Goal: Task Accomplishment & Management: Manage account settings

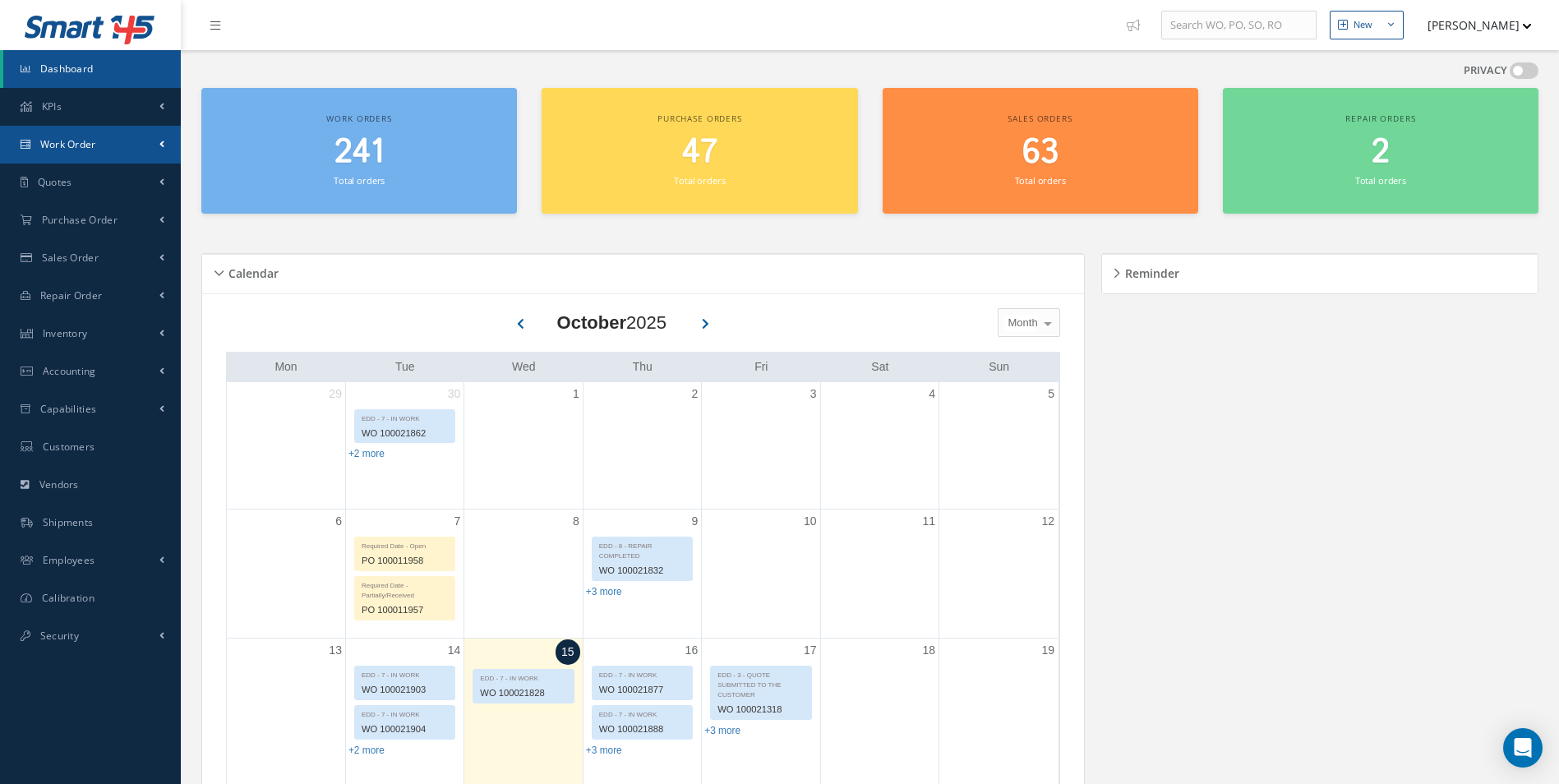
click at [61, 145] on span "Work Order" at bounding box center [68, 144] width 56 height 14
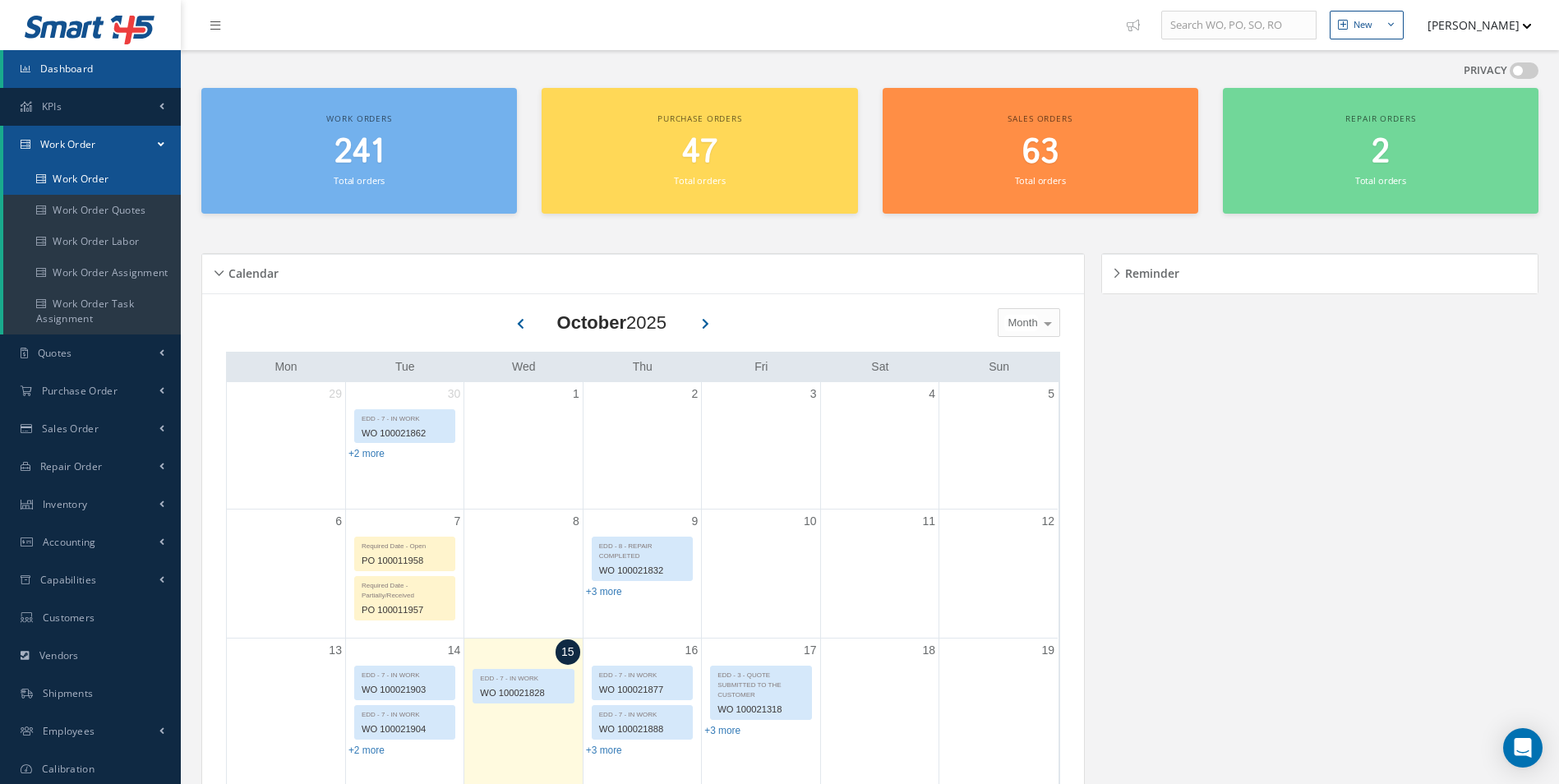
click at [91, 180] on link "Work Order" at bounding box center [92, 178] width 177 height 31
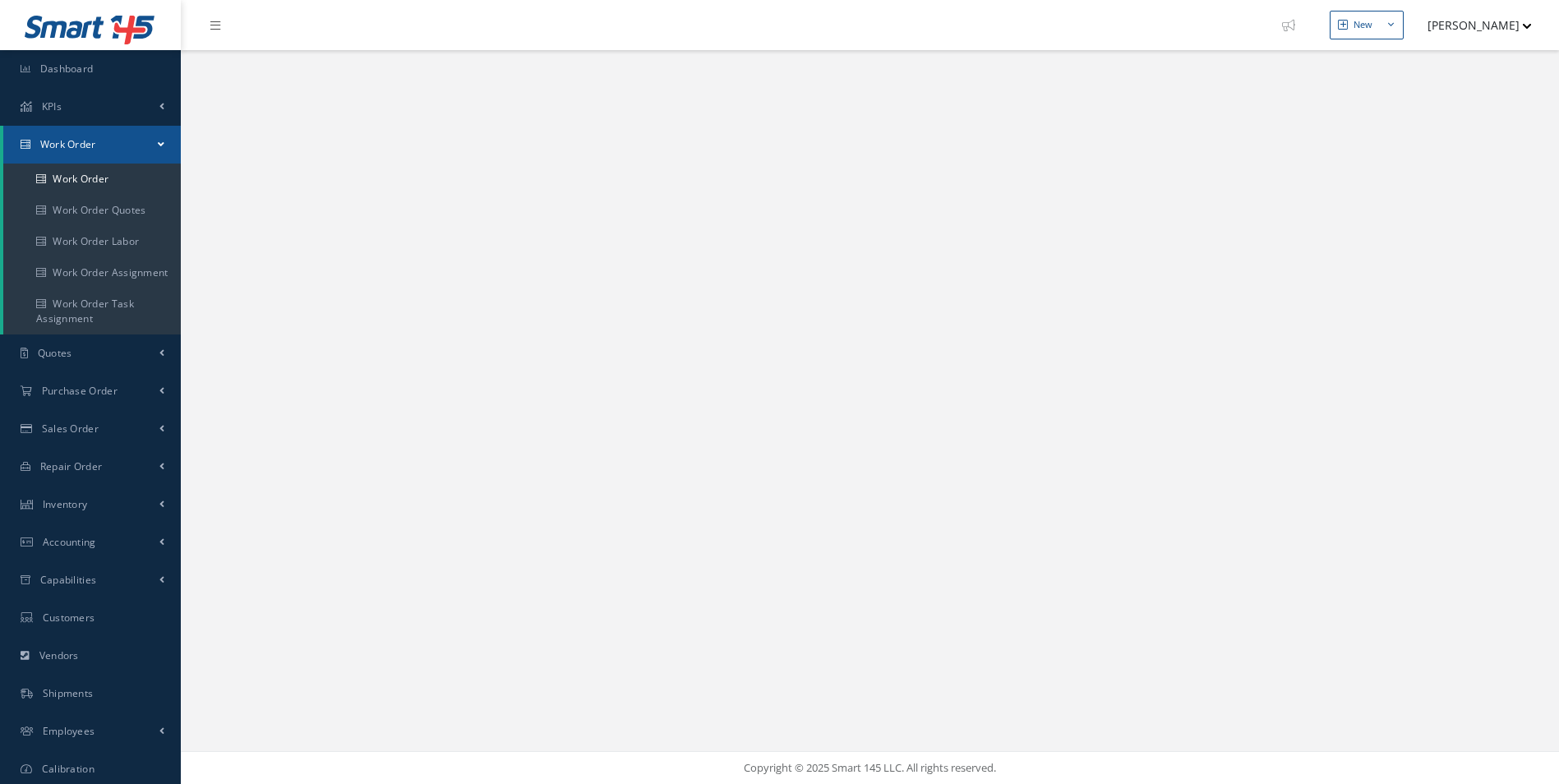
select select "25"
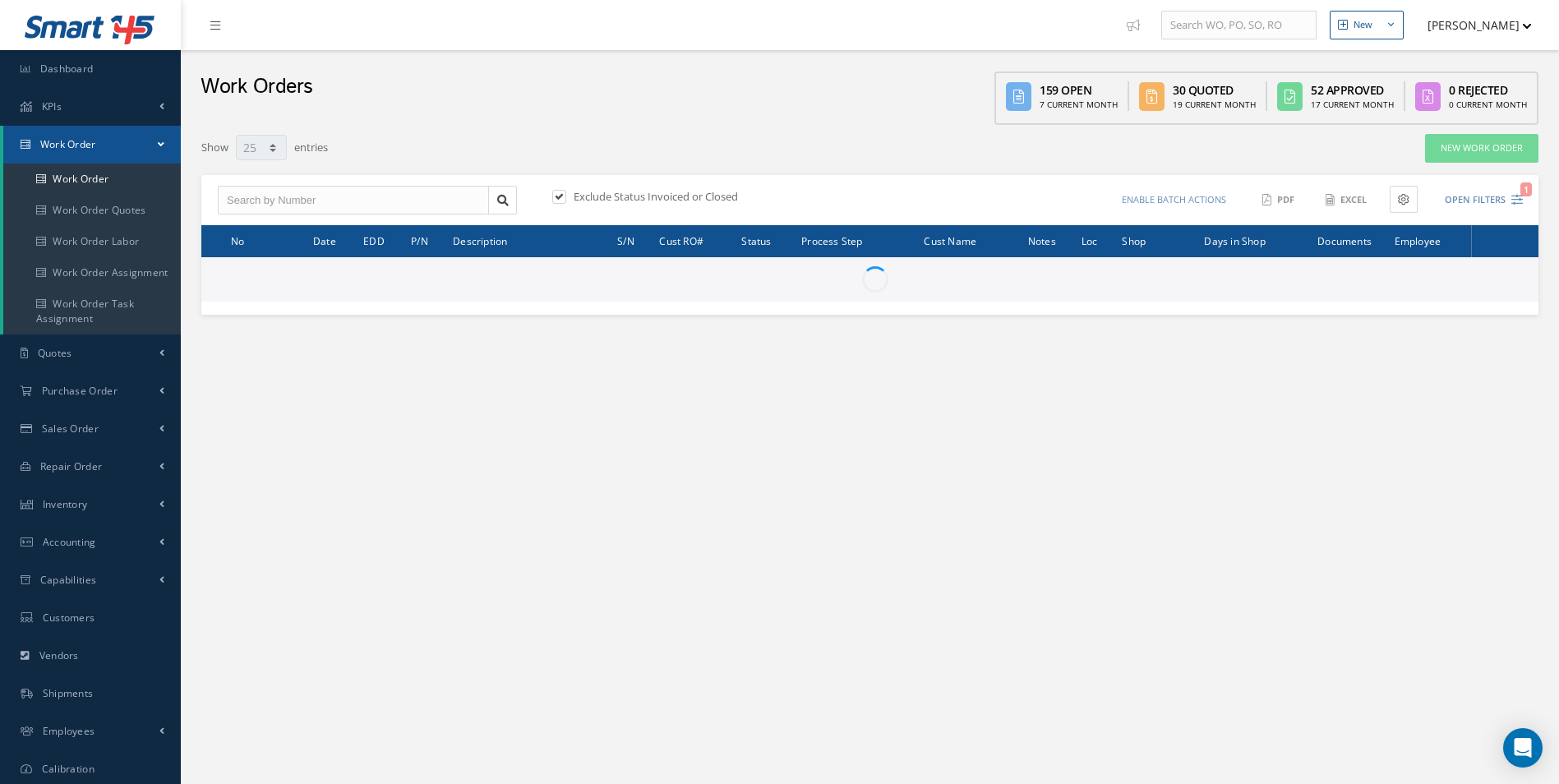
type input "All Work Request"
type input "All Work Performed"
type input "All Status"
type input "WO Part Status"
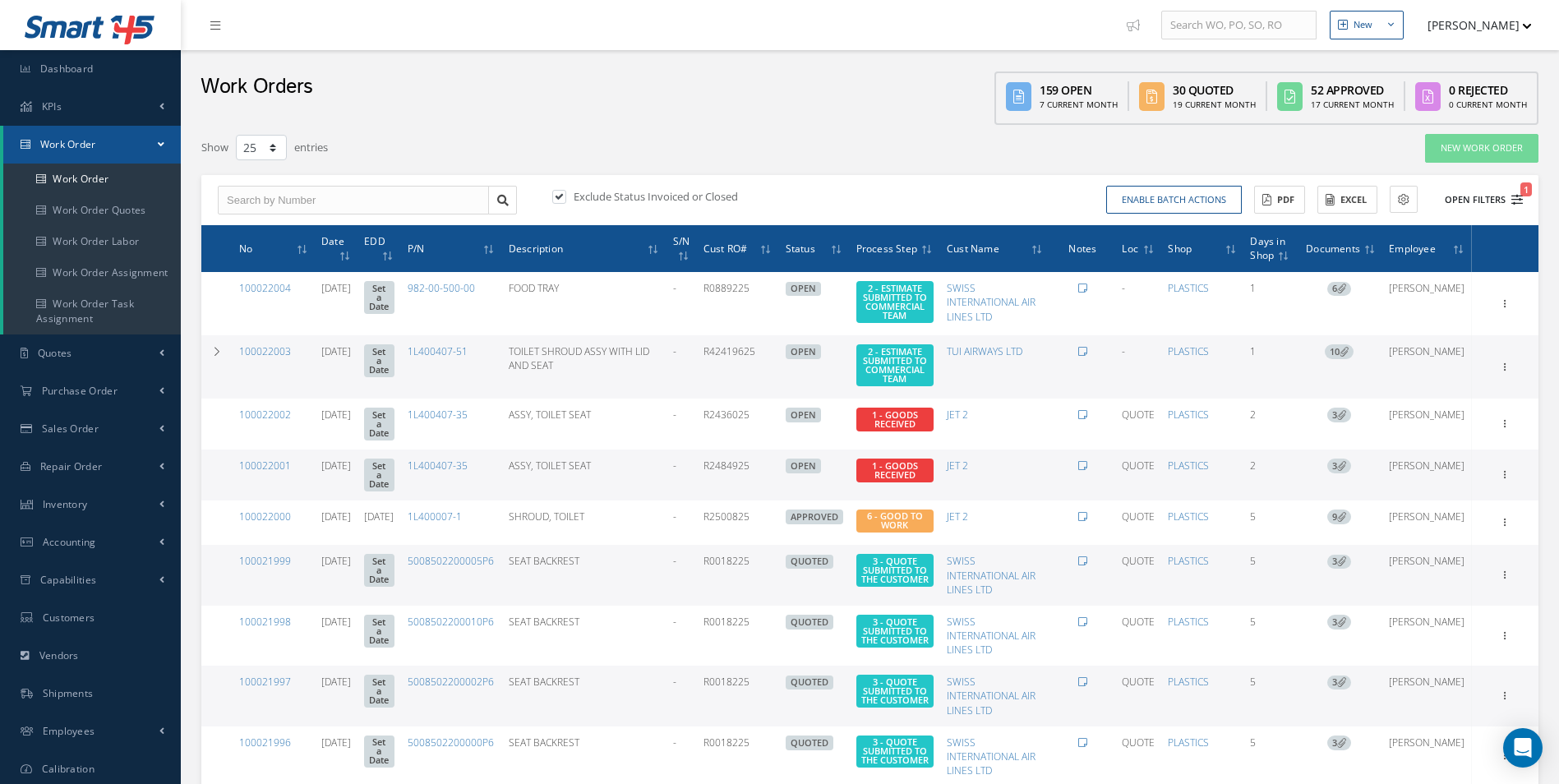
click at [1514, 203] on icon "1" at bounding box center [1517, 200] width 11 height 11
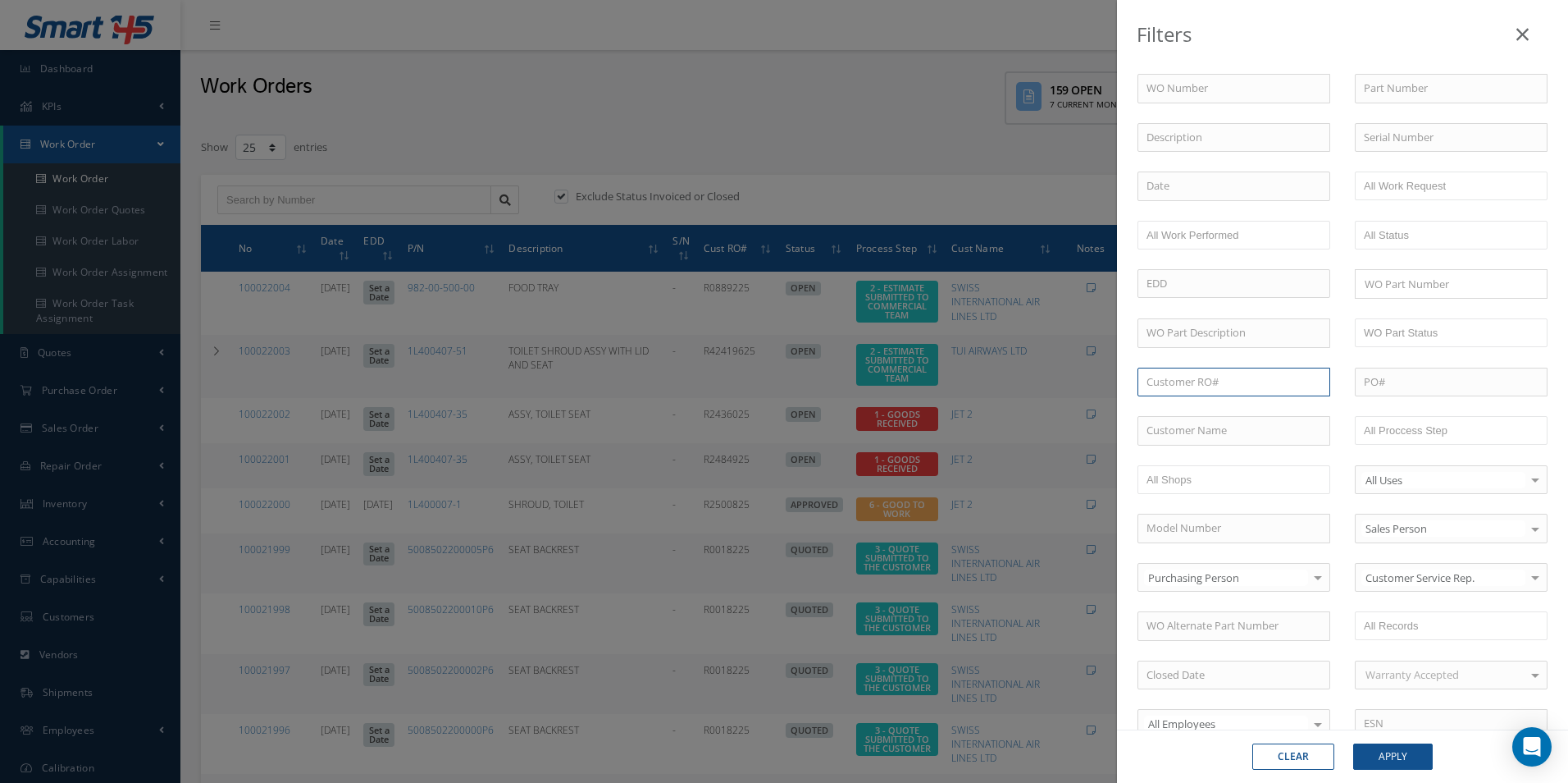
click at [1228, 385] on input "text" at bounding box center [1234, 382] width 193 height 30
type input "r"
type input "R39943625"
click at [1354, 744] on button "Apply" at bounding box center [1393, 757] width 79 height 26
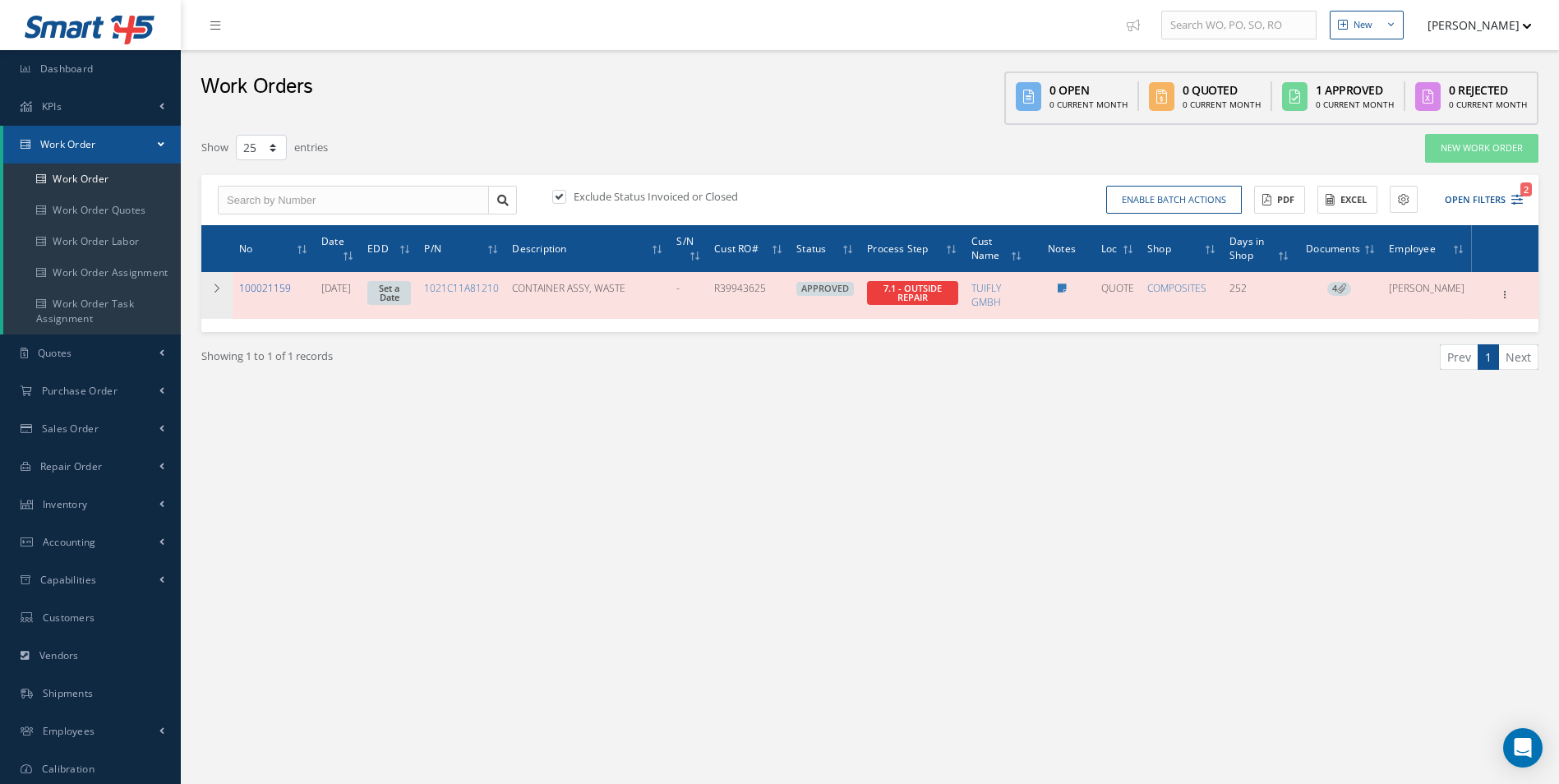
click at [270, 286] on link "100021159" at bounding box center [264, 287] width 51 height 14
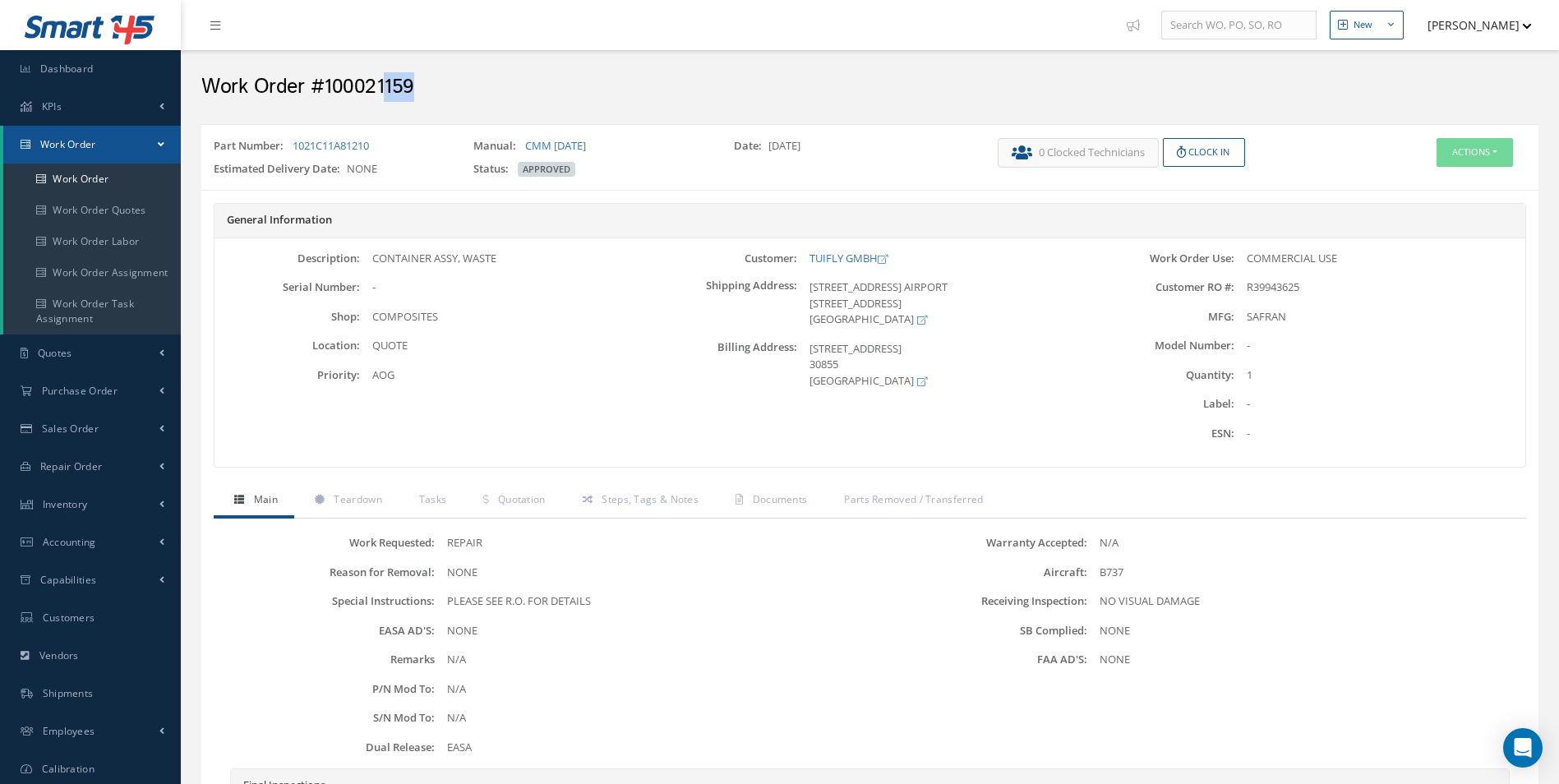
drag, startPoint x: 385, startPoint y: 84, endPoint x: 409, endPoint y: 87, distance: 24.2
click at [409, 87] on h2 "Work Order #100021159" at bounding box center [870, 87] width 1337 height 24
drag, startPoint x: 80, startPoint y: 178, endPoint x: 98, endPoint y: 169, distance: 20.1
click at [83, 177] on link "Work Order" at bounding box center [92, 178] width 177 height 31
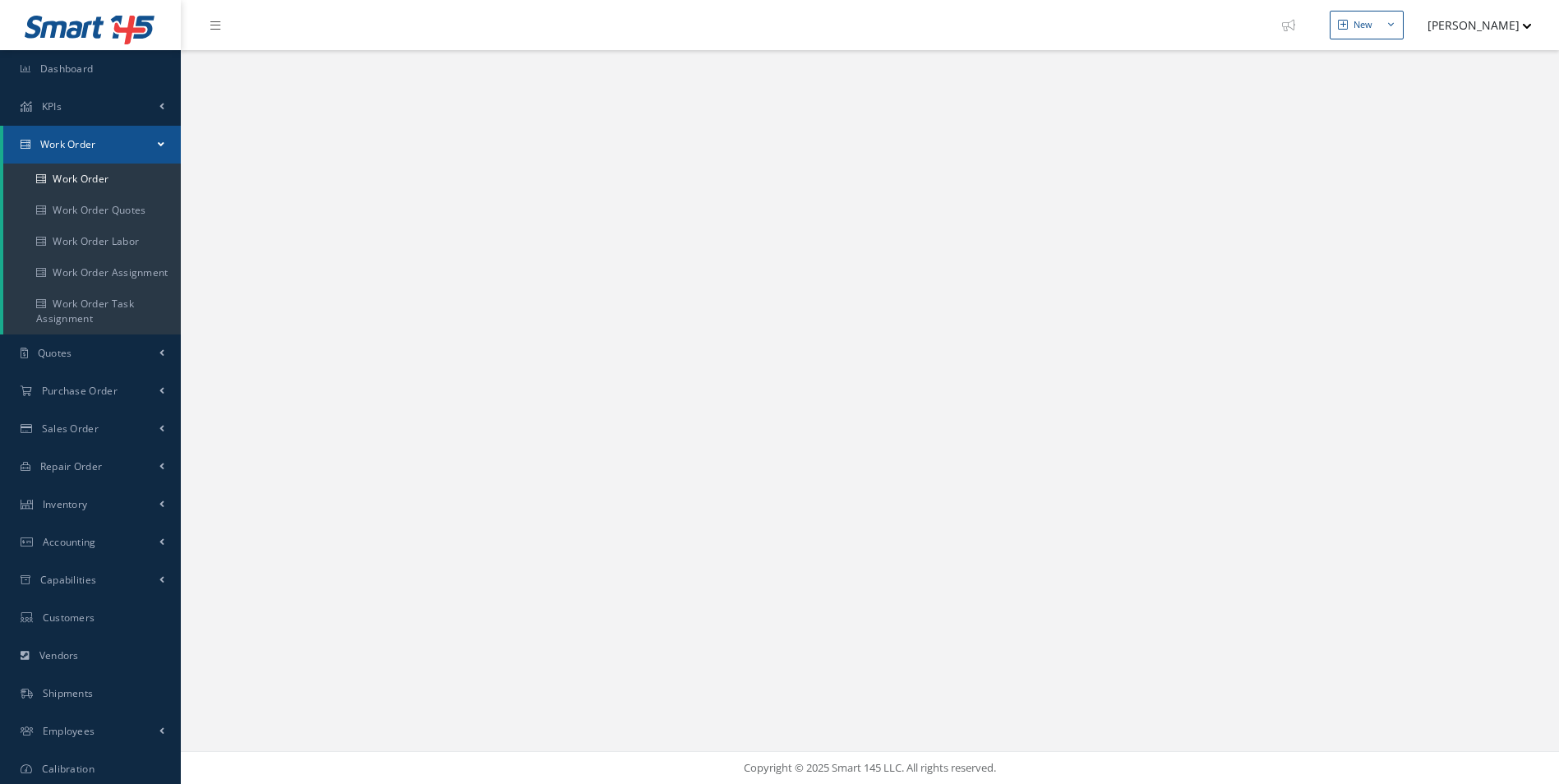
select select "25"
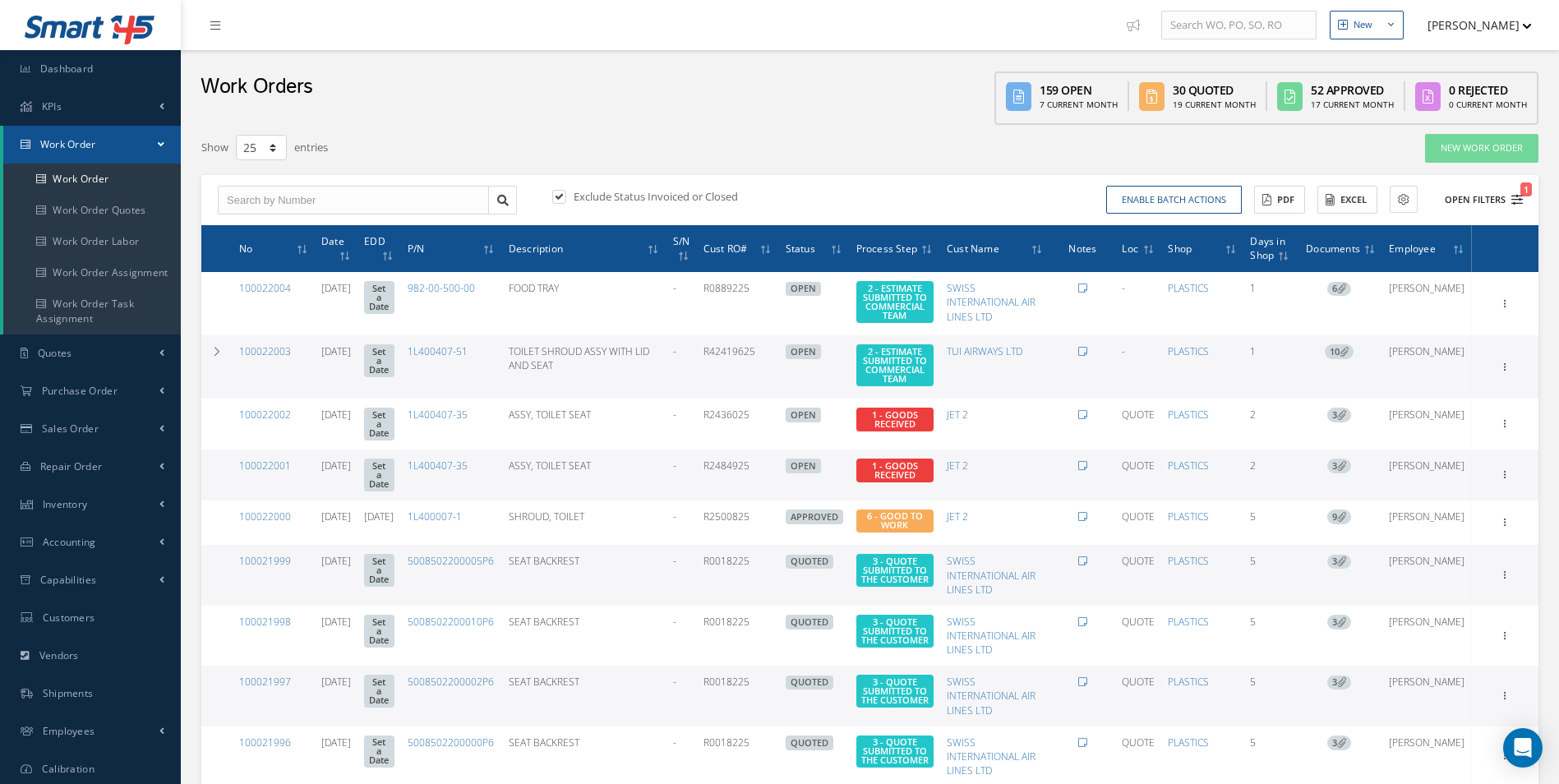
click at [1521, 198] on icon "1" at bounding box center [1517, 200] width 11 height 11
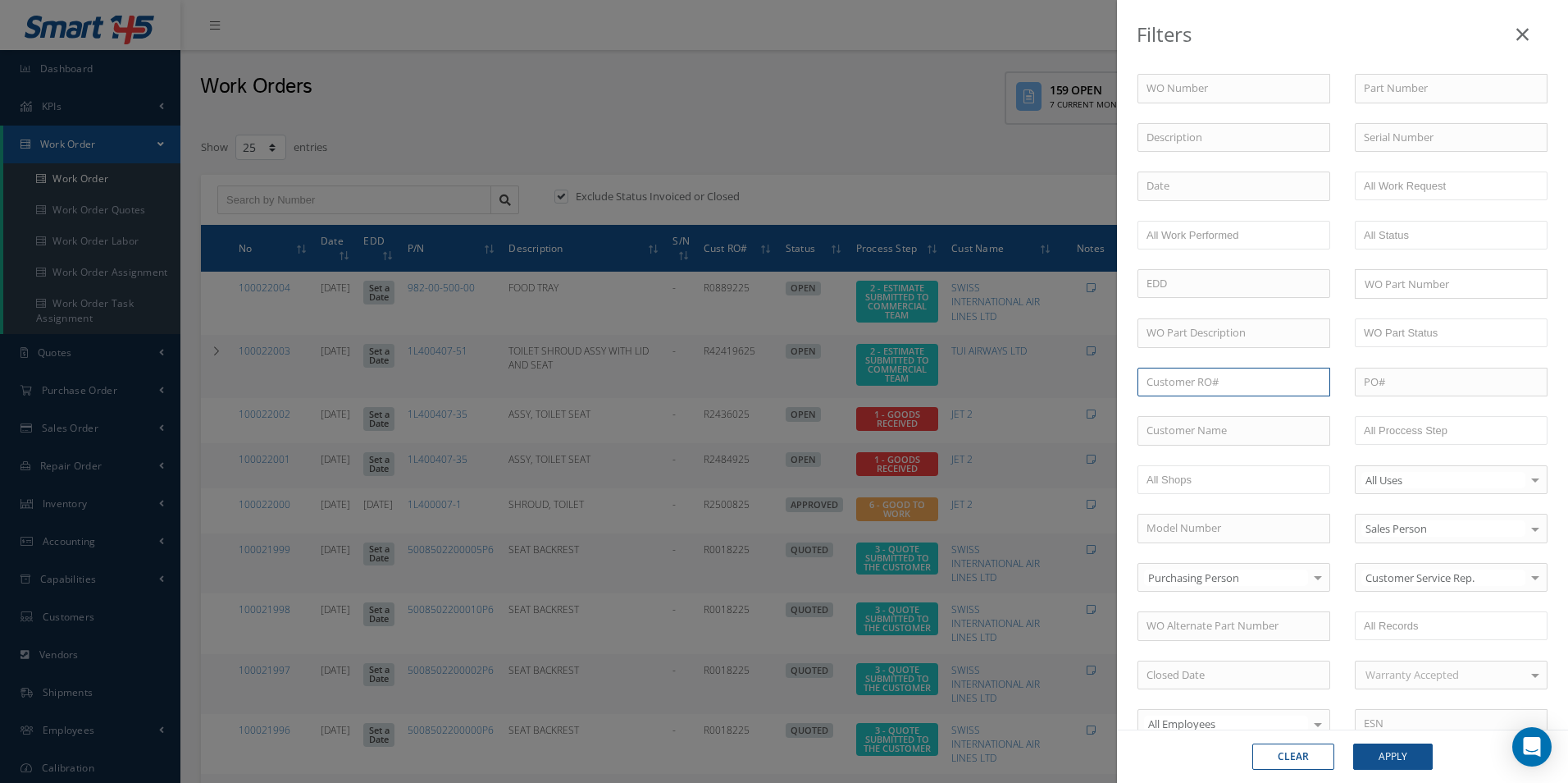
click at [1172, 386] on input "text" at bounding box center [1234, 382] width 193 height 30
paste input "R42090225"
type input "R42090225"
click at [1394, 761] on button "Apply" at bounding box center [1393, 757] width 79 height 26
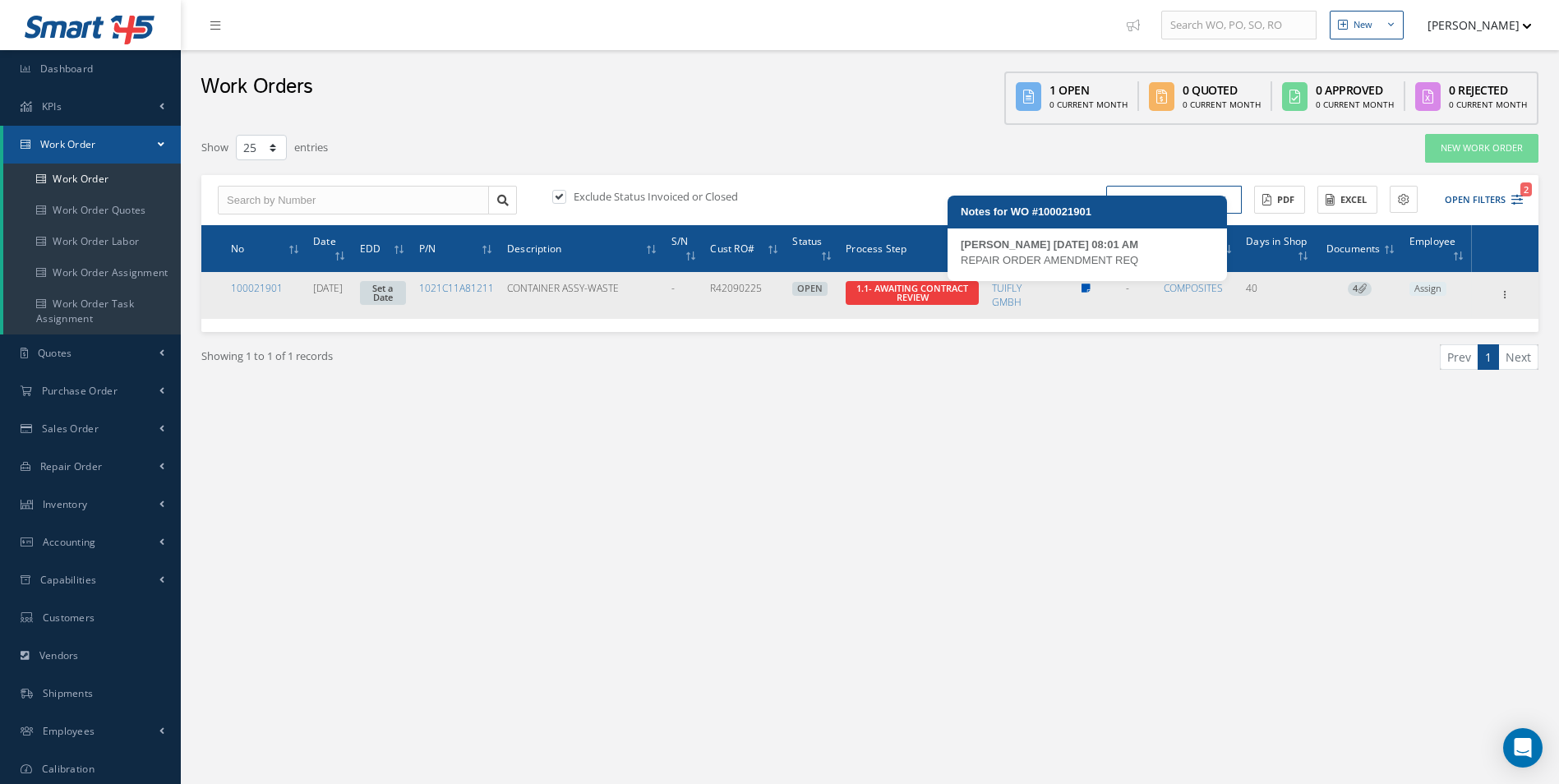
click at [1090, 290] on icon at bounding box center [1087, 288] width 9 height 10
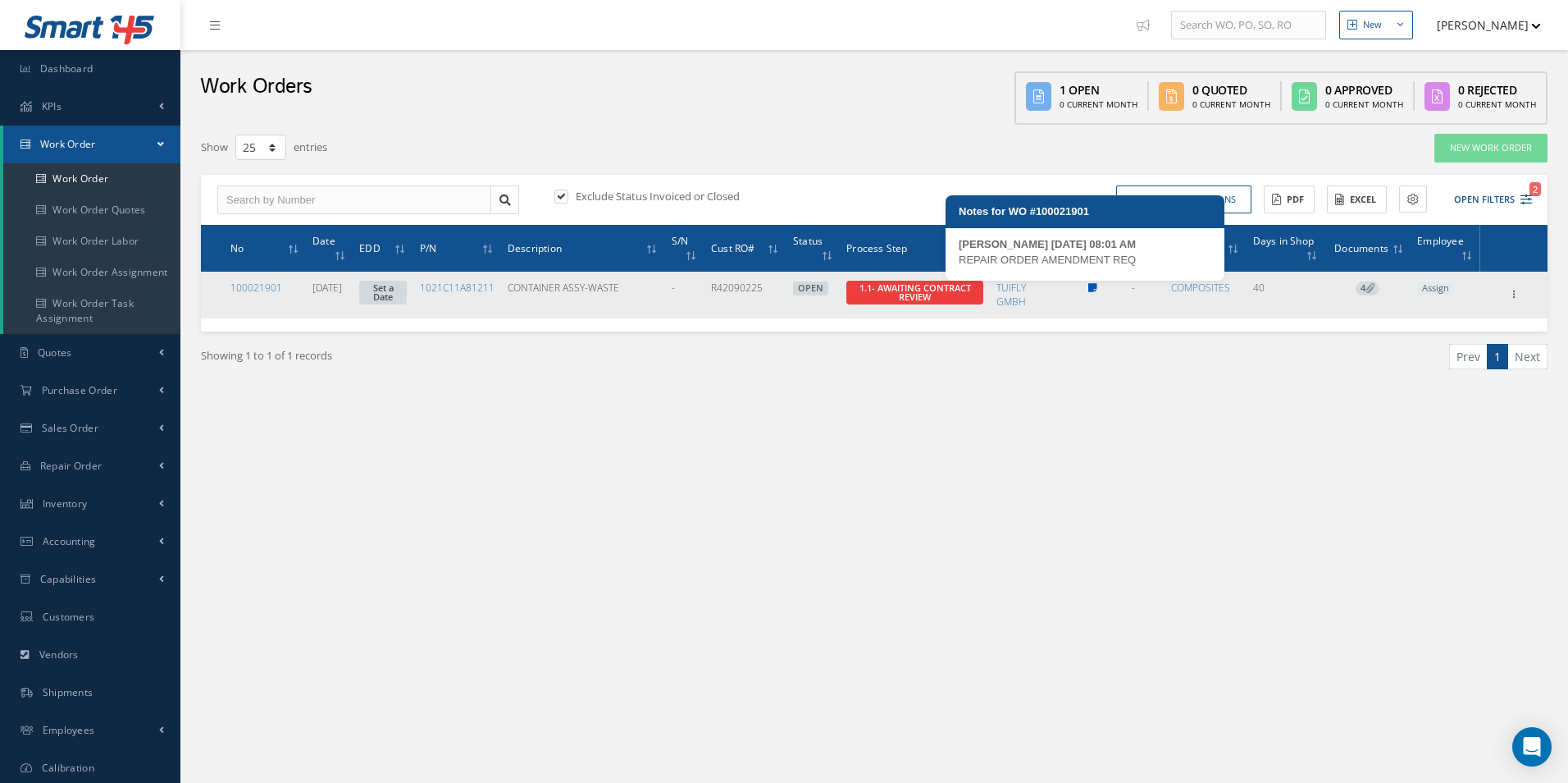
type textarea "REPAIR ORDER AMENDMENT REQ -- Darron Conder 09/05/2025 08:01AM"
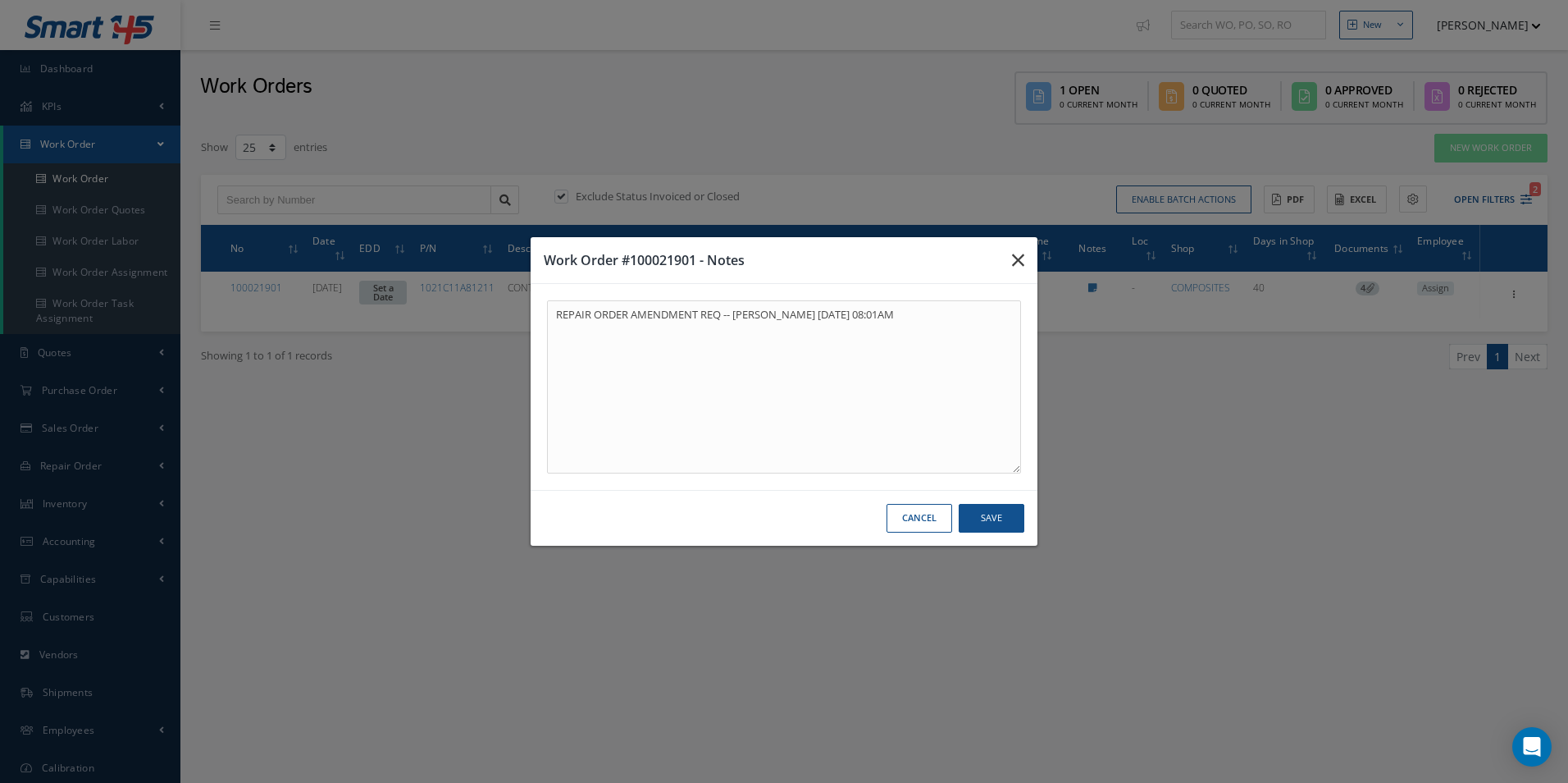
click at [1022, 264] on icon "button" at bounding box center [1017, 260] width 12 height 20
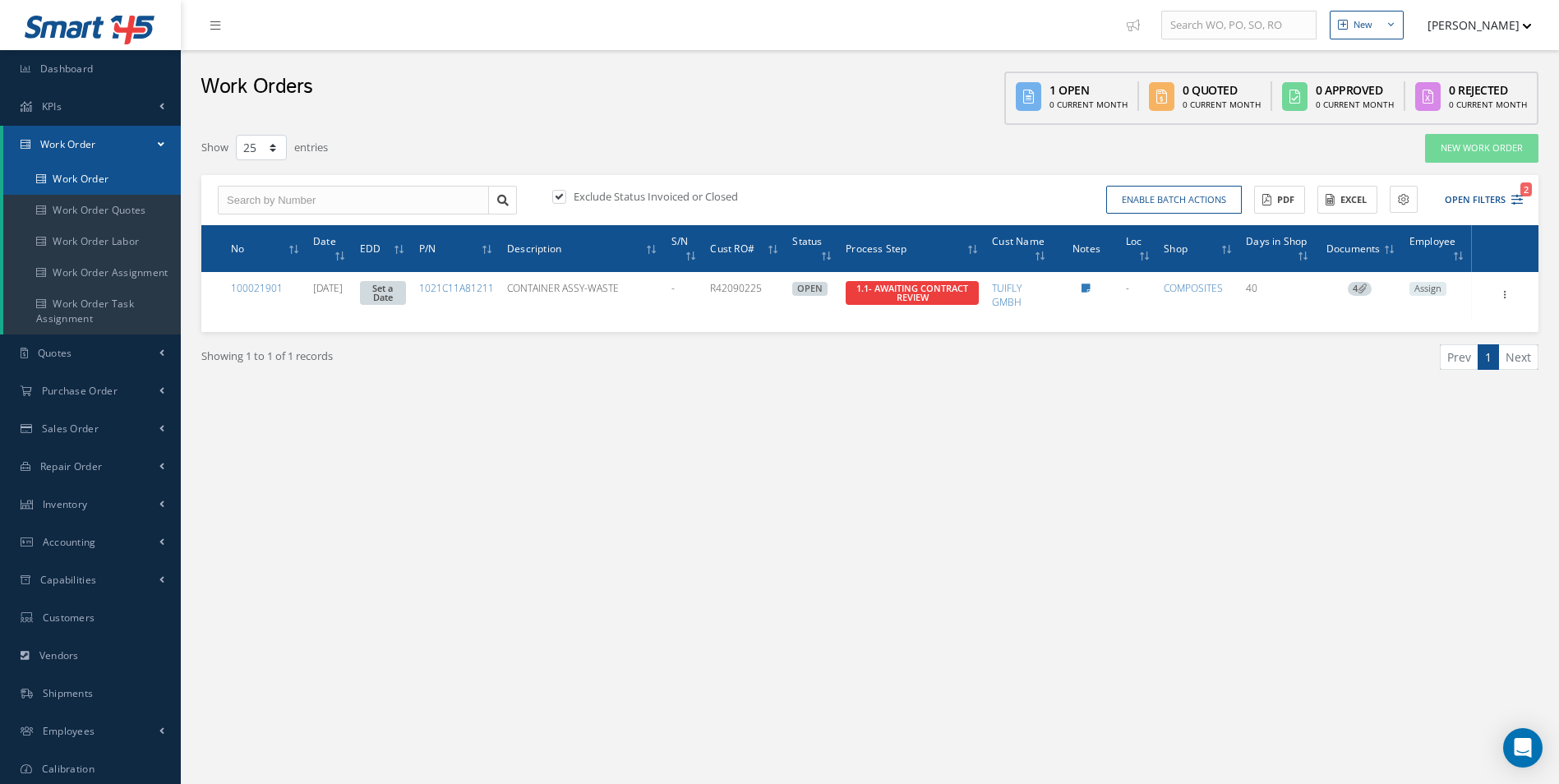
click at [71, 180] on link "Work Order" at bounding box center [92, 178] width 177 height 31
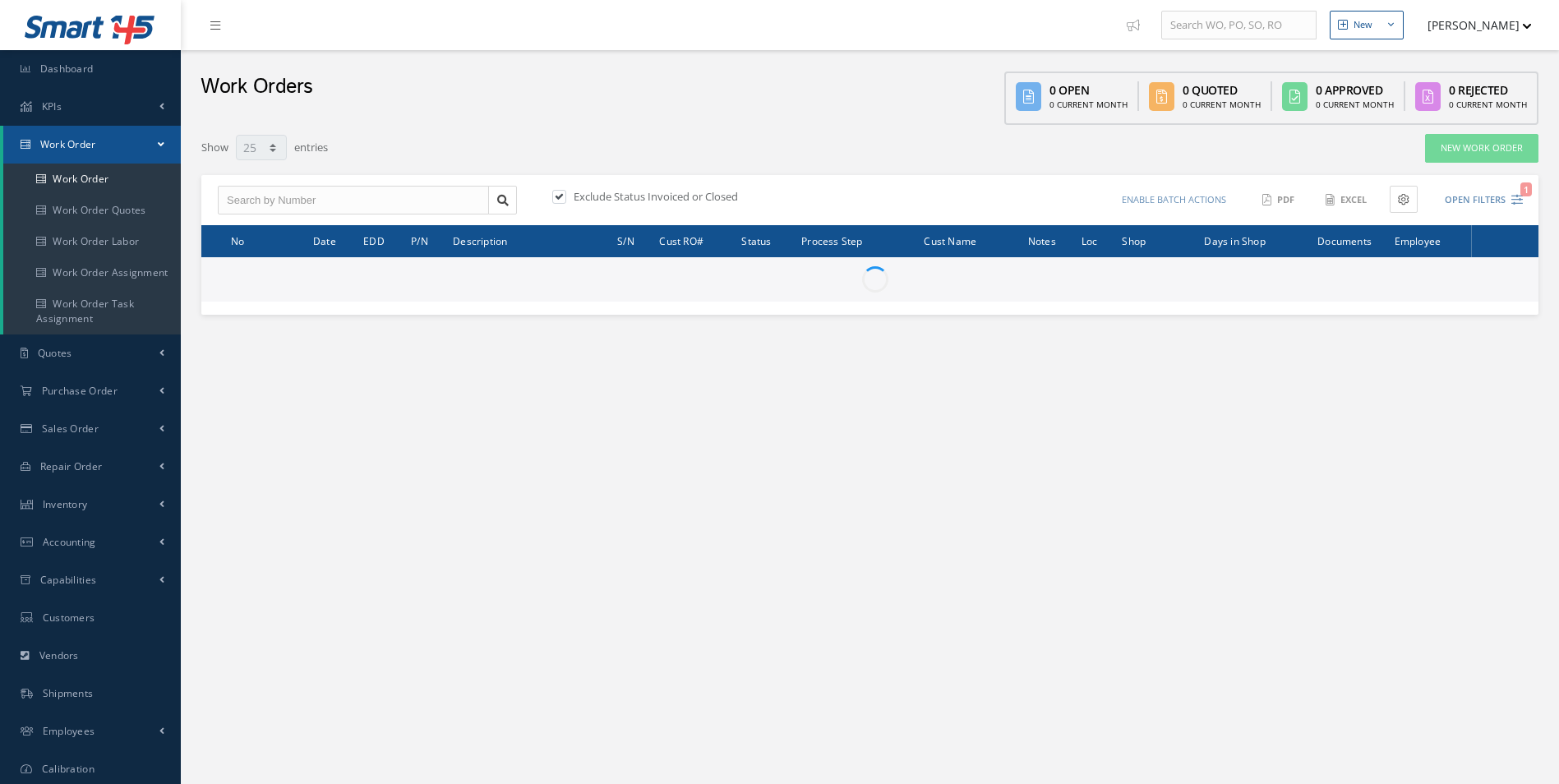
select select "25"
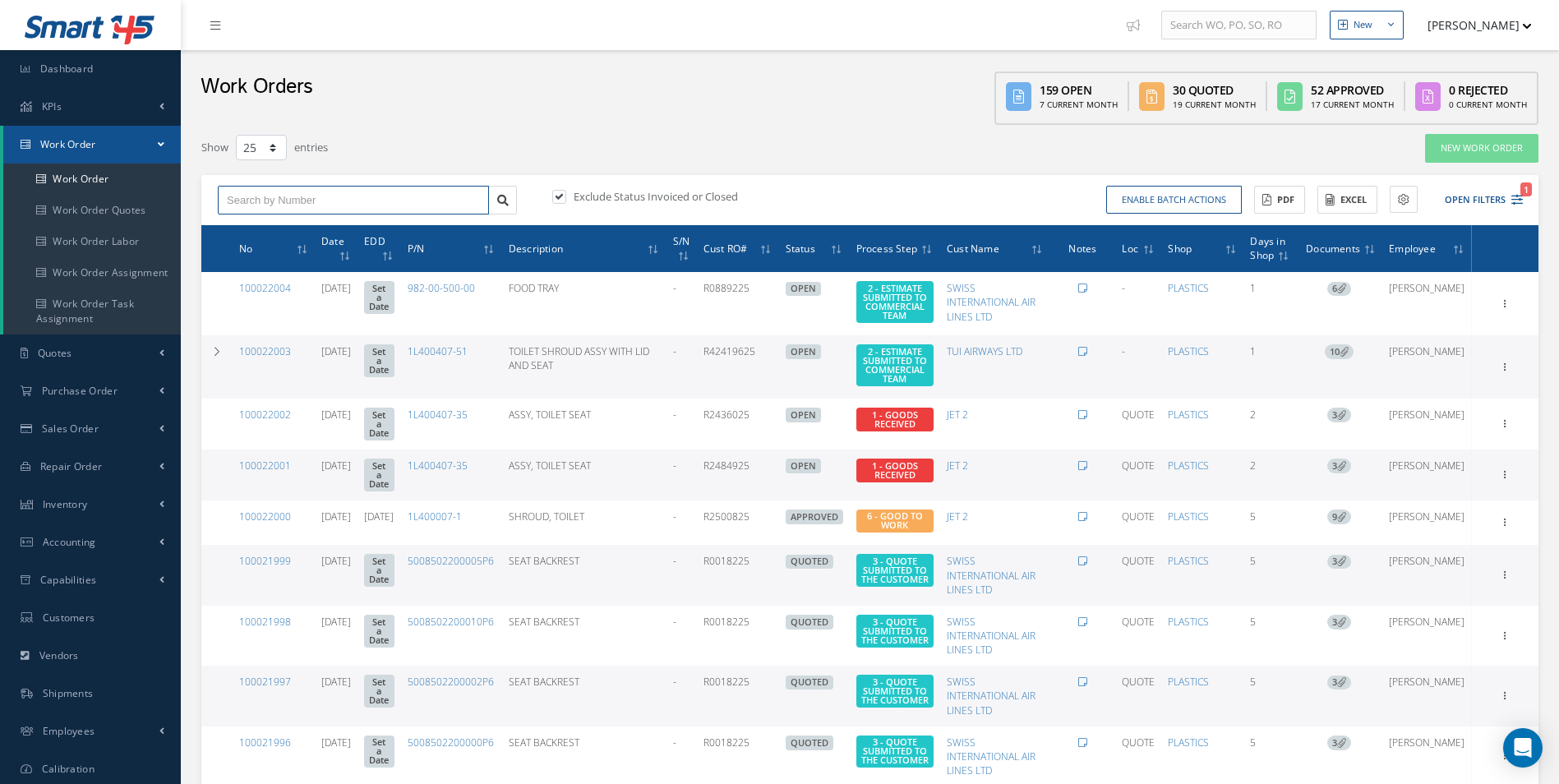
click at [236, 197] on input "text" at bounding box center [353, 201] width 272 height 30
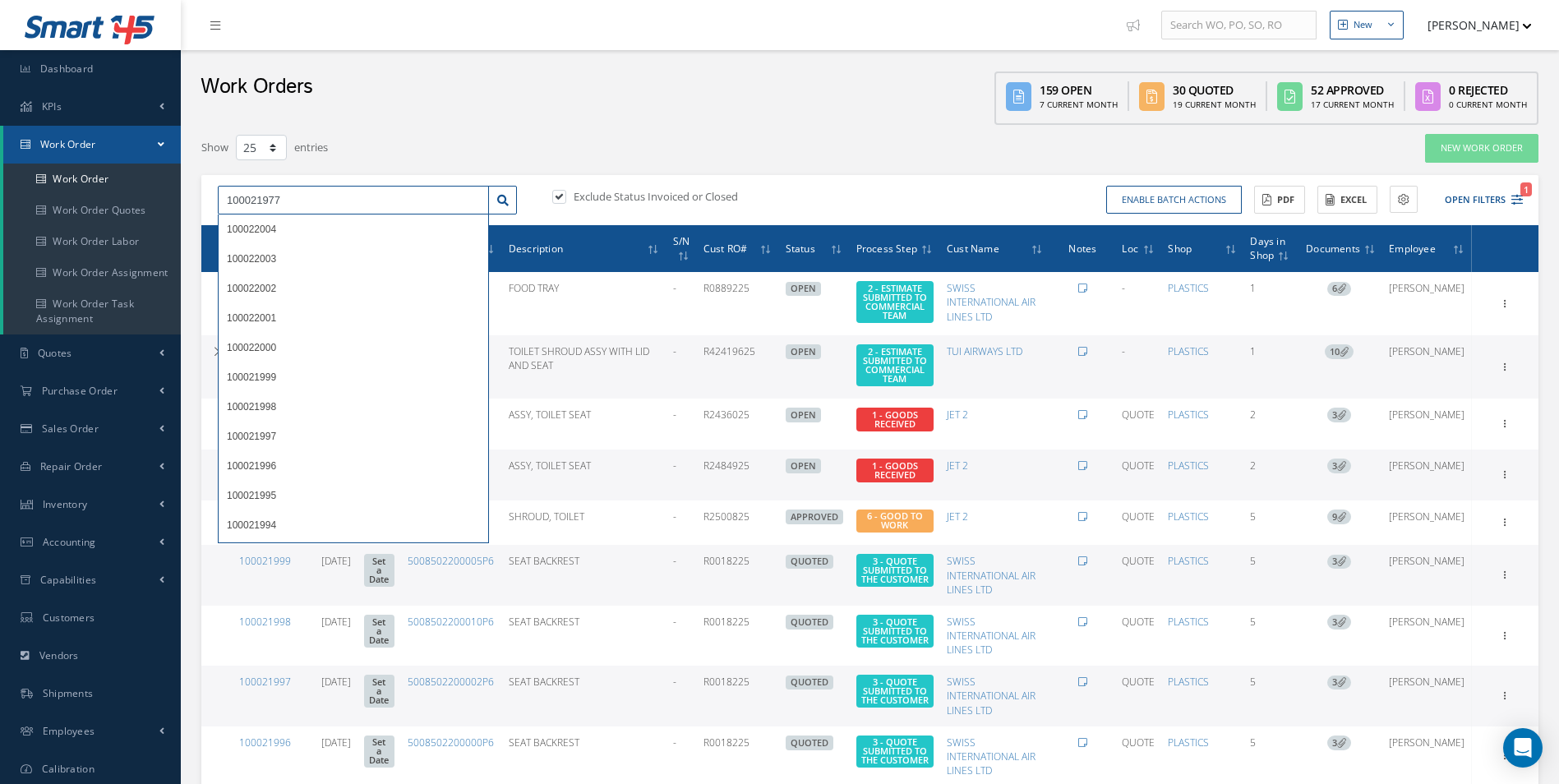
type input "100021977"
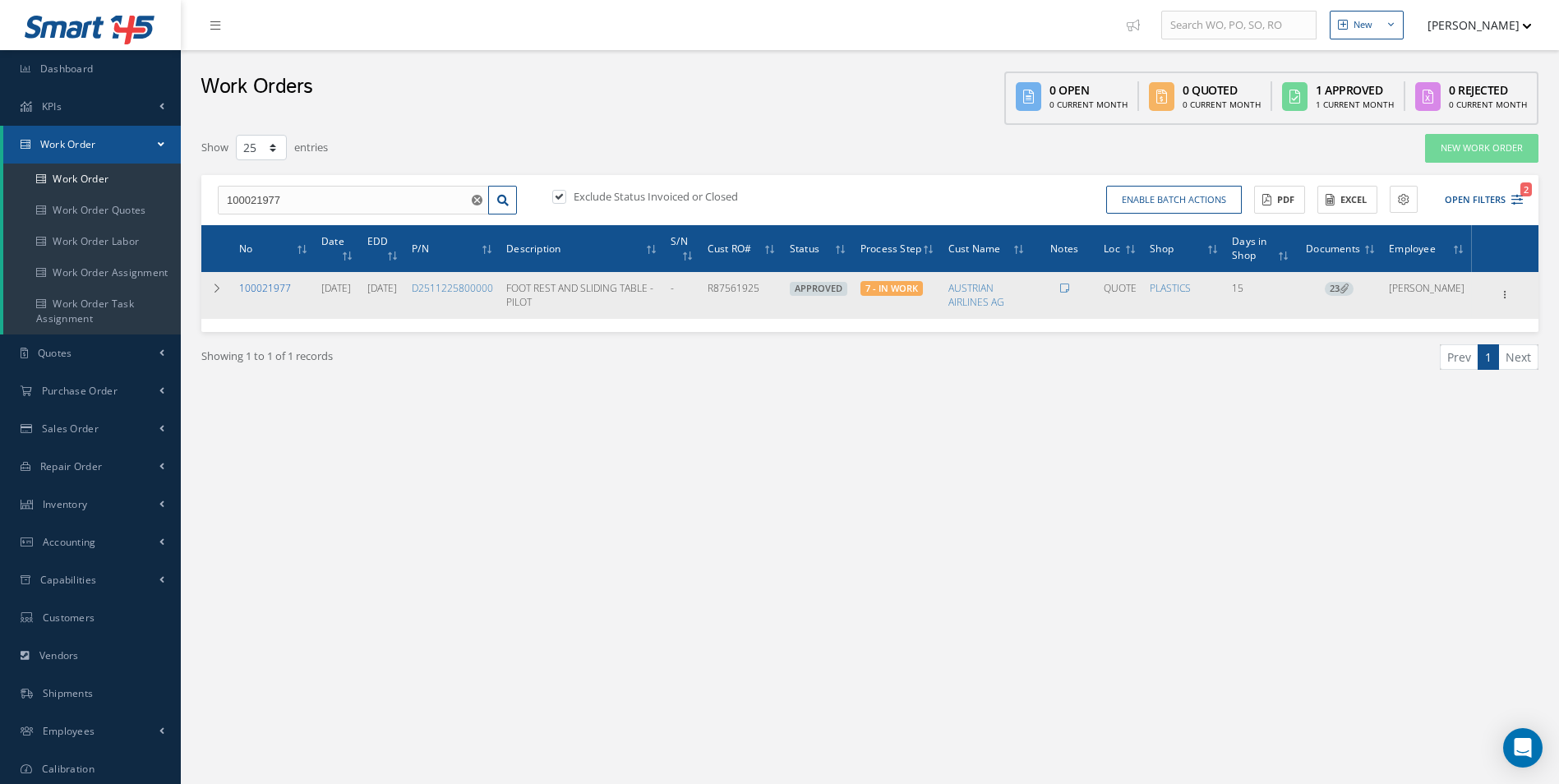
click at [263, 283] on link "100021977" at bounding box center [264, 287] width 51 height 14
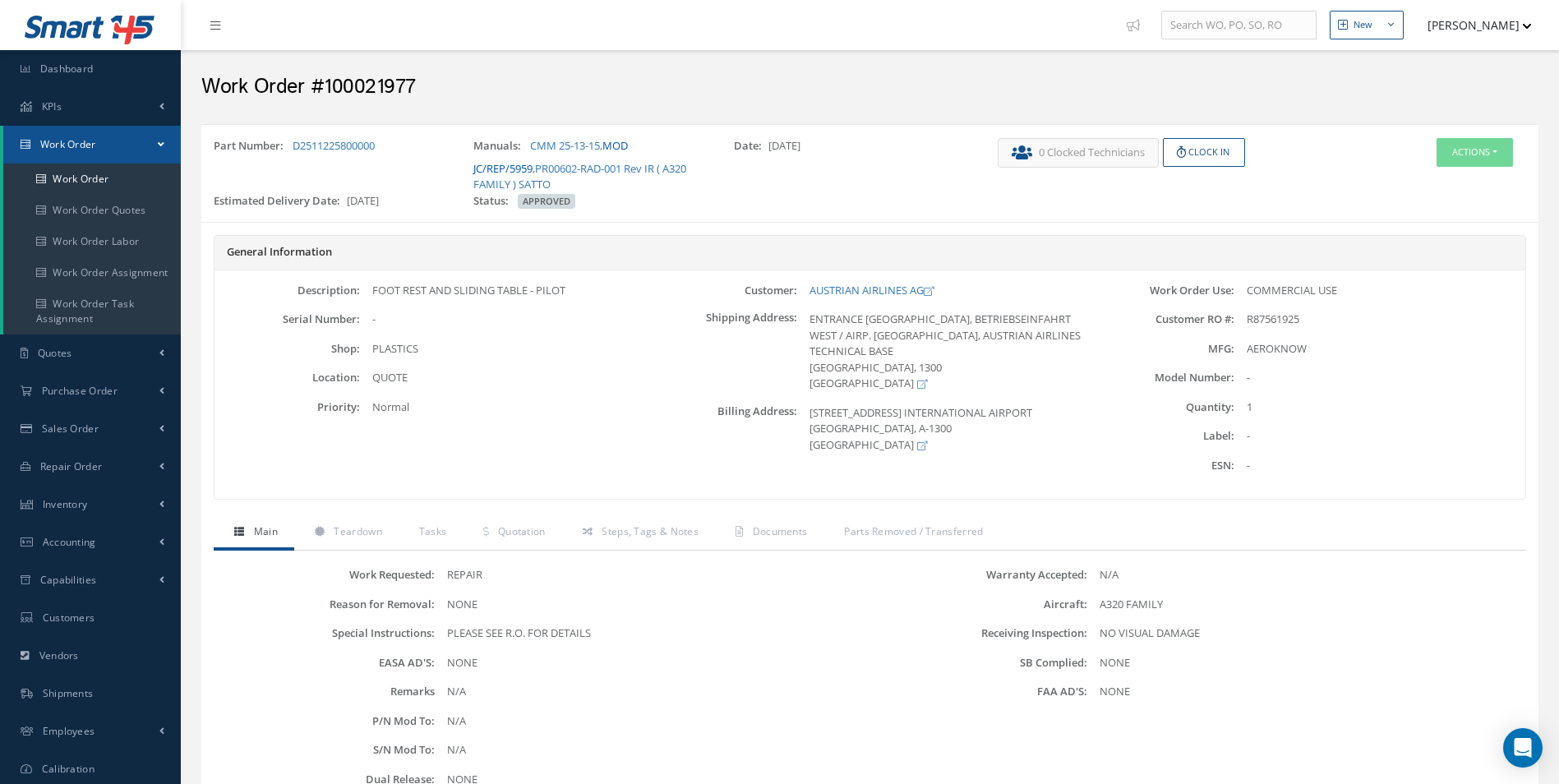
click at [628, 144] on link "MOD JC/REP/5959" at bounding box center [551, 157] width 155 height 37
click at [779, 531] on span "Documents" at bounding box center [780, 531] width 55 height 14
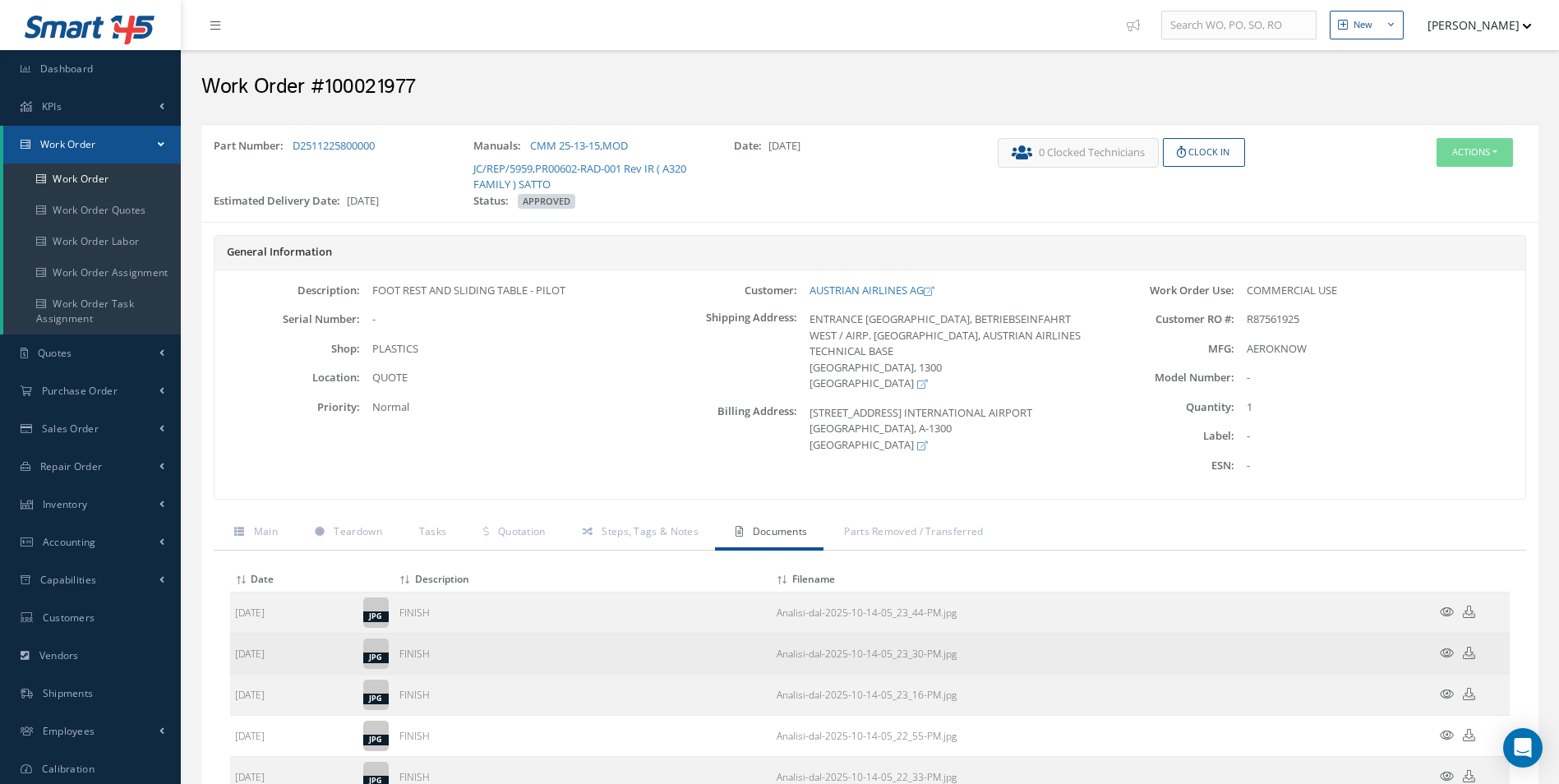
click at [1452, 651] on icon at bounding box center [1446, 652] width 14 height 12
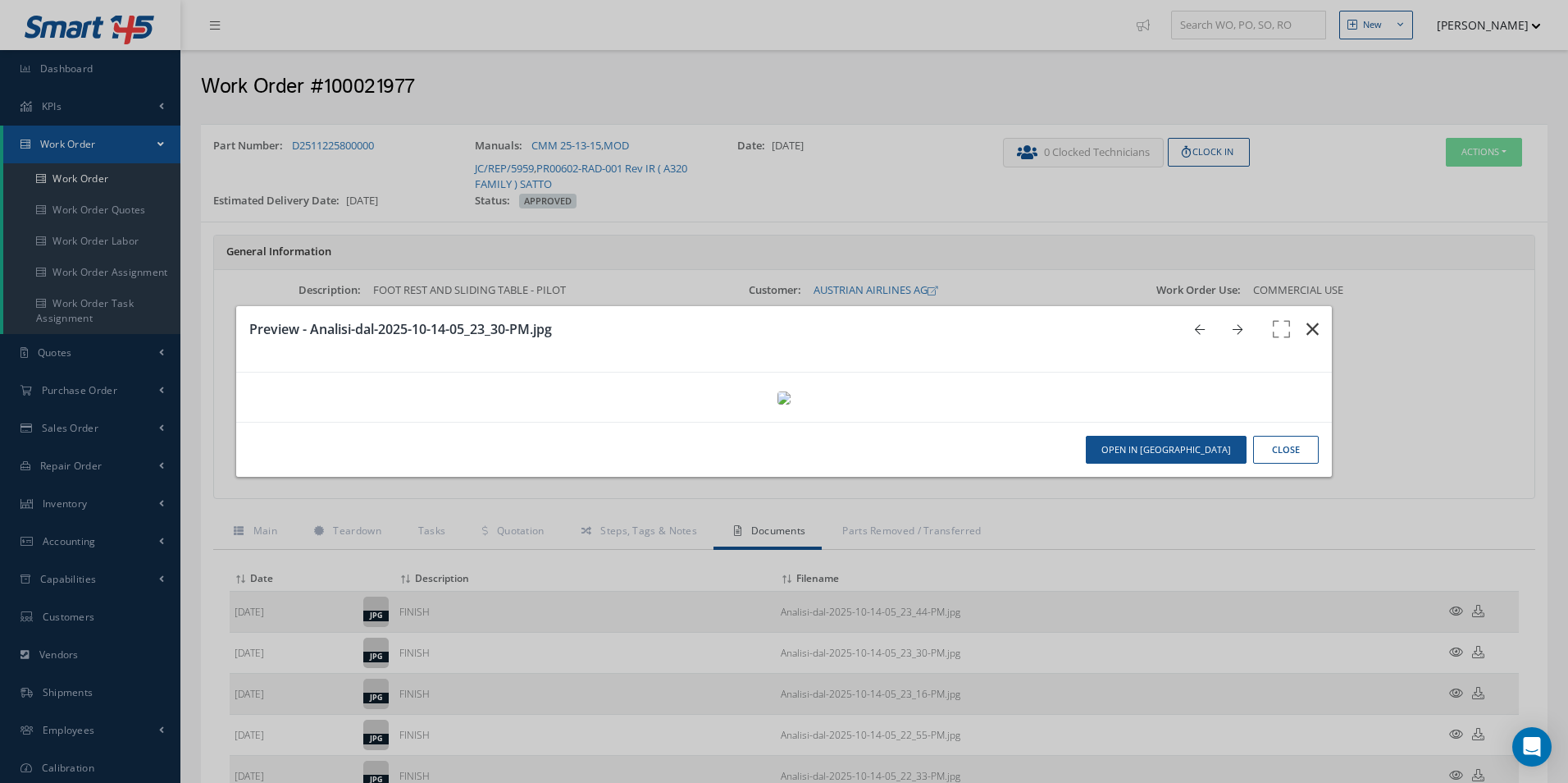
click at [1306, 319] on icon "button" at bounding box center [1312, 328] width 12 height 20
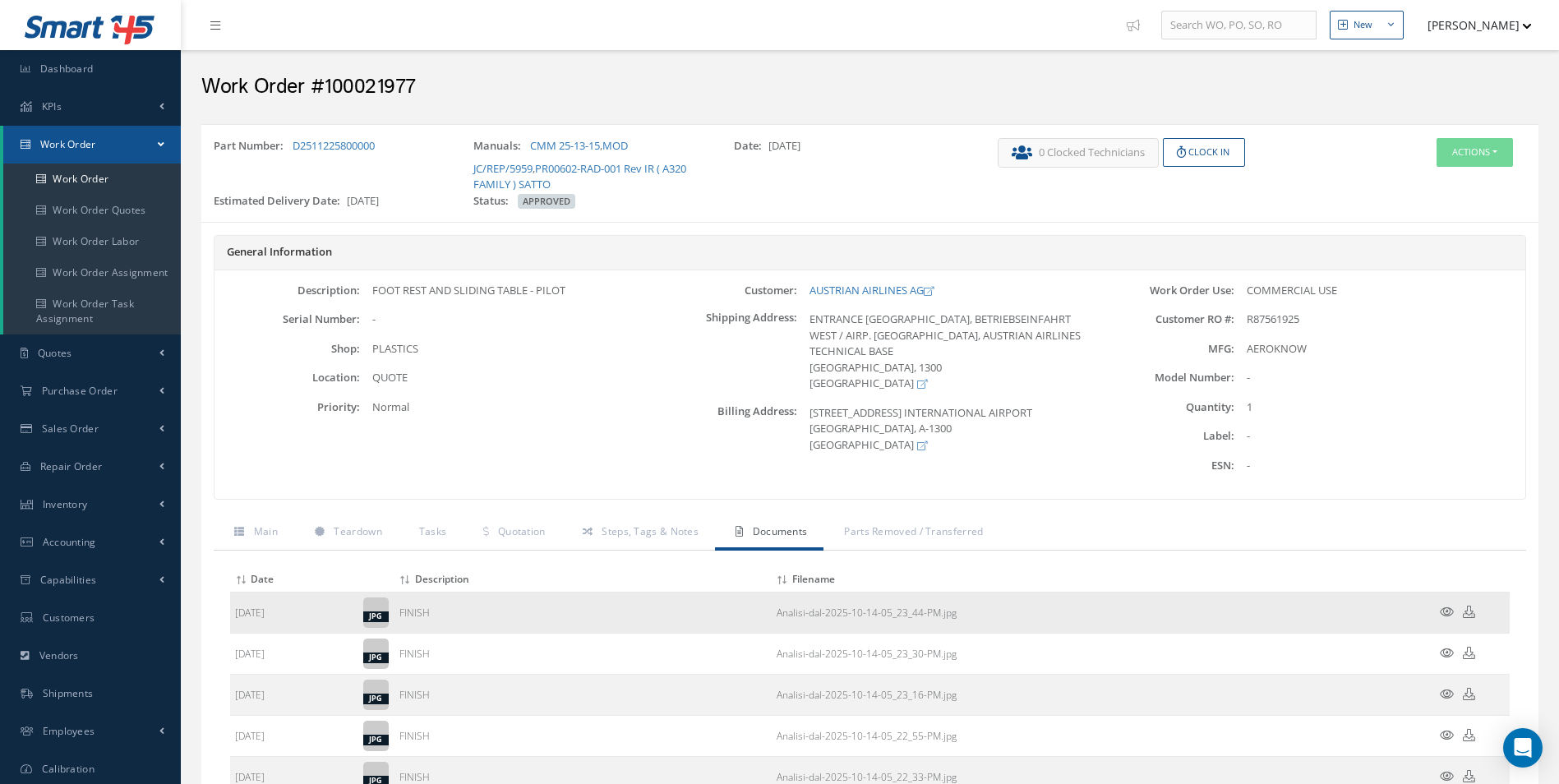
click at [1450, 606] on icon at bounding box center [1446, 611] width 14 height 12
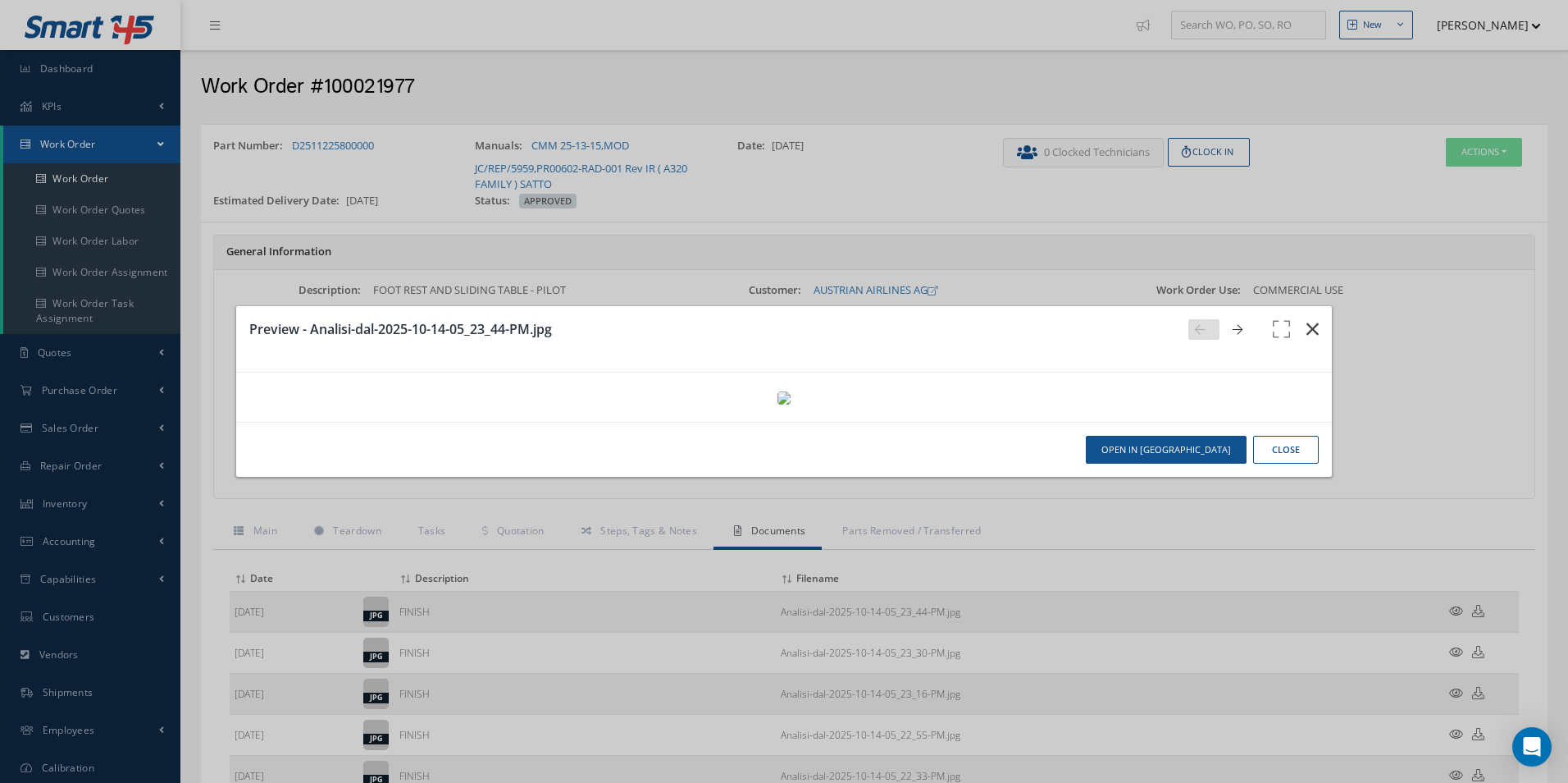
drag, startPoint x: 1302, startPoint y: 41, endPoint x: 1349, endPoint y: 230, distance: 194.8
click at [1306, 319] on icon "button" at bounding box center [1312, 328] width 12 height 20
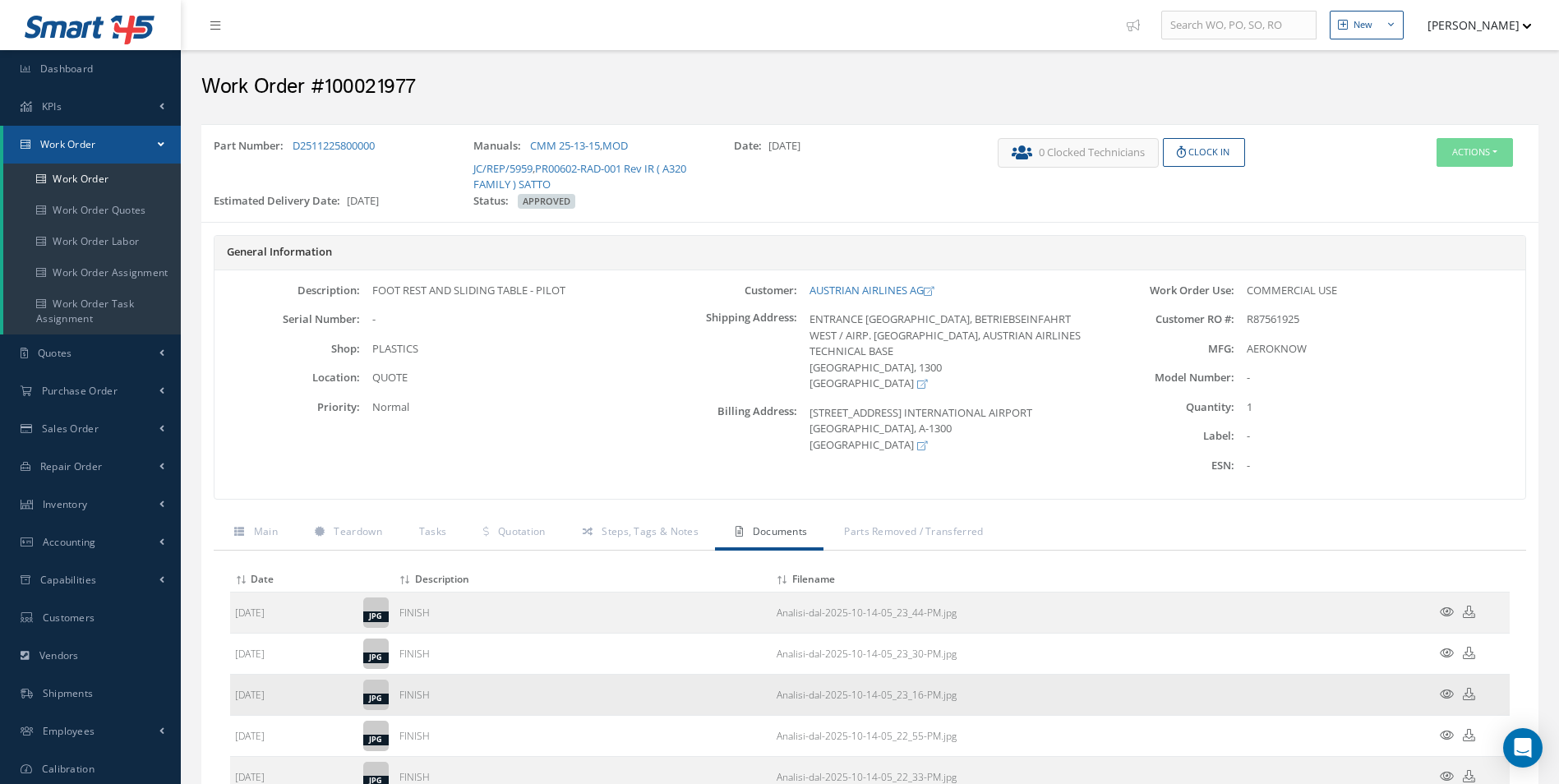
click at [1446, 690] on icon at bounding box center [1446, 693] width 14 height 12
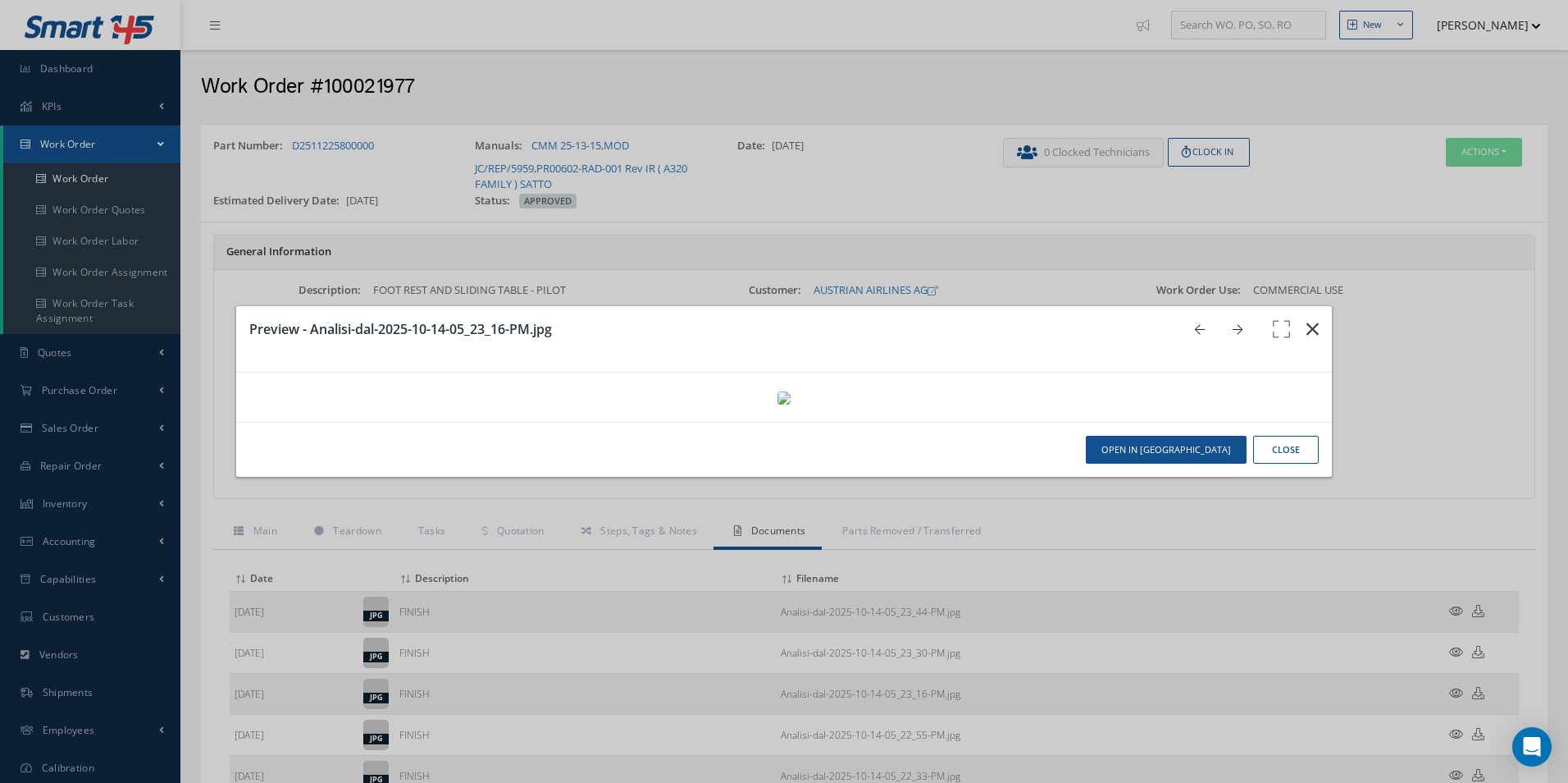
click at [1306, 319] on icon "button" at bounding box center [1312, 328] width 12 height 20
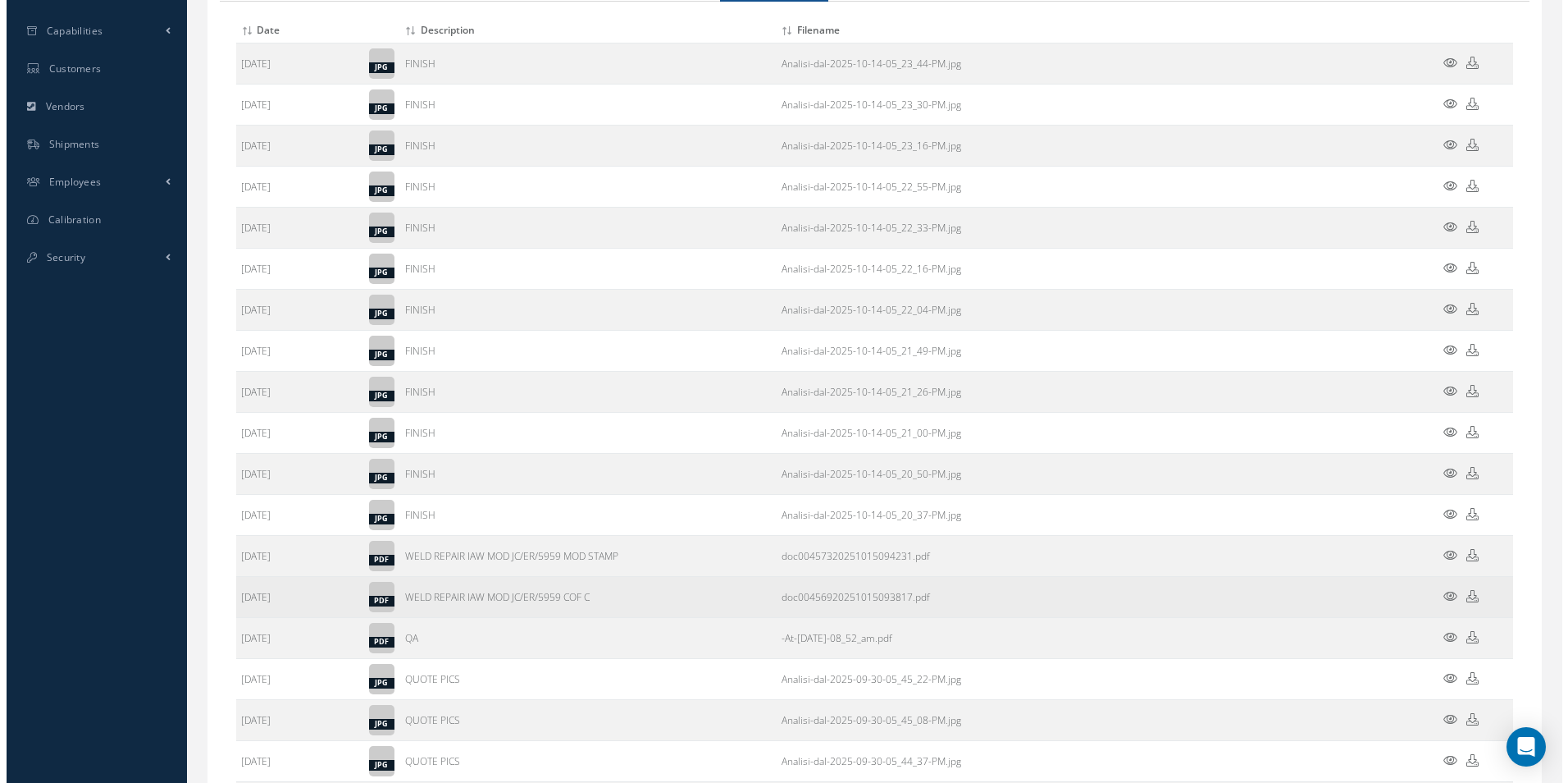
scroll to position [574, 0]
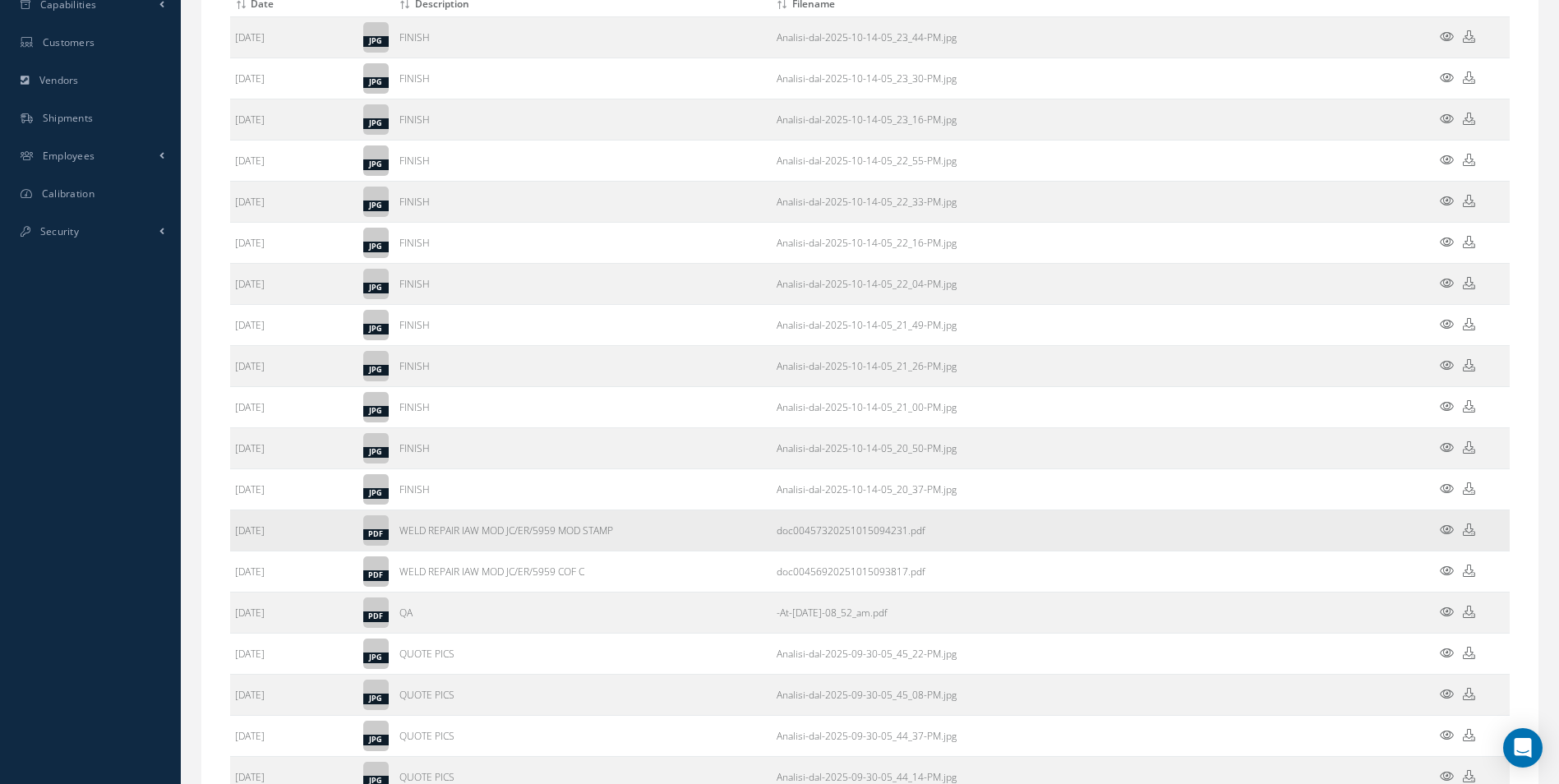
click at [1448, 524] on icon at bounding box center [1446, 529] width 14 height 12
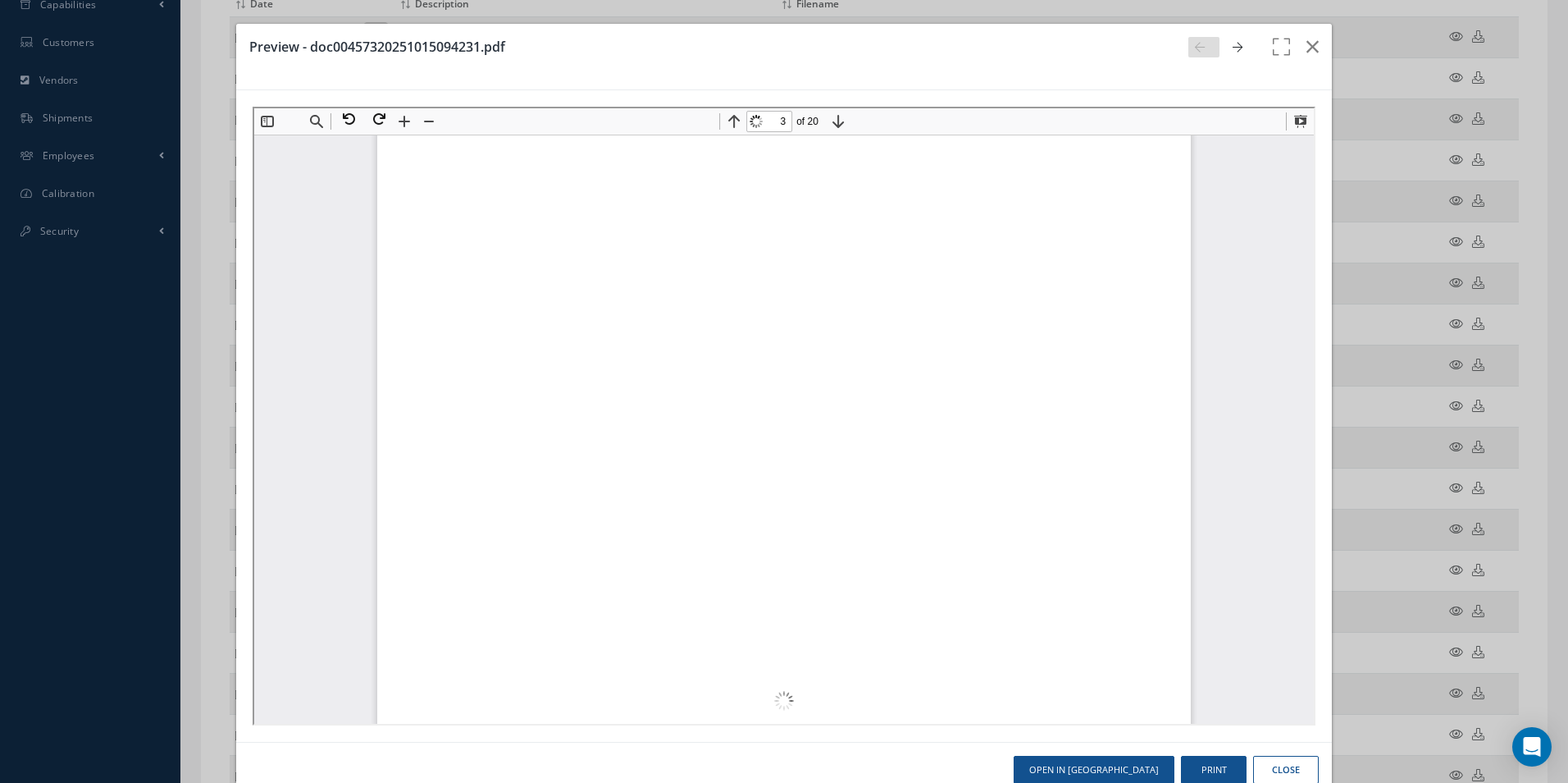
scroll to position [1321, 0]
type input "1"
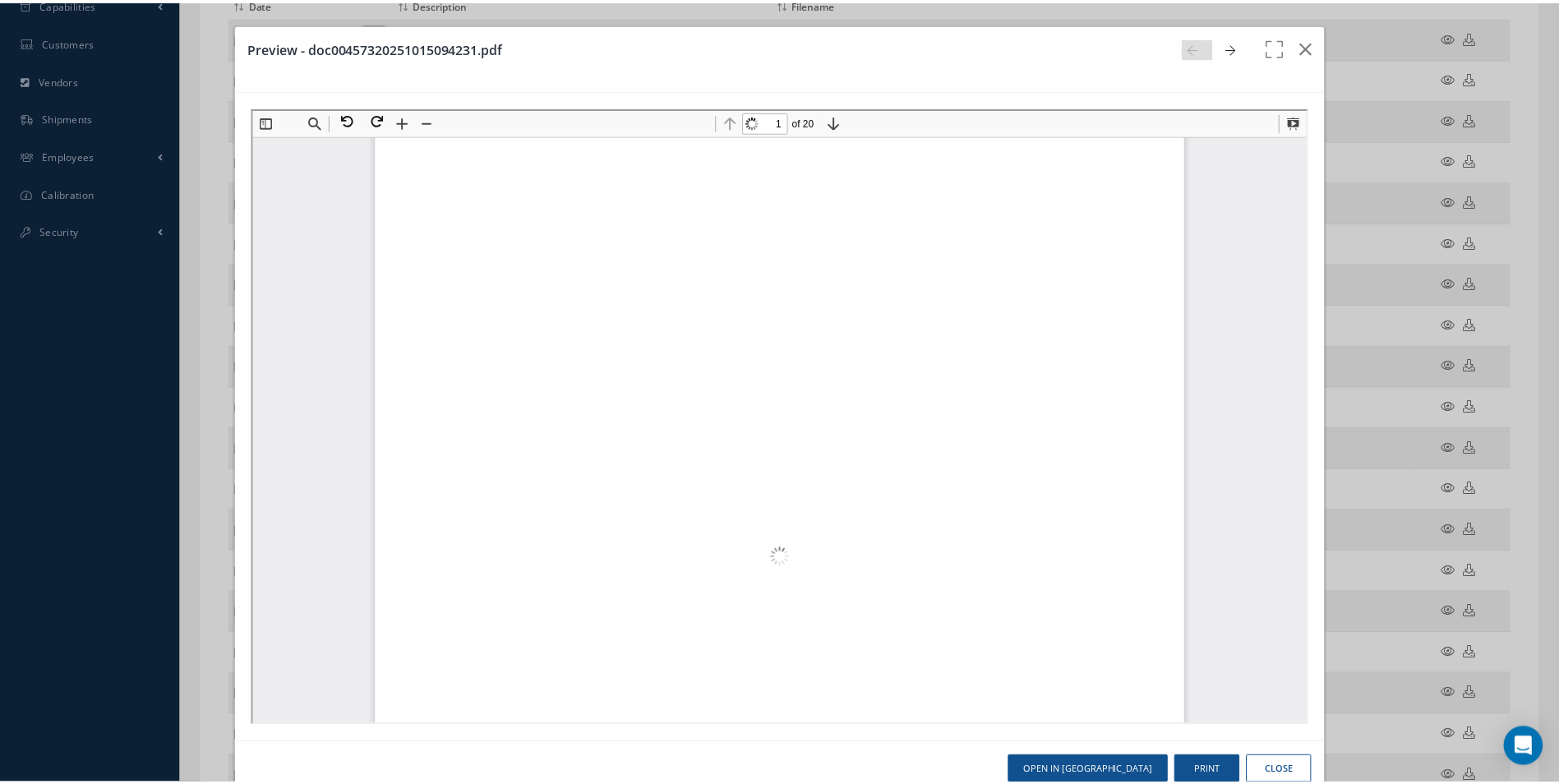
scroll to position [0, 0]
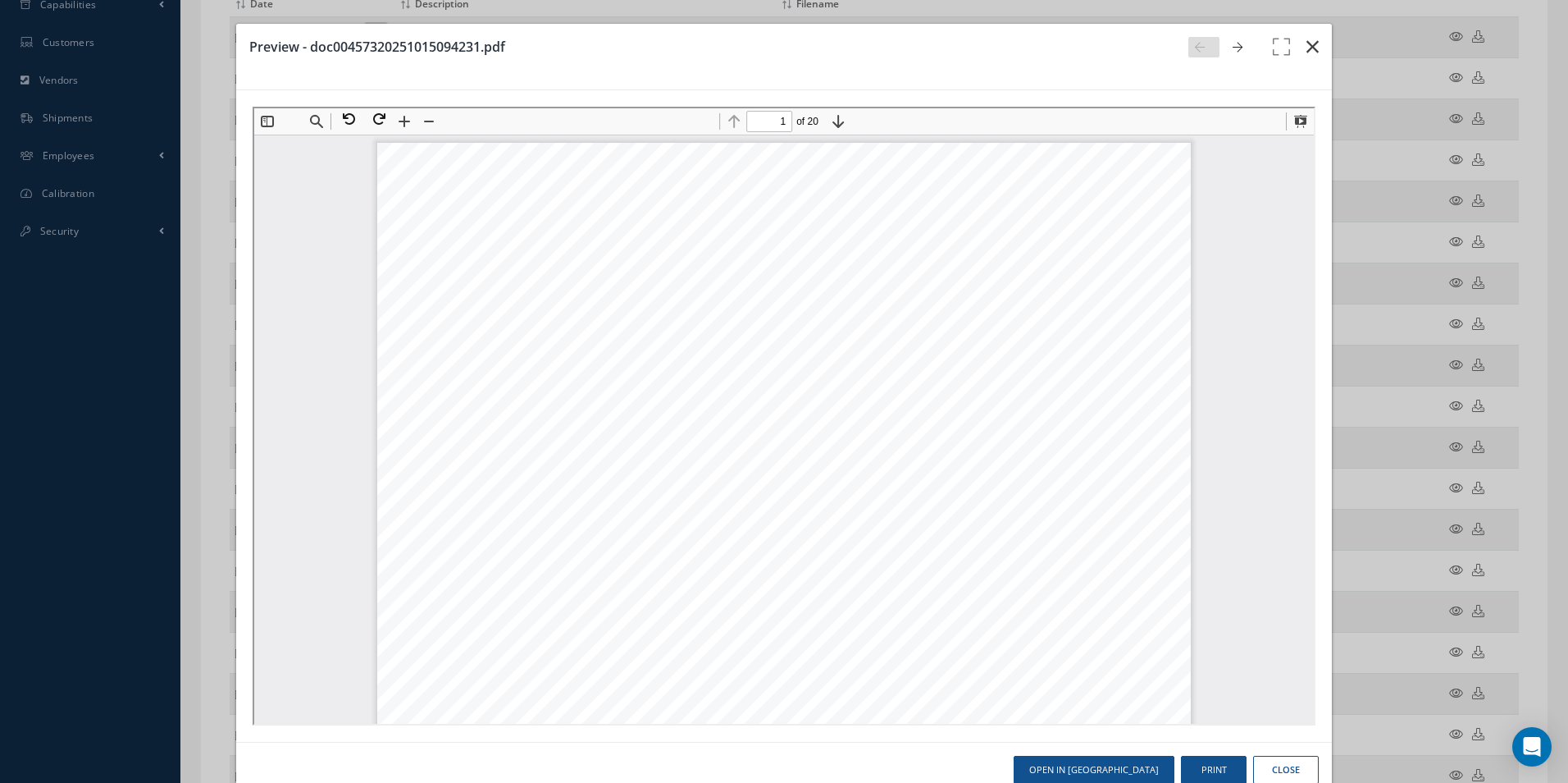
click at [1306, 48] on icon "button" at bounding box center [1312, 47] width 12 height 20
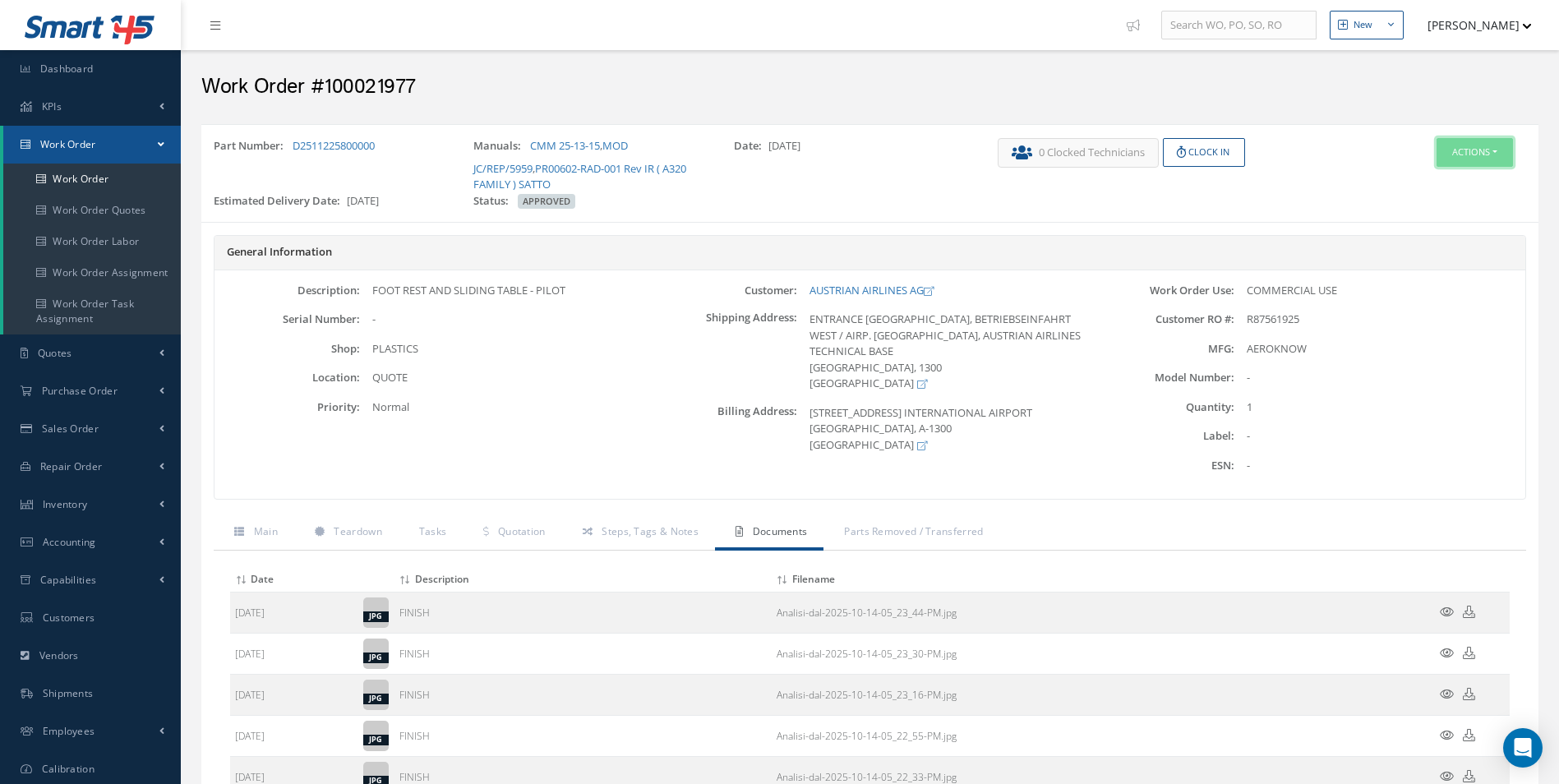
click at [1463, 153] on button "Actions" at bounding box center [1475, 152] width 77 height 29
click at [1434, 188] on link "Edit" at bounding box center [1450, 184] width 132 height 22
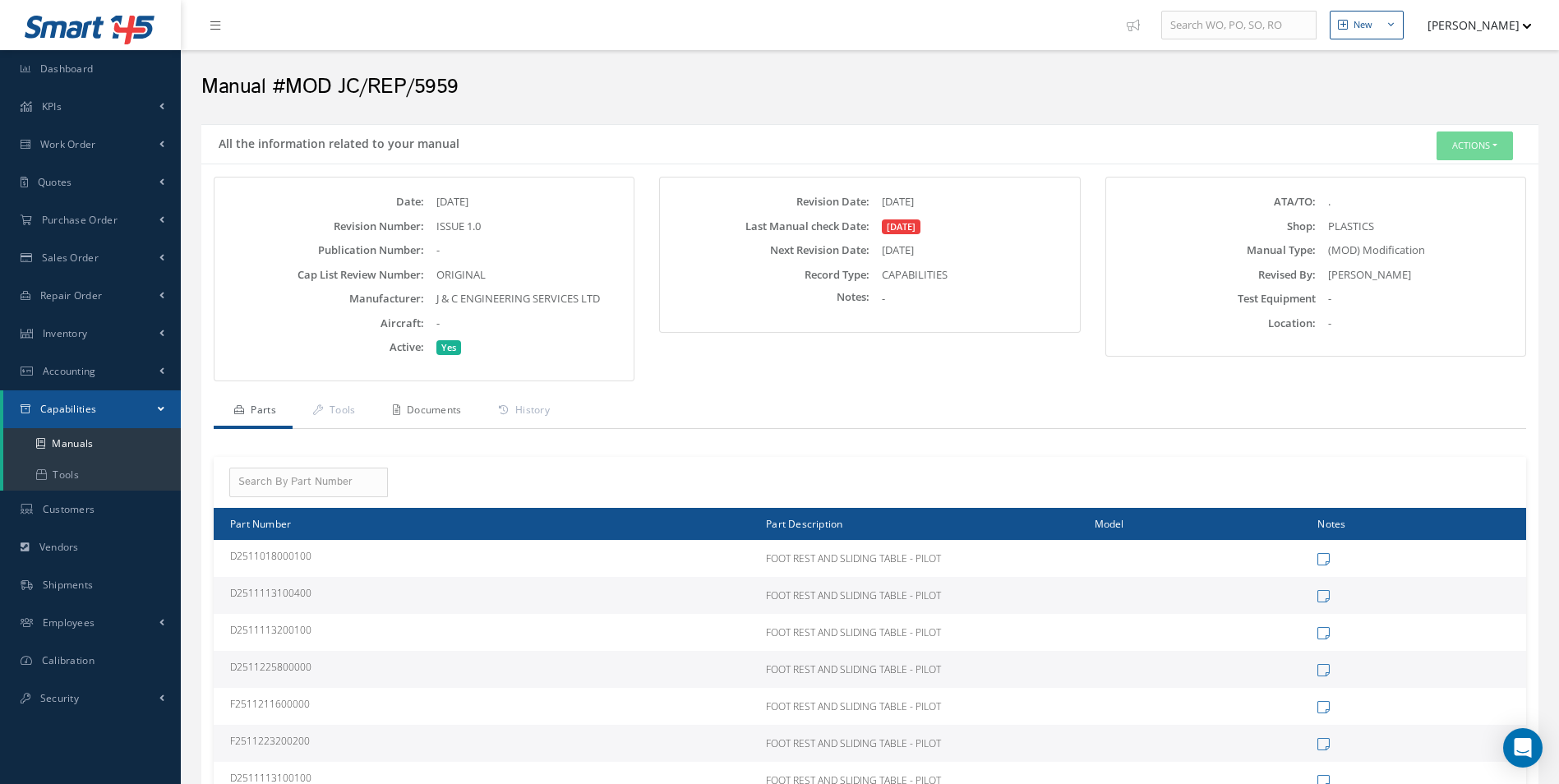
click at [421, 413] on link "Documents" at bounding box center [426, 412] width 106 height 35
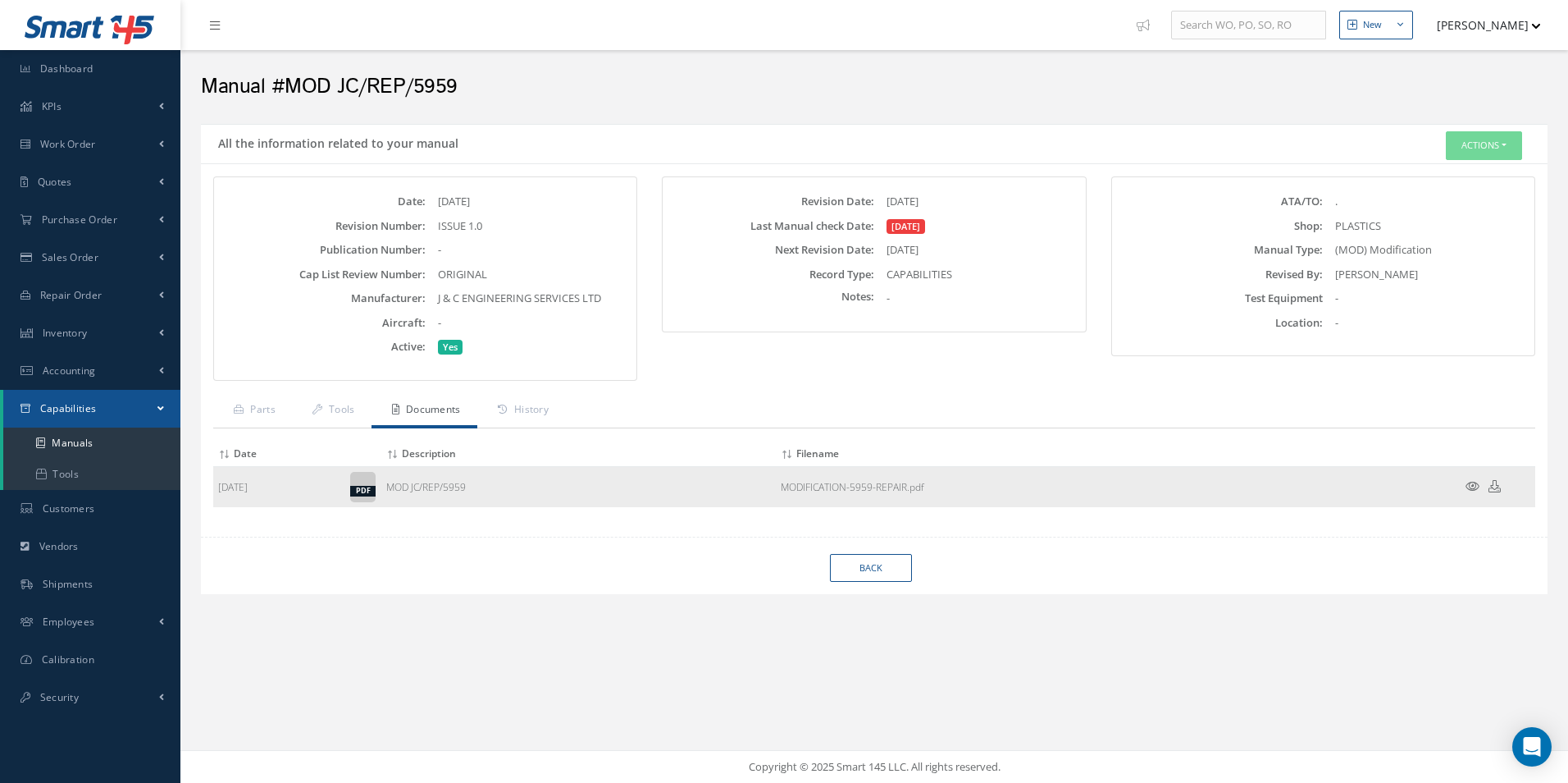
click at [1470, 480] on icon at bounding box center [1472, 486] width 14 height 12
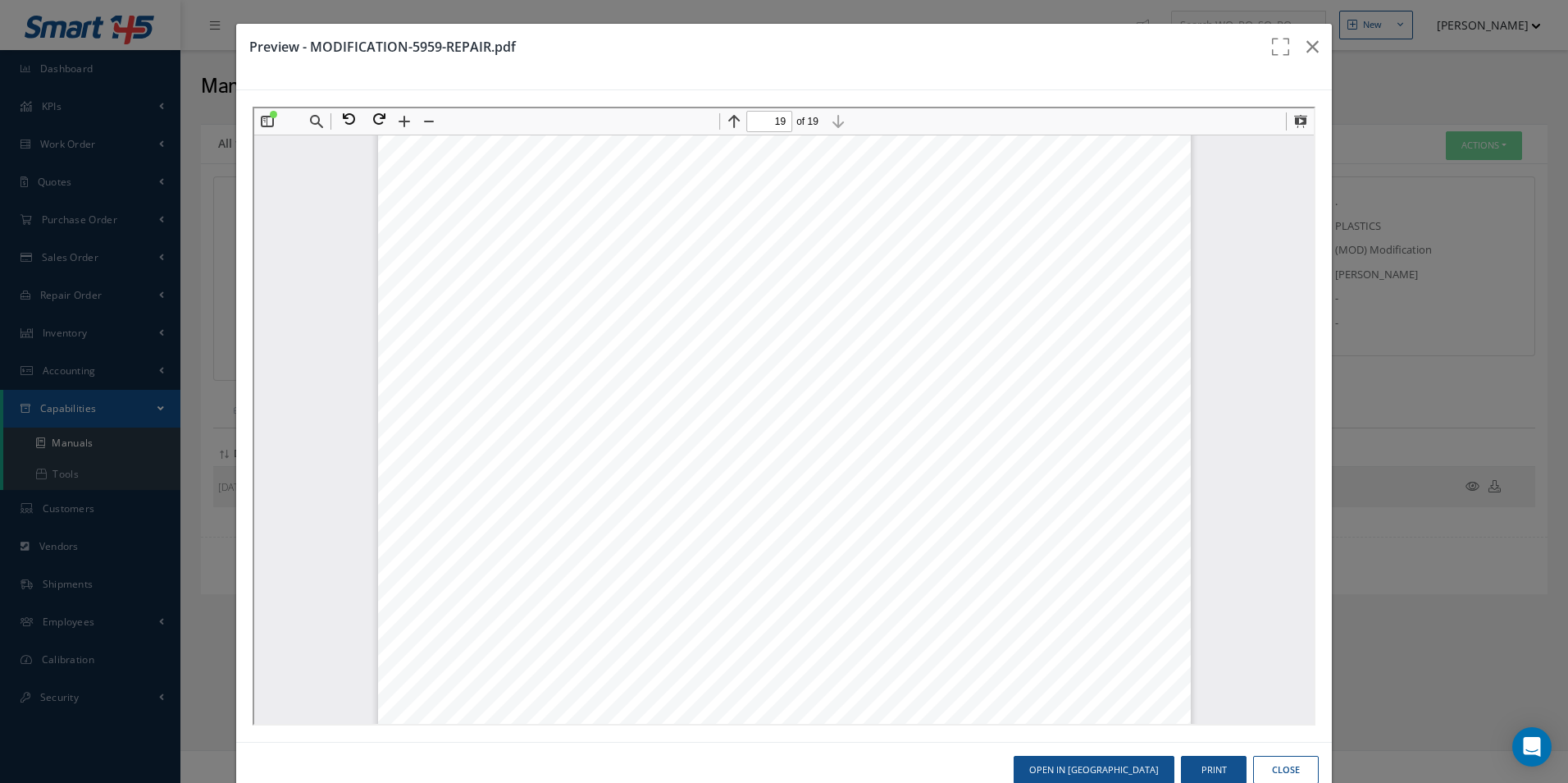
scroll to position [21016, 0]
type input "18"
click at [1306, 45] on icon "button" at bounding box center [1312, 47] width 12 height 20
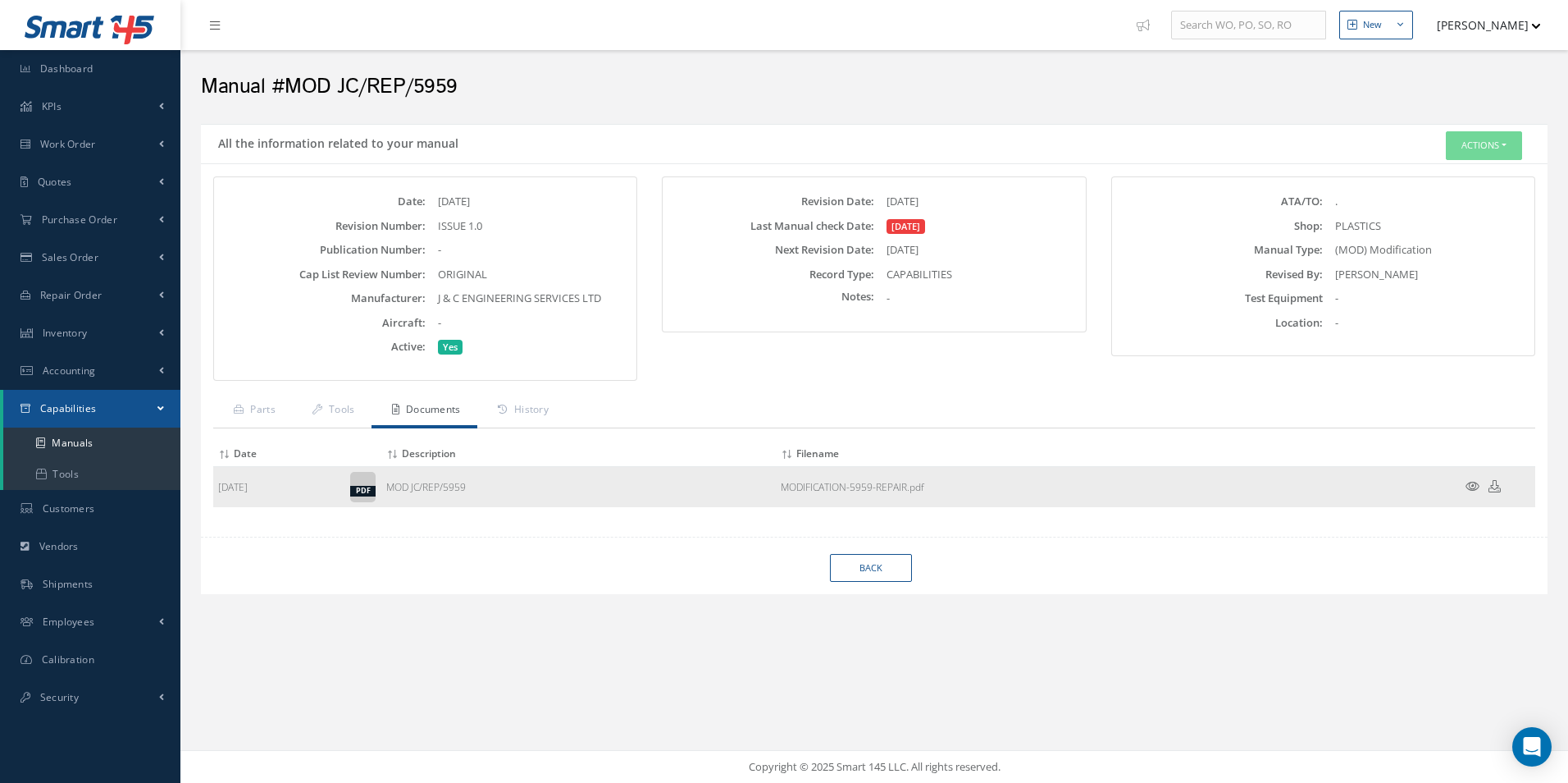
click at [1469, 483] on icon at bounding box center [1472, 486] width 14 height 12
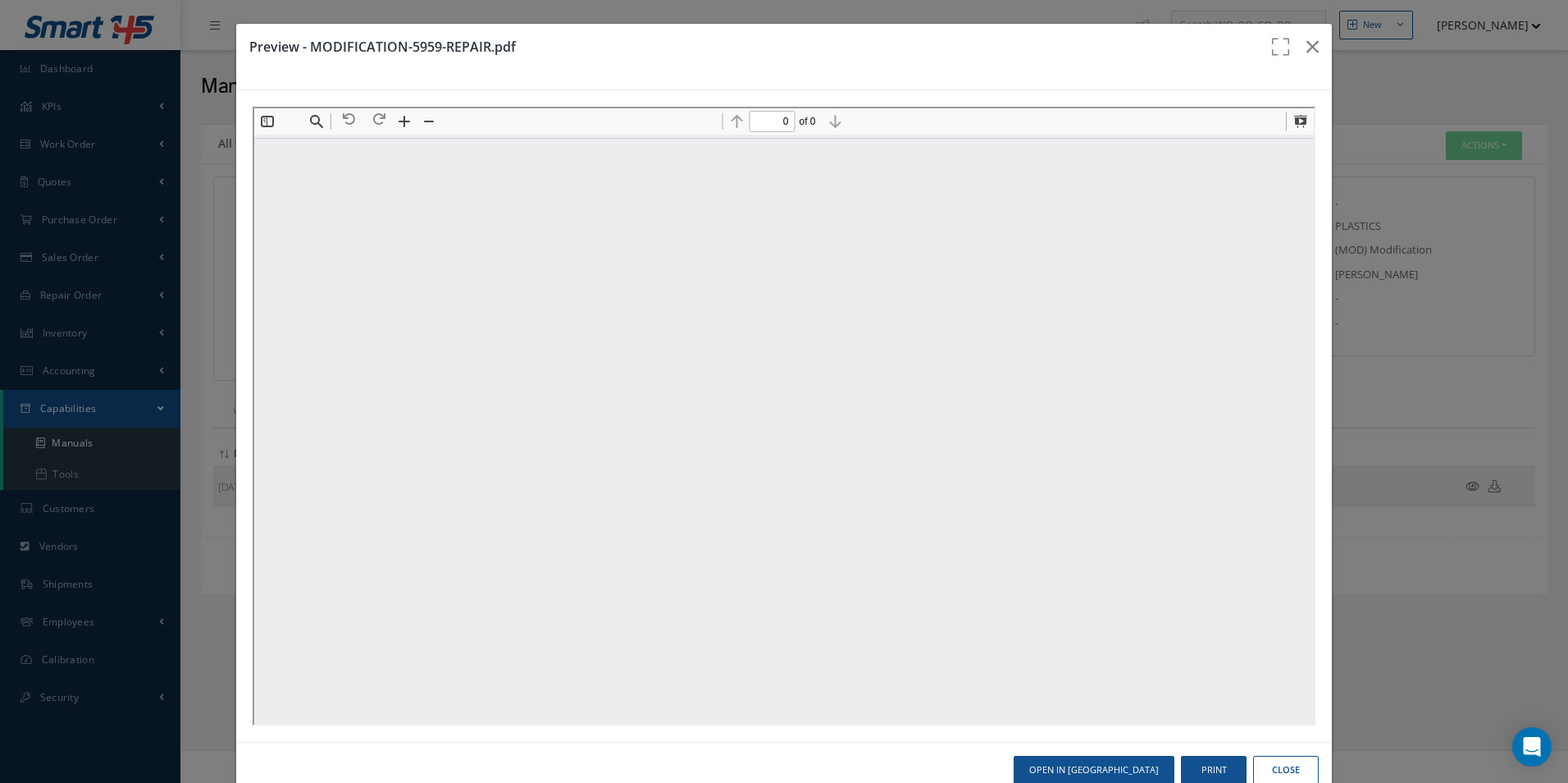
scroll to position [0, 0]
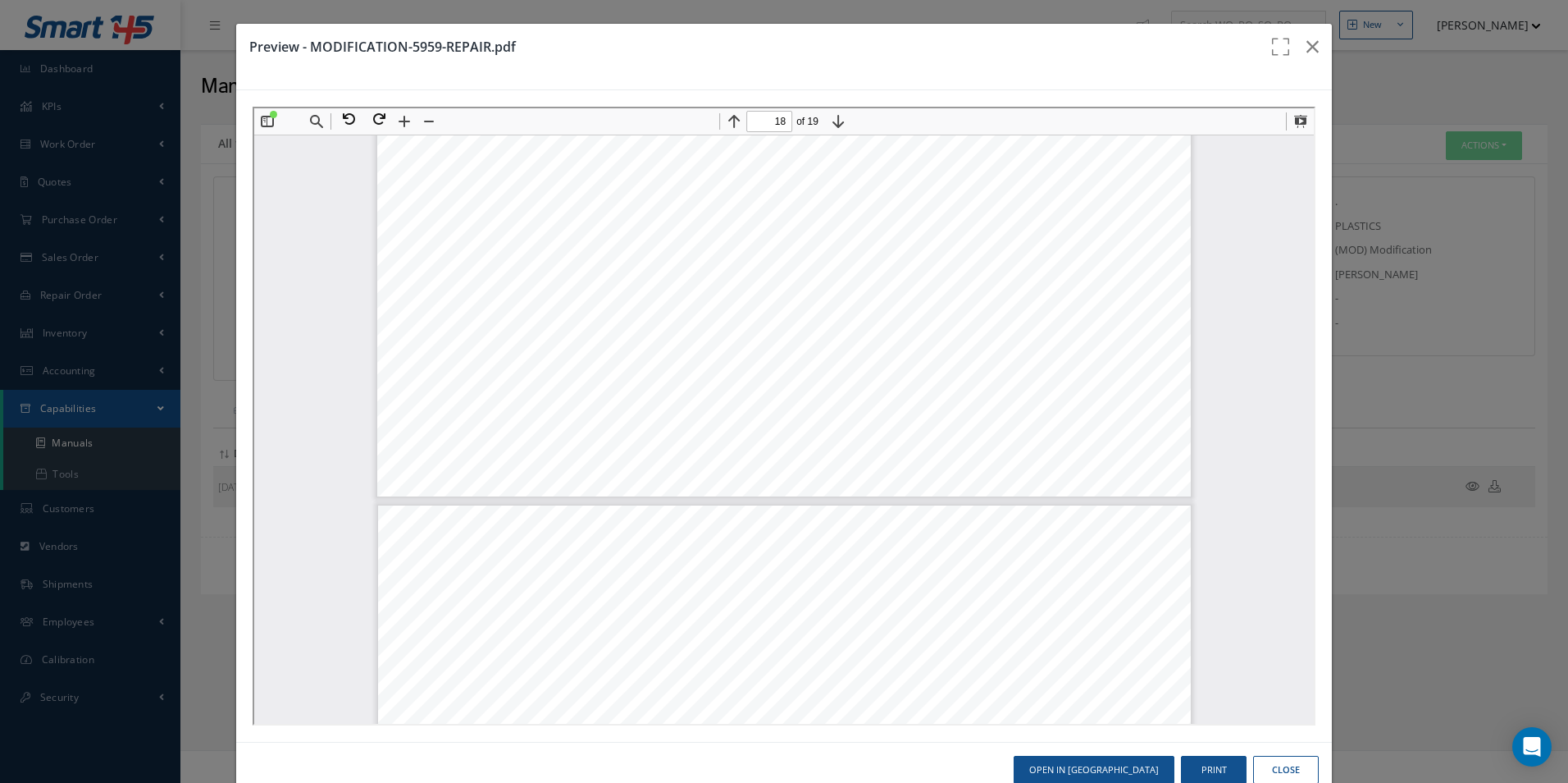
type input "19"
click at [816, 431] on div "Page 19" at bounding box center [782, 467] width 812 height 1151
click at [1306, 47] on icon "button" at bounding box center [1312, 47] width 12 height 20
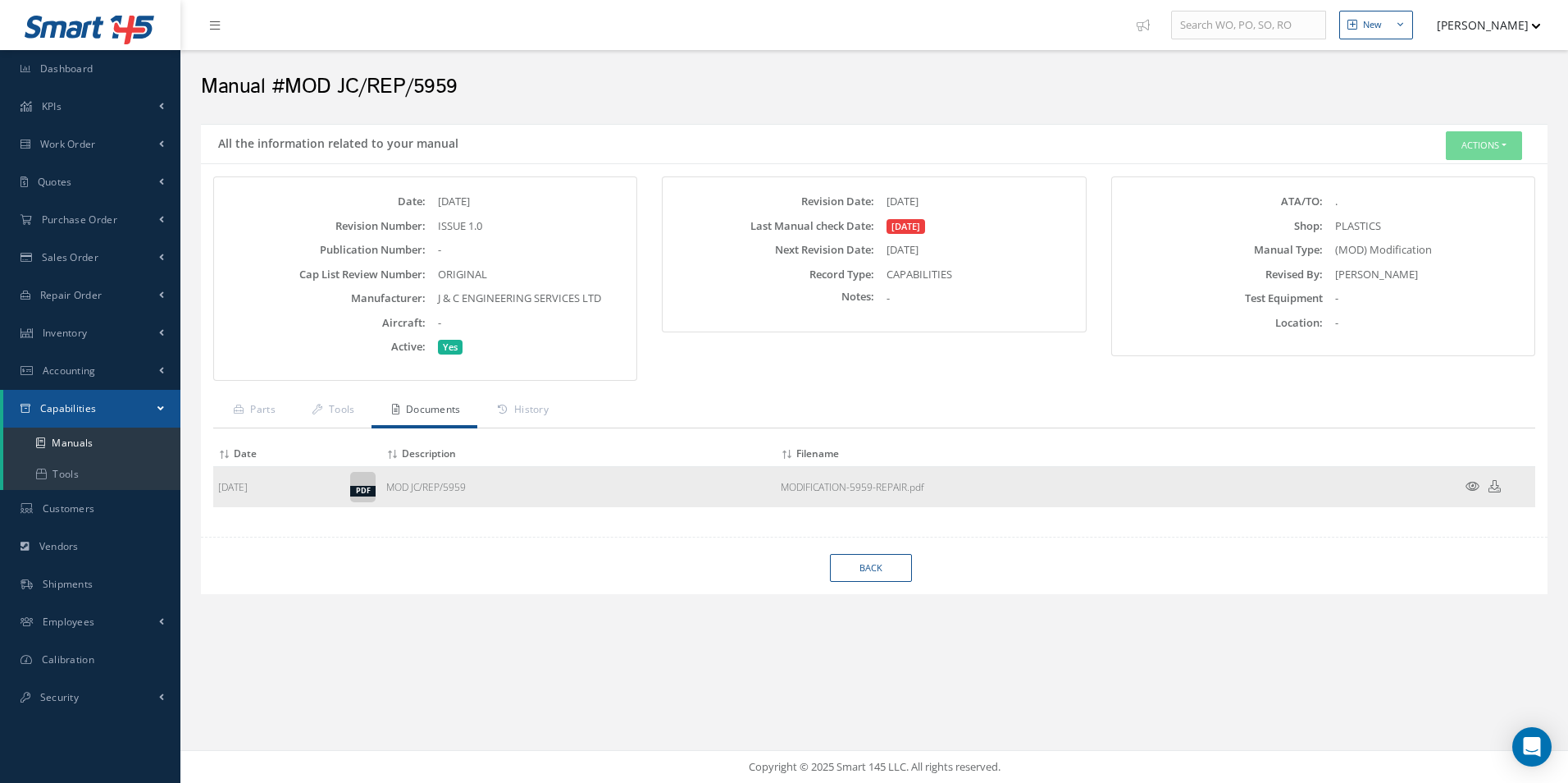
click at [1469, 484] on icon at bounding box center [1472, 486] width 14 height 12
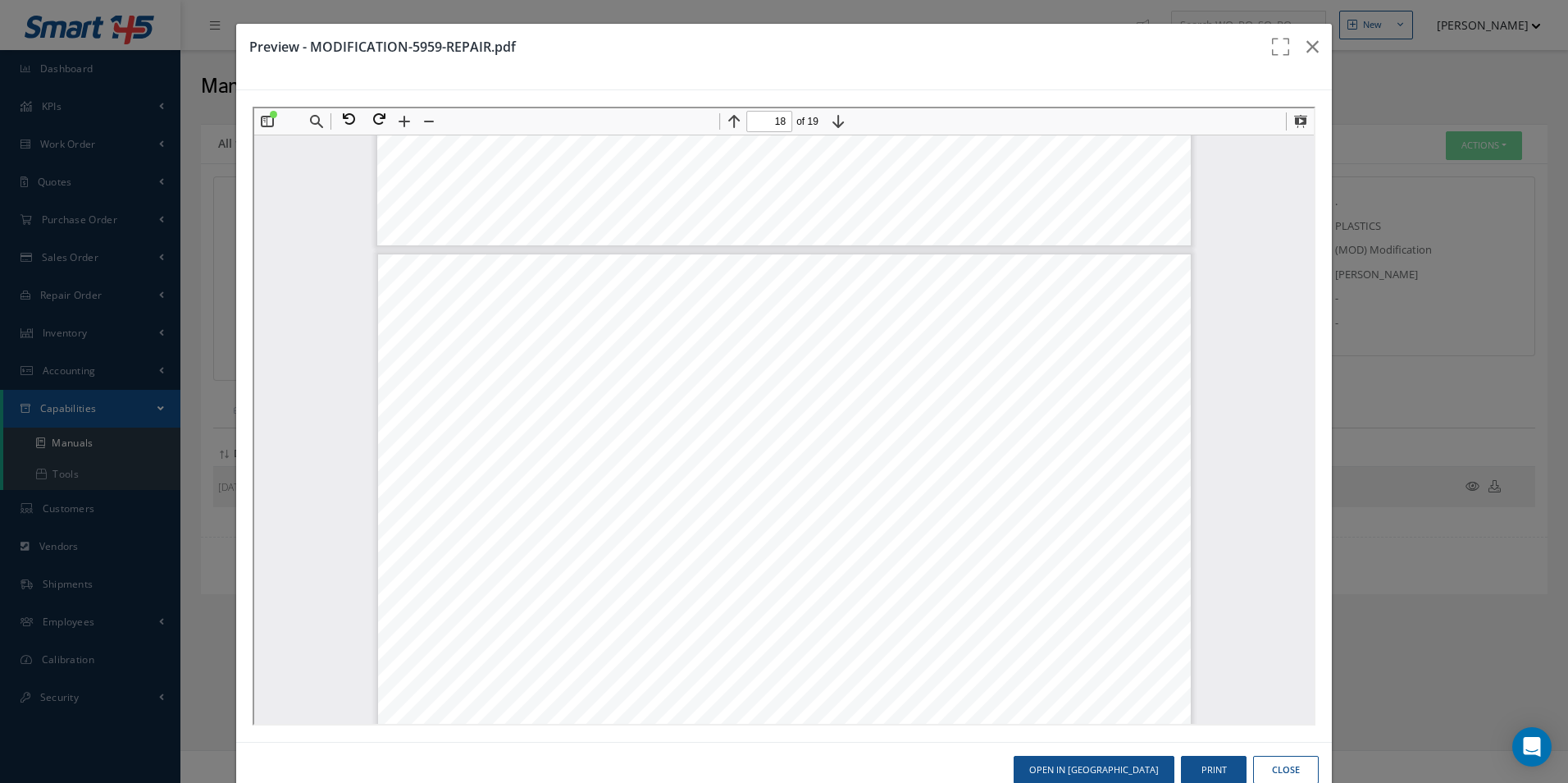
scroll to position [20561, 0]
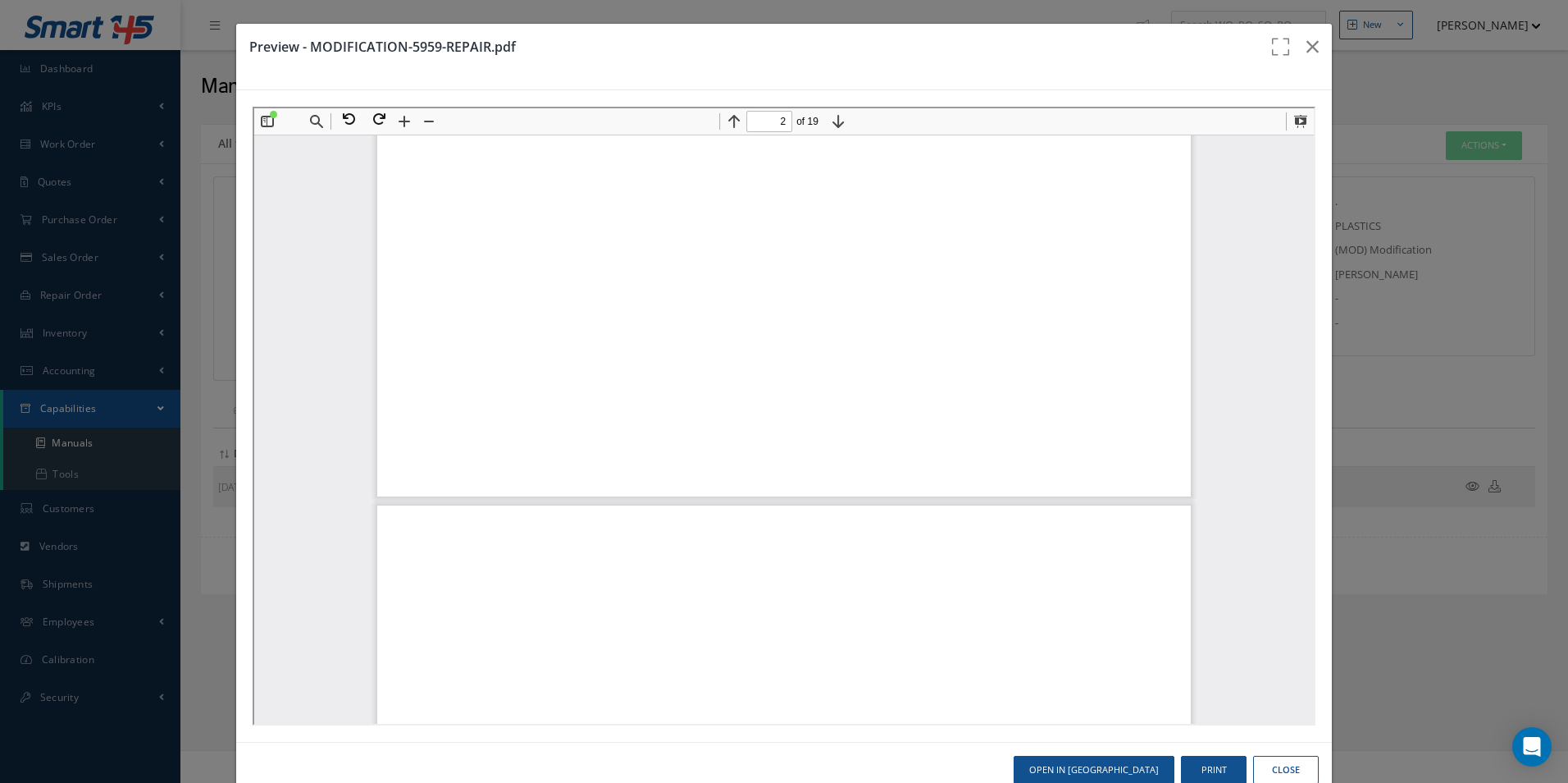
type input "1"
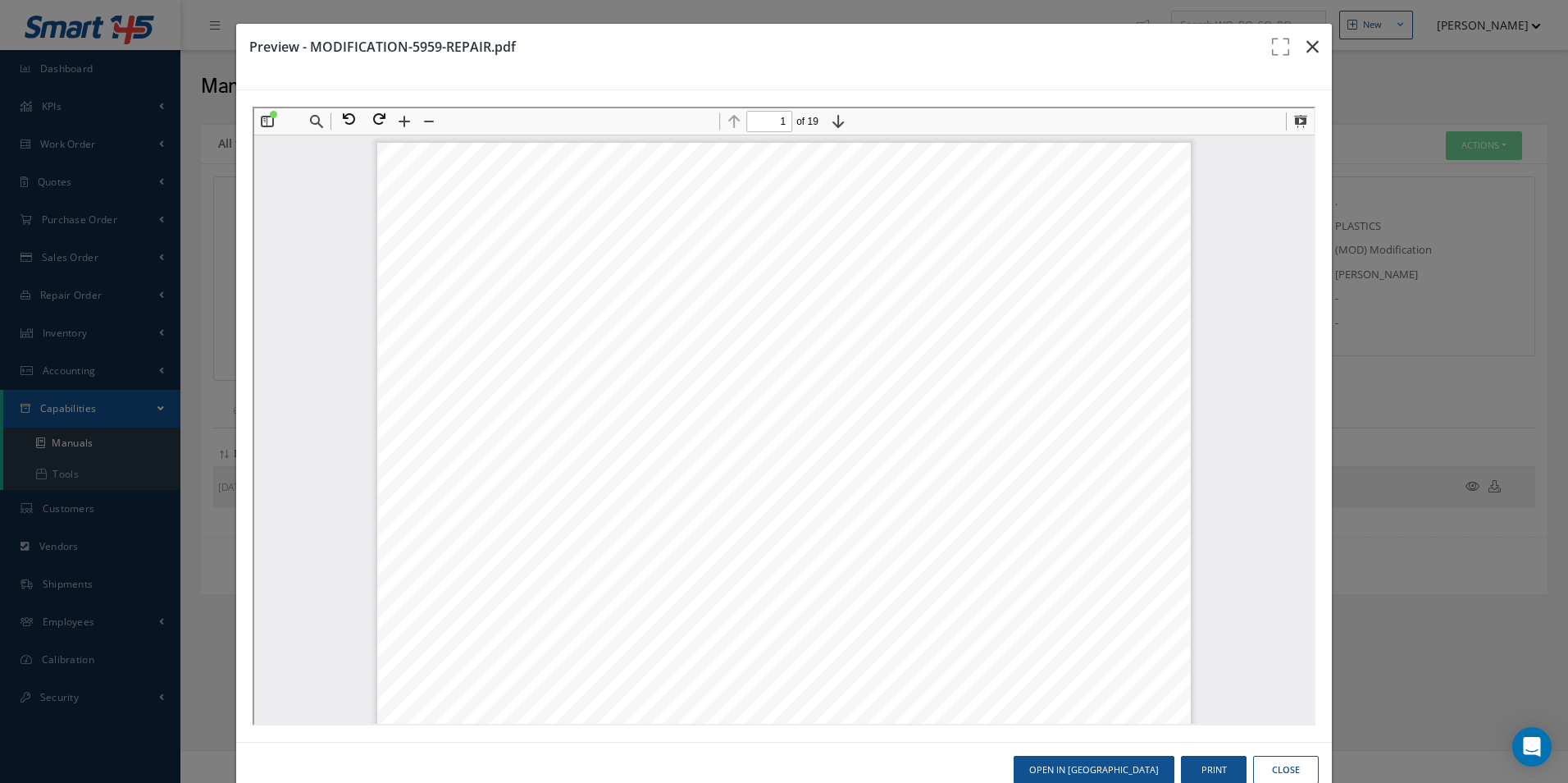
click at [1306, 48] on icon "button" at bounding box center [1312, 47] width 12 height 20
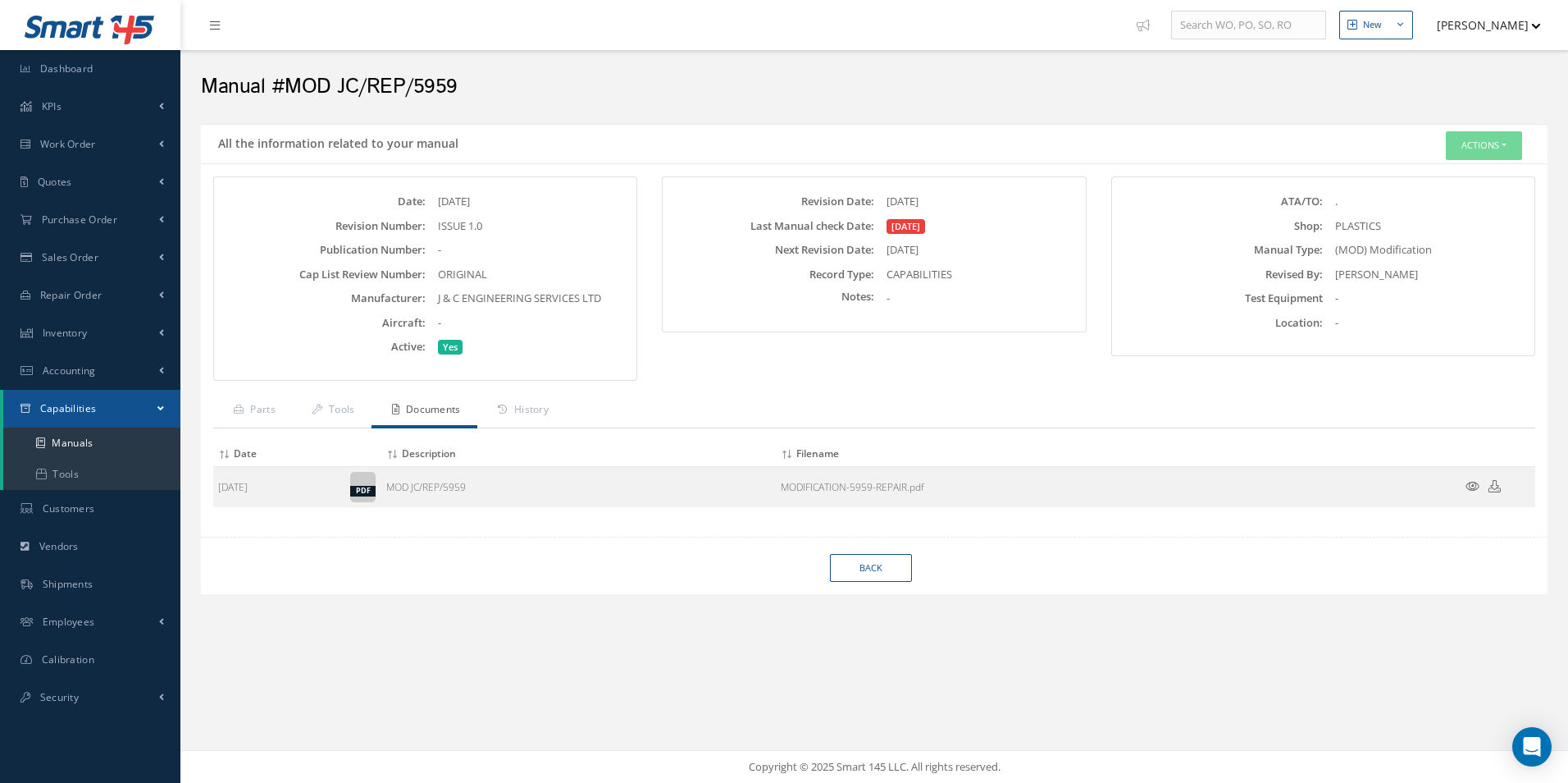
click at [1474, 483] on icon at bounding box center [1472, 486] width 14 height 12
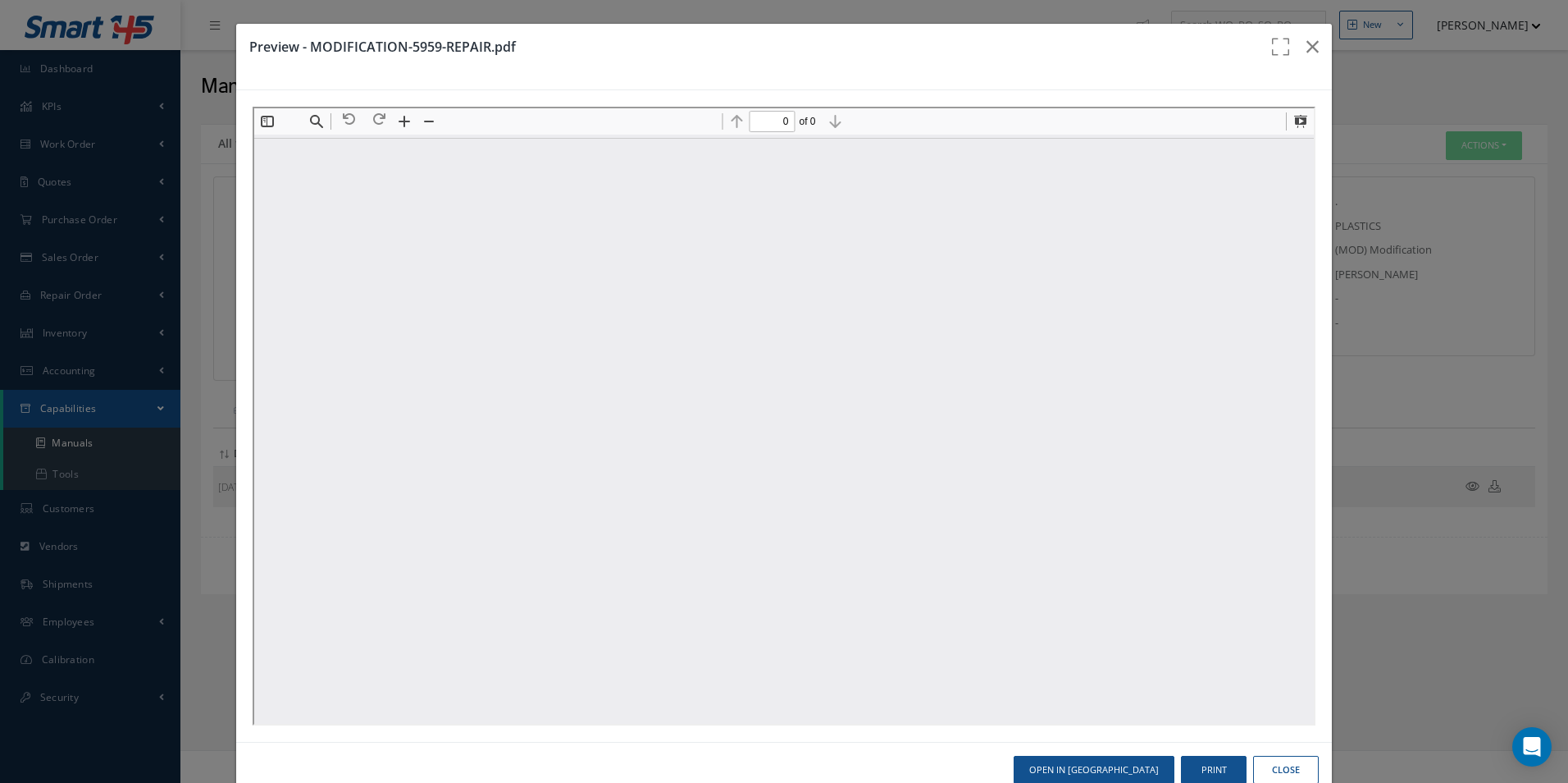
type input "1"
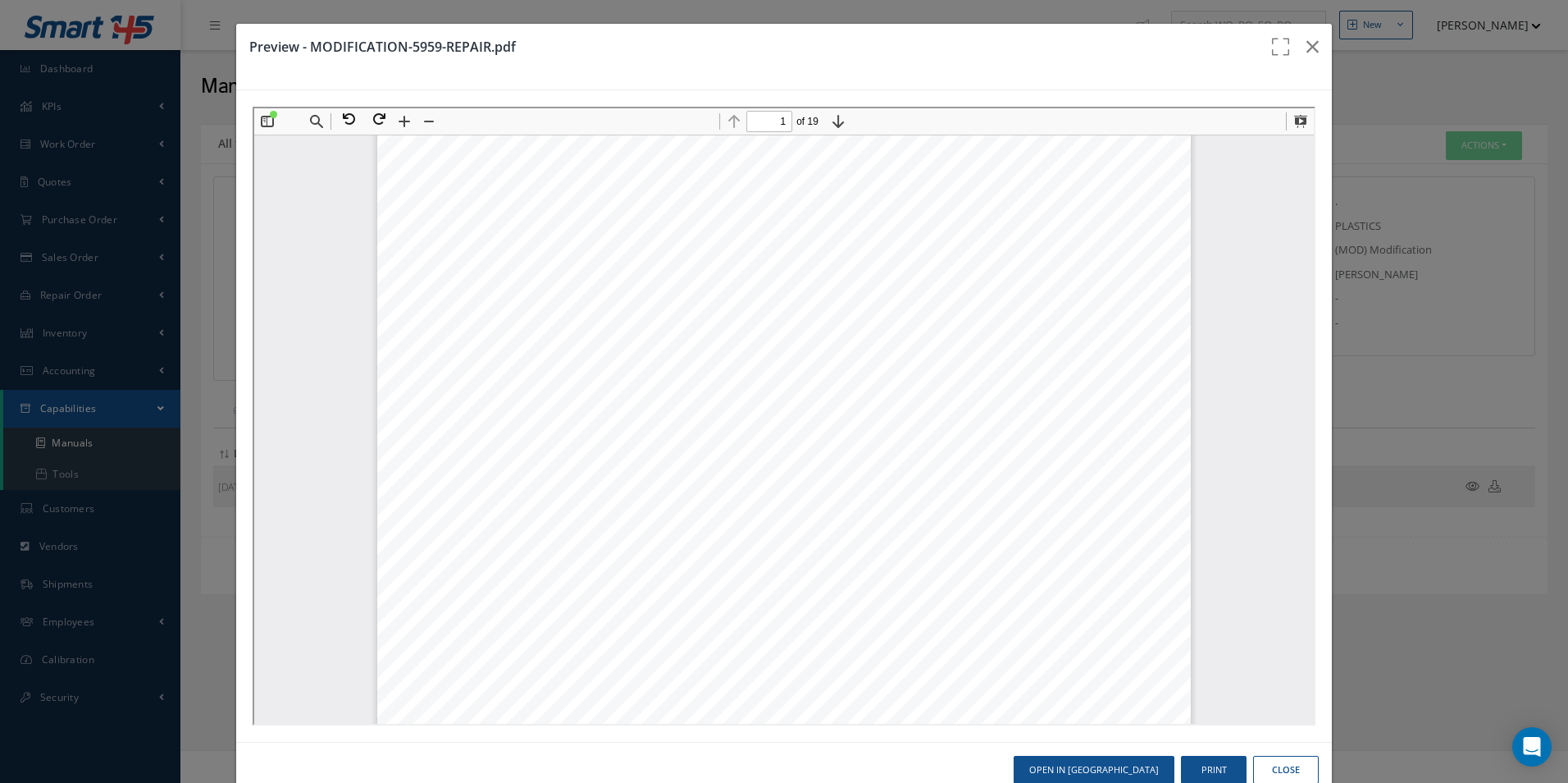
scroll to position [164, 0]
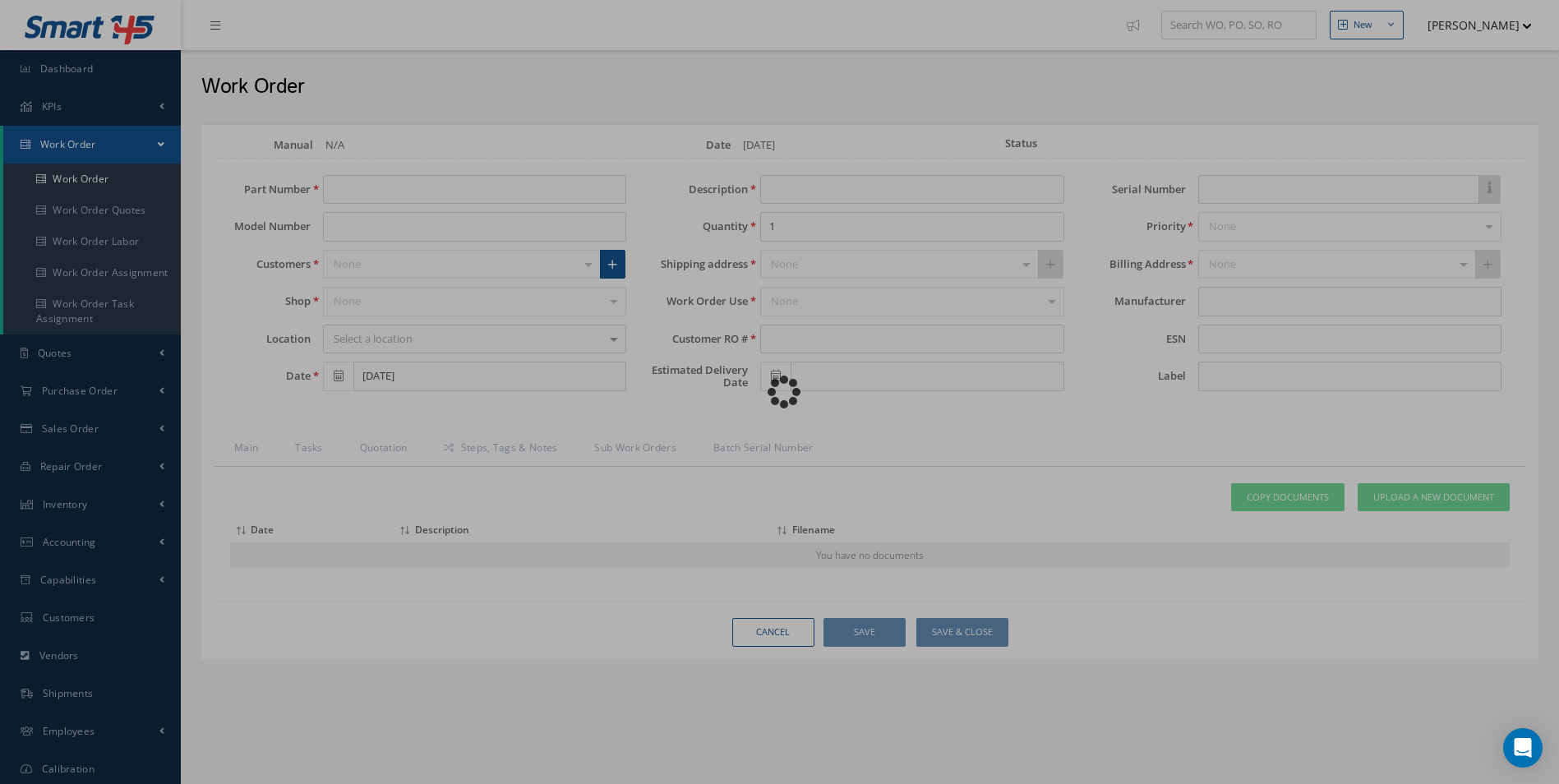
type input "D2511225800000"
type input "[DATE]"
type input "FOOT REST AND SLIDING TABLE - PILOT"
type input "R87561925"
type input "11/21/2025"
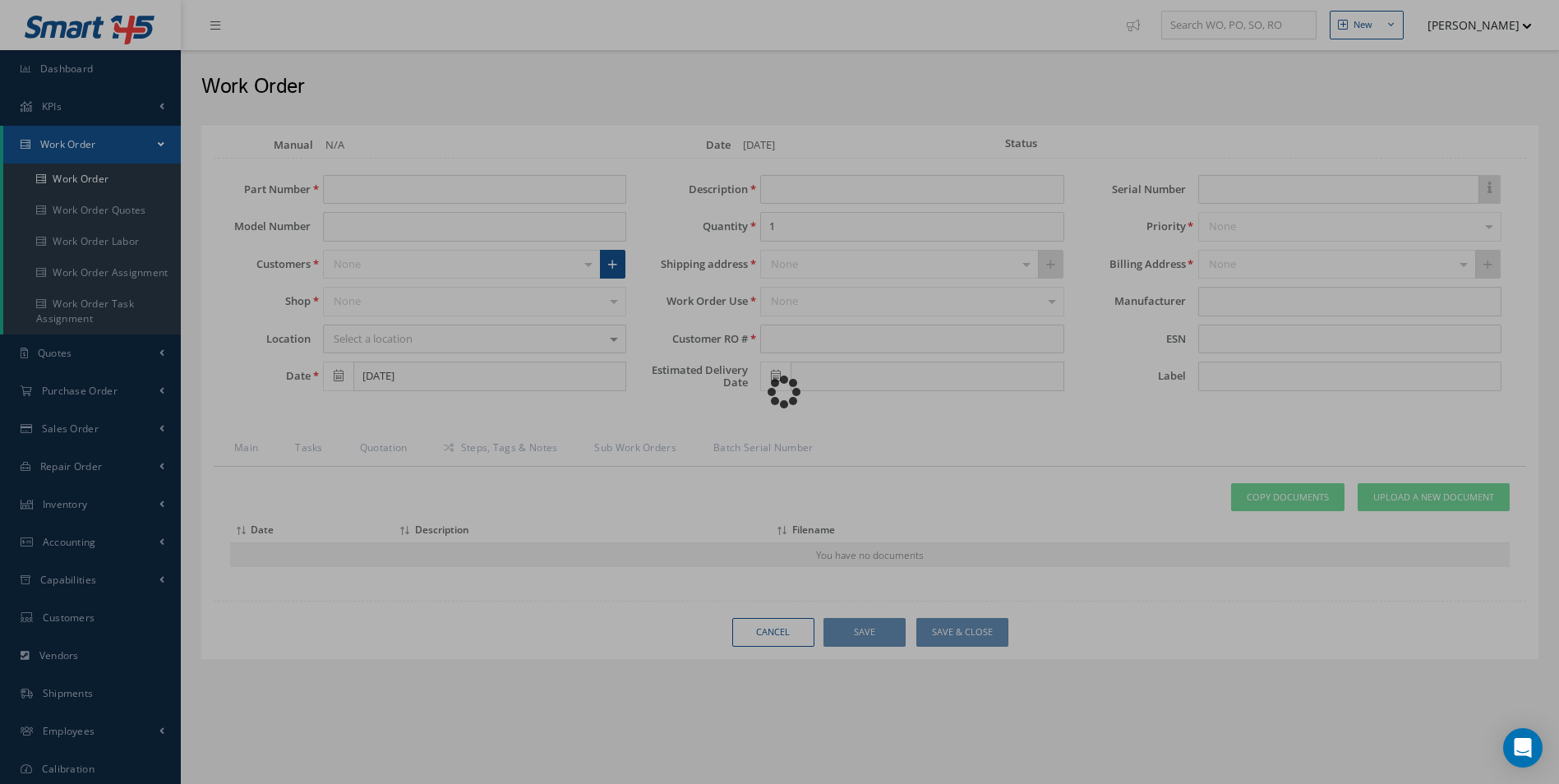
type textarea "NONE"
type textarea "PLEASE SEE R.O. FOR DETAILS"
type input "NONE"
type textarea "NO VISUAL DAMAGE"
type textarea "NONE"
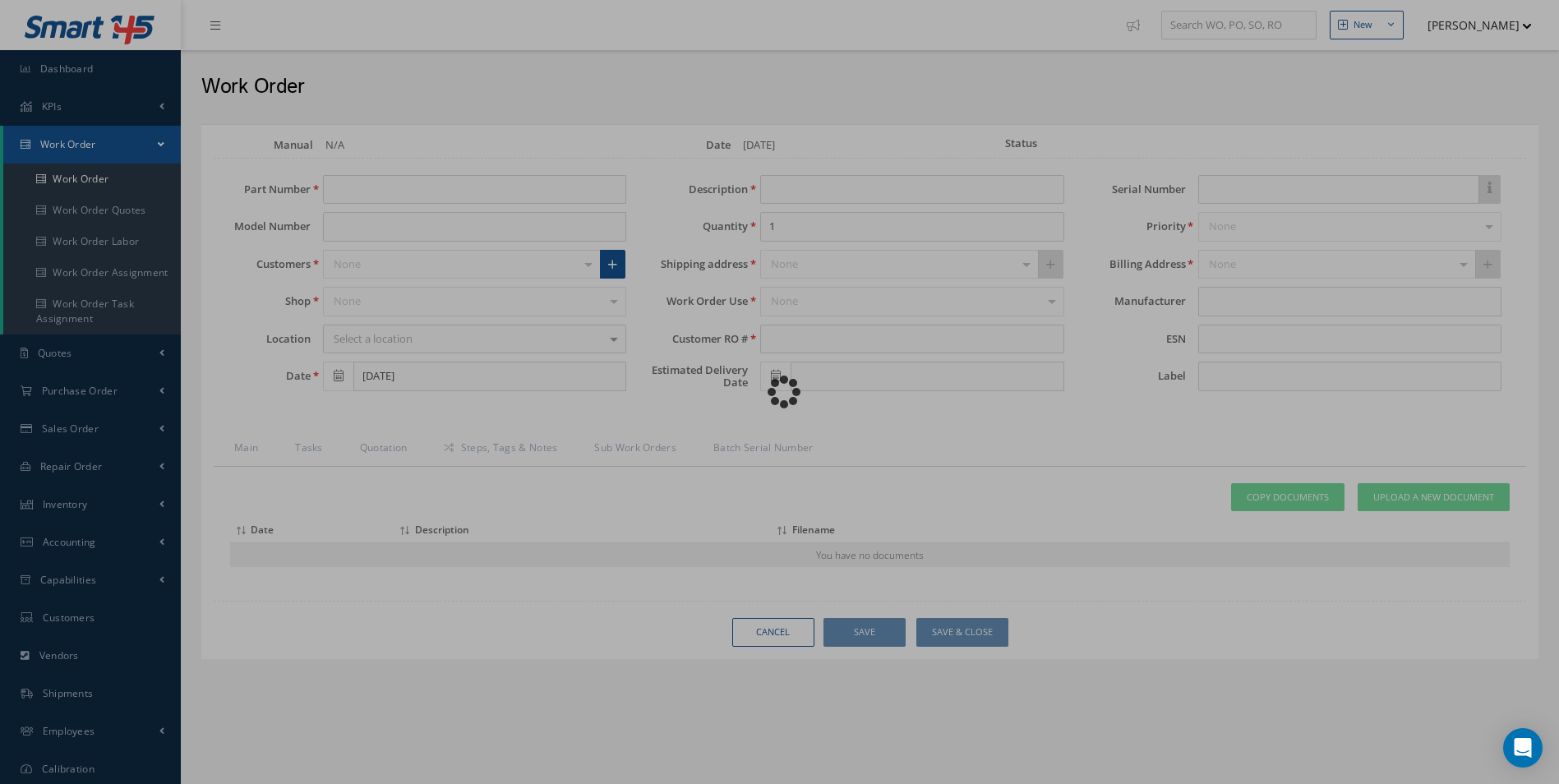
type input "NONE"
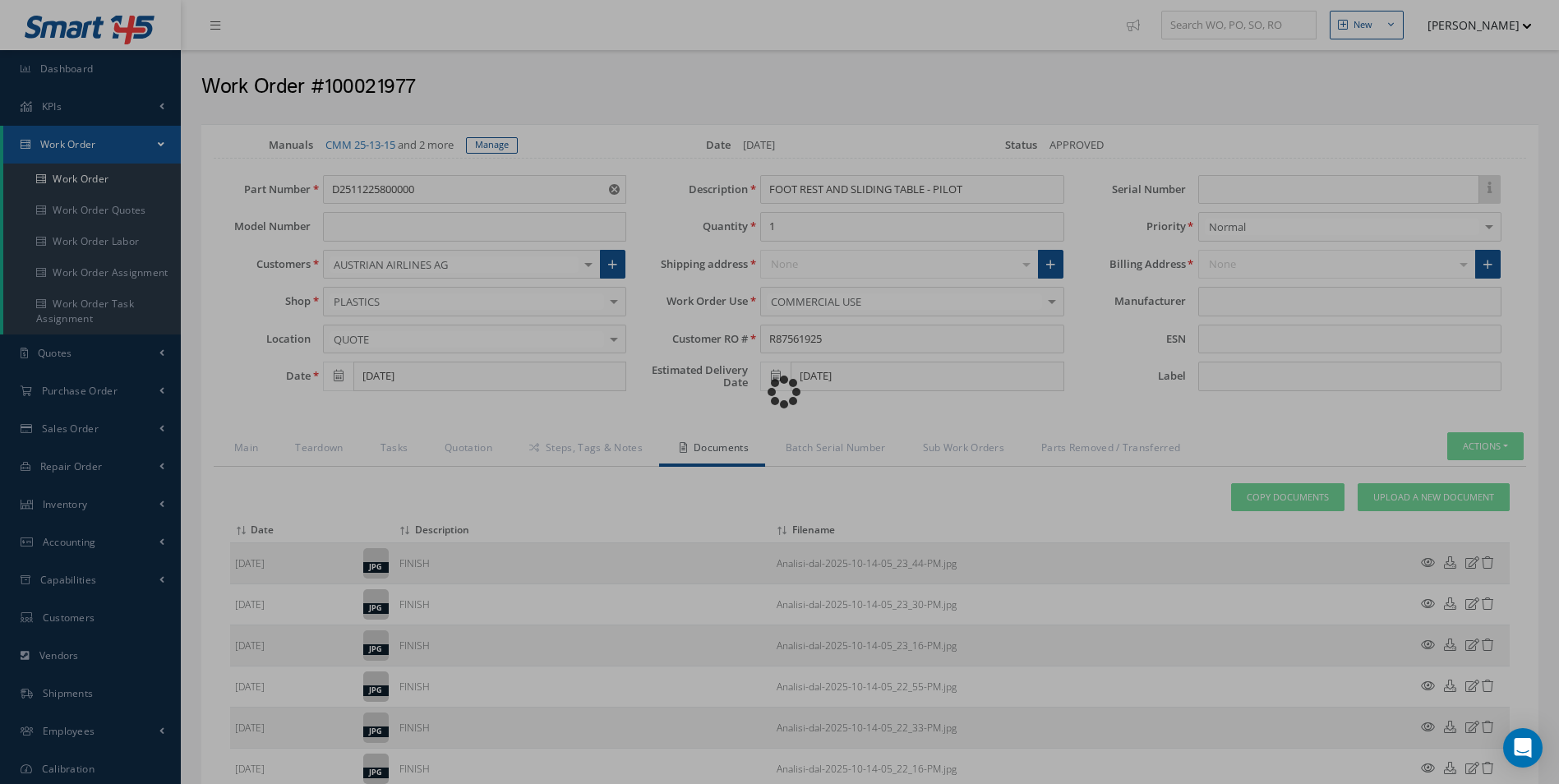
type input "AEROKNOW"
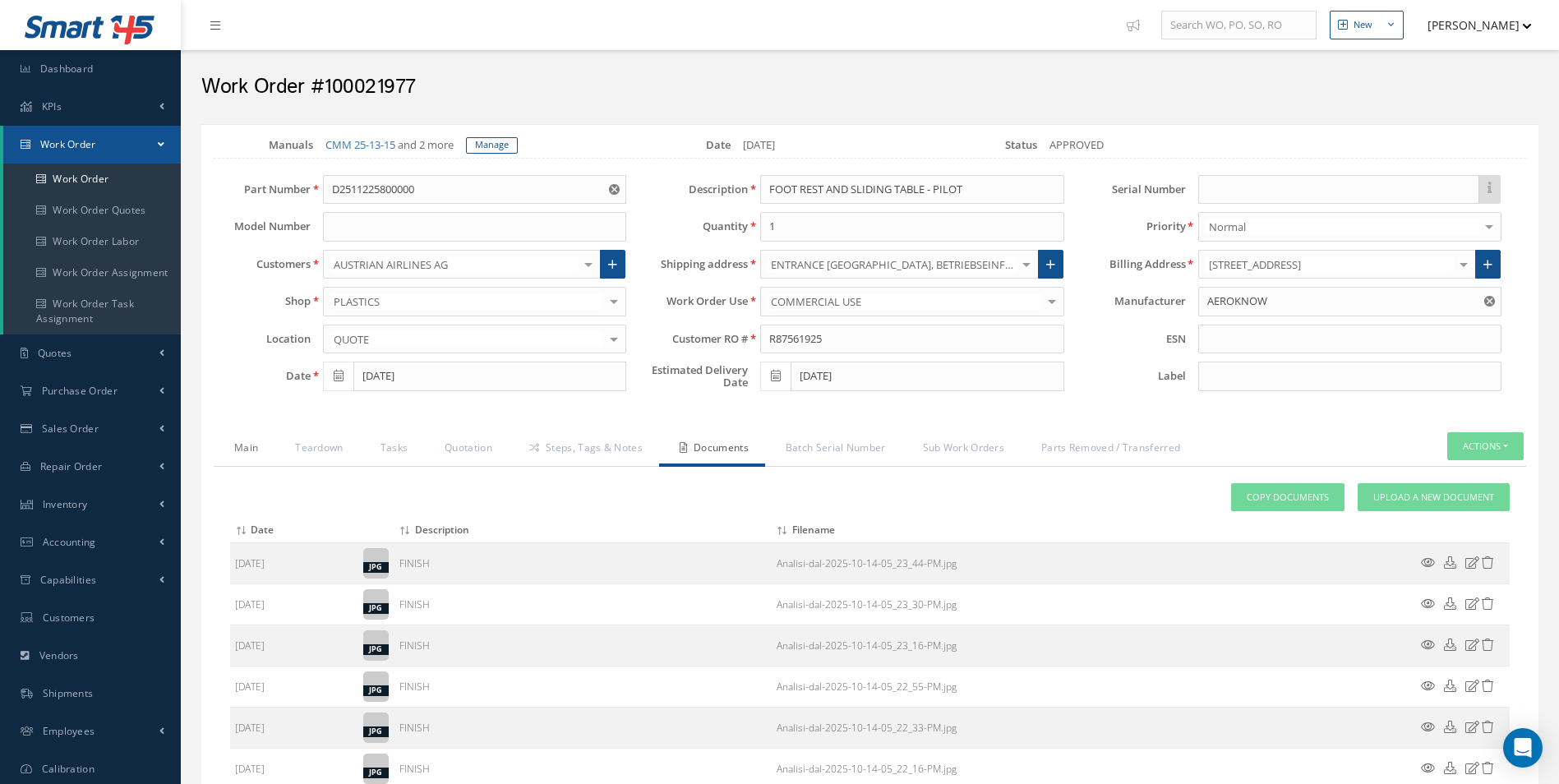
click at [249, 450] on link "Main" at bounding box center [244, 449] width 61 height 35
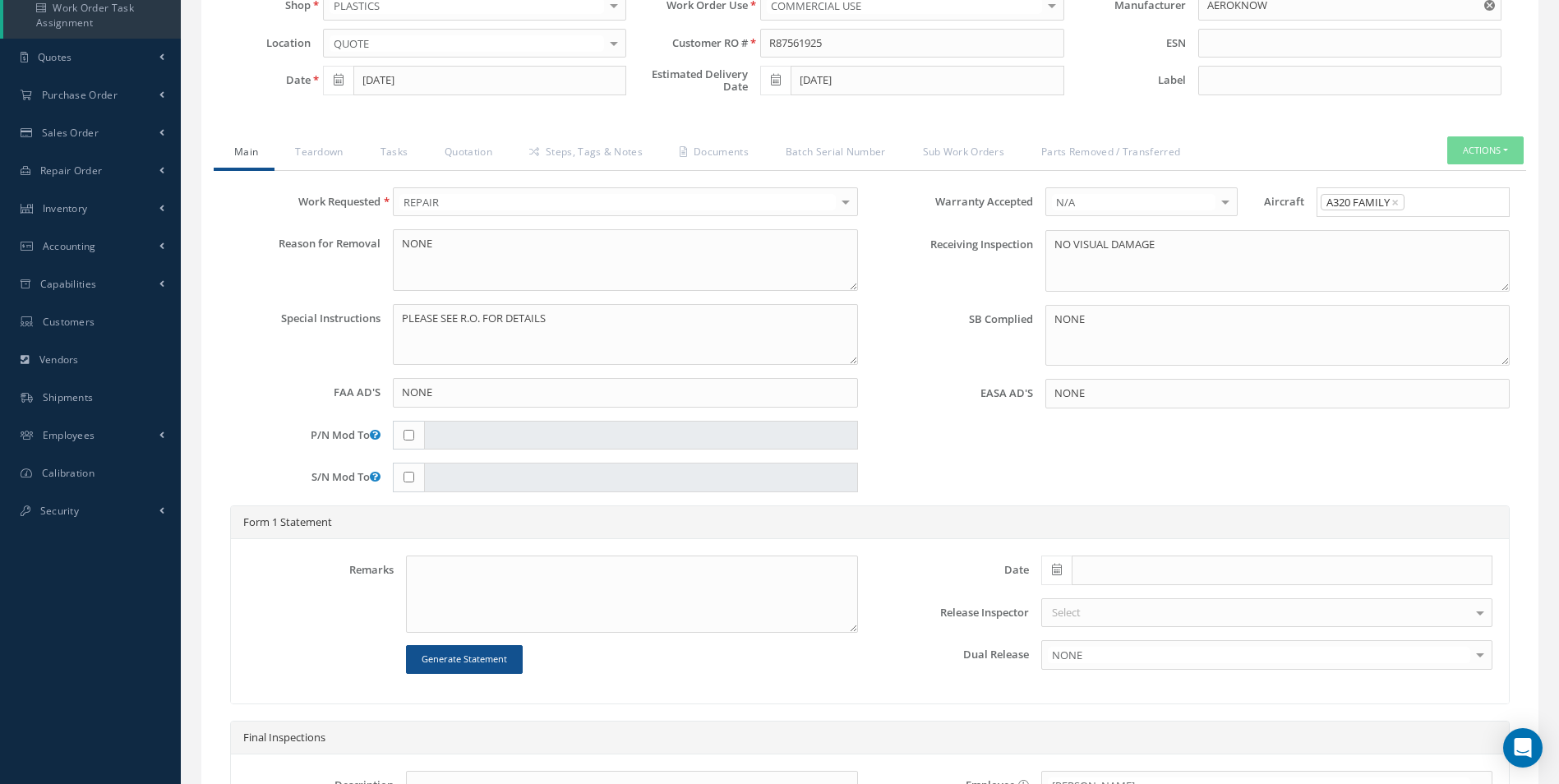
scroll to position [411, 0]
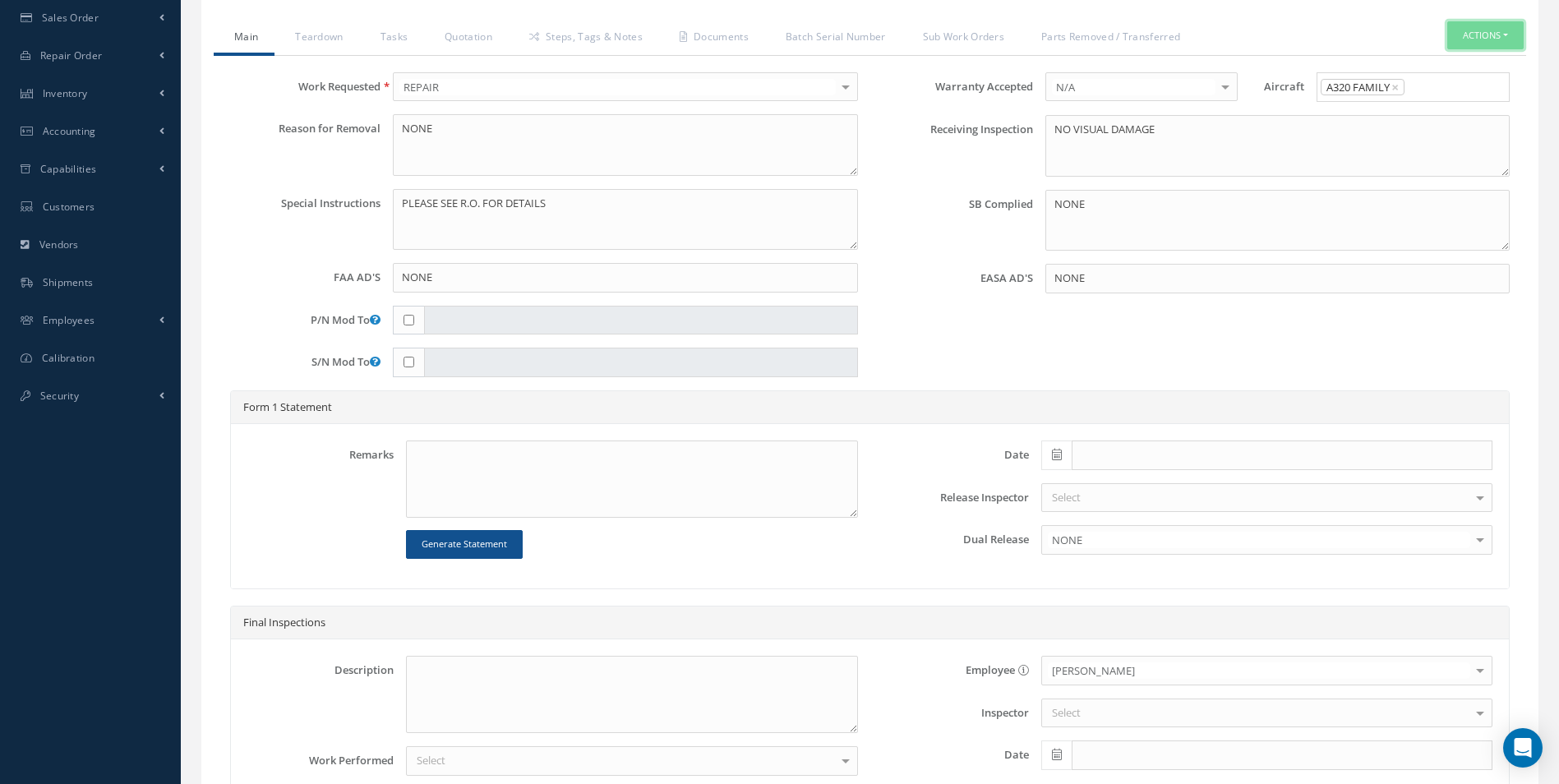
click at [1462, 45] on button "Actions" at bounding box center [1485, 35] width 77 height 29
click at [1441, 103] on link "Standard Write Ups" at bounding box center [1460, 108] width 132 height 22
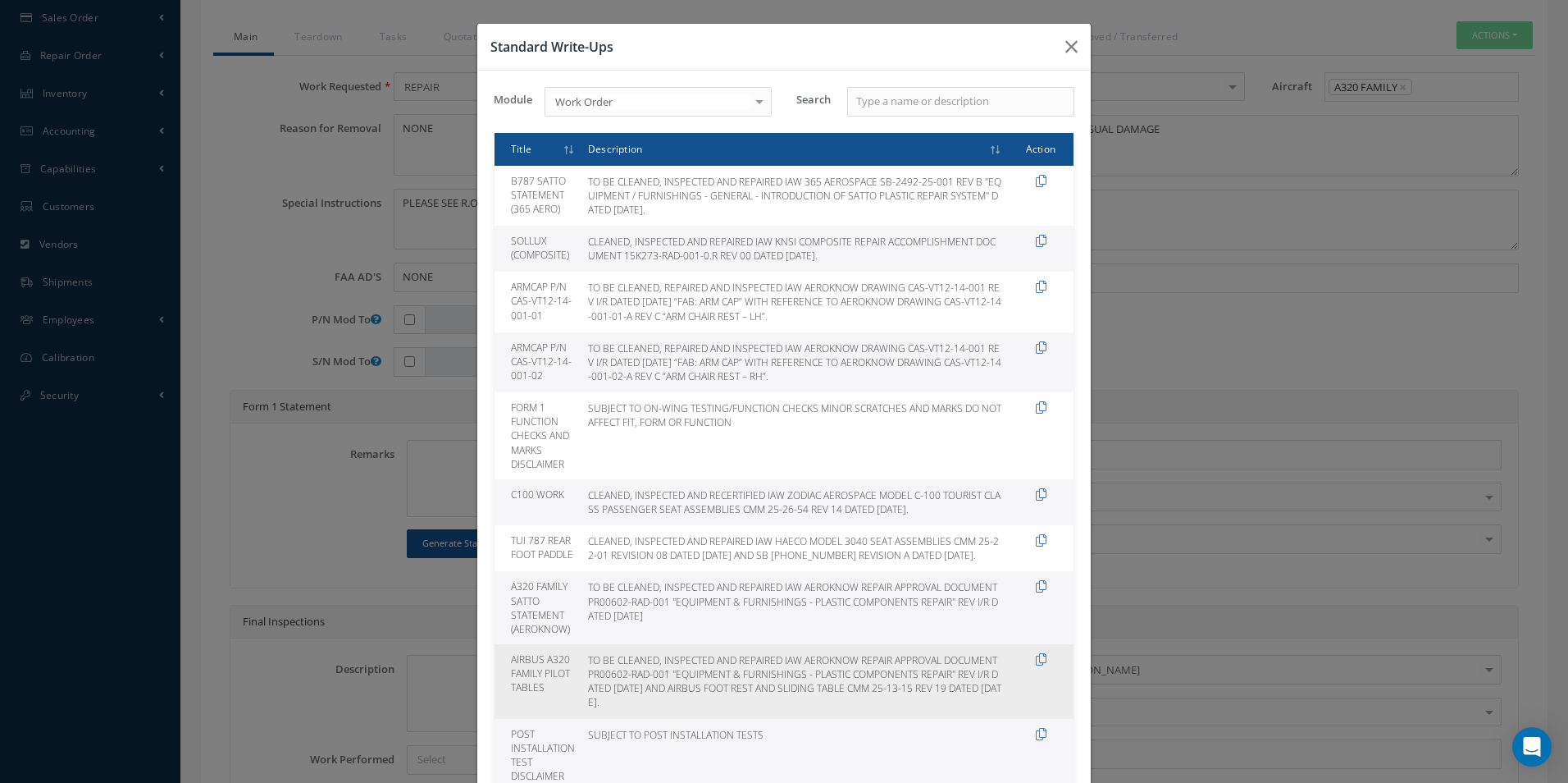
drag, startPoint x: 613, startPoint y: 672, endPoint x: 668, endPoint y: 719, distance: 72.3
click at [668, 719] on td "TO BE CLEANED, INSPECTED AND REPAIRED IAW AEROKNOW REPAIR APPROVAL DOCUMENT PR0…" at bounding box center [795, 681] width 427 height 75
drag, startPoint x: 668, startPoint y: 719, endPoint x: 658, endPoint y: 699, distance: 22.4
copy td "CLEANED, INSPECTED AND REPAIRED IAW AEROKNOW REPAIR APPROVAL DOCUMENT PR00602-R…"
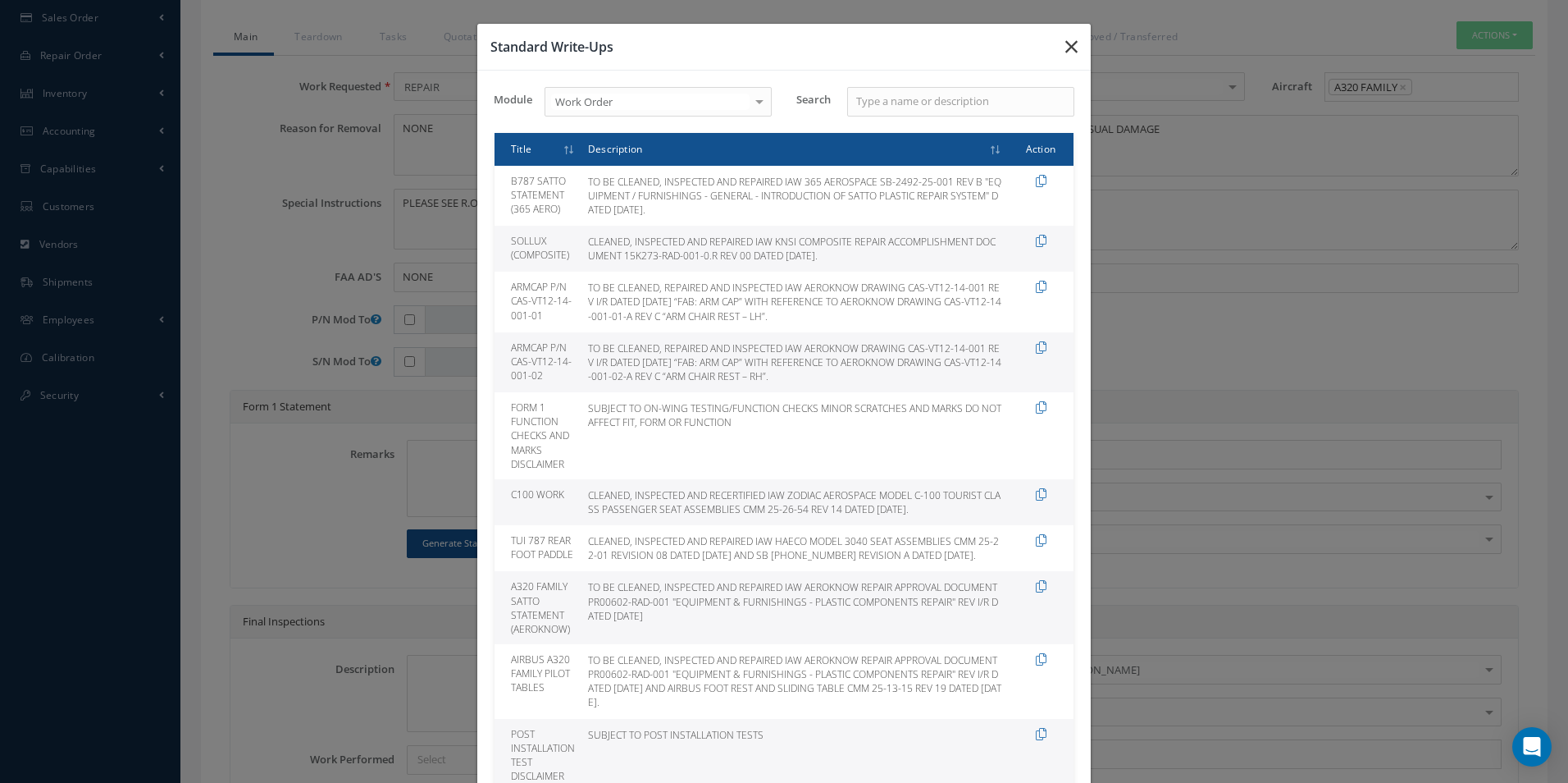
click at [1066, 45] on icon "button" at bounding box center [1071, 47] width 12 height 20
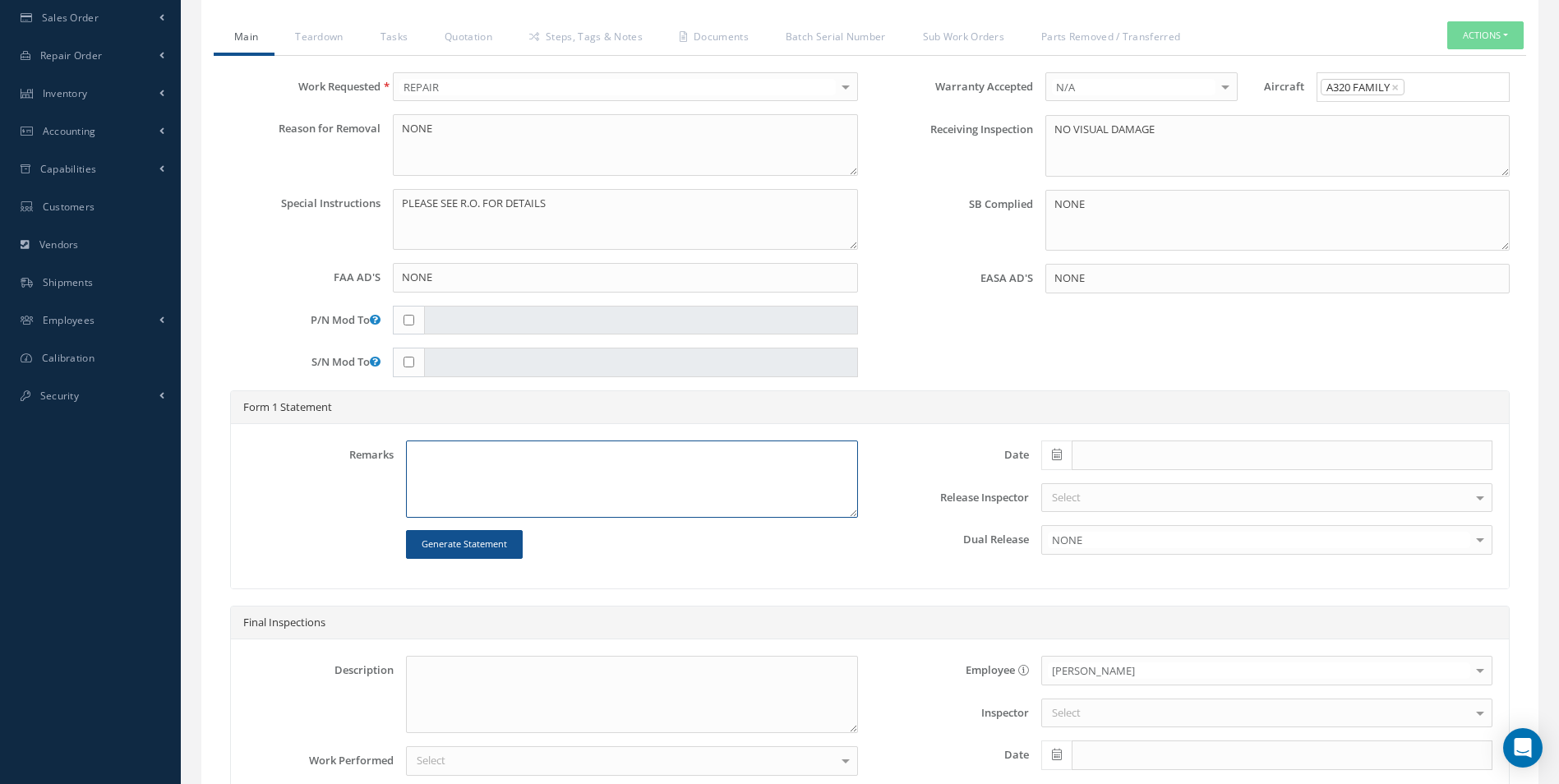
click at [417, 458] on textarea at bounding box center [631, 479] width 451 height 77
drag, startPoint x: 417, startPoint y: 458, endPoint x: 427, endPoint y: 450, distance: 12.8
click at [427, 450] on textarea at bounding box center [631, 479] width 451 height 77
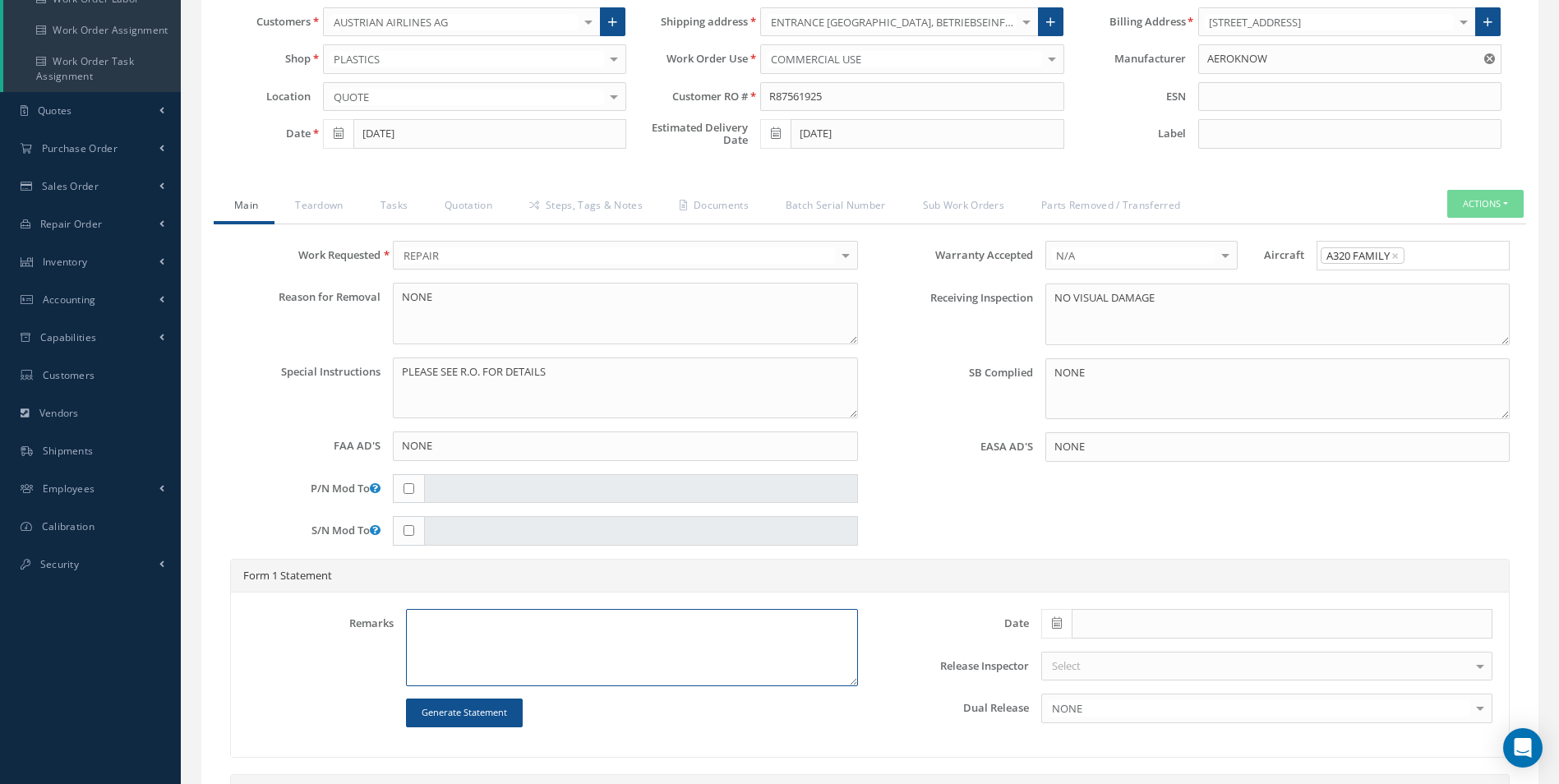
scroll to position [246, 0]
paste textarea "CLEANED, INSPECTED AND REPAIRED IAW AEROKNOW REPAIR APPROVAL DOCUMENT PR00602-R…"
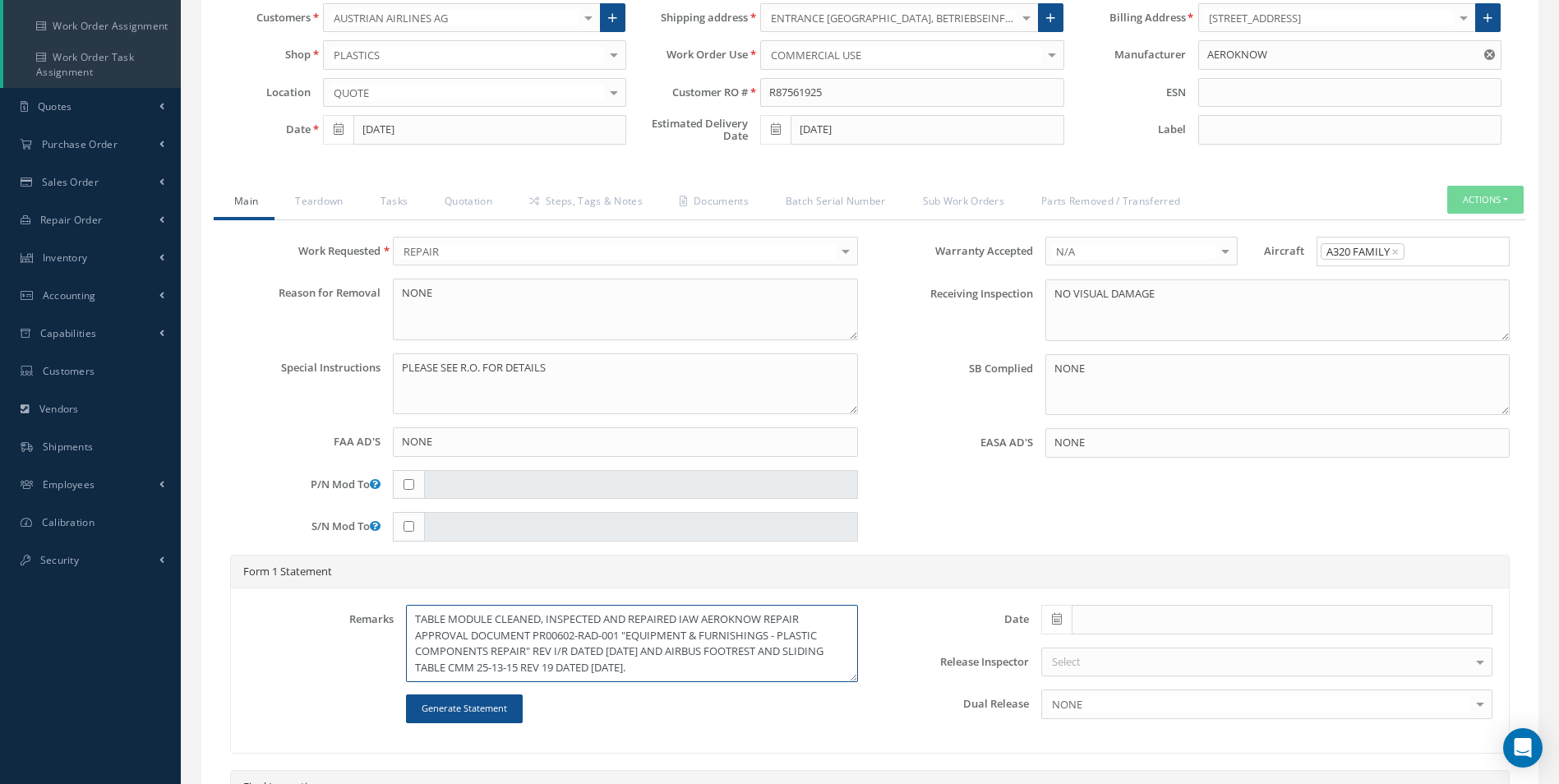
type textarea "TABLE MODULE CLEANED, INSPECTED AND REPAIRED IAW AEROKNOW REPAIR APPROVAL DOCUM…"
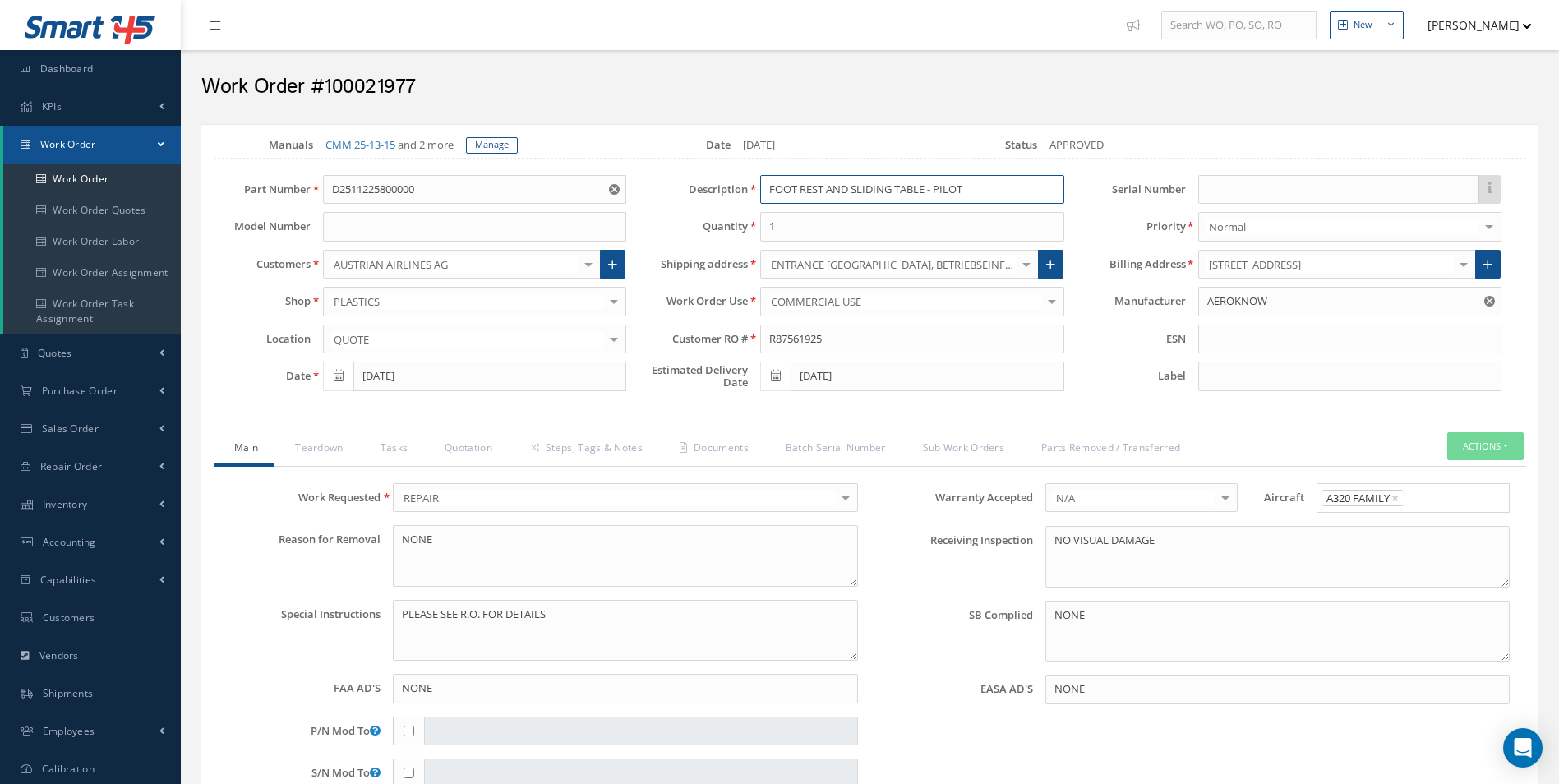
drag, startPoint x: 772, startPoint y: 188, endPoint x: 993, endPoint y: 182, distance: 221.1
click at [993, 182] on input "FOOT REST AND SLIDING TABLE - PILOT" at bounding box center [911, 190] width 303 height 30
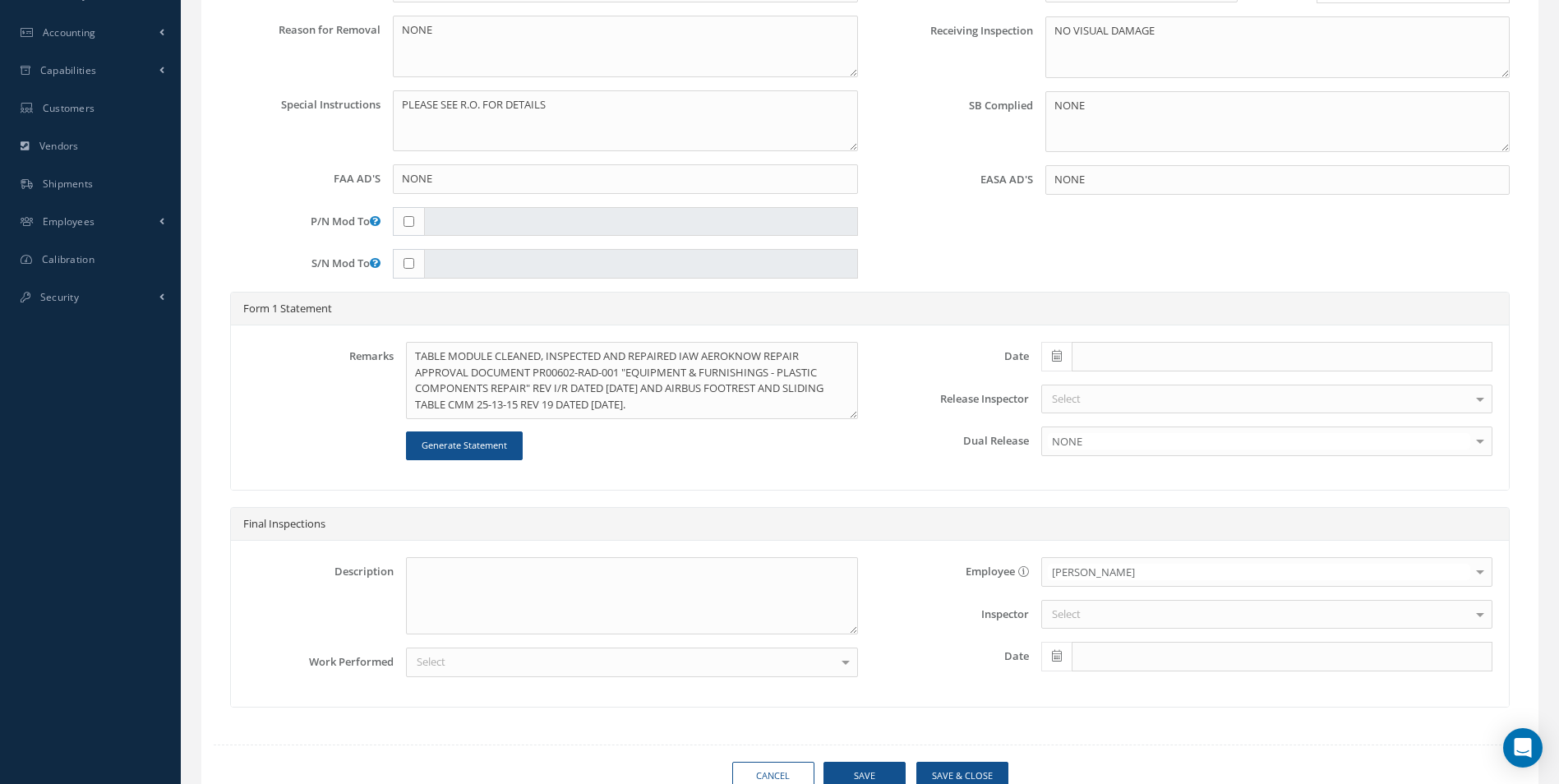
scroll to position [575, 0]
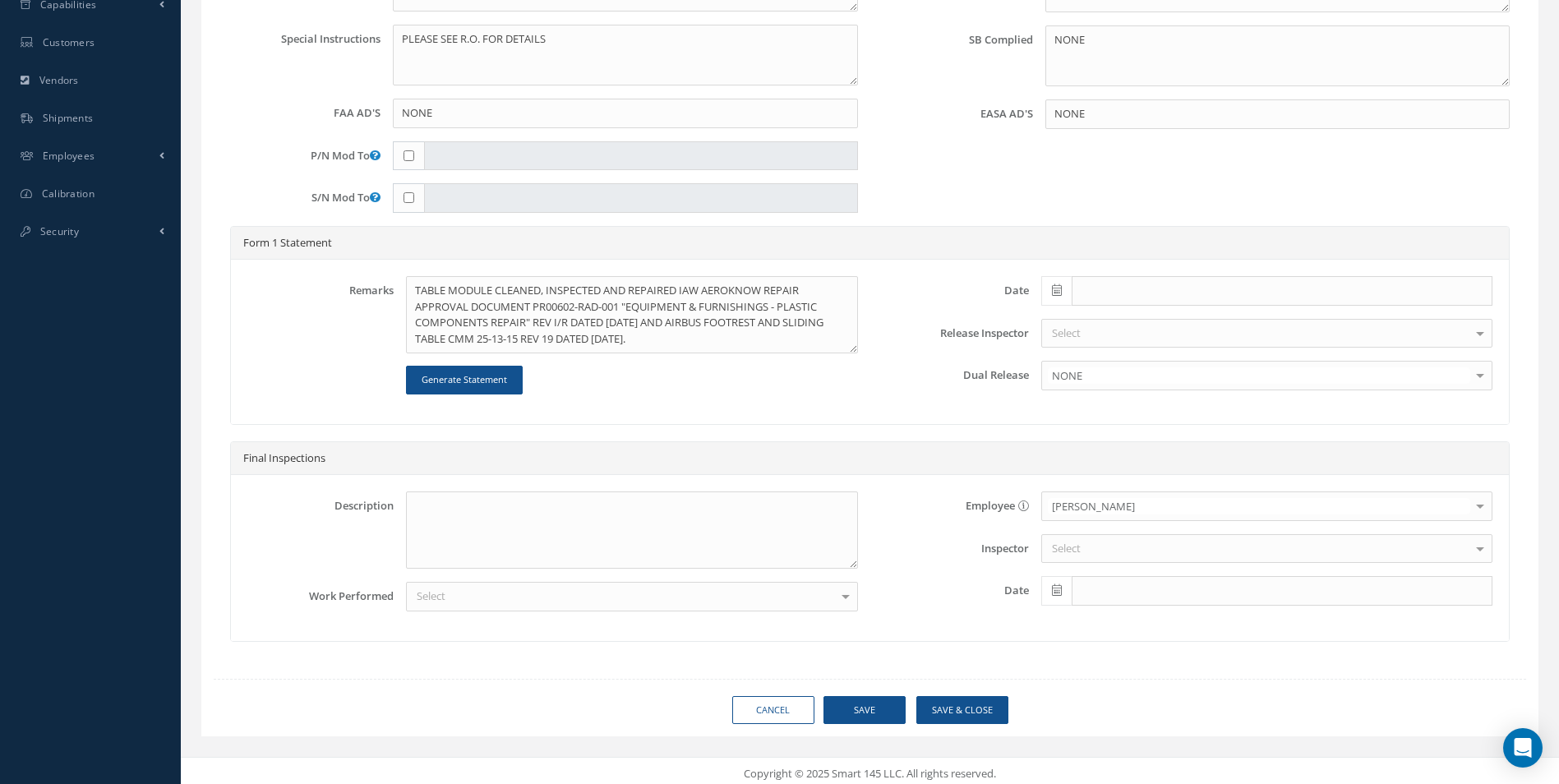
type input "TABLE MODULE"
click at [706, 343] on textarea "TABLE MODULE CLEANED, INSPECTED AND REPAIRED IAW AEROKNOW REPAIR APPROVAL DOCUM…" at bounding box center [631, 315] width 451 height 77
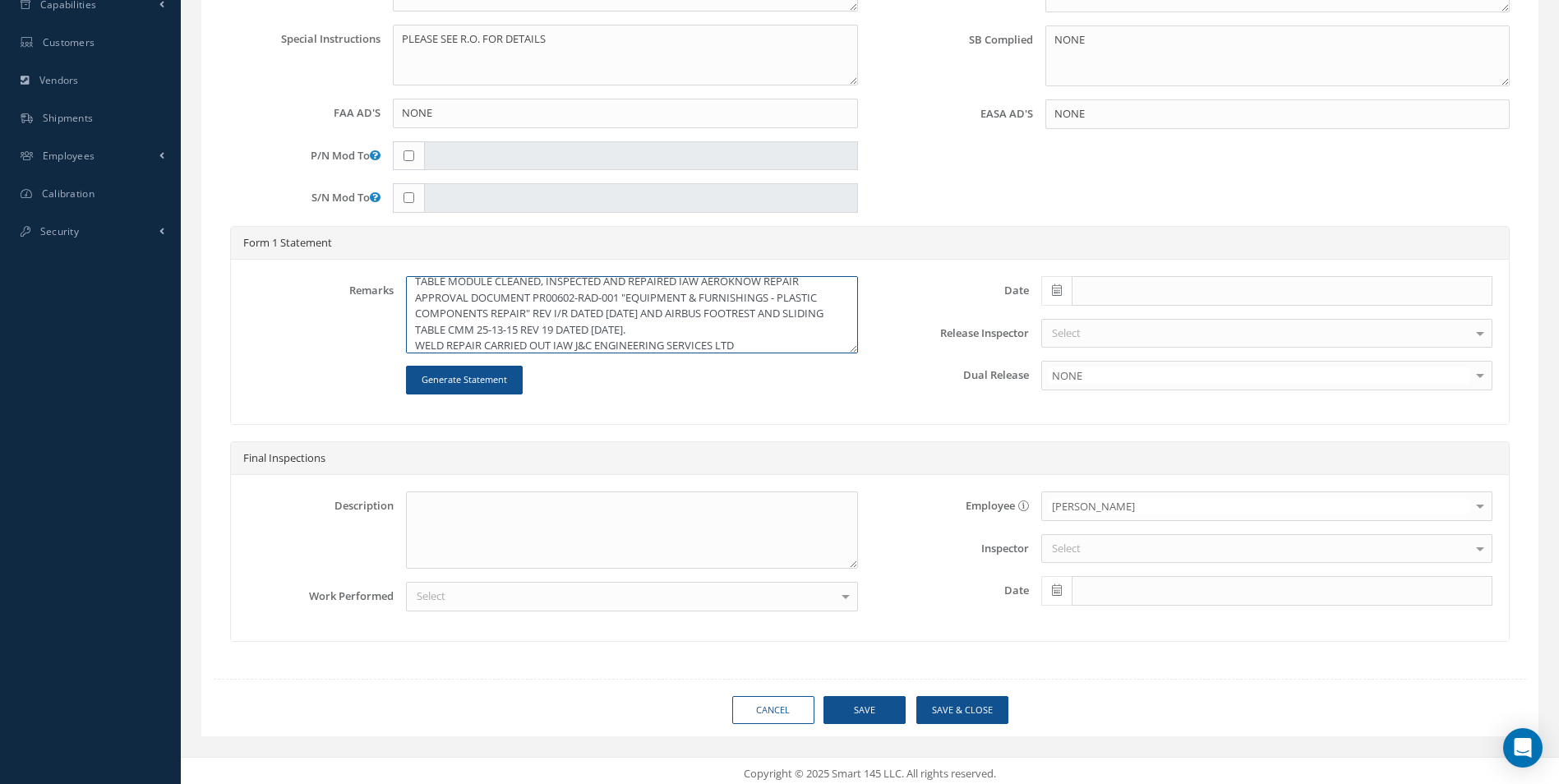
click at [743, 342] on textarea "TABLE MODULE CLEANED, INSPECTED AND REPAIRED IAW AEROKNOW REPAIR APPROVAL DOCUM…" at bounding box center [631, 315] width 451 height 77
click at [824, 336] on textarea "TABLE MODULE CLEANED, INSPECTED AND REPAIRED IAW AEROKNOW REPAIR APPROVAL DOCUM…" at bounding box center [631, 315] width 451 height 77
click at [823, 349] on textarea "TABLE MODULE CLEANED, INSPECTED AND REPAIRED IAW AEROKNOW REPAIR APPROVAL DOCUM…" at bounding box center [631, 315] width 451 height 77
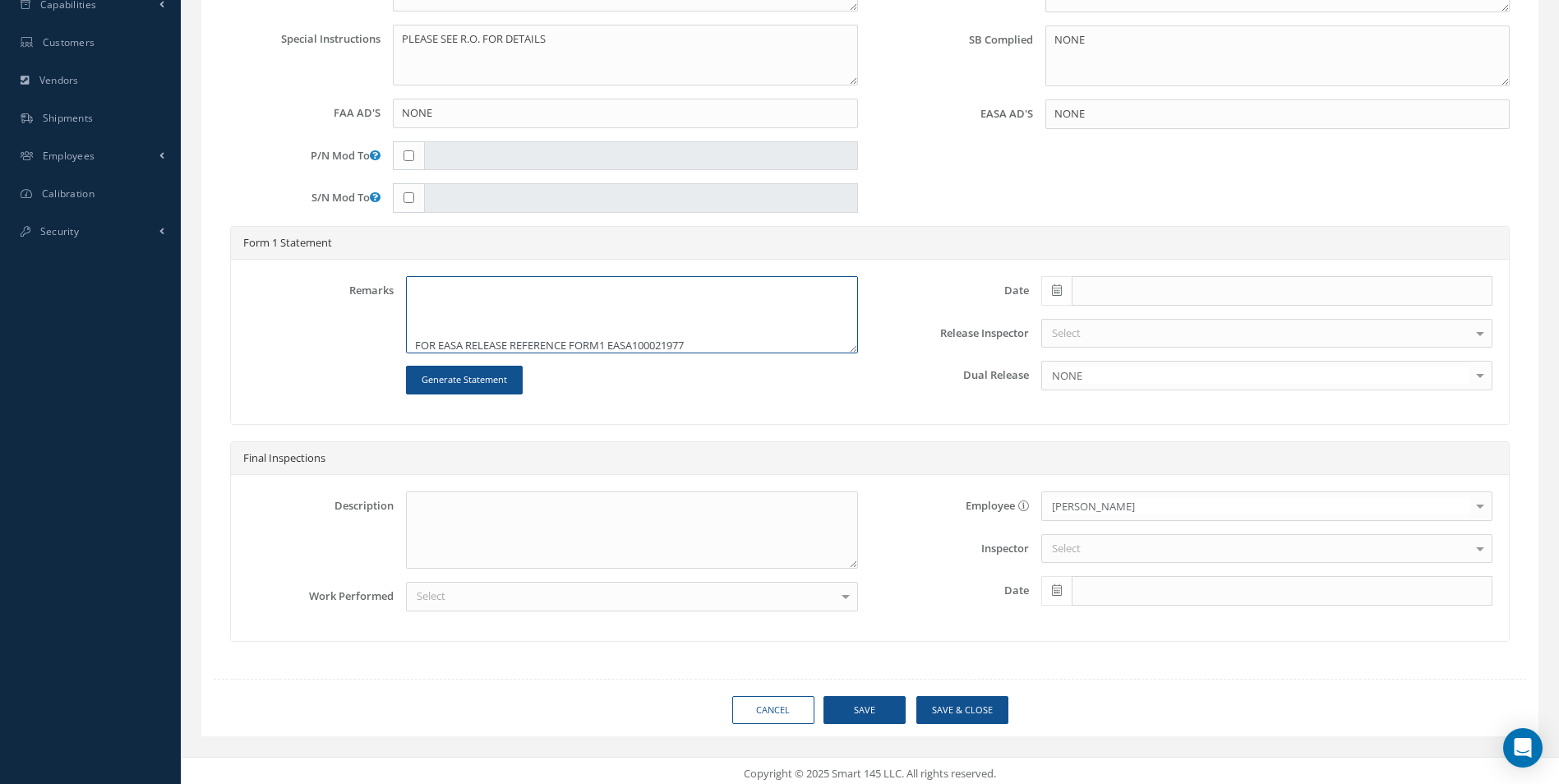
type textarea "TABLE MODULE CLEANED, INSPECTED AND REPAIRED IAW AEROKNOW REPAIR APPROVAL DOCUM…"
click at [1061, 283] on span at bounding box center [1056, 291] width 31 height 30
click at [1126, 417] on td "15" at bounding box center [1128, 418] width 24 height 24
type input "10/15/2025"
click at [1092, 331] on div "Select" at bounding box center [1266, 334] width 451 height 30
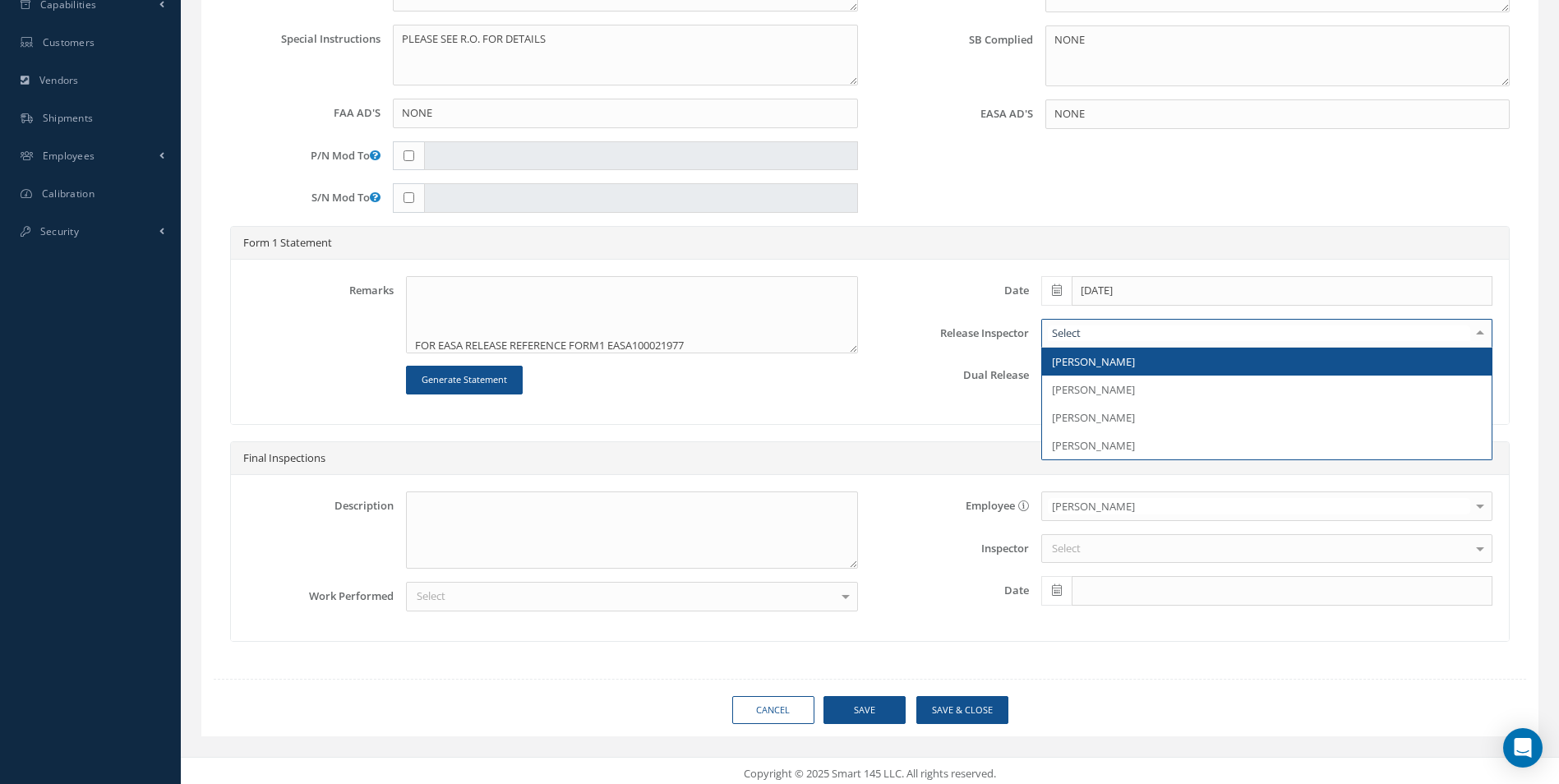
click at [1106, 362] on span "Clare Blacklock" at bounding box center [1093, 361] width 83 height 15
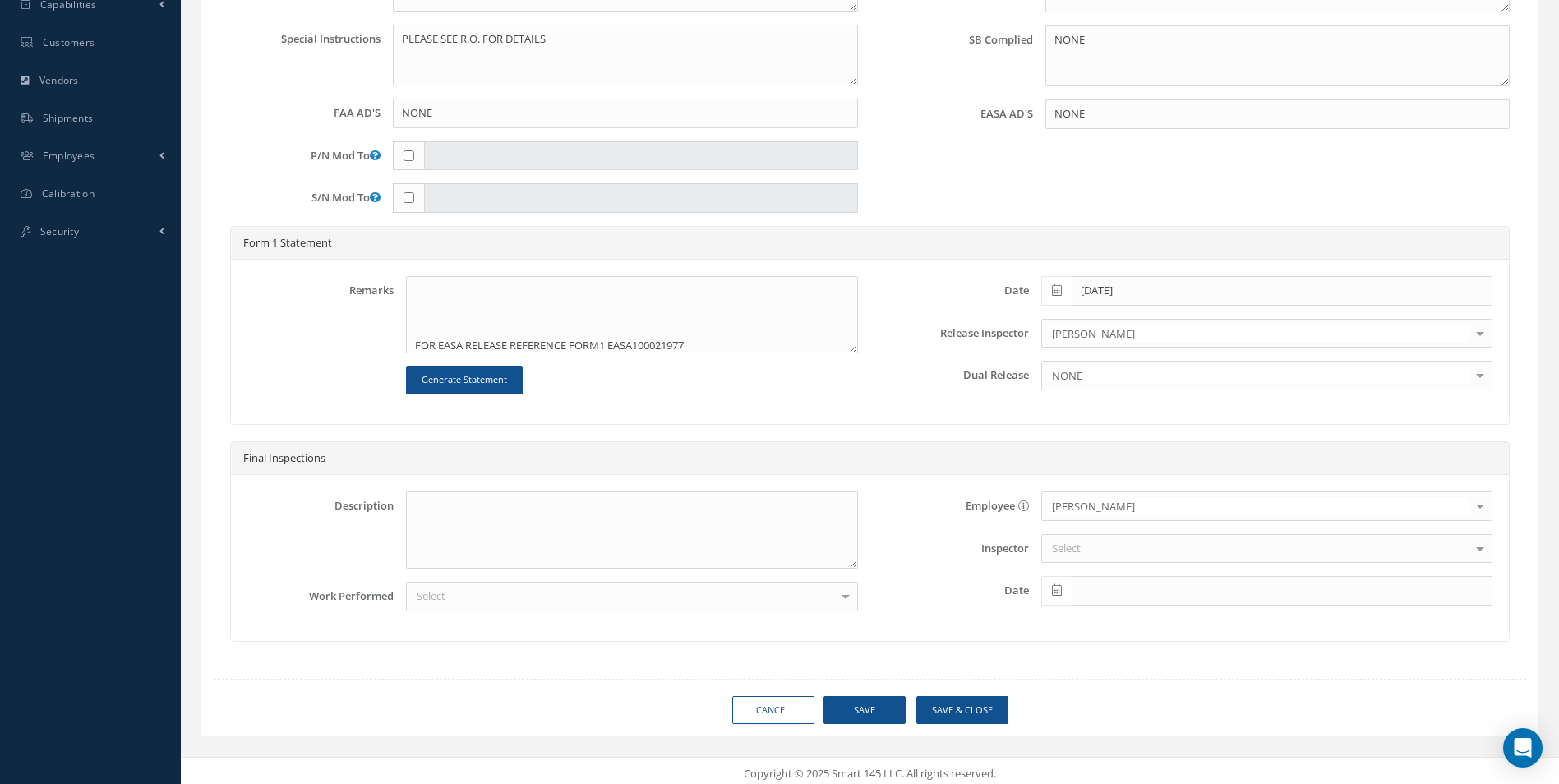
click at [477, 601] on div "Select" at bounding box center [631, 596] width 451 height 30
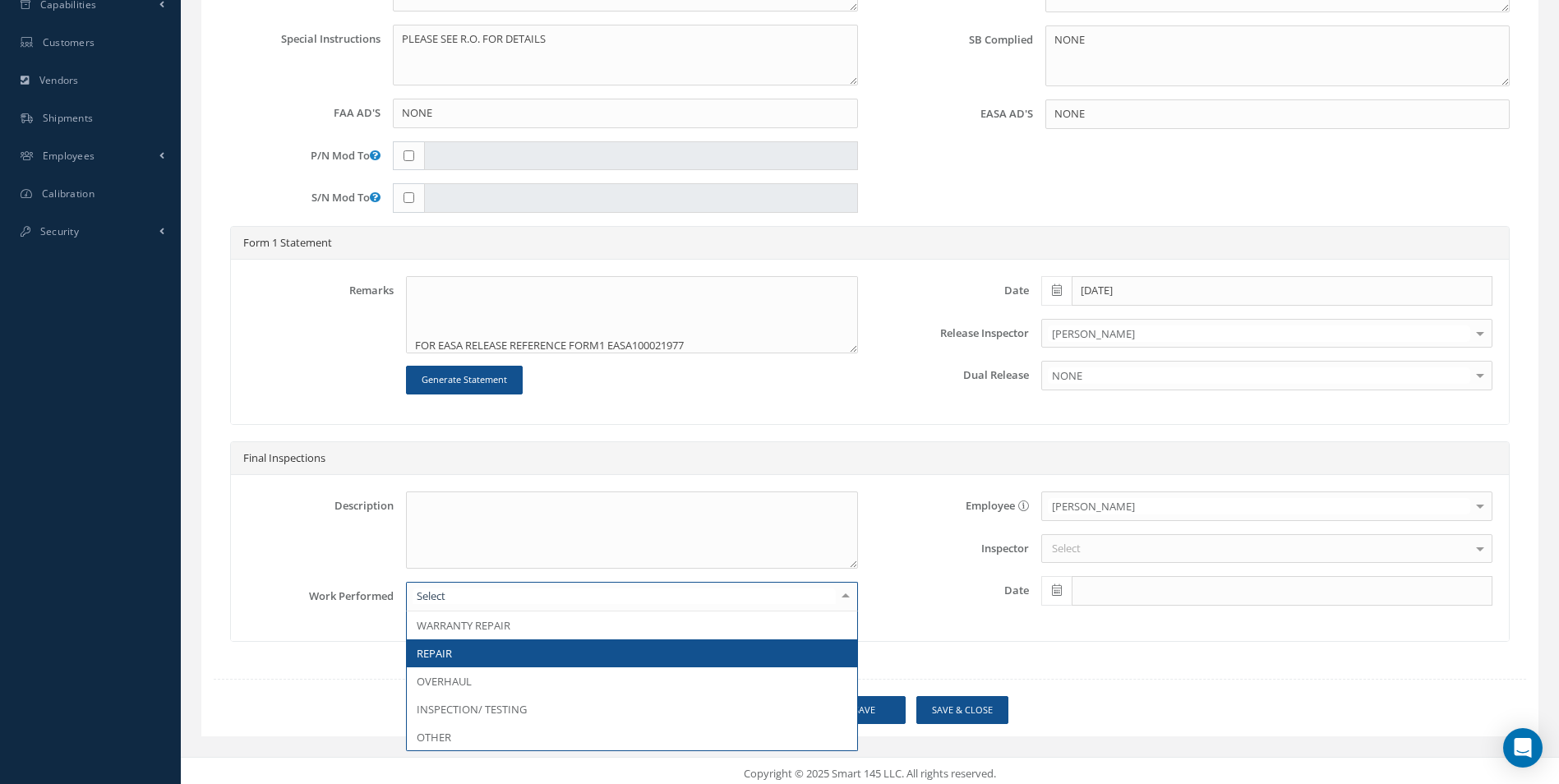
drag, startPoint x: 471, startPoint y: 651, endPoint x: 555, endPoint y: 647, distance: 84.1
click at [471, 651] on span "REPAIR" at bounding box center [632, 653] width 450 height 28
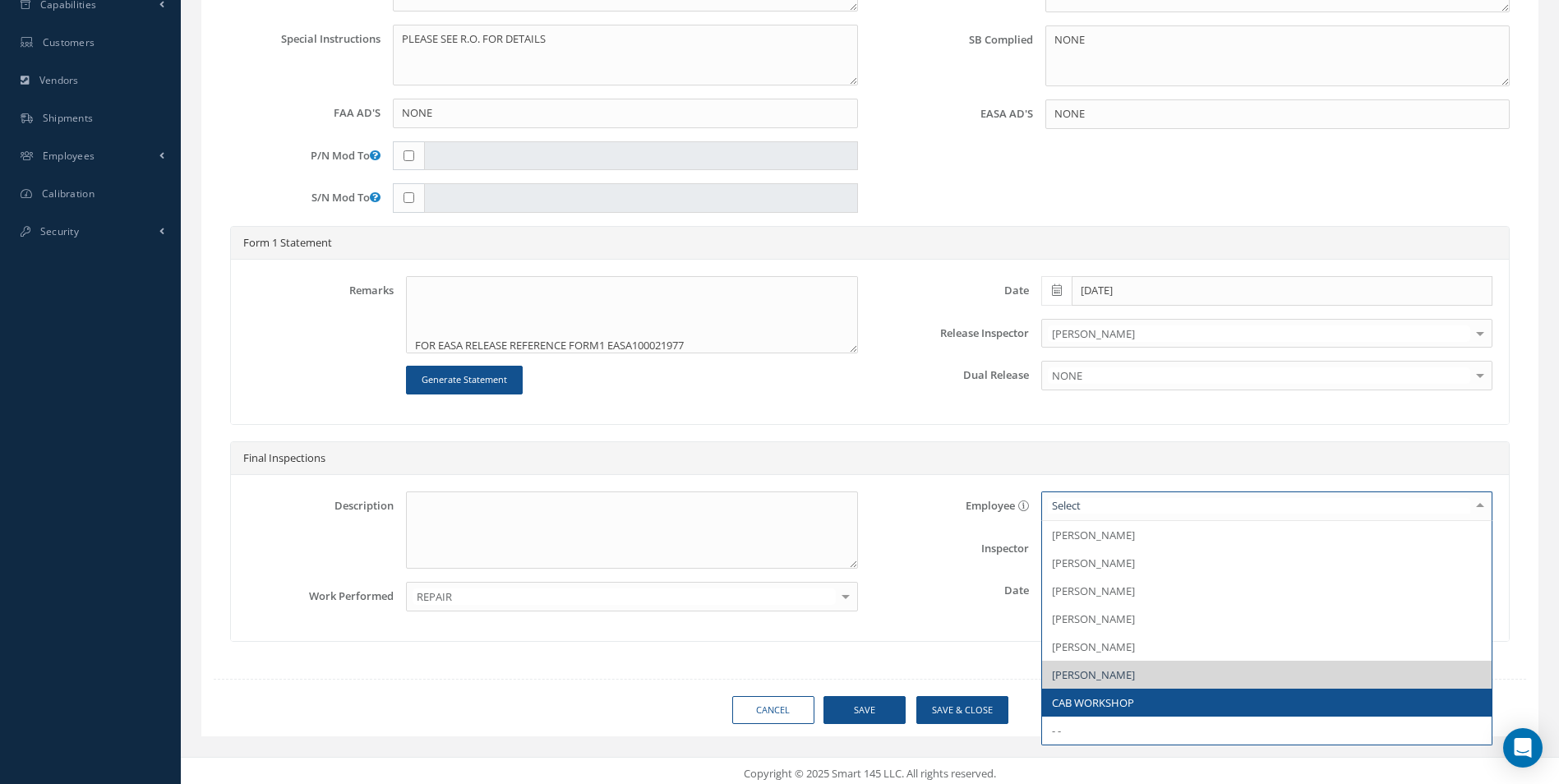
click at [1088, 699] on span "CAB WORKSHOP" at bounding box center [1093, 703] width 82 height 15
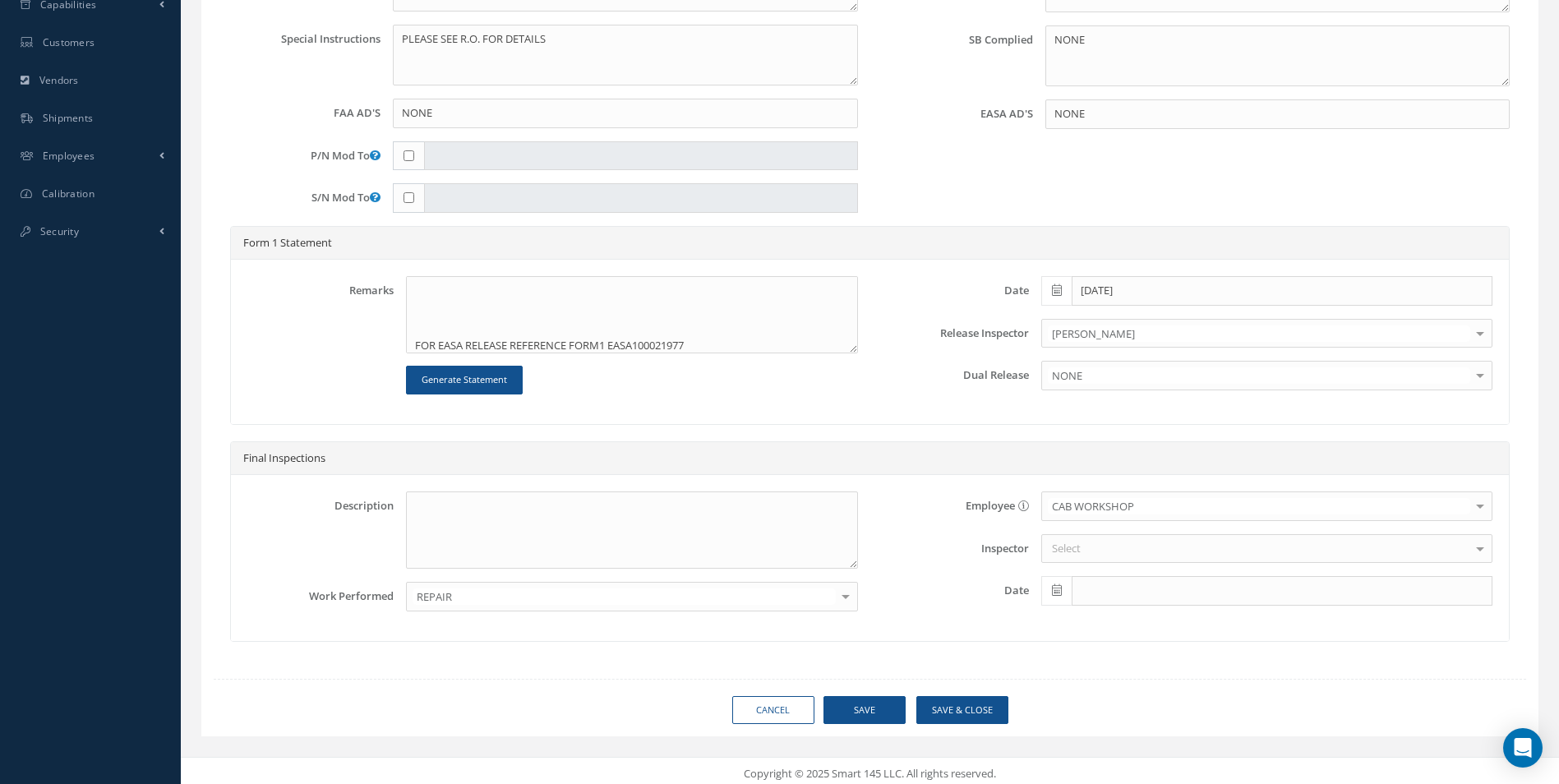
click at [1088, 548] on div "Select" at bounding box center [1266, 549] width 451 height 30
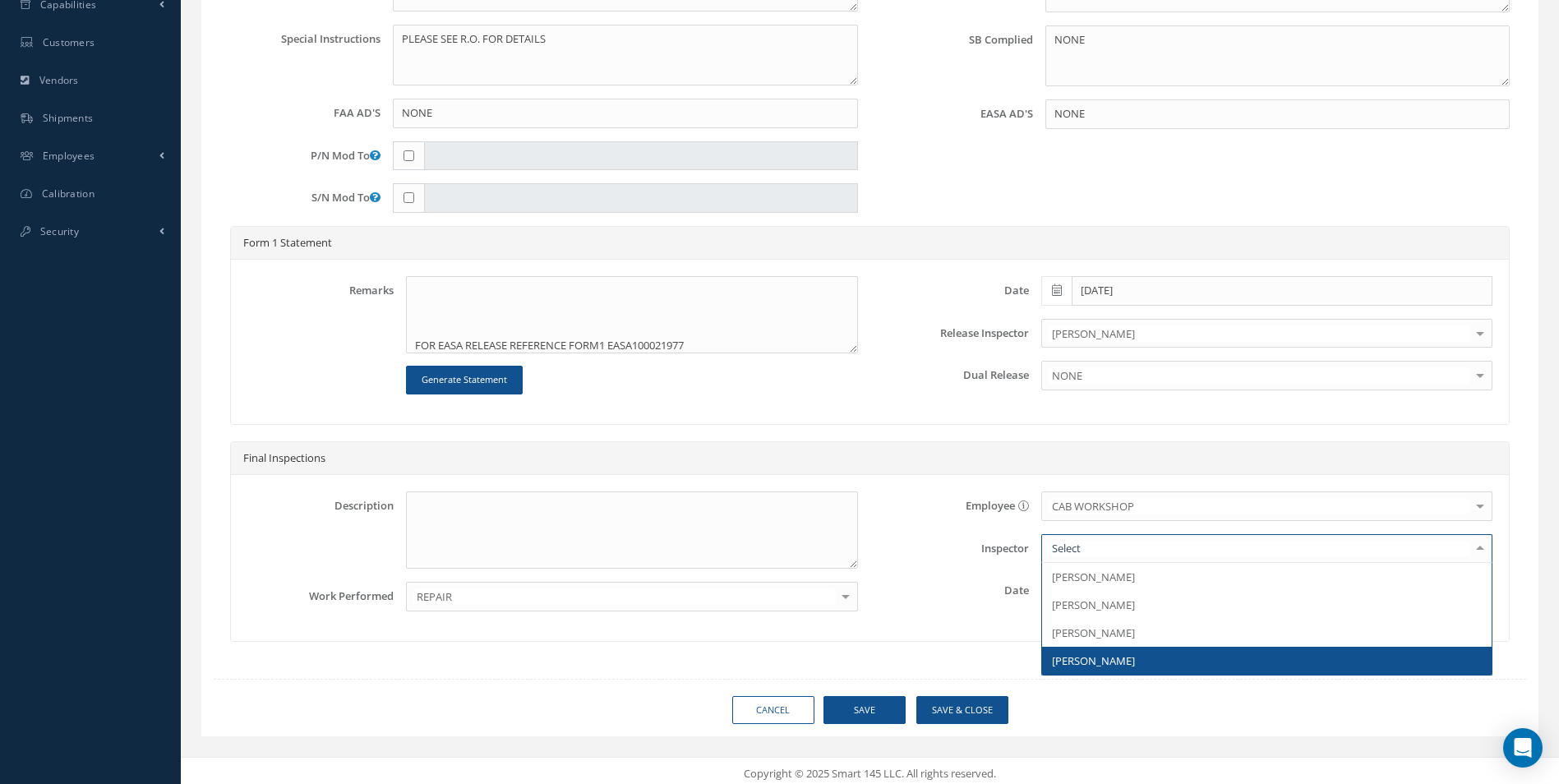
click at [1086, 660] on span "Giuseppe Giosa" at bounding box center [1093, 661] width 83 height 15
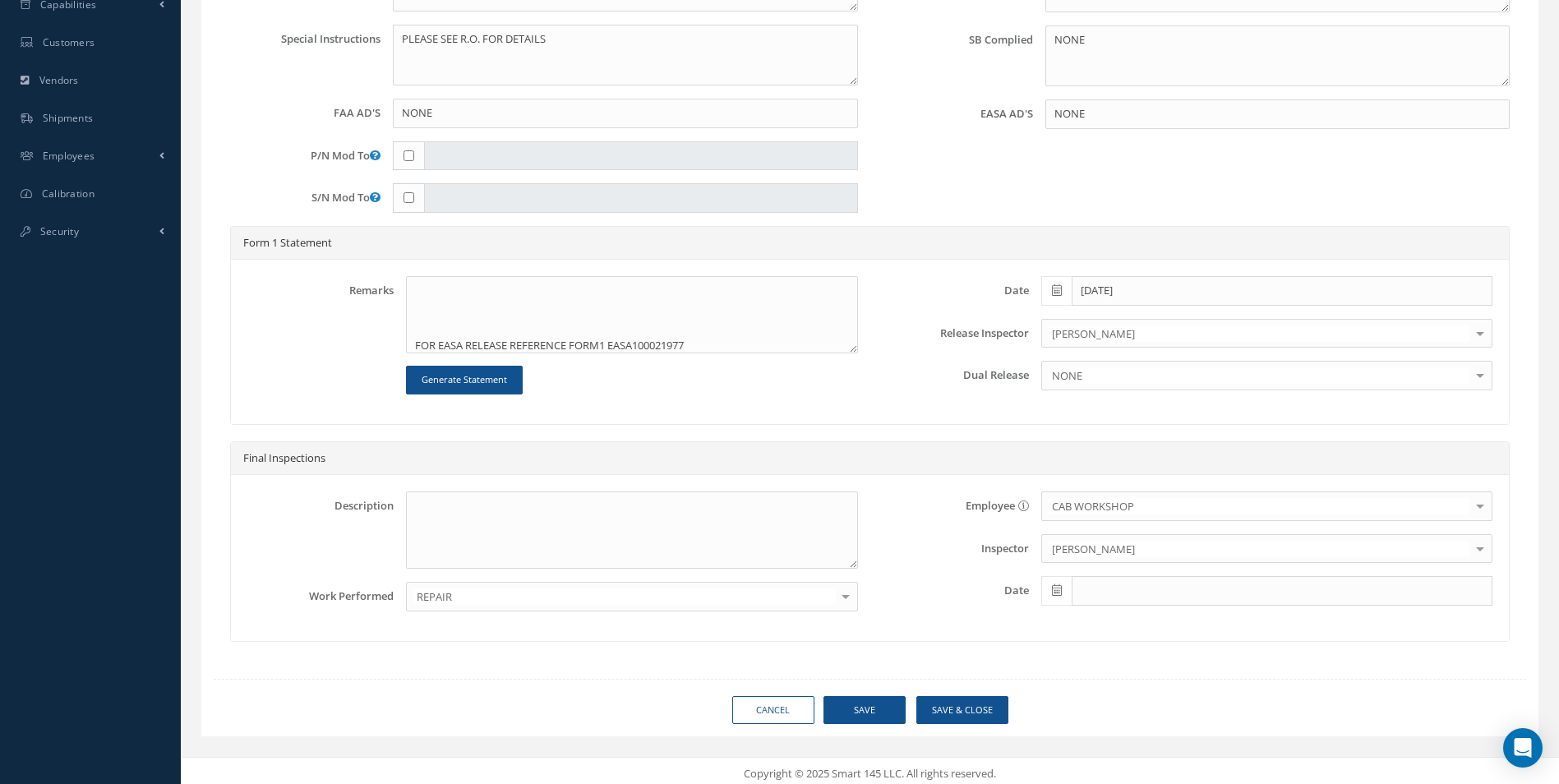
click at [1058, 586] on icon at bounding box center [1057, 590] width 10 height 11
click at [1132, 472] on td "15" at bounding box center [1128, 467] width 24 height 24
type input "10/15/2025"
click at [878, 704] on button "Save" at bounding box center [864, 710] width 82 height 29
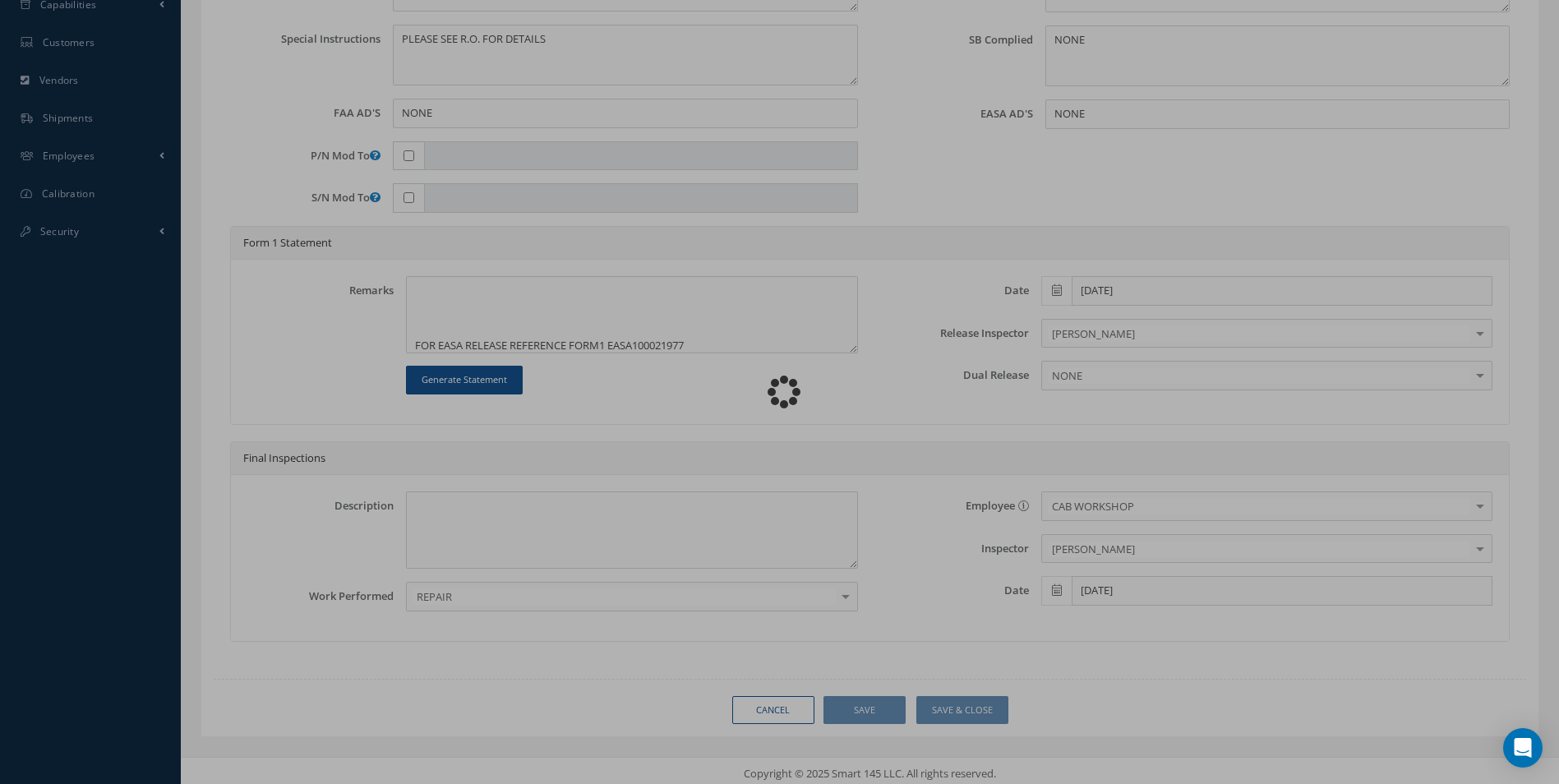
type textarea "TABLE MODULE CLEANED, INSPECTED AND REPAIRED IAW AEROKNOW REPAIR APPROVAL DOCUM…"
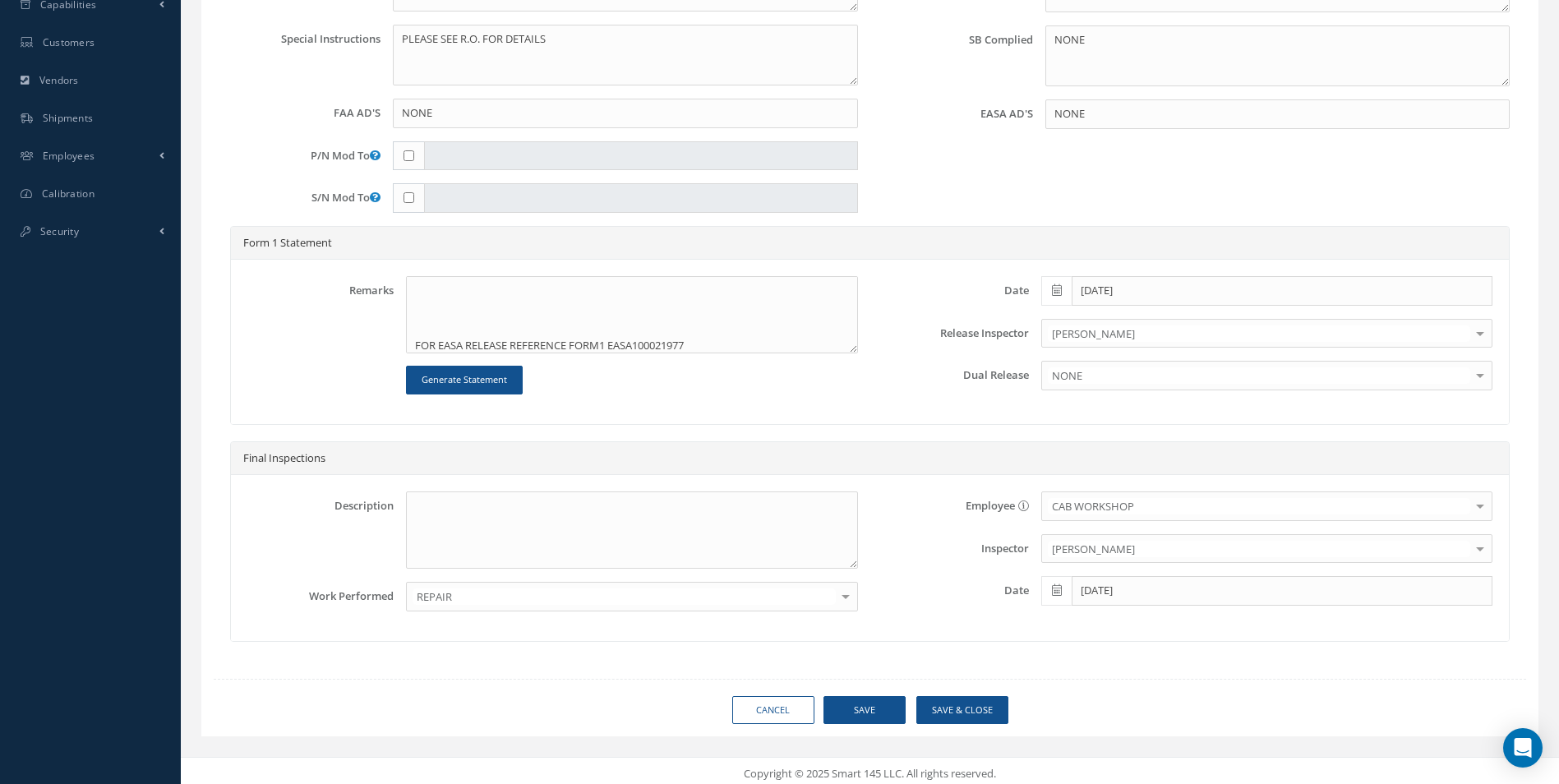
type input "AEROKNOW"
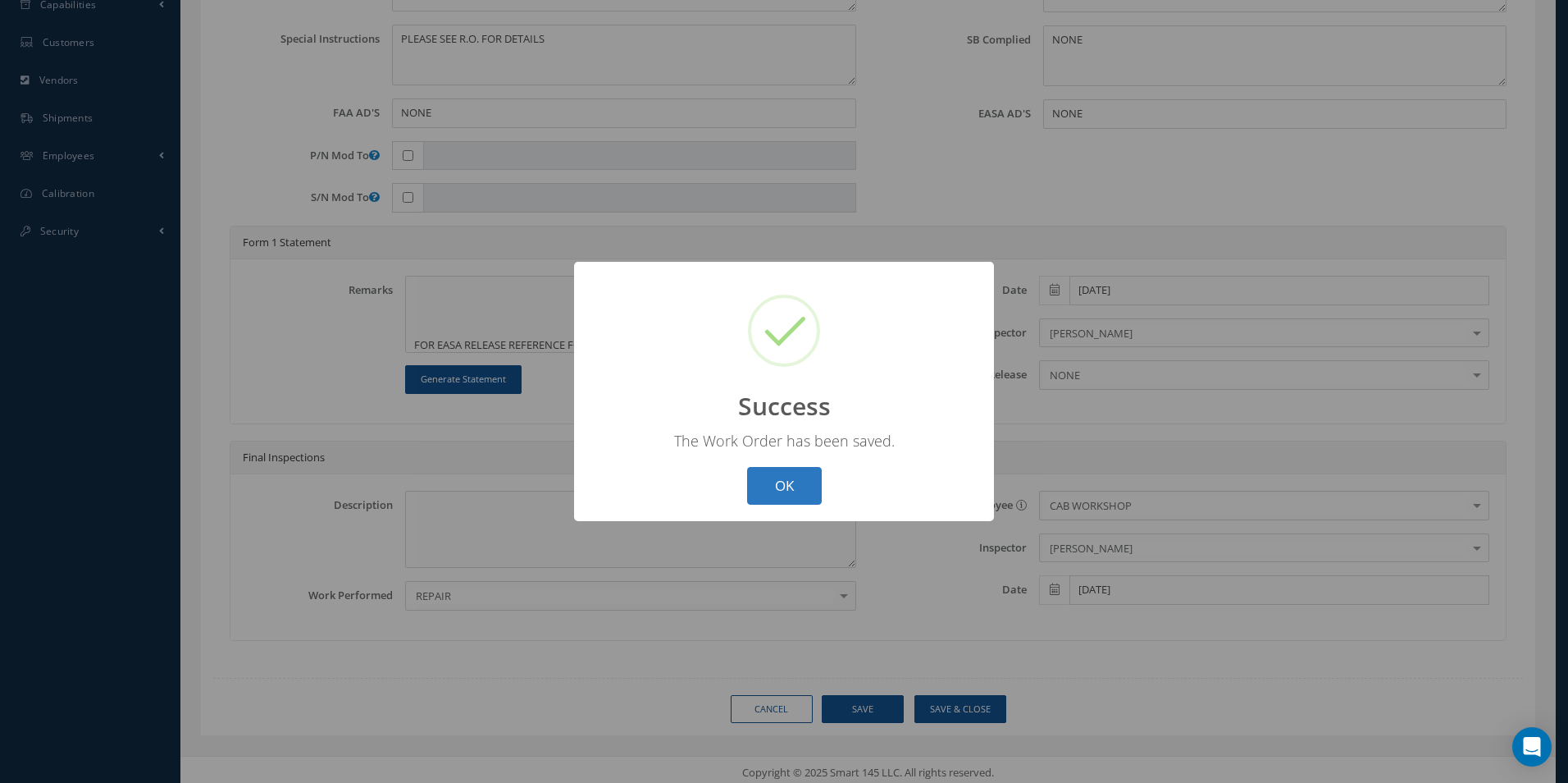
click at [792, 480] on button "OK" at bounding box center [784, 486] width 75 height 38
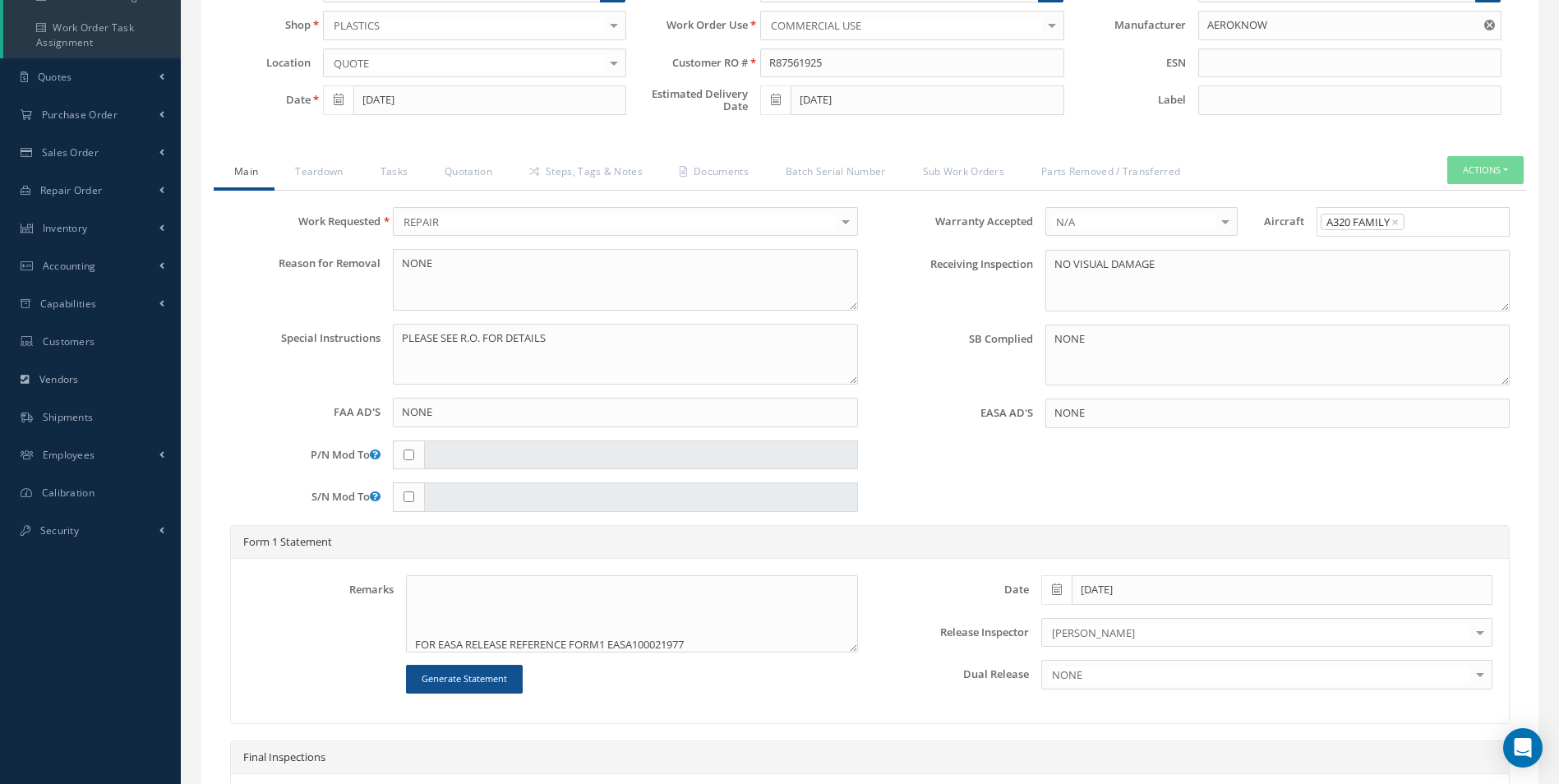
scroll to position [246, 0]
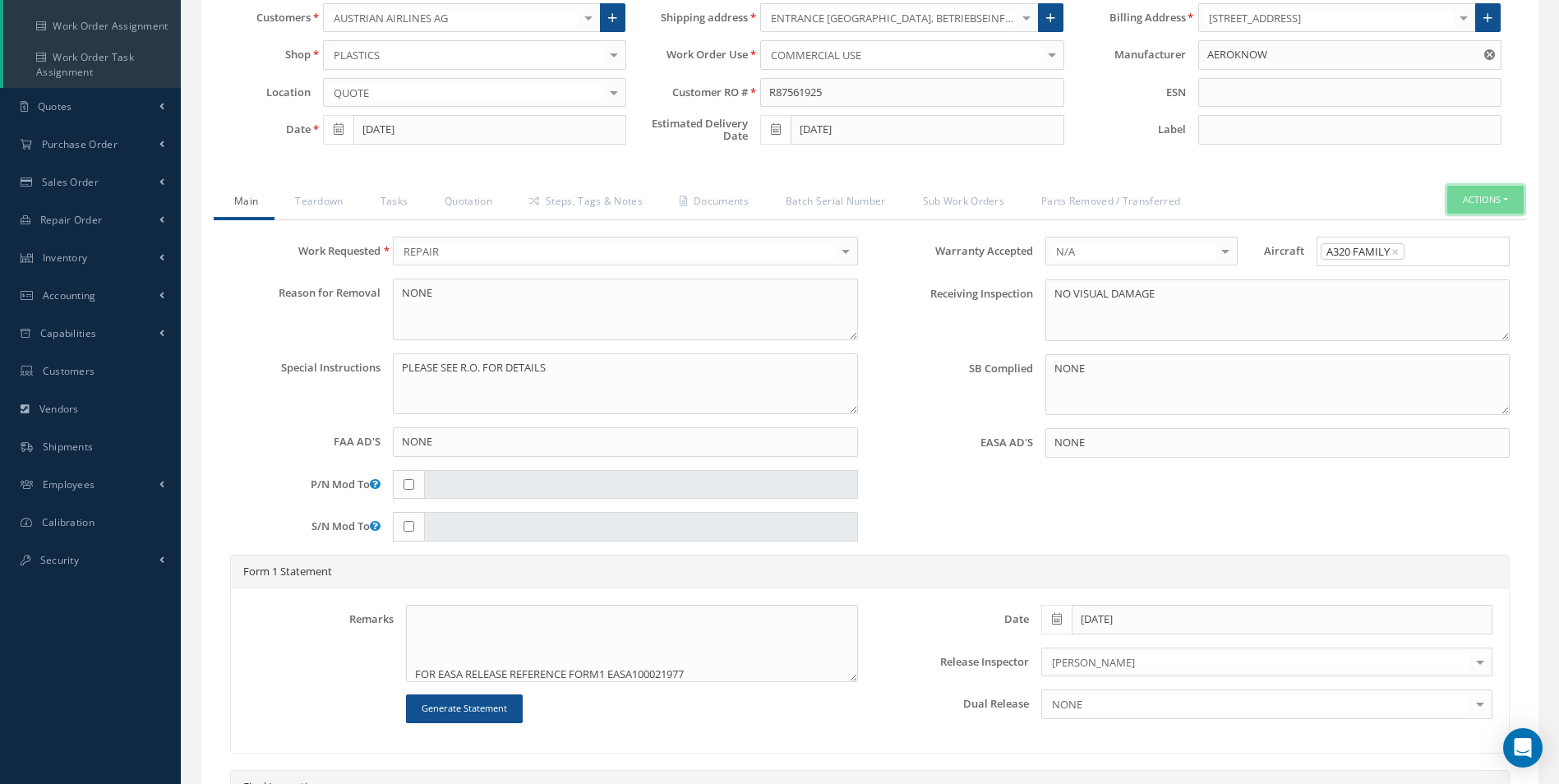
click at [1493, 200] on button "Actions" at bounding box center [1485, 200] width 77 height 29
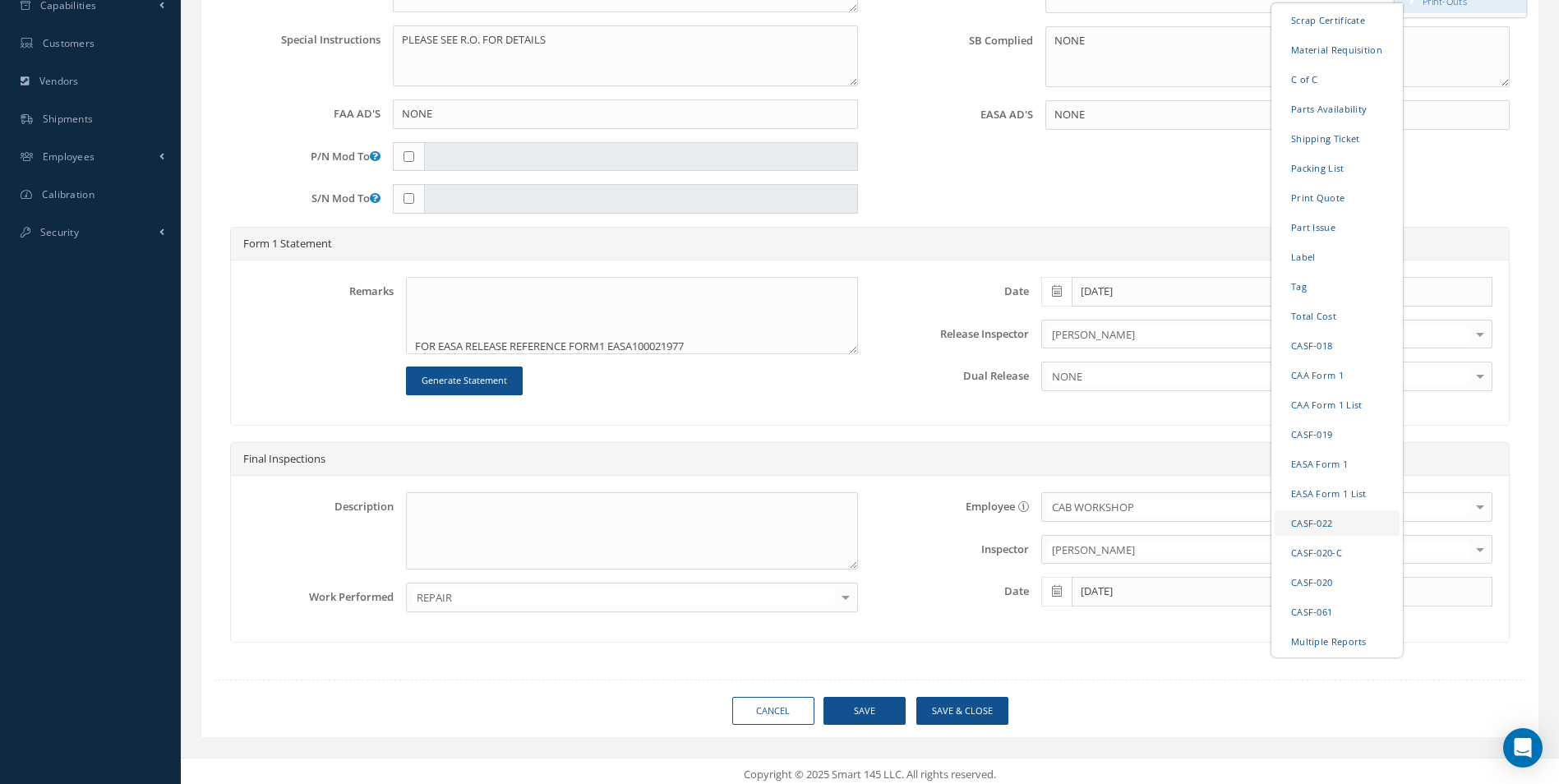
scroll to position [575, 0]
click at [1320, 375] on link "CAA Form 1" at bounding box center [1337, 373] width 125 height 25
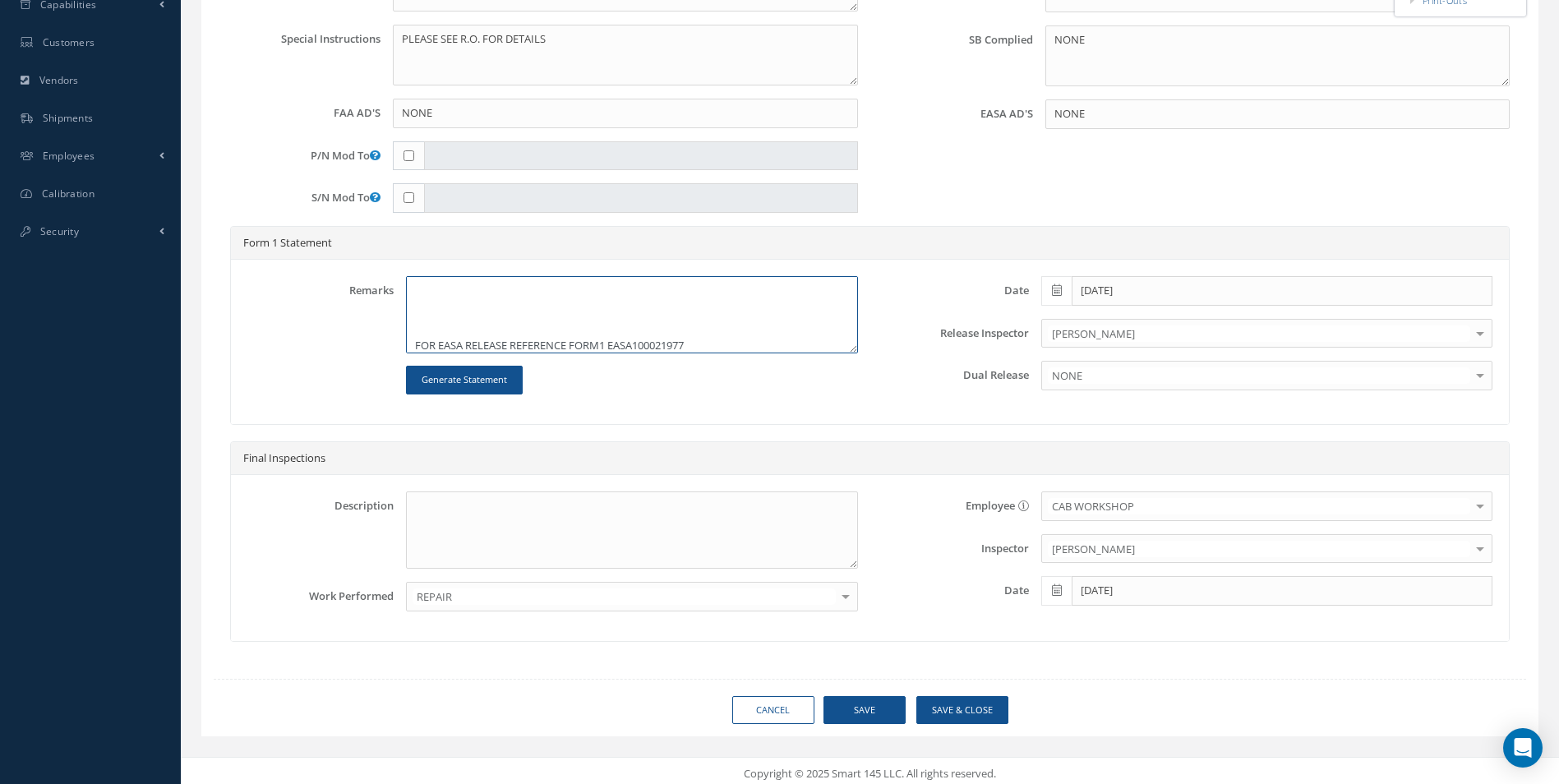
click at [444, 342] on textarea "TABLE MODULE CLEANED, INSPECTED AND REPAIRED IAW AEROKNOW REPAIR APPROVAL DOCUM…" at bounding box center [631, 315] width 451 height 77
drag, startPoint x: 441, startPoint y: 343, endPoint x: 456, endPoint y: 344, distance: 15.0
click at [456, 344] on textarea "TABLE MODULE CLEANED, INSPECTED AND REPAIRED IAW AEROKNOW REPAIR APPROVAL DOCUM…" at bounding box center [631, 315] width 451 height 77
drag, startPoint x: 608, startPoint y: 338, endPoint x: 622, endPoint y: 337, distance: 14.0
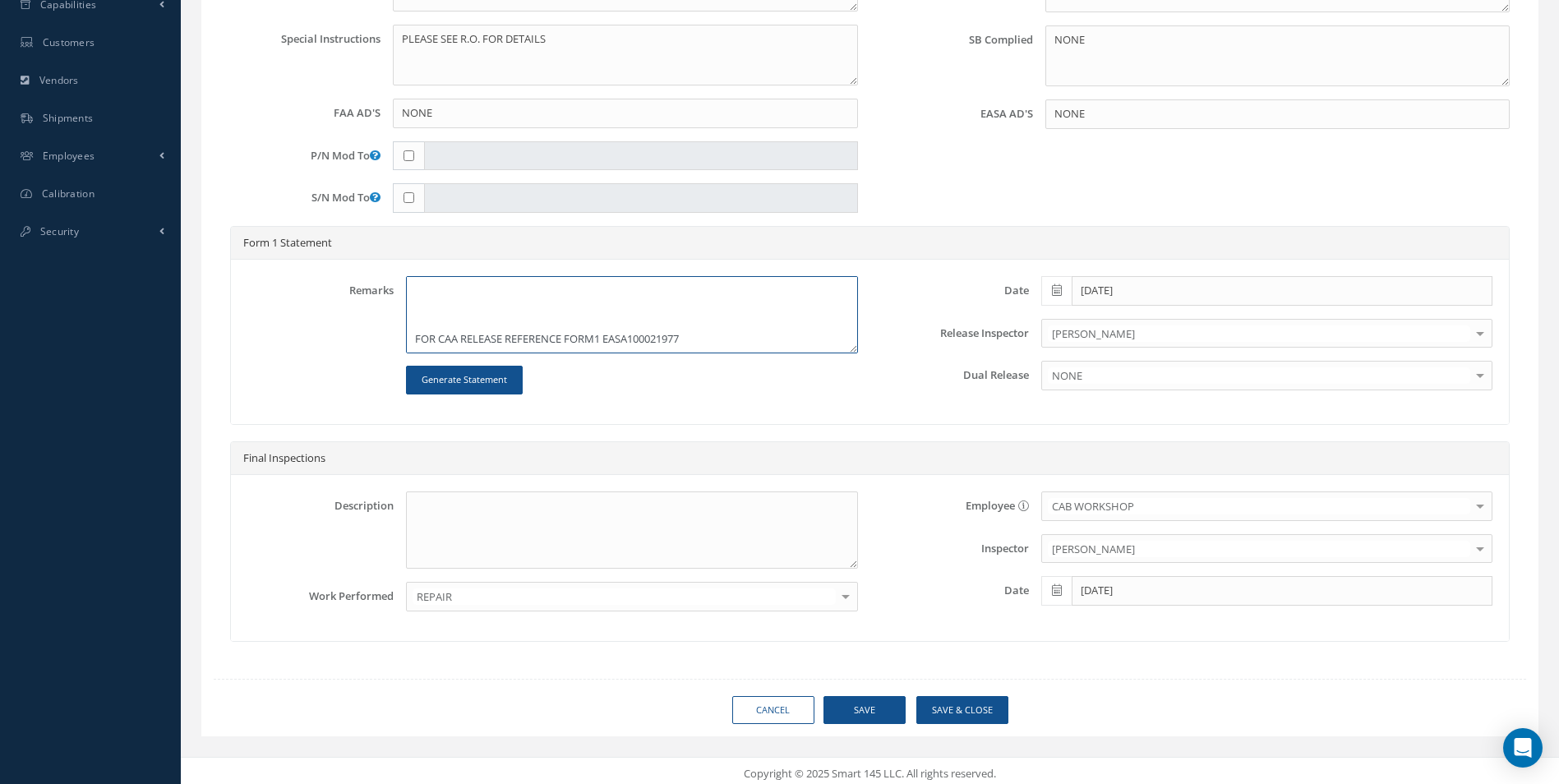
click at [622, 337] on textarea "TABLE MODULE CLEANED, INSPECTED AND REPAIRED IAW AEROKNOW REPAIR APPROVAL DOCUM…" at bounding box center [631, 315] width 451 height 77
type textarea "TABLE MODULE CLEANED, INSPECTED AND REPAIRED IAW AEROKNOW REPAIR APPROVAL DOCUM…"
click at [869, 708] on button "Save" at bounding box center [864, 710] width 82 height 29
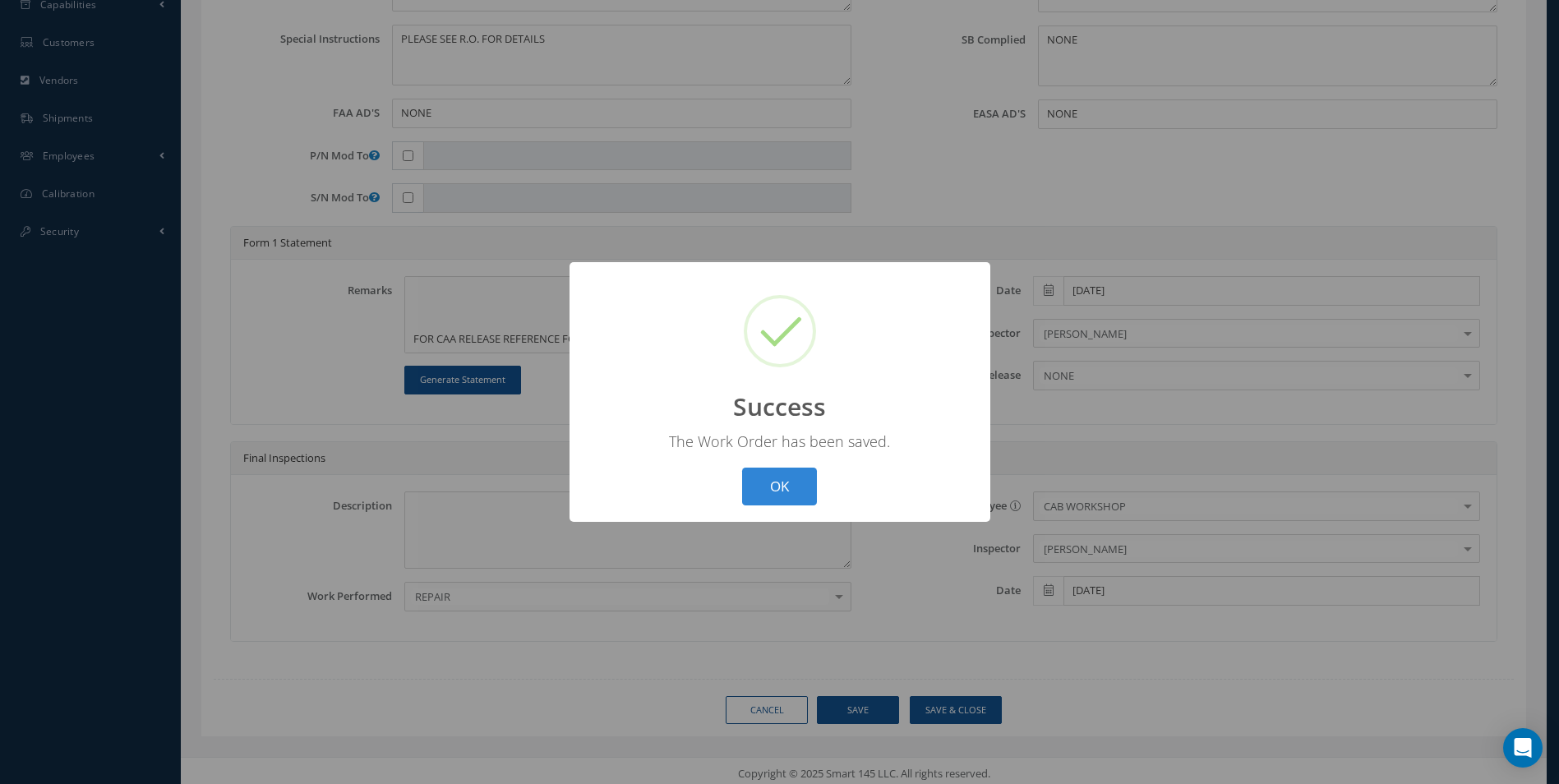
type input "AEROKNOW"
drag, startPoint x: 807, startPoint y: 497, endPoint x: 826, endPoint y: 487, distance: 21.5
click at [807, 496] on button "OK" at bounding box center [786, 486] width 75 height 38
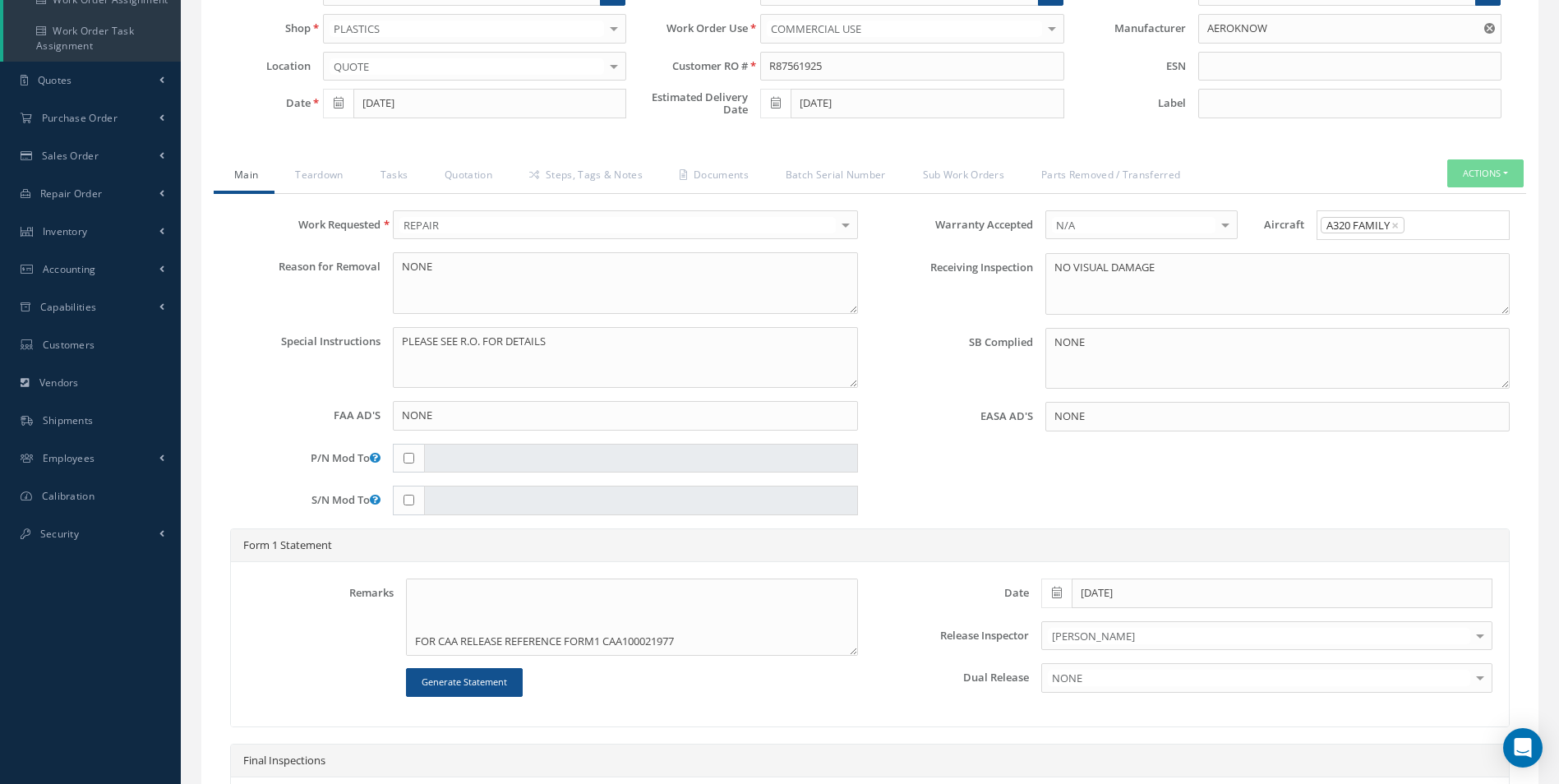
scroll to position [246, 0]
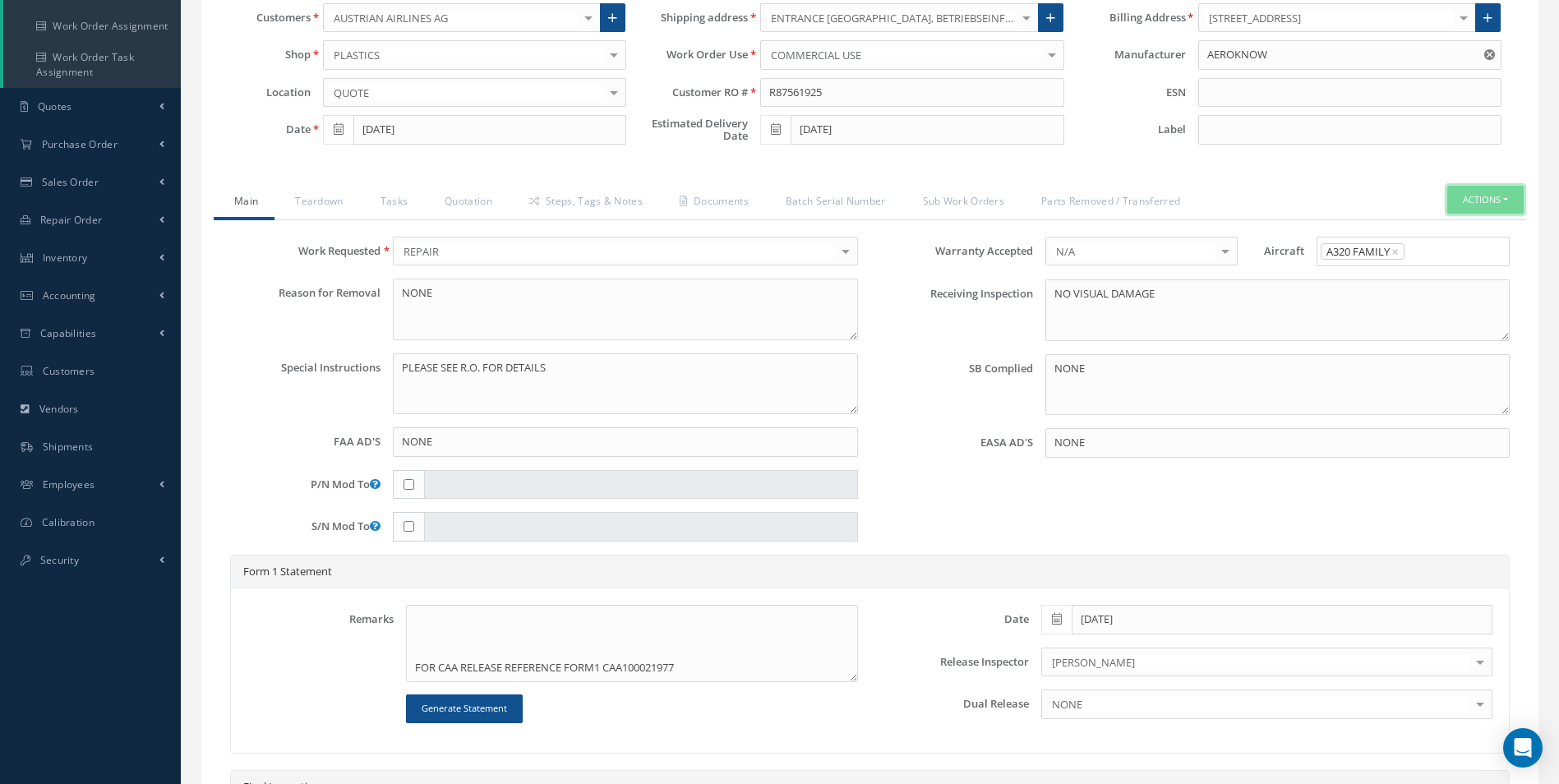
click at [1485, 197] on button "Actions" at bounding box center [1485, 200] width 77 height 29
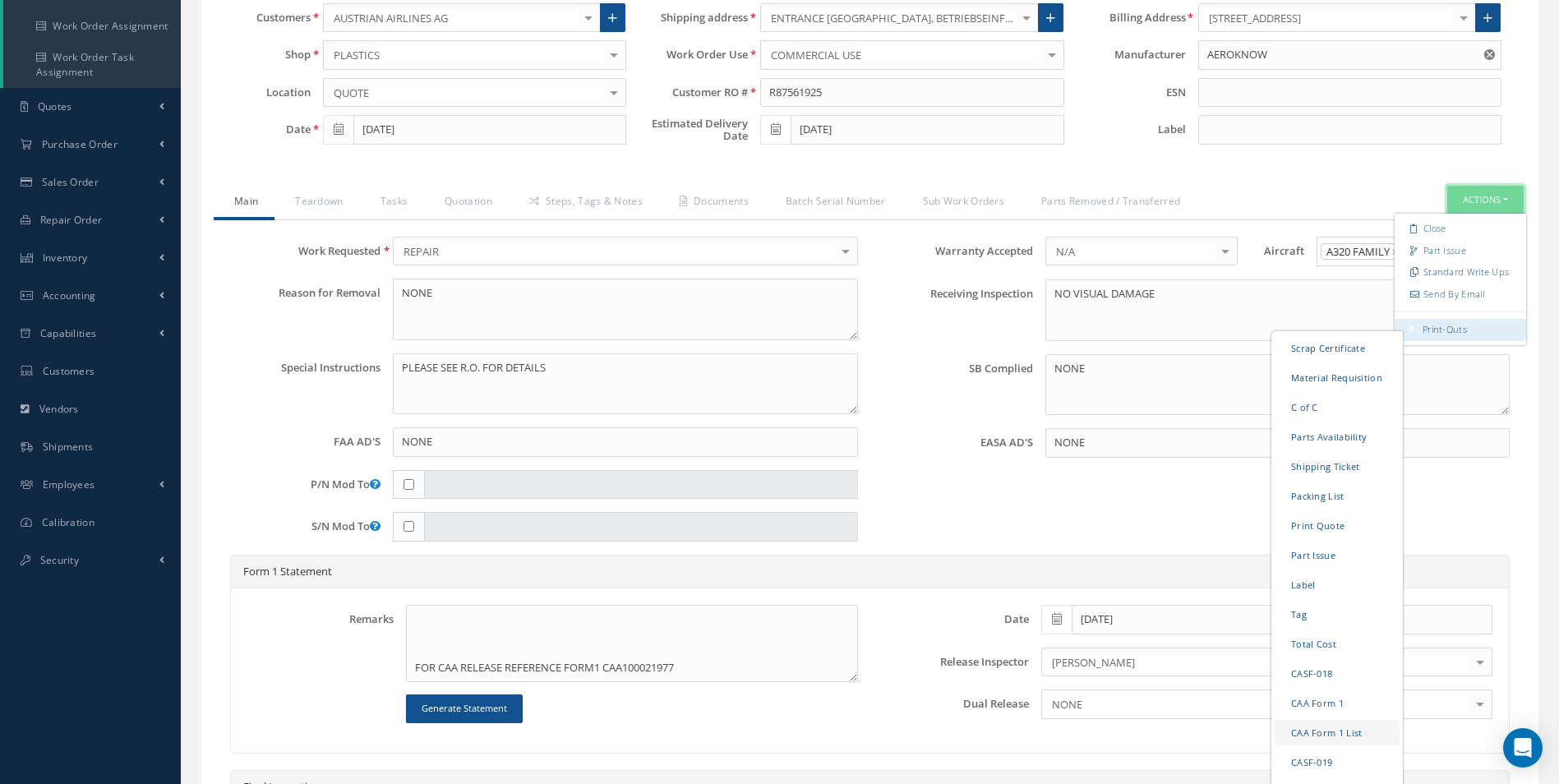
scroll to position [329, 0]
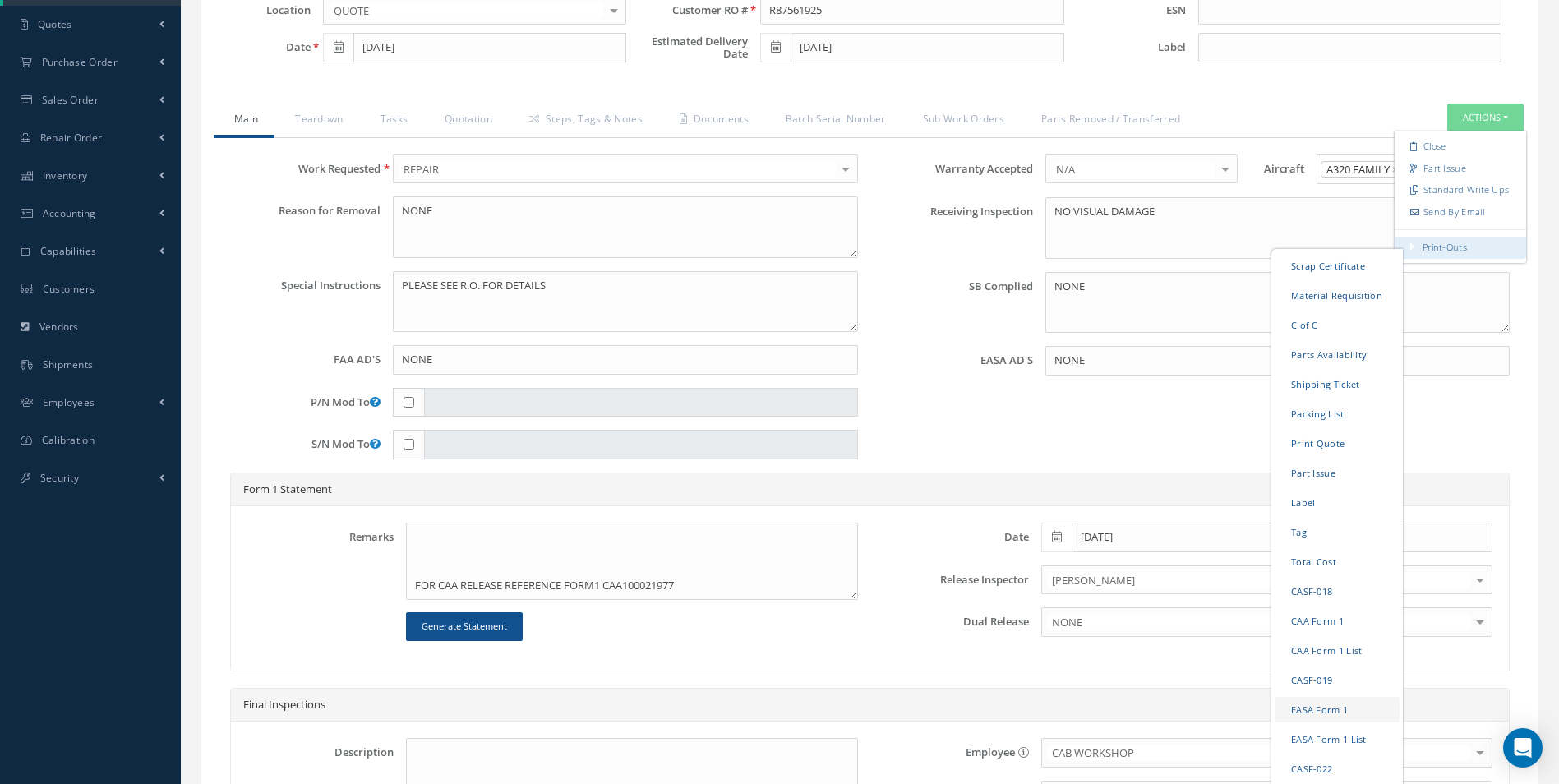
click at [1318, 704] on link "EASA Form 1" at bounding box center [1337, 709] width 125 height 25
click at [1233, 55] on input at bounding box center [1350, 48] width 303 height 30
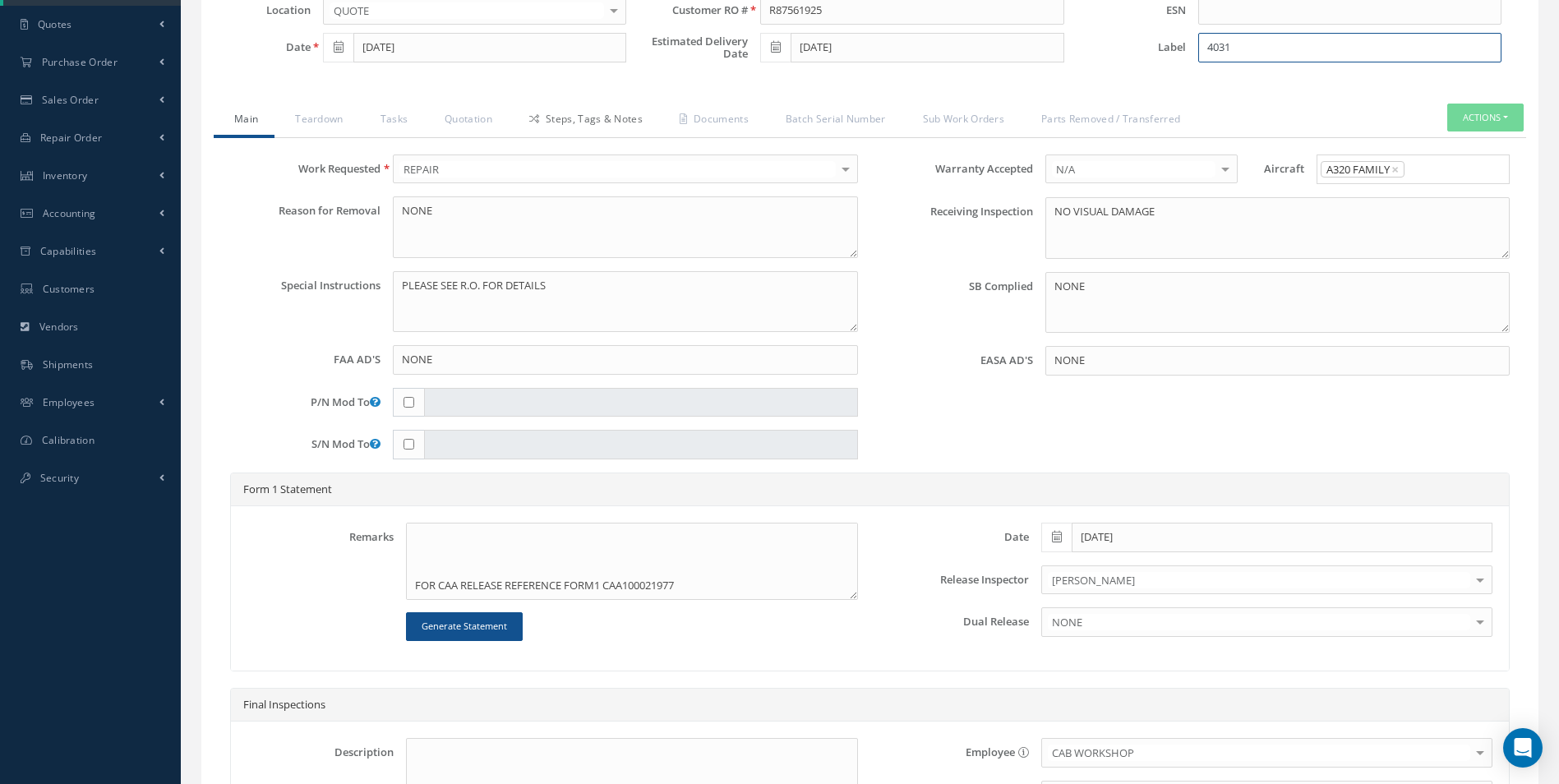
type input "4031"
click at [579, 113] on link "Steps, Tags & Notes" at bounding box center [583, 120] width 150 height 35
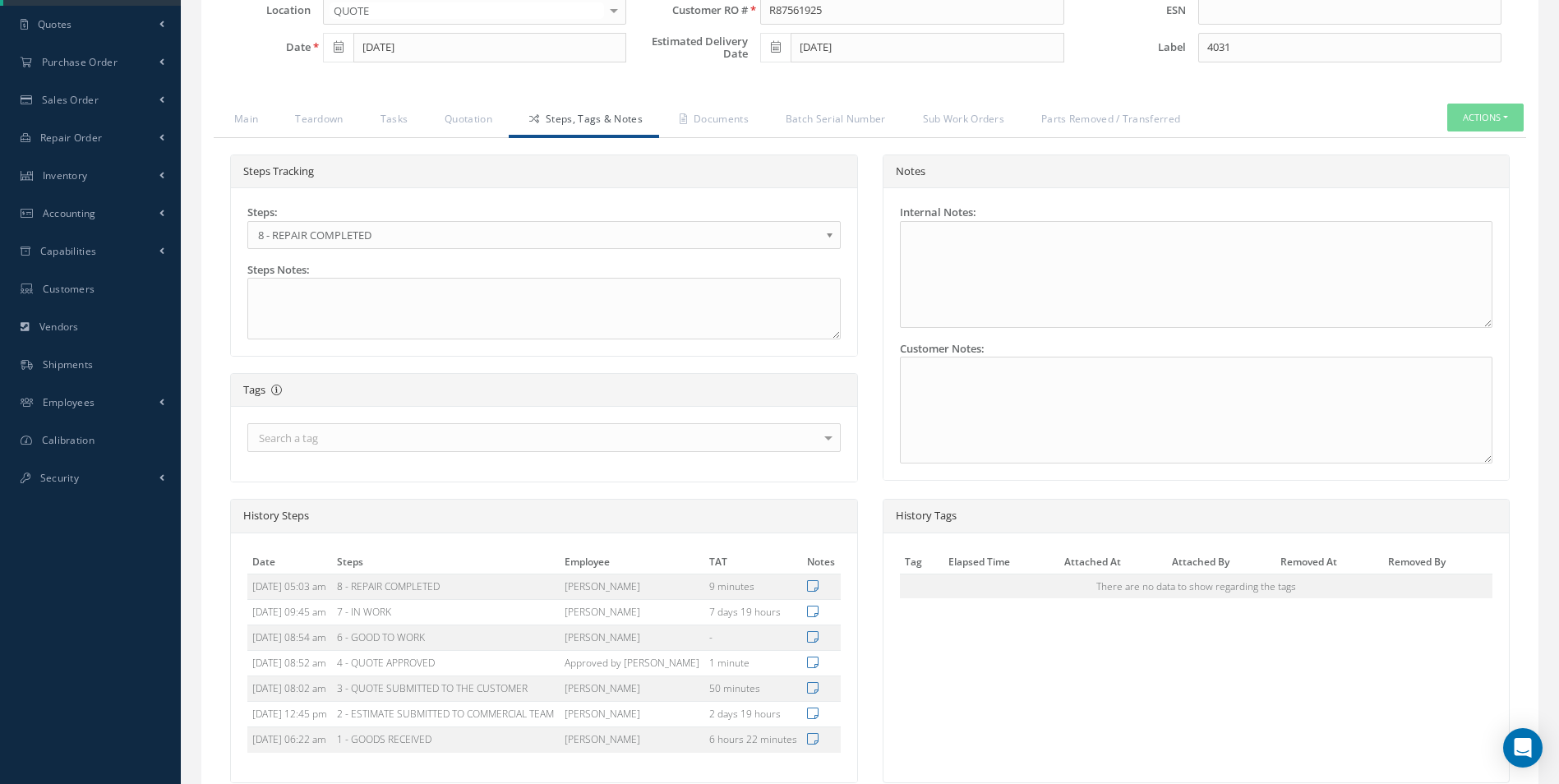
click at [829, 232] on b at bounding box center [833, 239] width 15 height 26
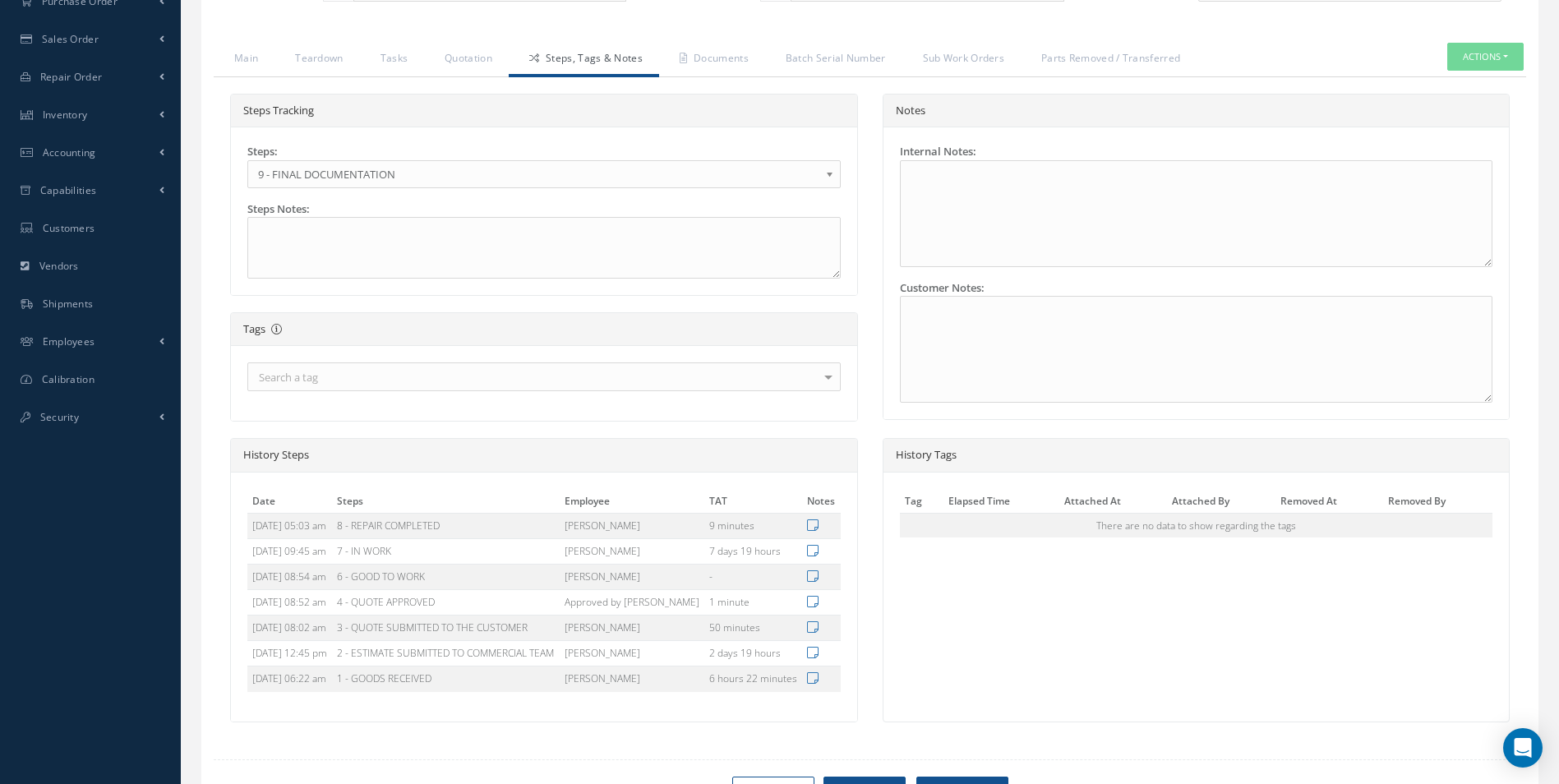
scroll to position [568, 0]
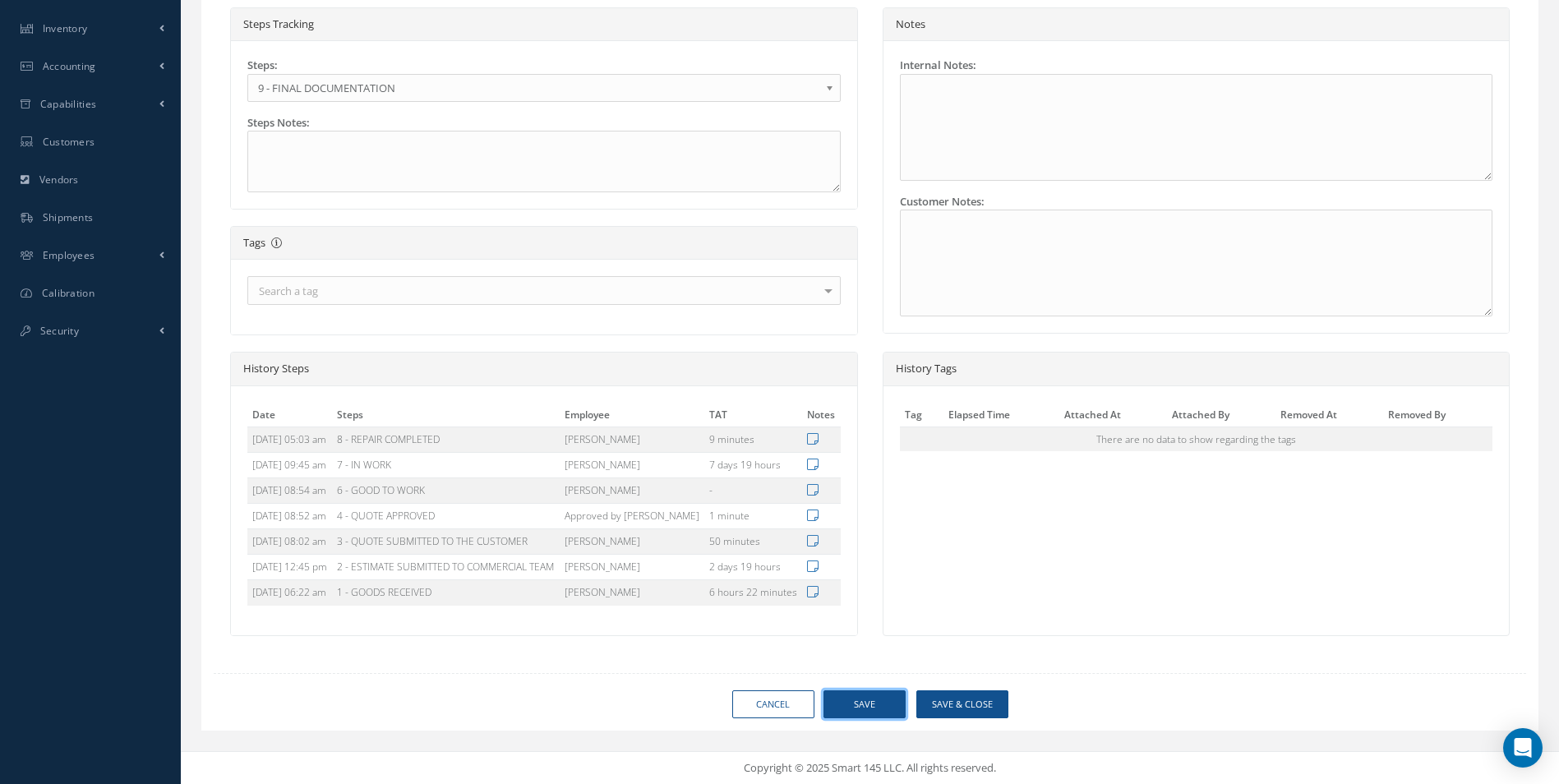
click at [875, 704] on button "Save" at bounding box center [864, 705] width 82 height 29
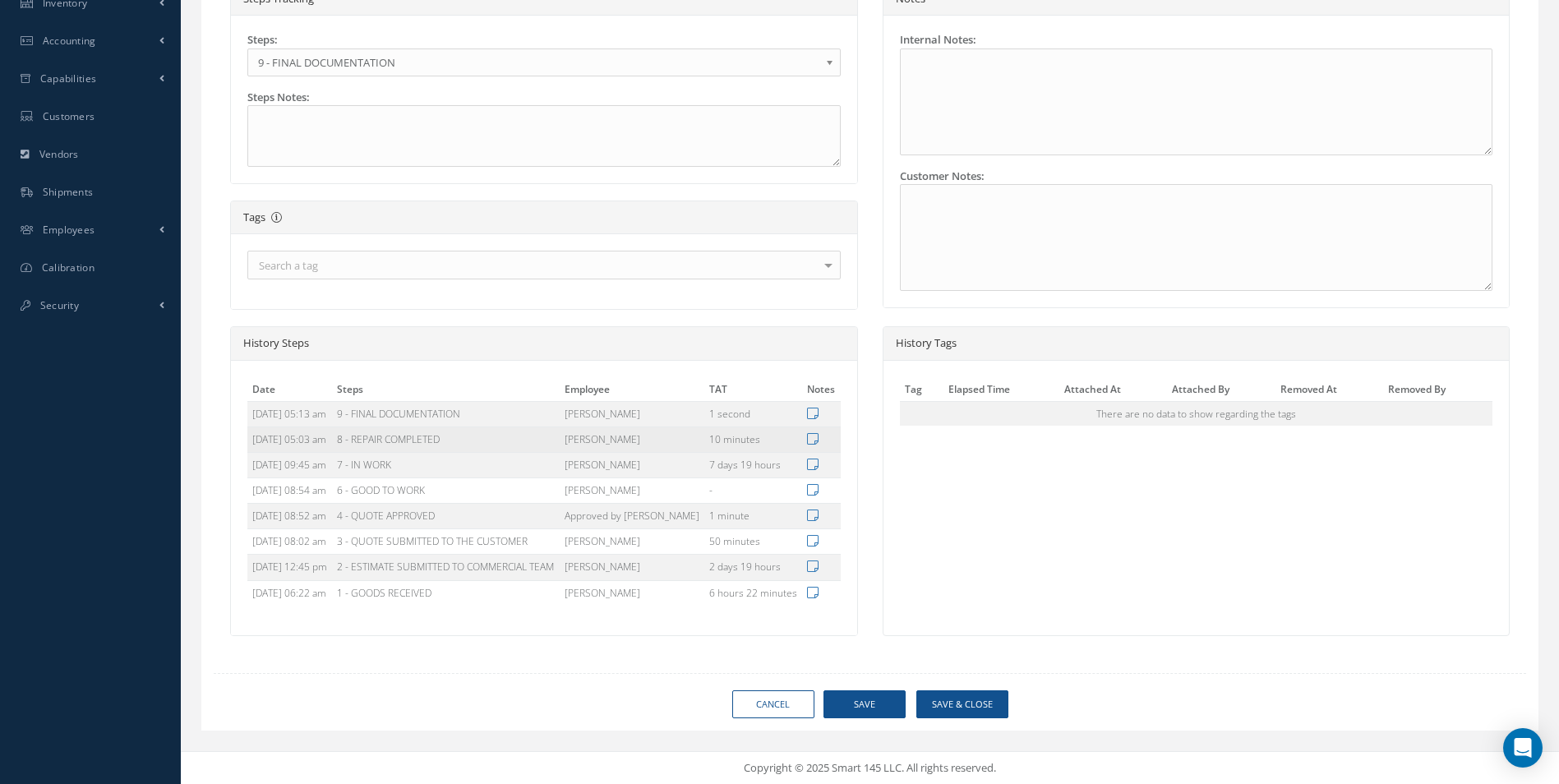
type input "AEROKNOW"
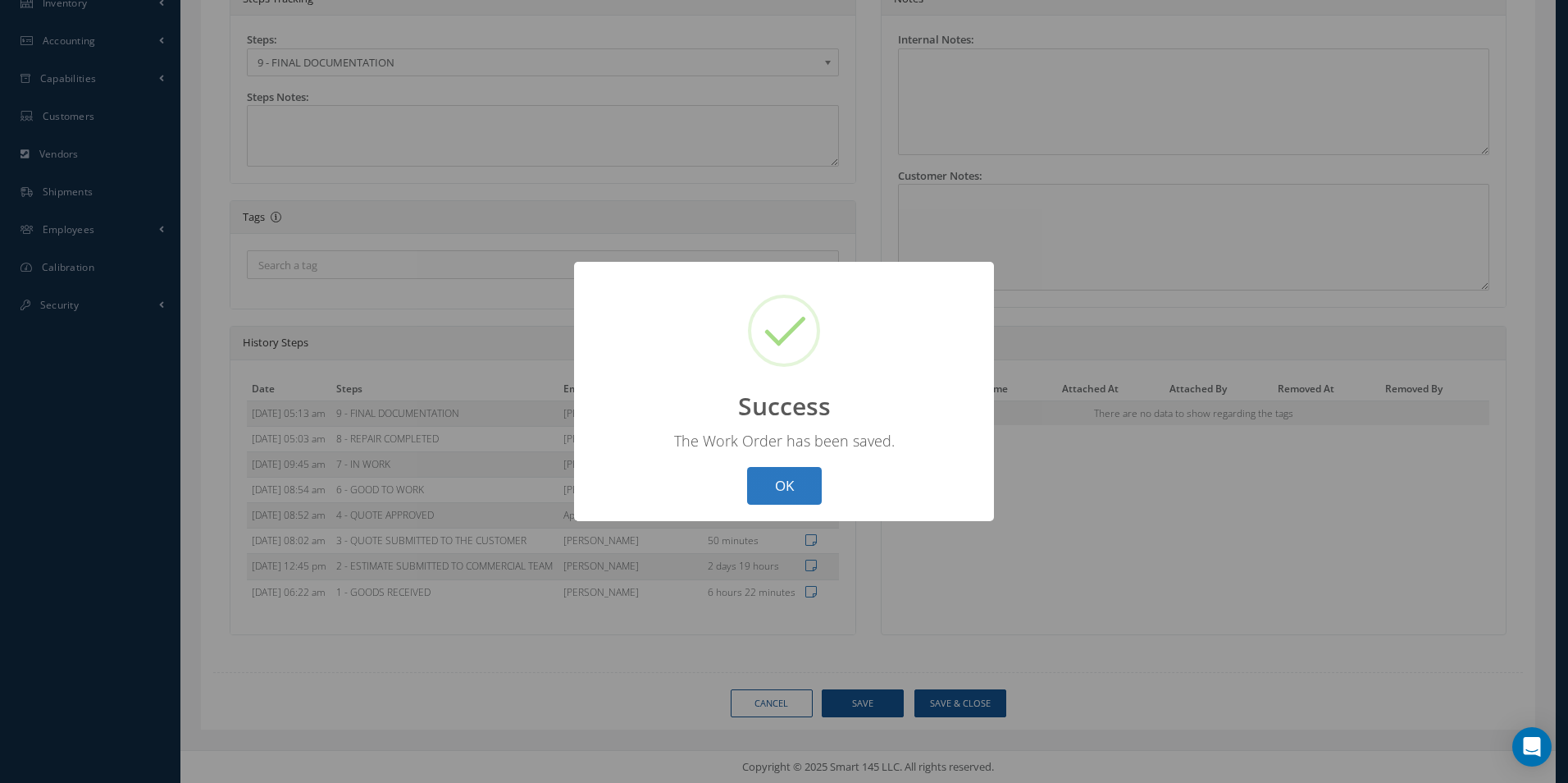
click at [782, 478] on button "OK" at bounding box center [784, 486] width 75 height 38
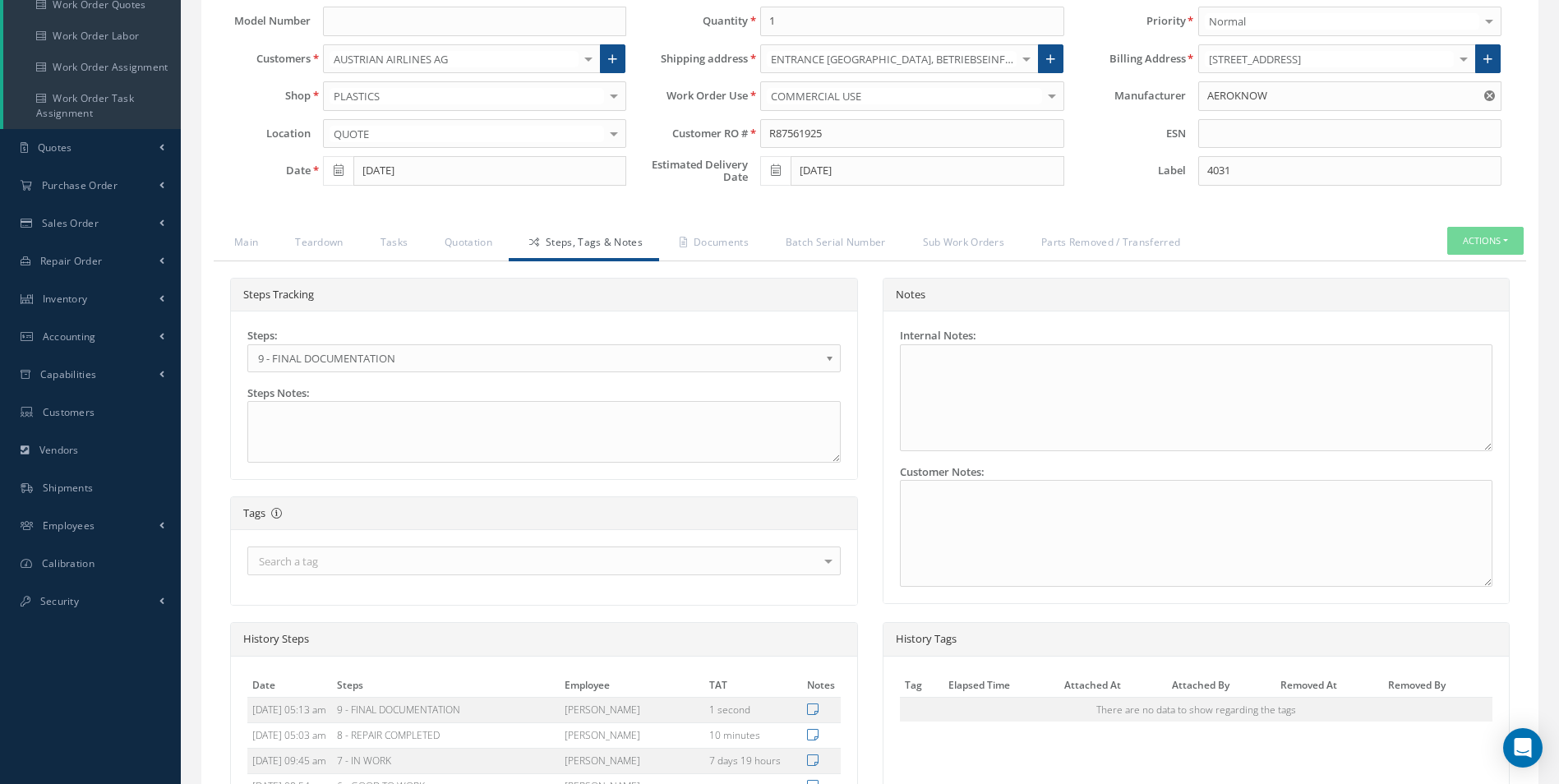
scroll to position [158, 0]
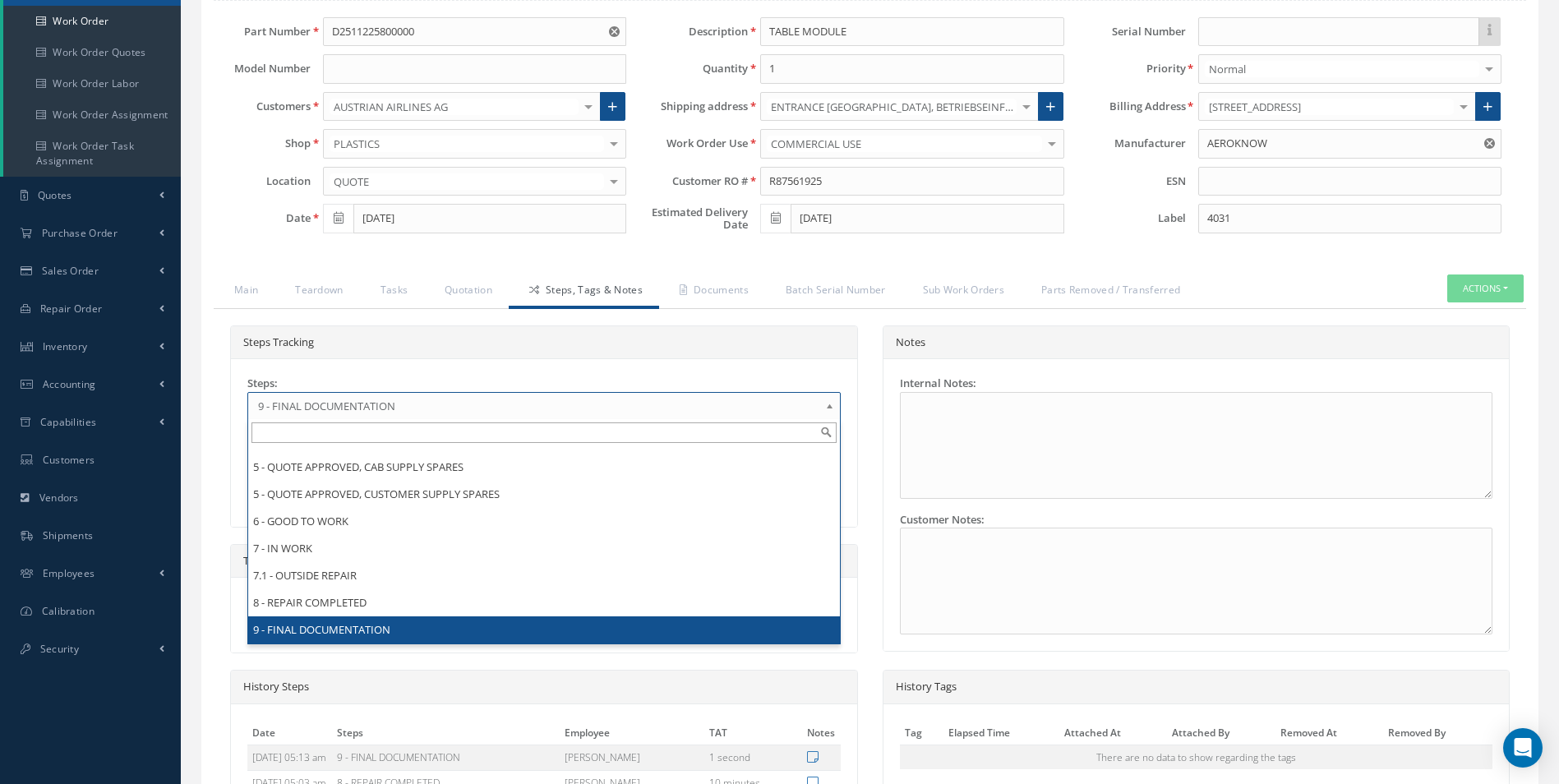
click at [831, 404] on b at bounding box center [833, 410] width 15 height 26
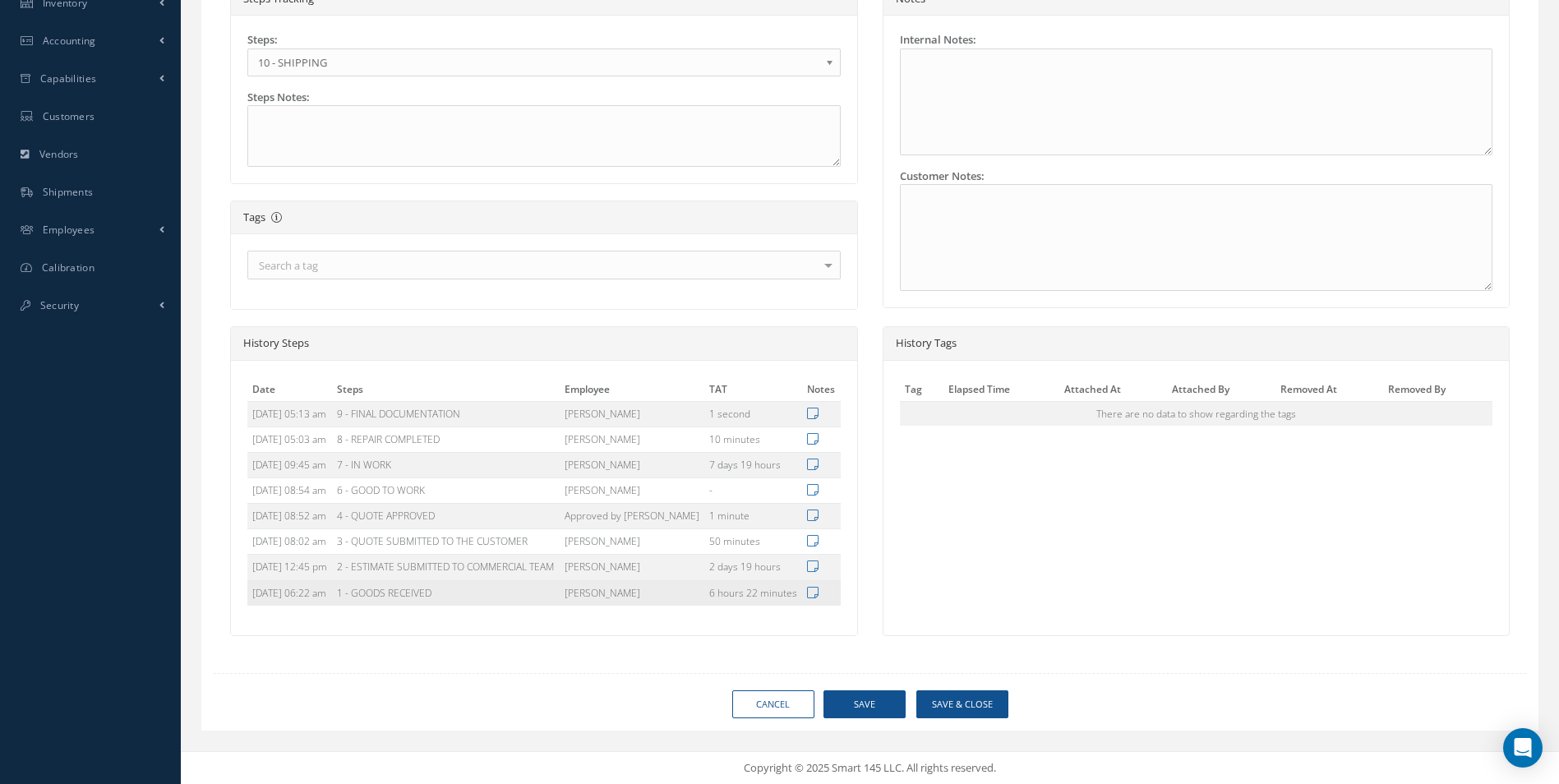
scroll to position [568, 0]
click at [857, 719] on button "Save" at bounding box center [864, 705] width 82 height 29
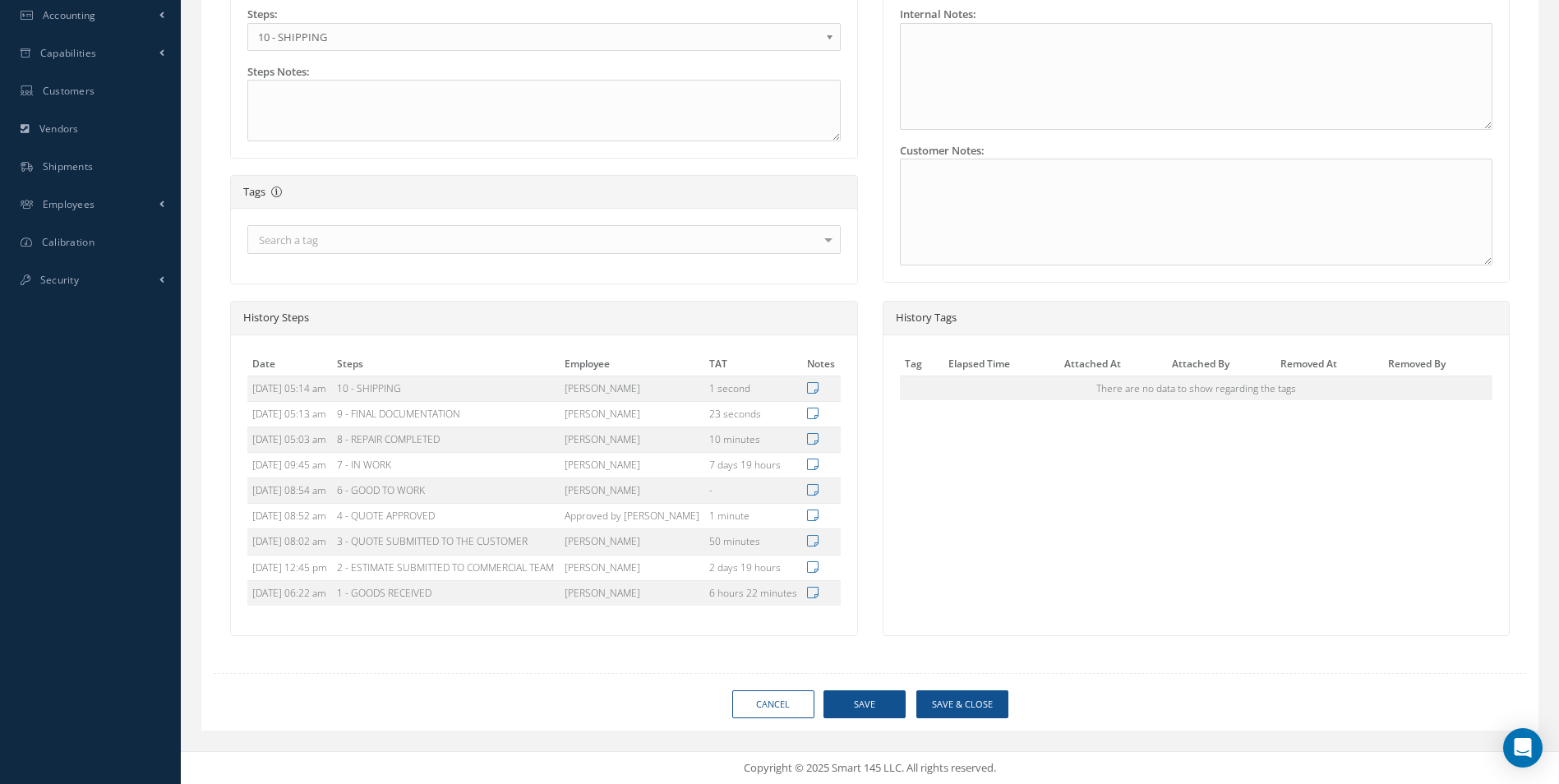
type input "AEROKNOW"
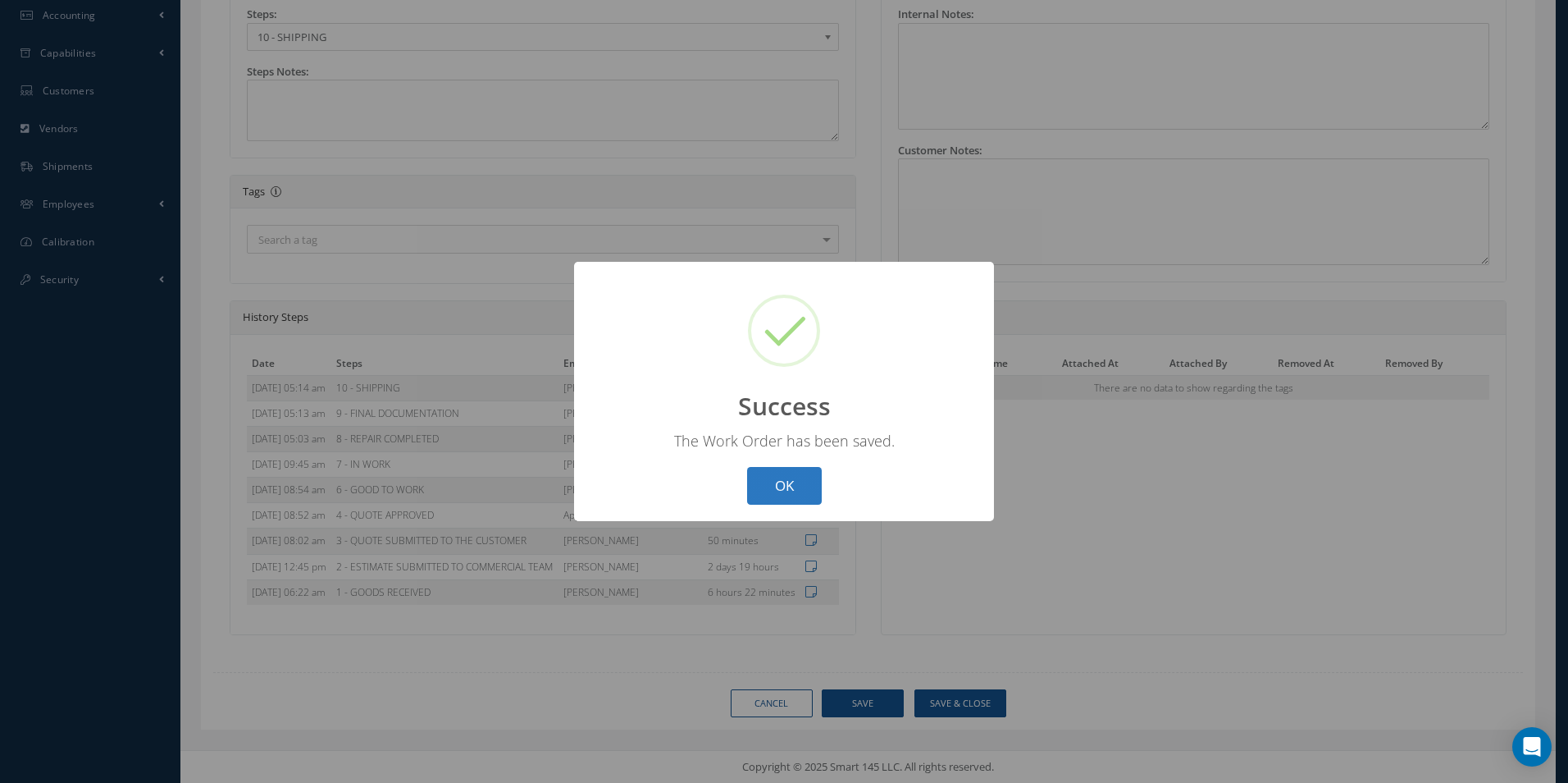
click at [802, 482] on button "OK" at bounding box center [784, 486] width 75 height 38
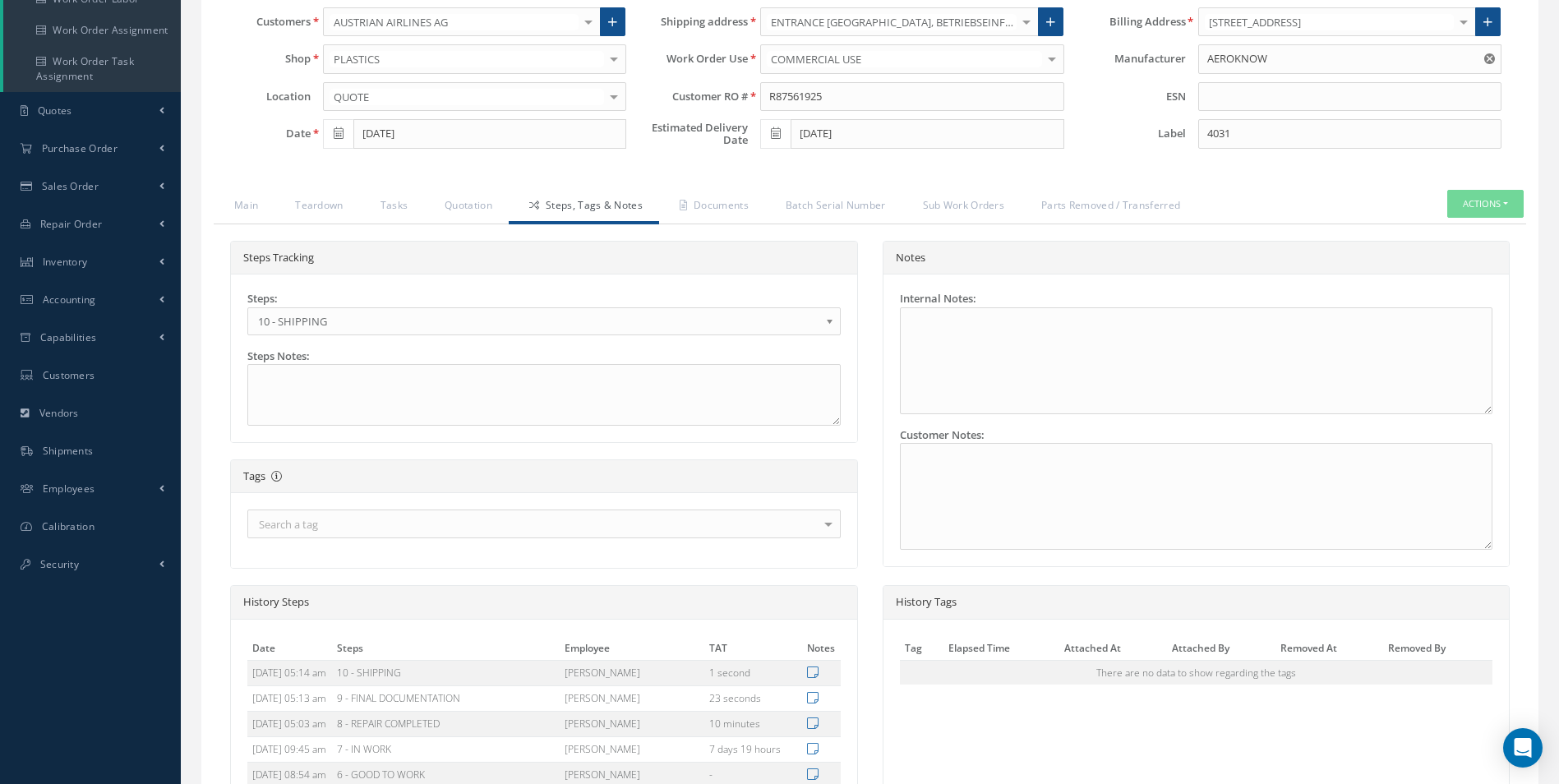
scroll to position [240, 0]
click at [1464, 200] on button "Actions" at bounding box center [1485, 206] width 77 height 29
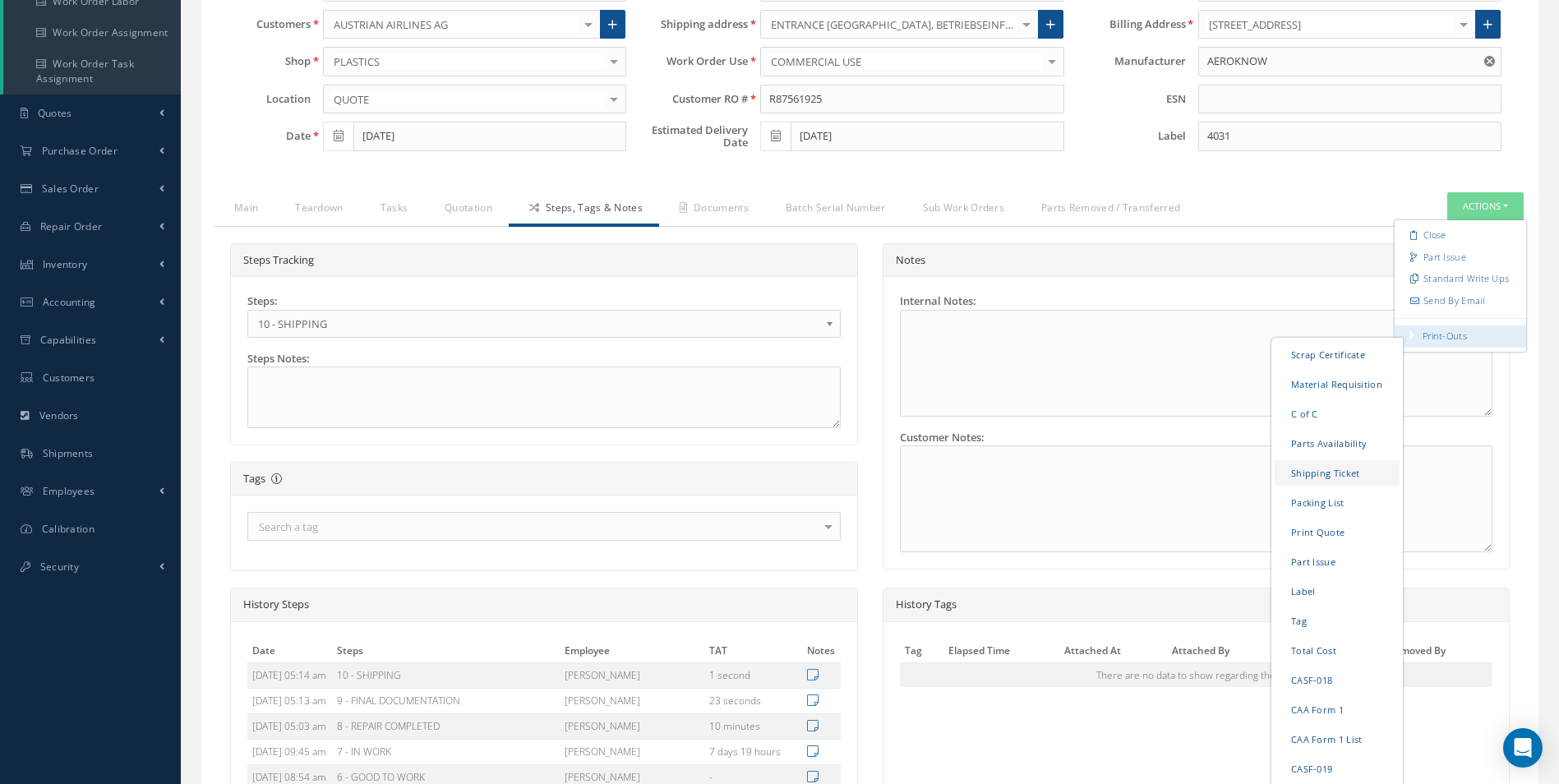
click at [1312, 476] on link "Shipping Ticket" at bounding box center [1337, 472] width 125 height 25
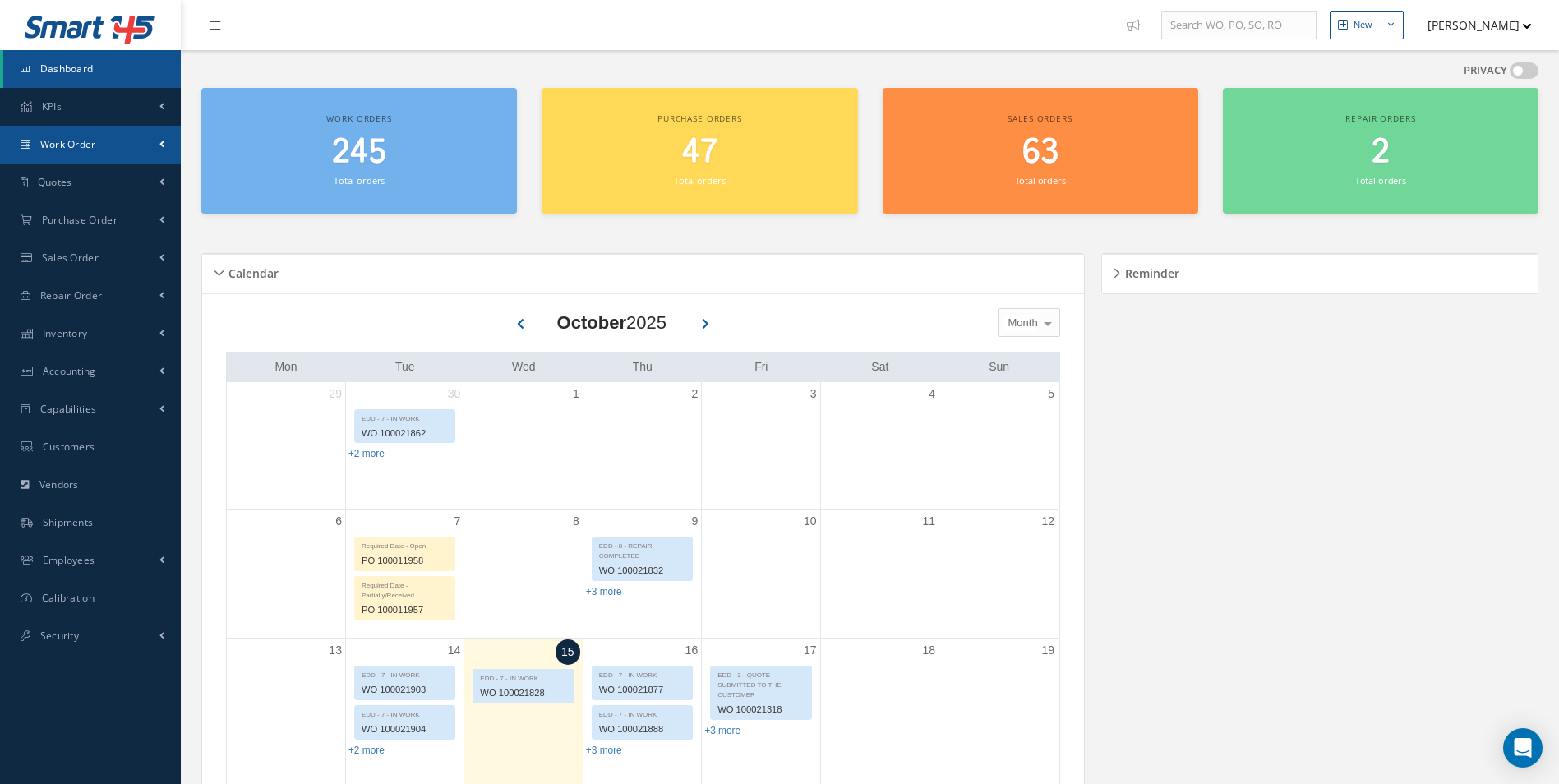
click at [79, 145] on span "Work Order" at bounding box center [68, 144] width 56 height 14
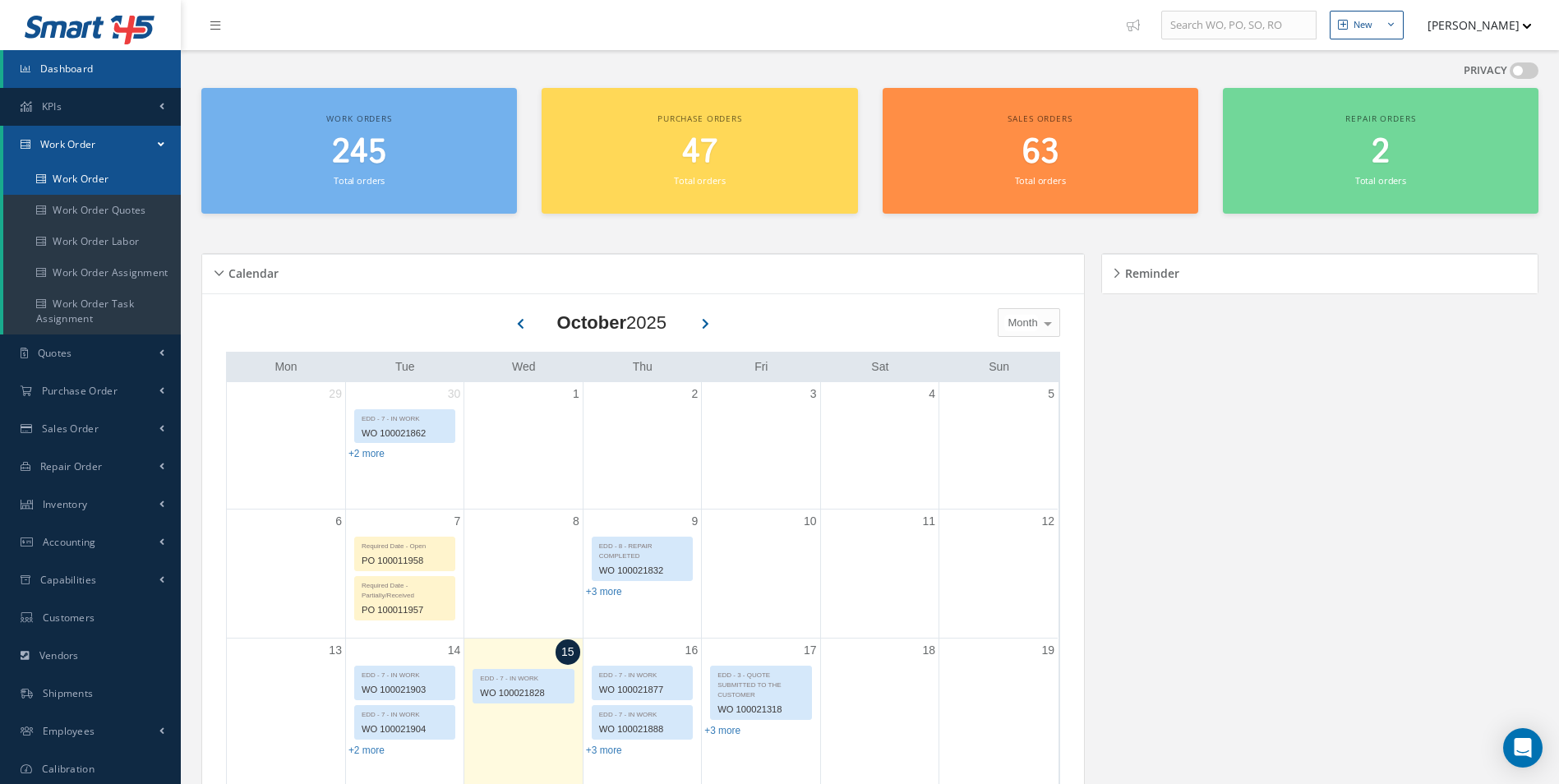
click at [78, 172] on link "Work Order" at bounding box center [92, 178] width 177 height 31
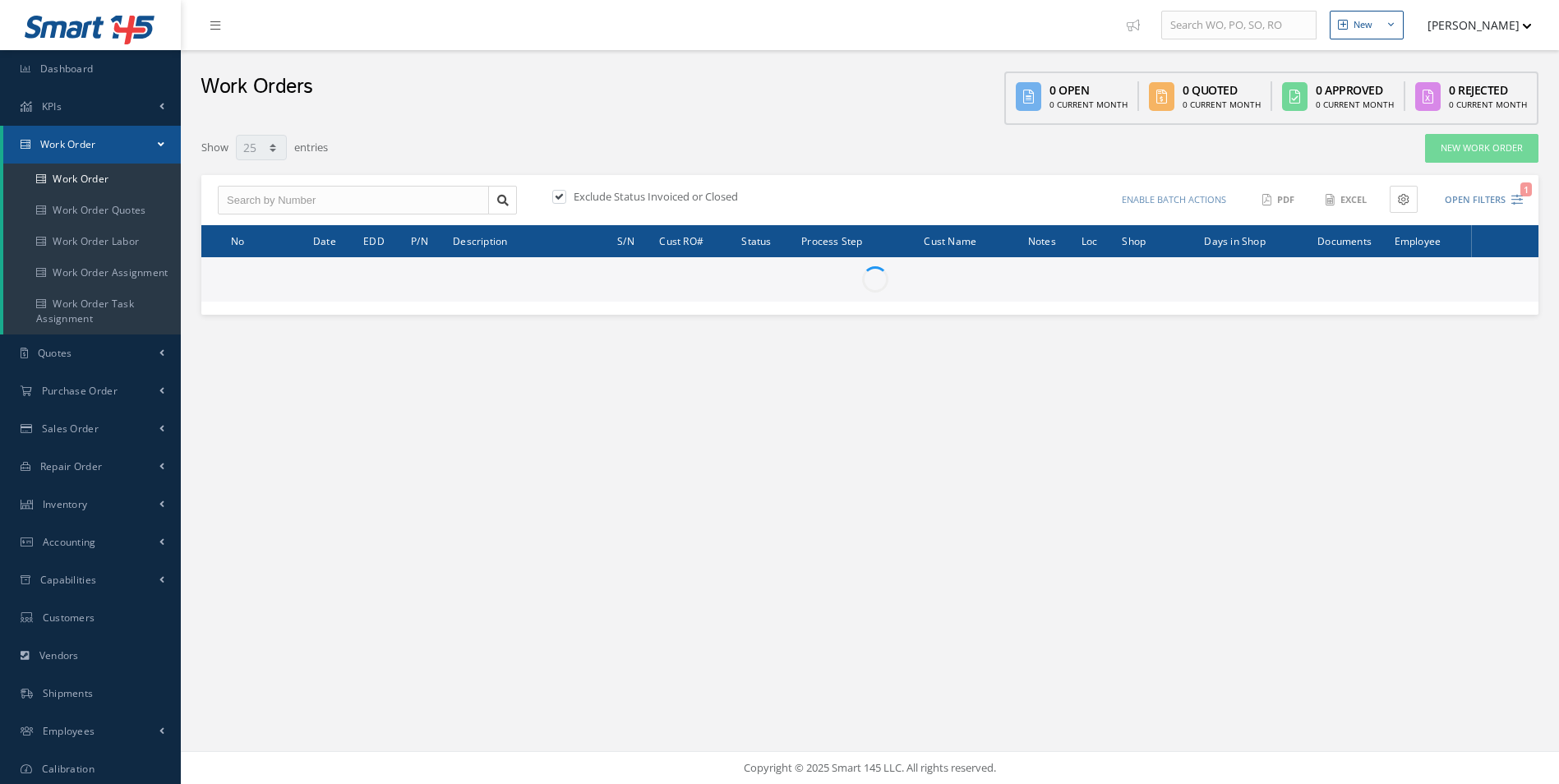
select select "25"
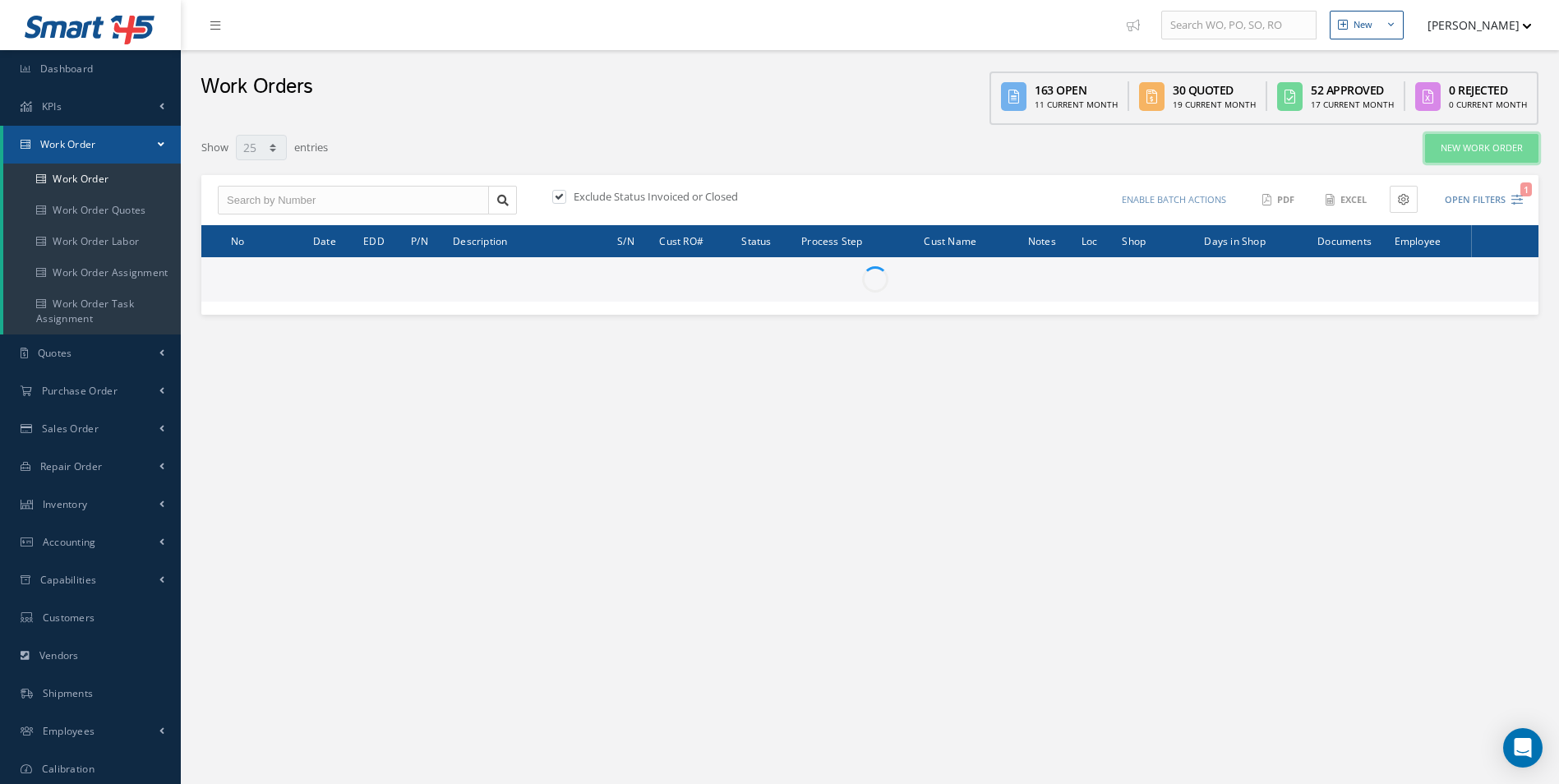
click at [1504, 152] on link "New Work Order" at bounding box center [1482, 147] width 113 height 29
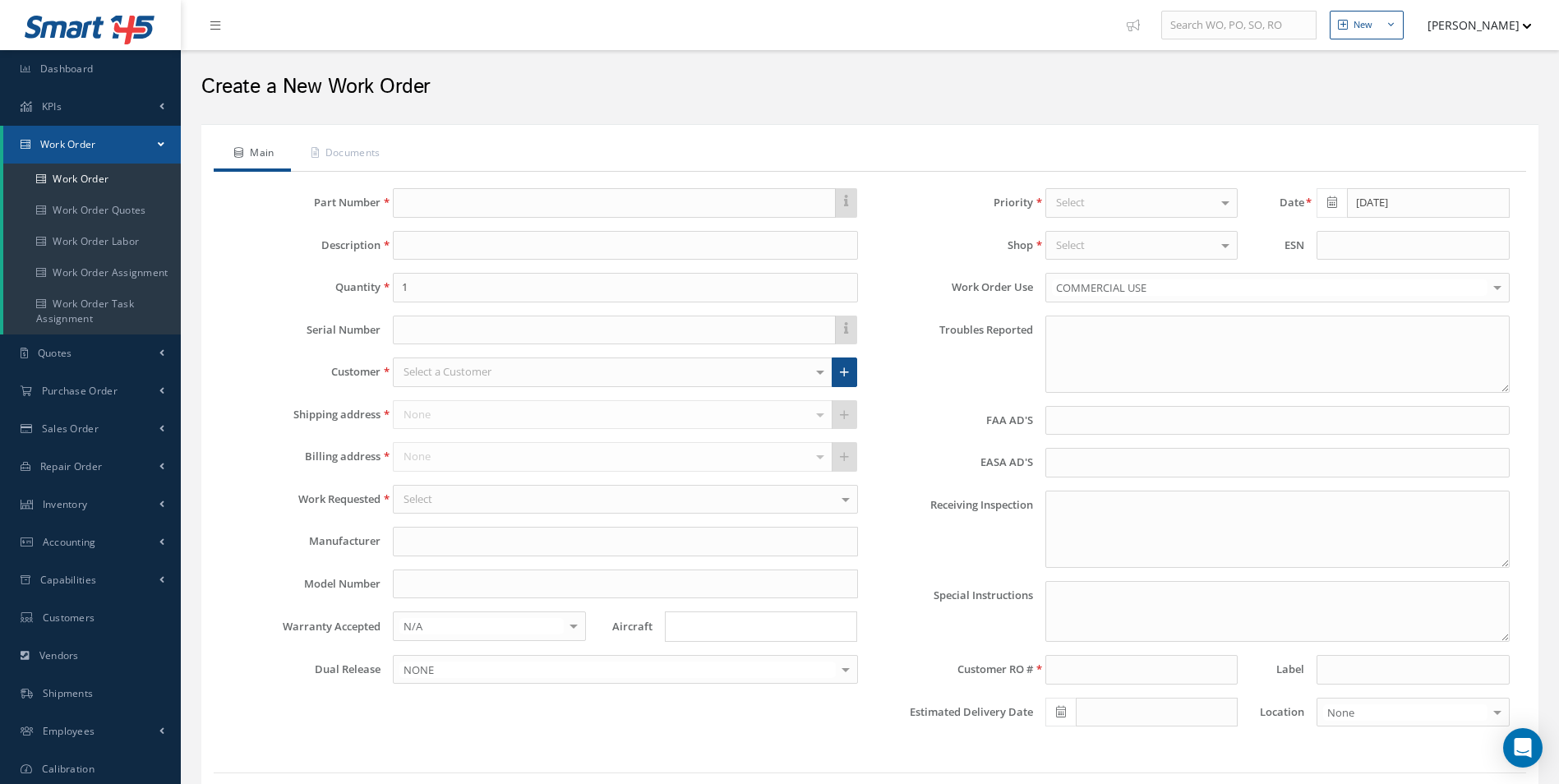
type textarea "NONE"
type input "NONE"
type textarea "NO VISUAL DAMAGE"
type textarea "PLEASE SEE R.O. FOR DETAILS"
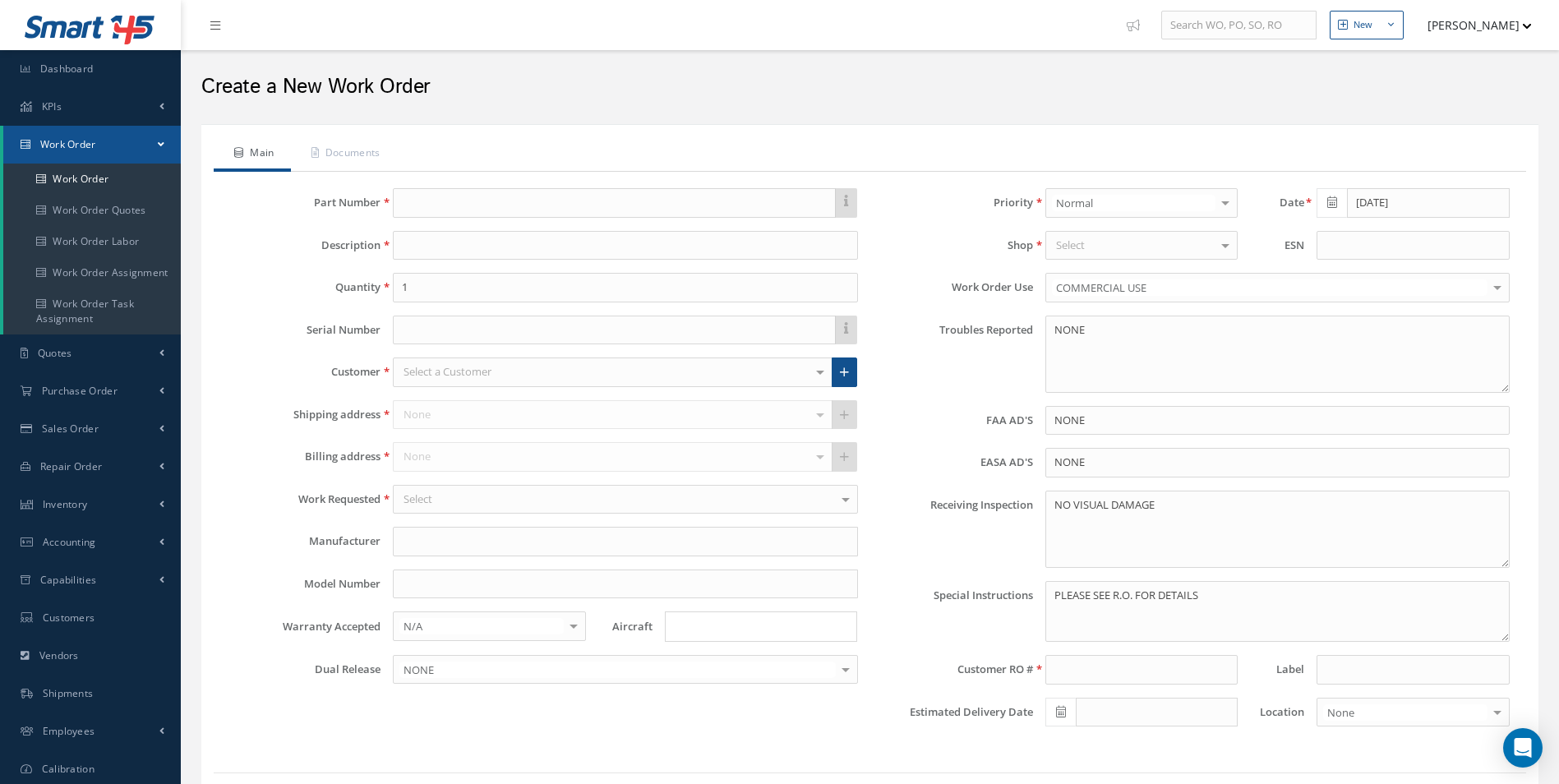
select select "25"
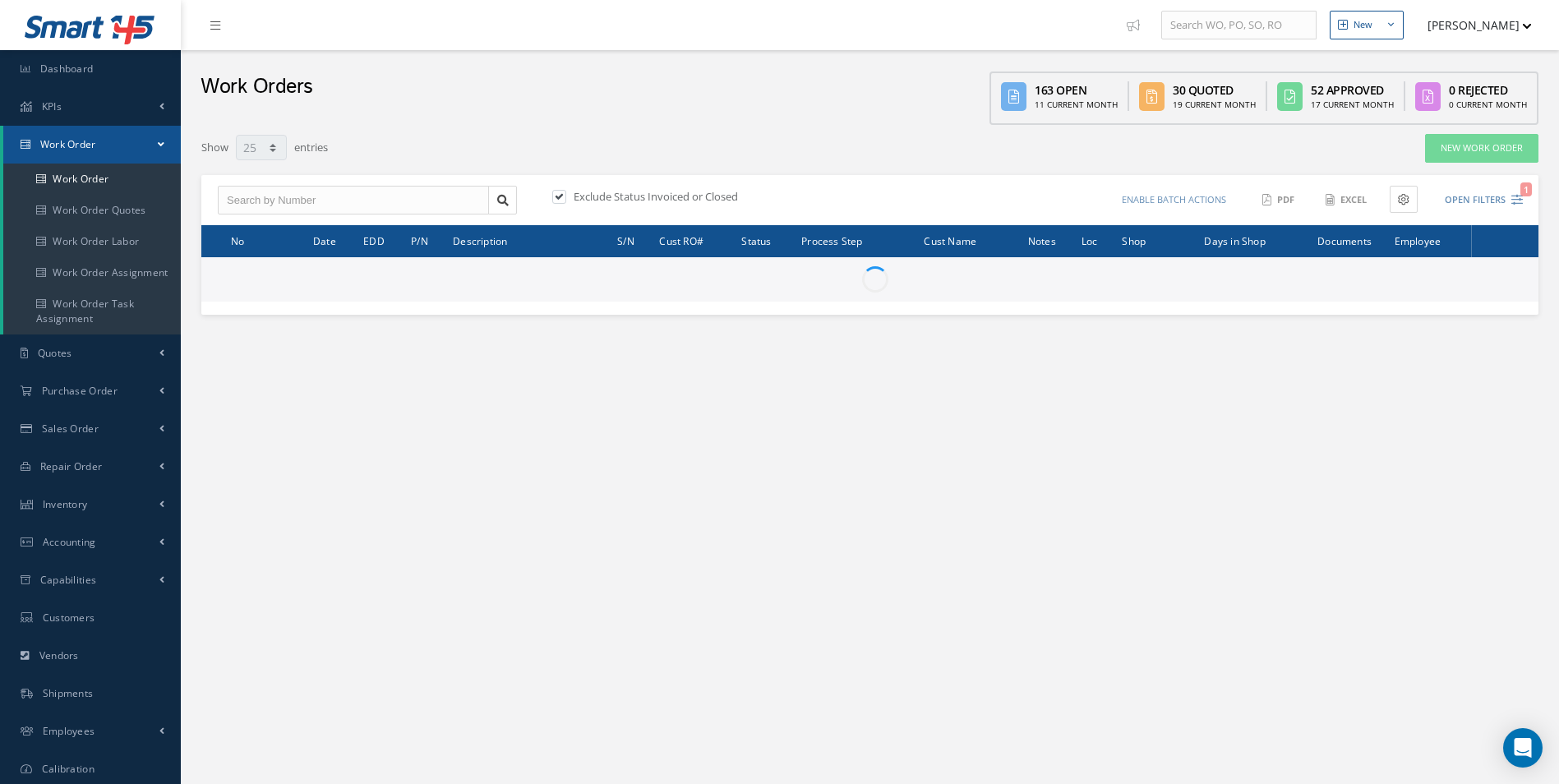
type input "All Work Request"
type input "All Work Performed"
type input "All Status"
type input "WO Part Status"
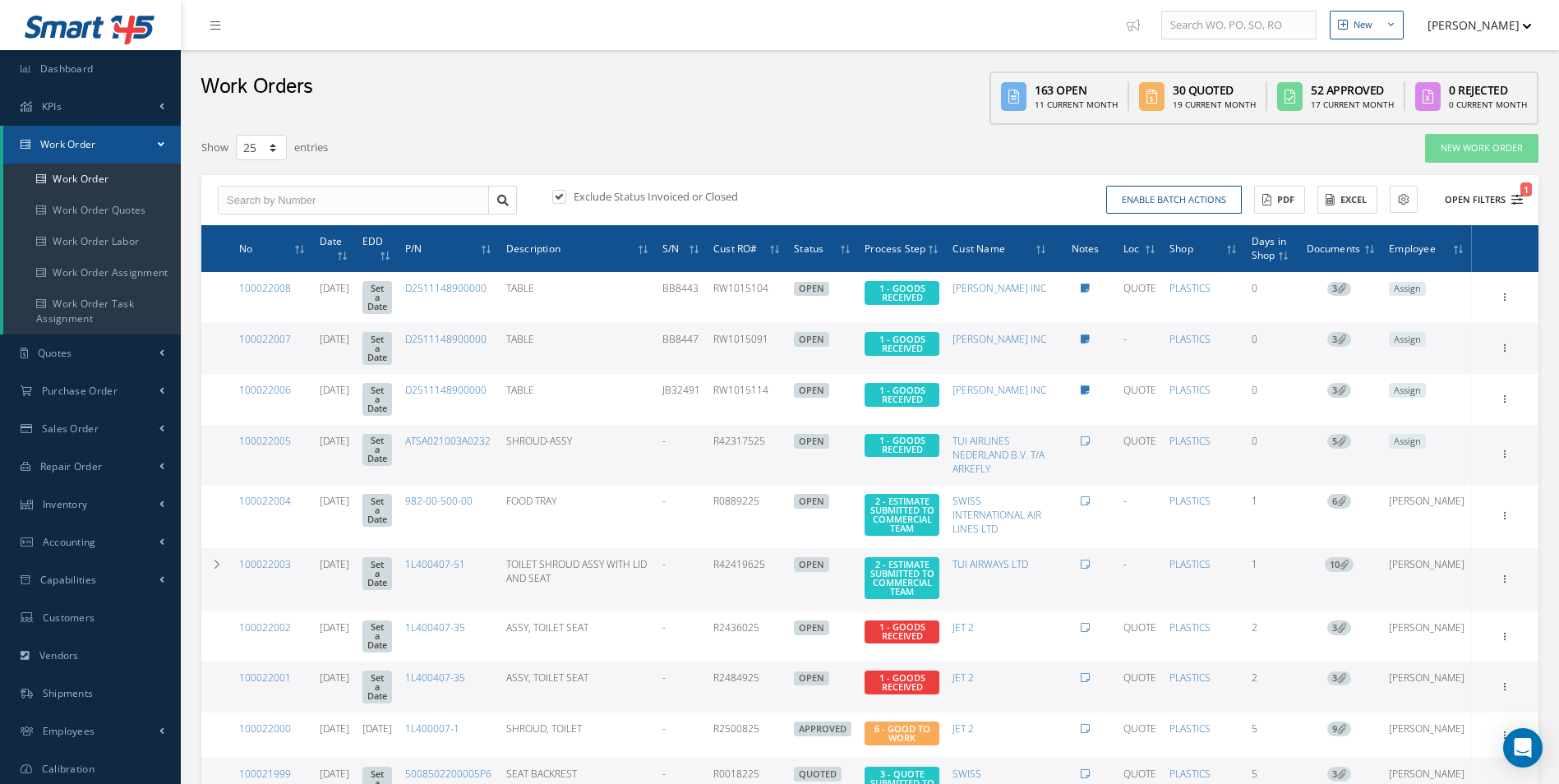
click at [1516, 201] on icon "1" at bounding box center [1517, 200] width 11 height 11
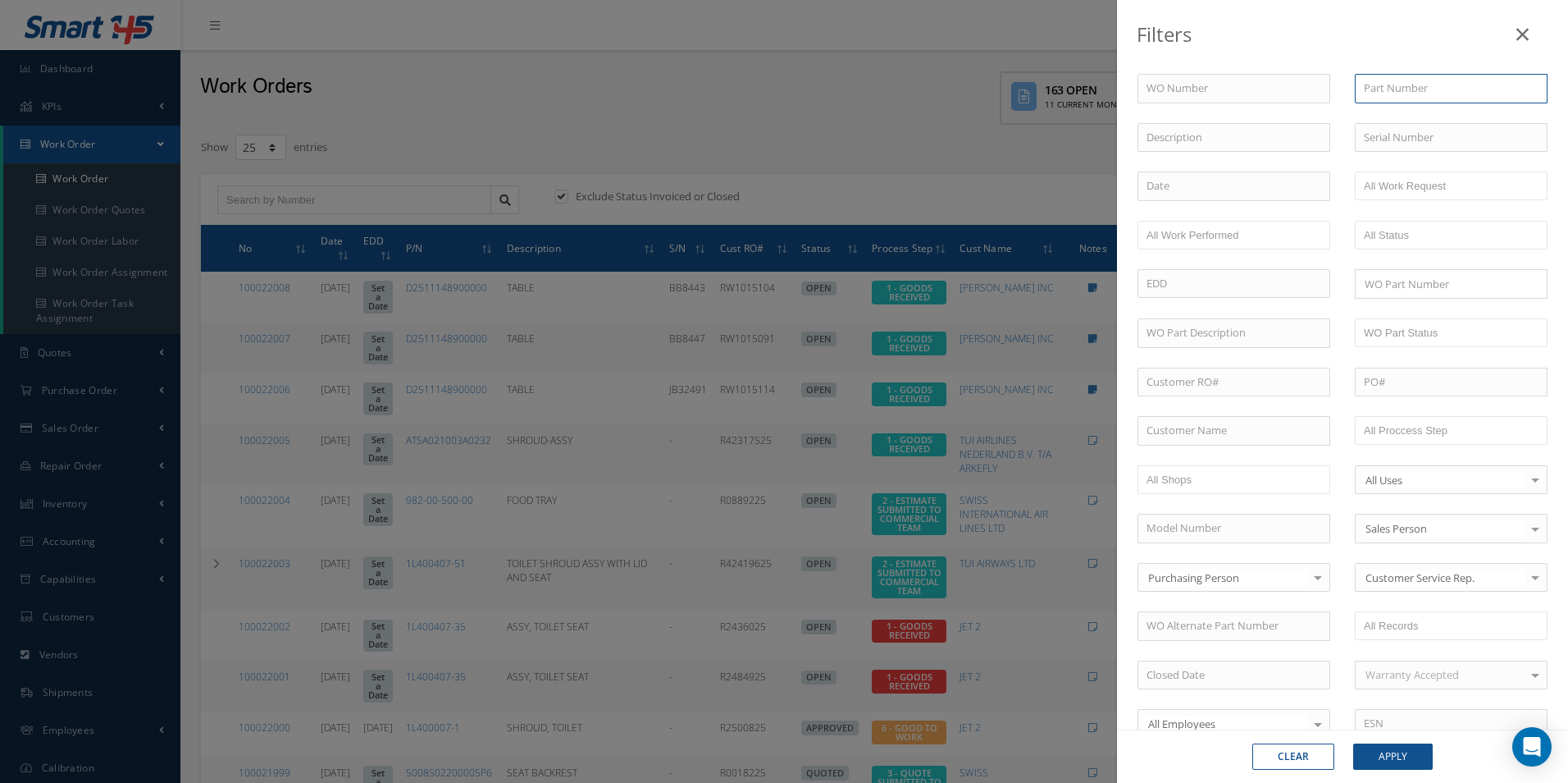
click at [1387, 93] on input "text" at bounding box center [1451, 89] width 193 height 30
type input "411"
drag, startPoint x: 1521, startPoint y: 35, endPoint x: 1509, endPoint y: 35, distance: 12.0
click at [1520, 35] on icon at bounding box center [1522, 34] width 12 height 20
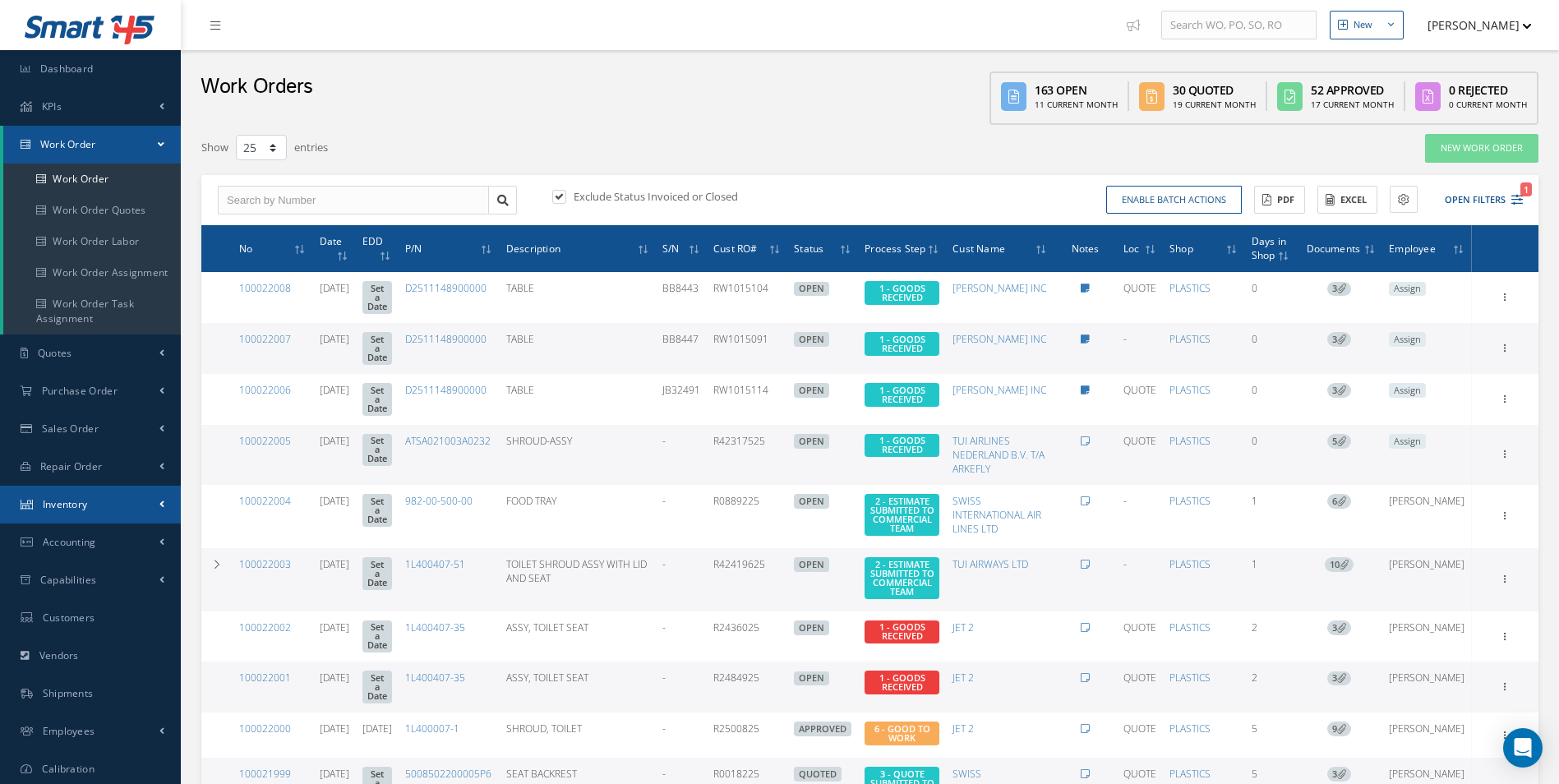
click at [71, 491] on link "Inventory" at bounding box center [91, 504] width 181 height 37
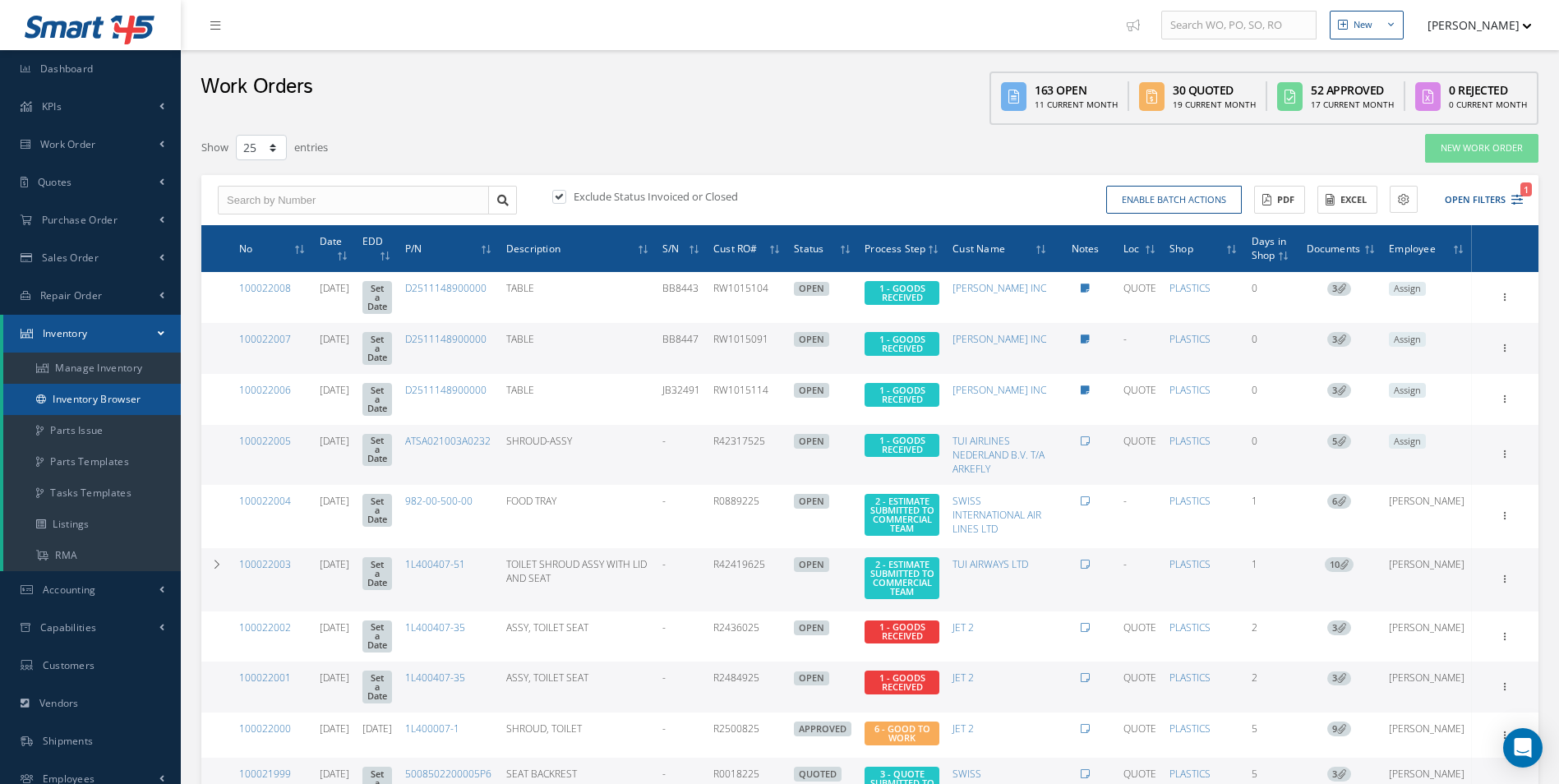
click at [100, 397] on link "Inventory Browser" at bounding box center [92, 399] width 177 height 31
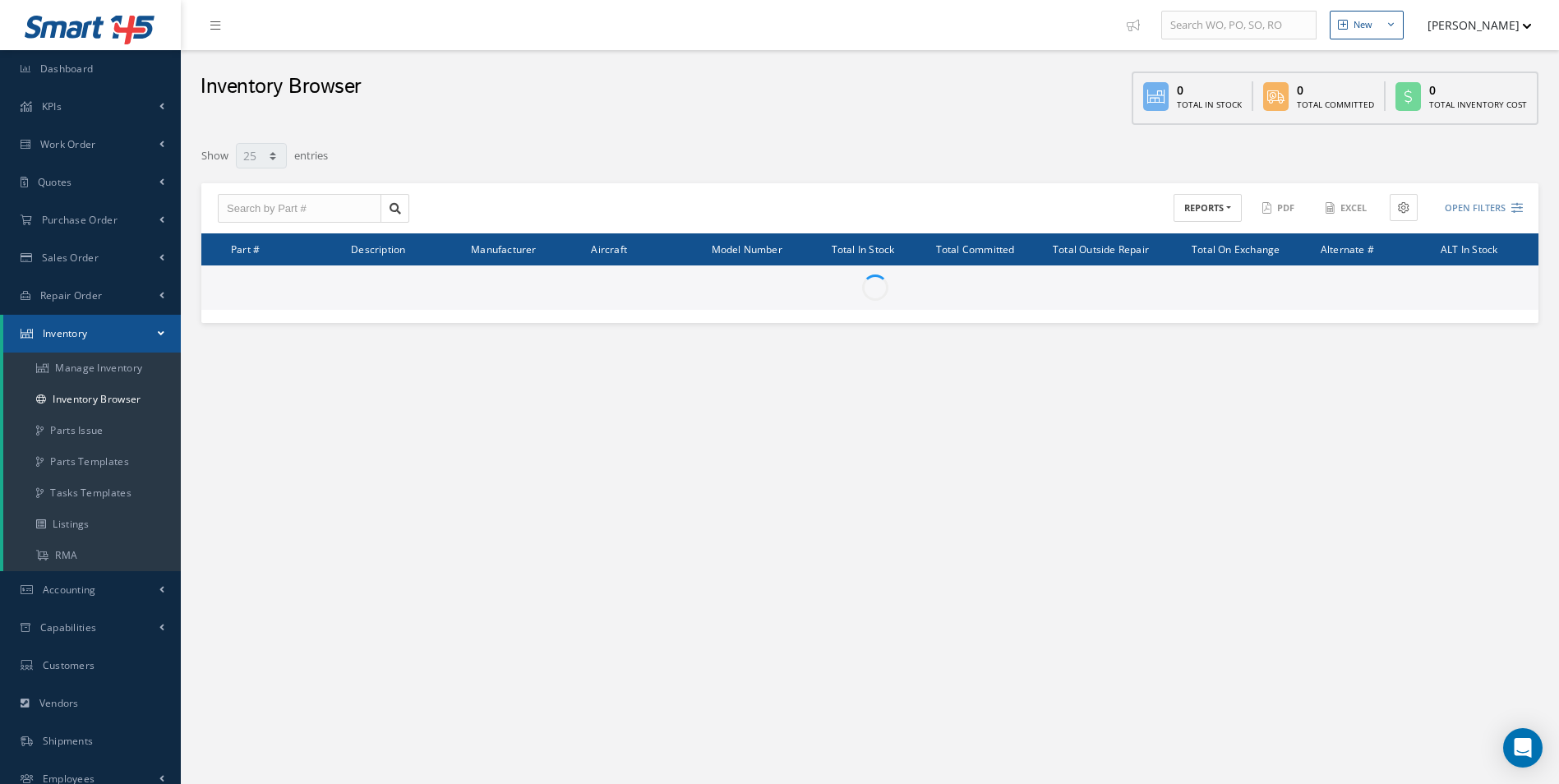
select select "25"
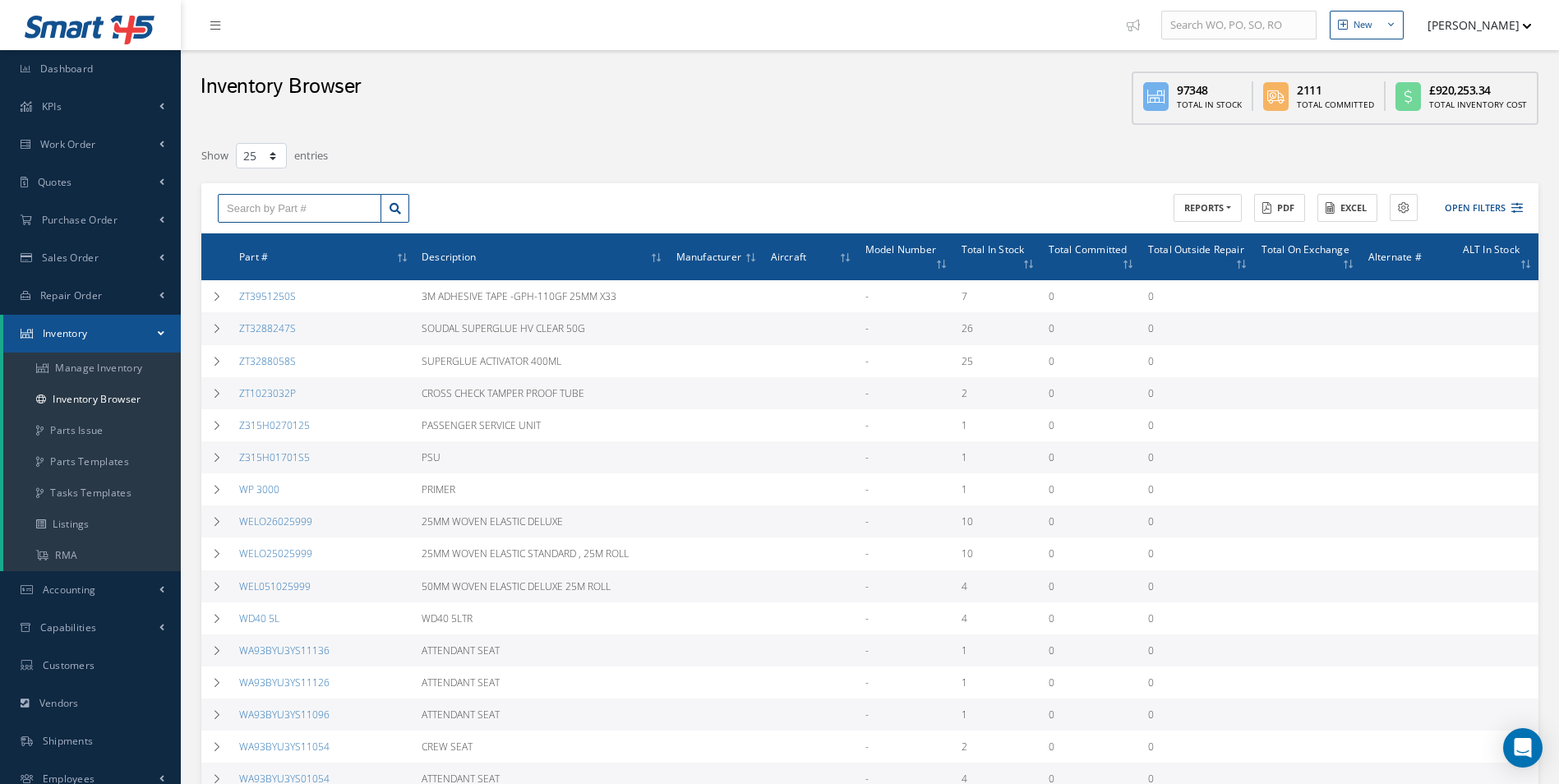
click at [255, 214] on input "text" at bounding box center [299, 209] width 163 height 30
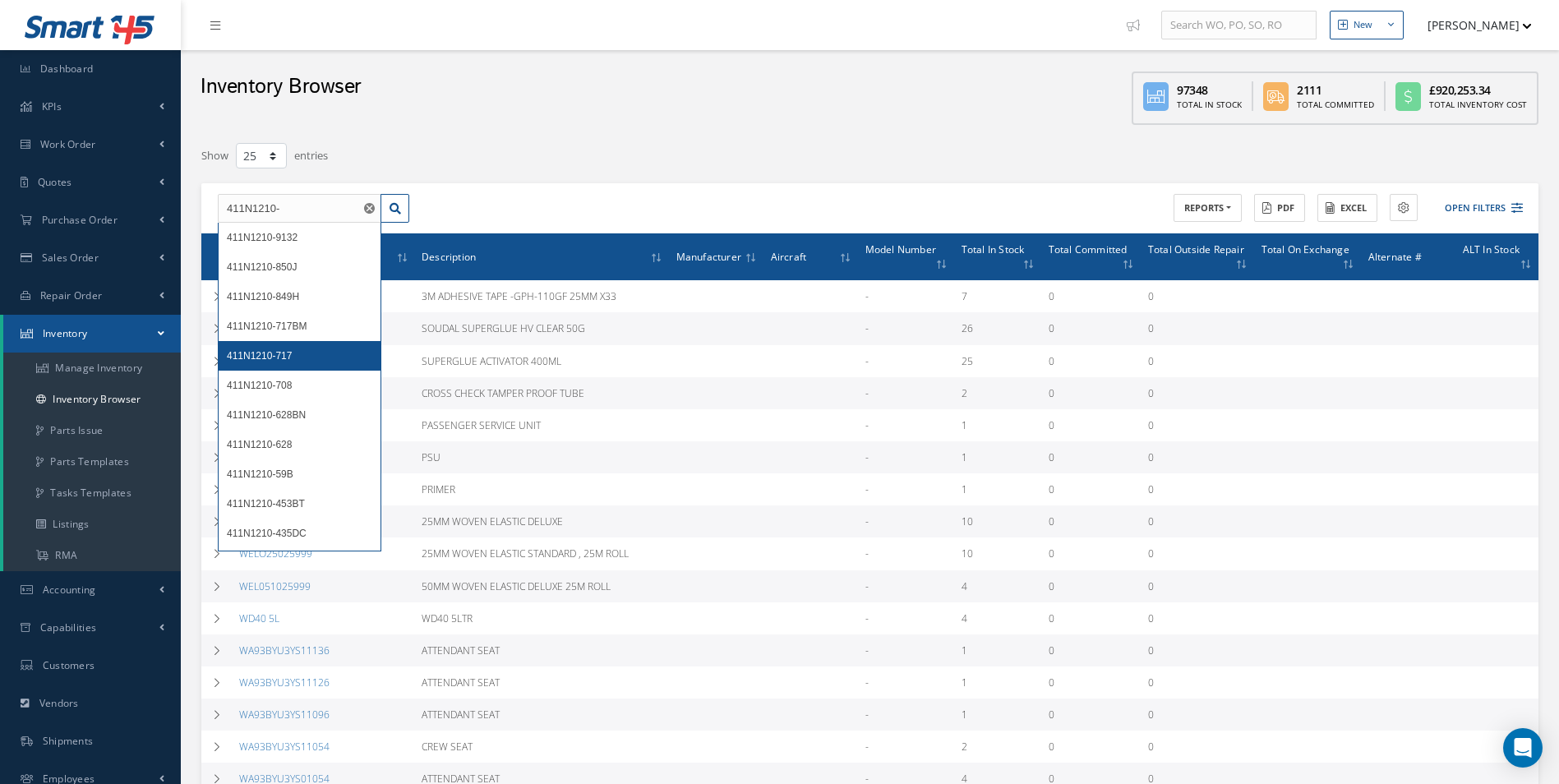
click at [272, 348] on div "411N1210-717" at bounding box center [300, 356] width 146 height 17
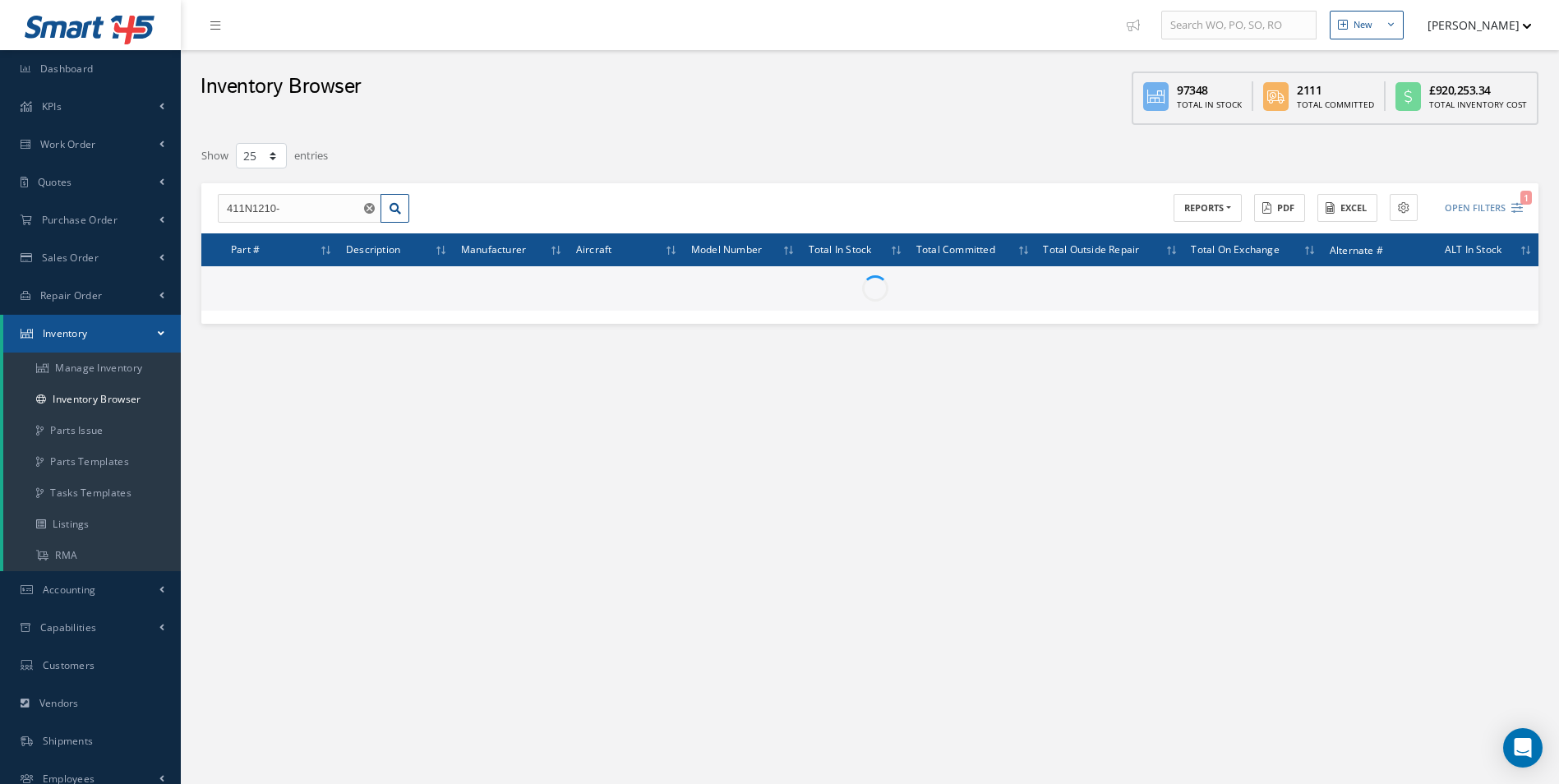
type input "411N1210-717"
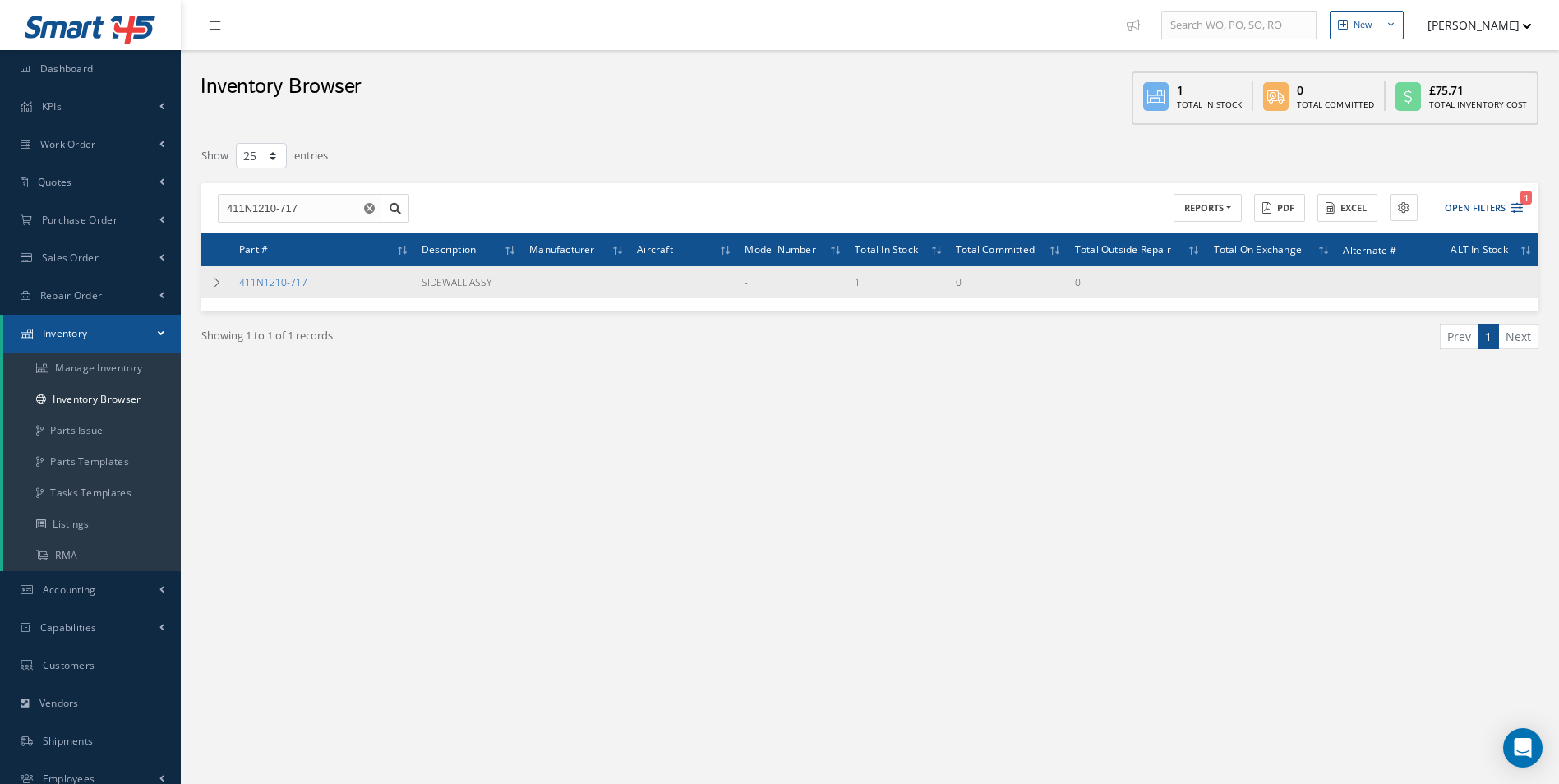
click at [271, 284] on link "411N1210-717" at bounding box center [273, 282] width 68 height 14
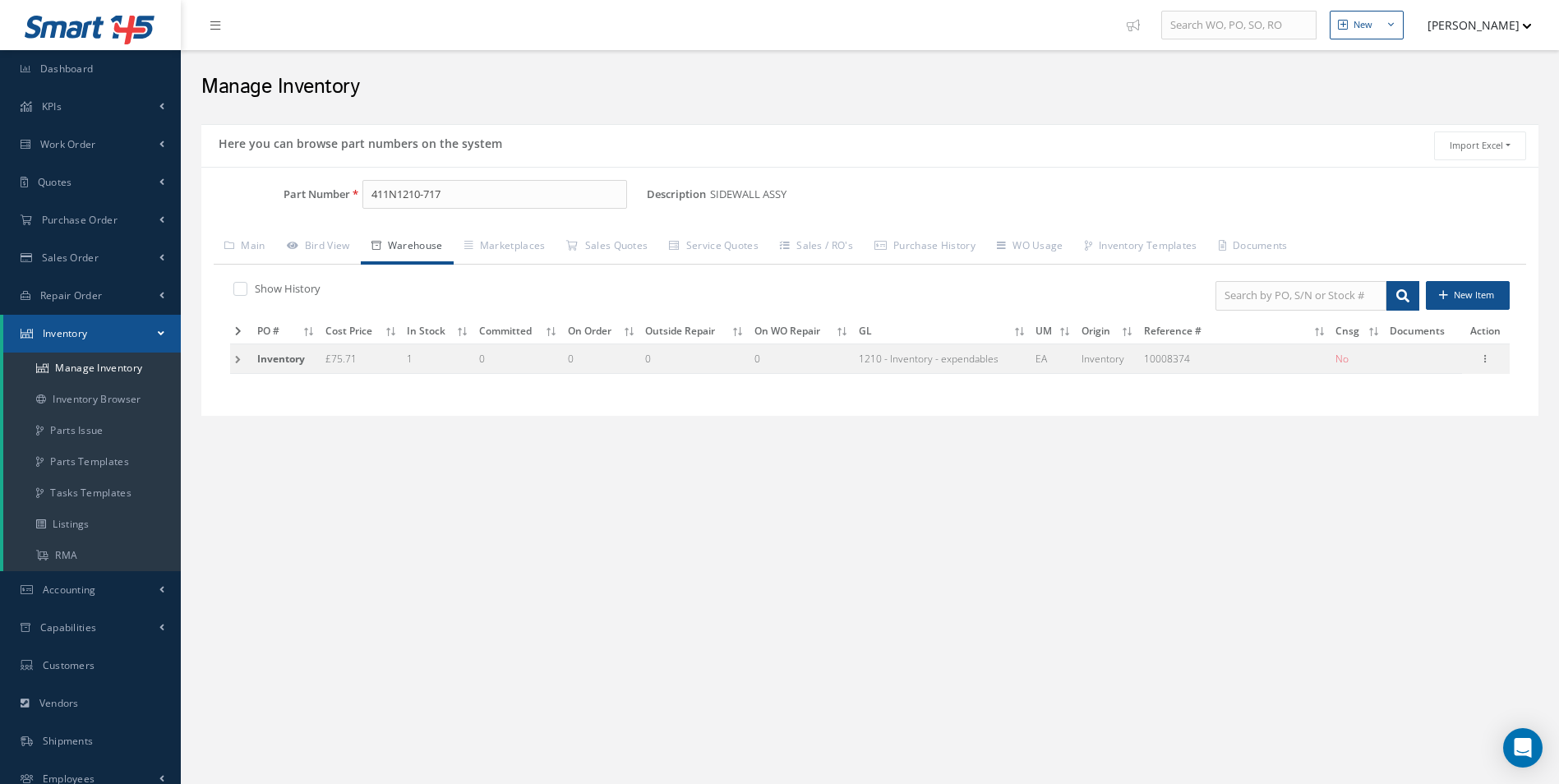
click at [237, 362] on td at bounding box center [242, 358] width 22 height 31
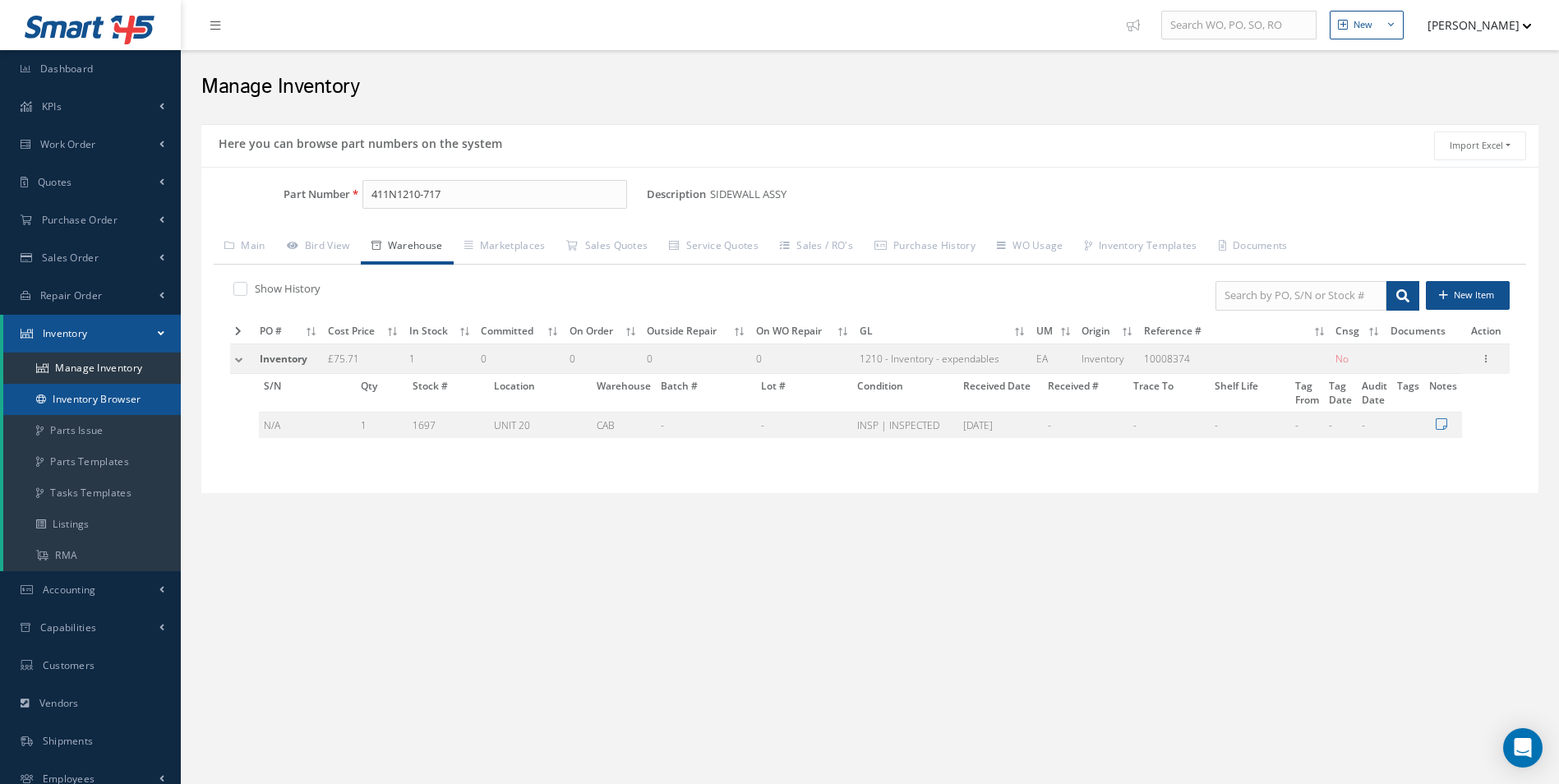
click at [72, 404] on link "Inventory Browser" at bounding box center [92, 399] width 177 height 31
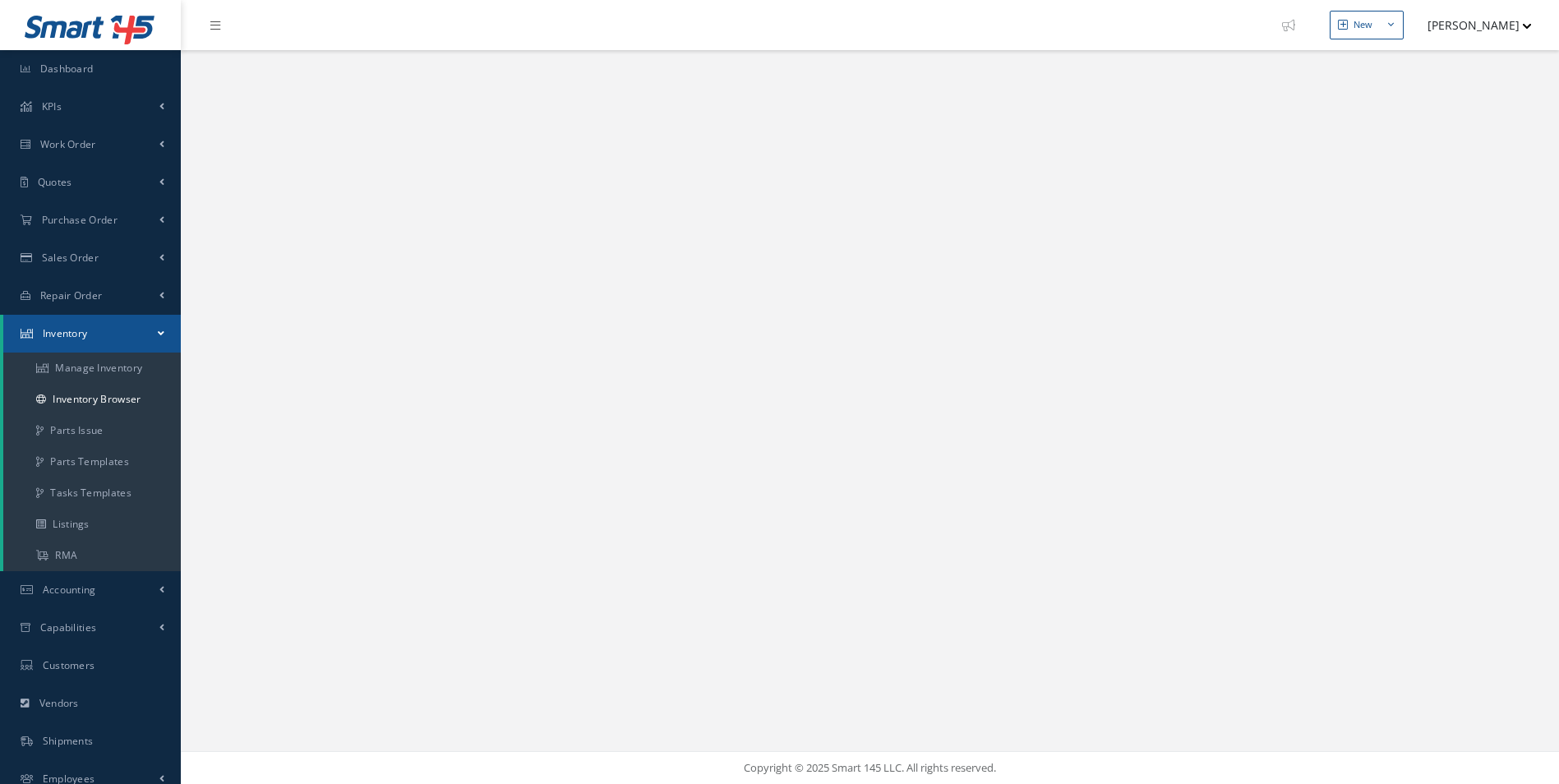
select select "25"
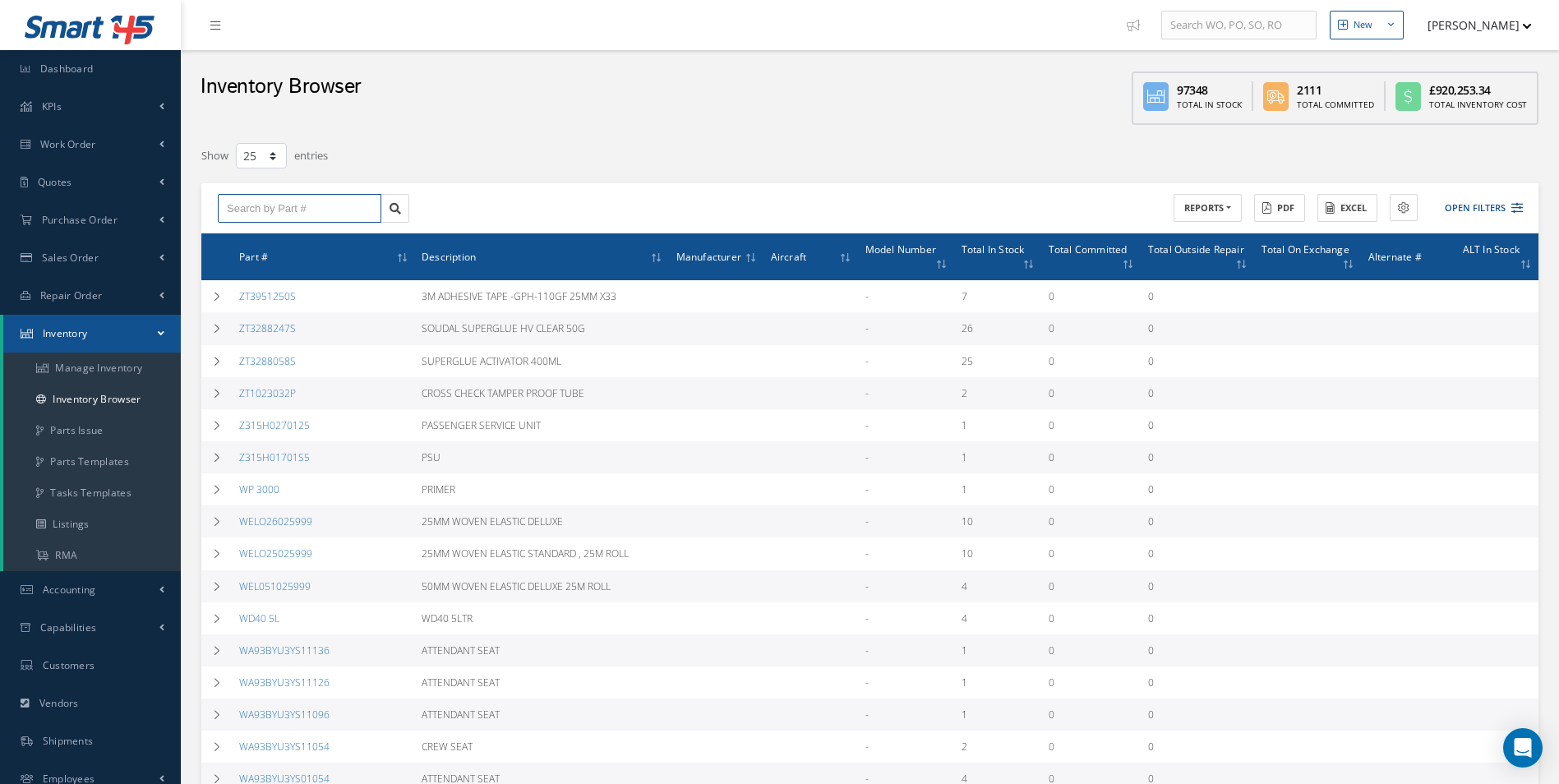
click at [255, 215] on input "text" at bounding box center [299, 209] width 163 height 30
drag, startPoint x: 295, startPoint y: 203, endPoint x: 304, endPoint y: 203, distance: 9.0
click at [304, 203] on input "411N1210-3717" at bounding box center [299, 209] width 163 height 30
click at [393, 206] on icon at bounding box center [395, 208] width 11 height 11
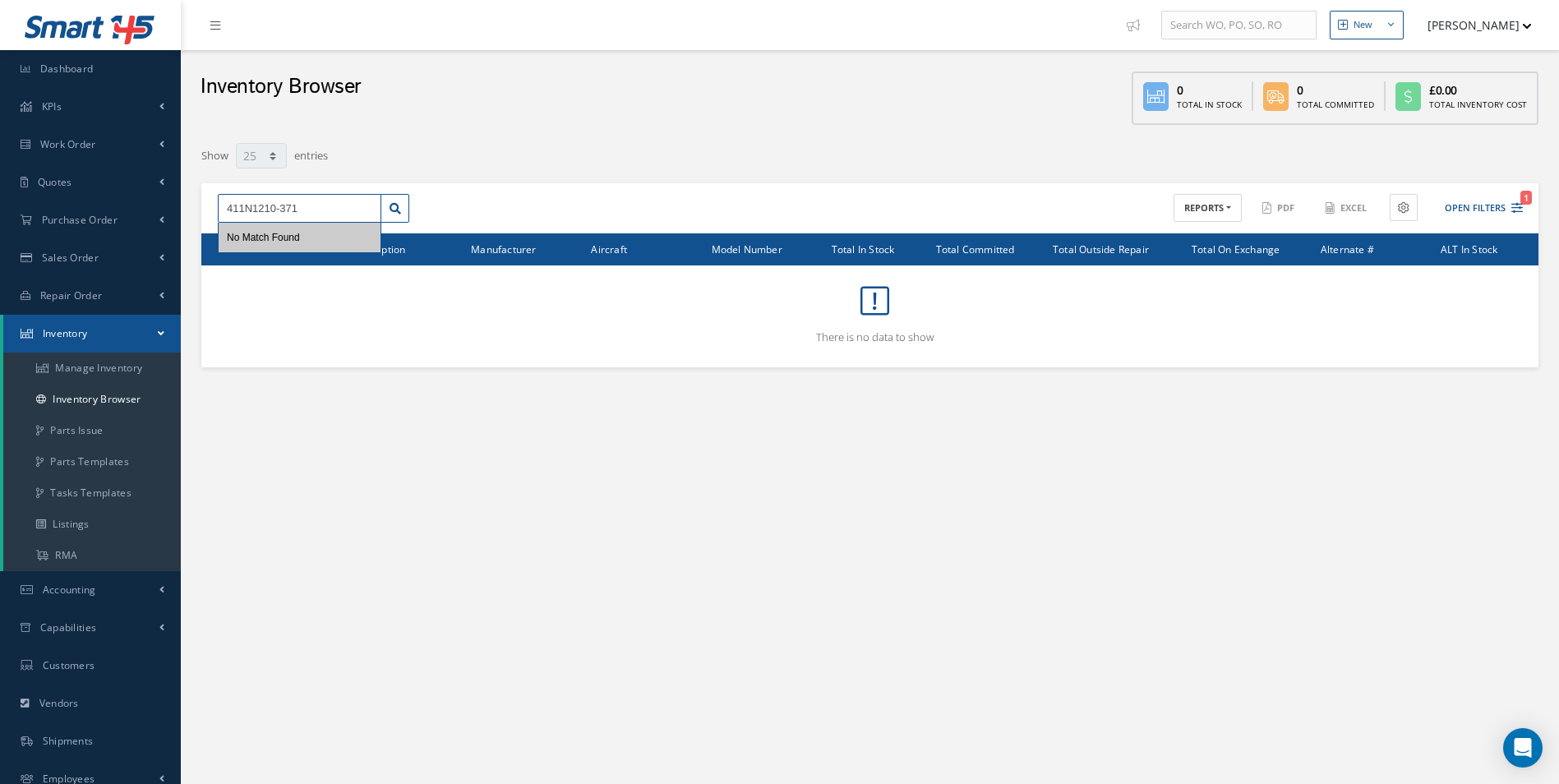
drag, startPoint x: 281, startPoint y: 206, endPoint x: 297, endPoint y: 207, distance: 16.0
click at [297, 207] on input "411N1210-371" at bounding box center [299, 209] width 163 height 30
type input "411N1210-717"
